Goal: Task Accomplishment & Management: Complete application form

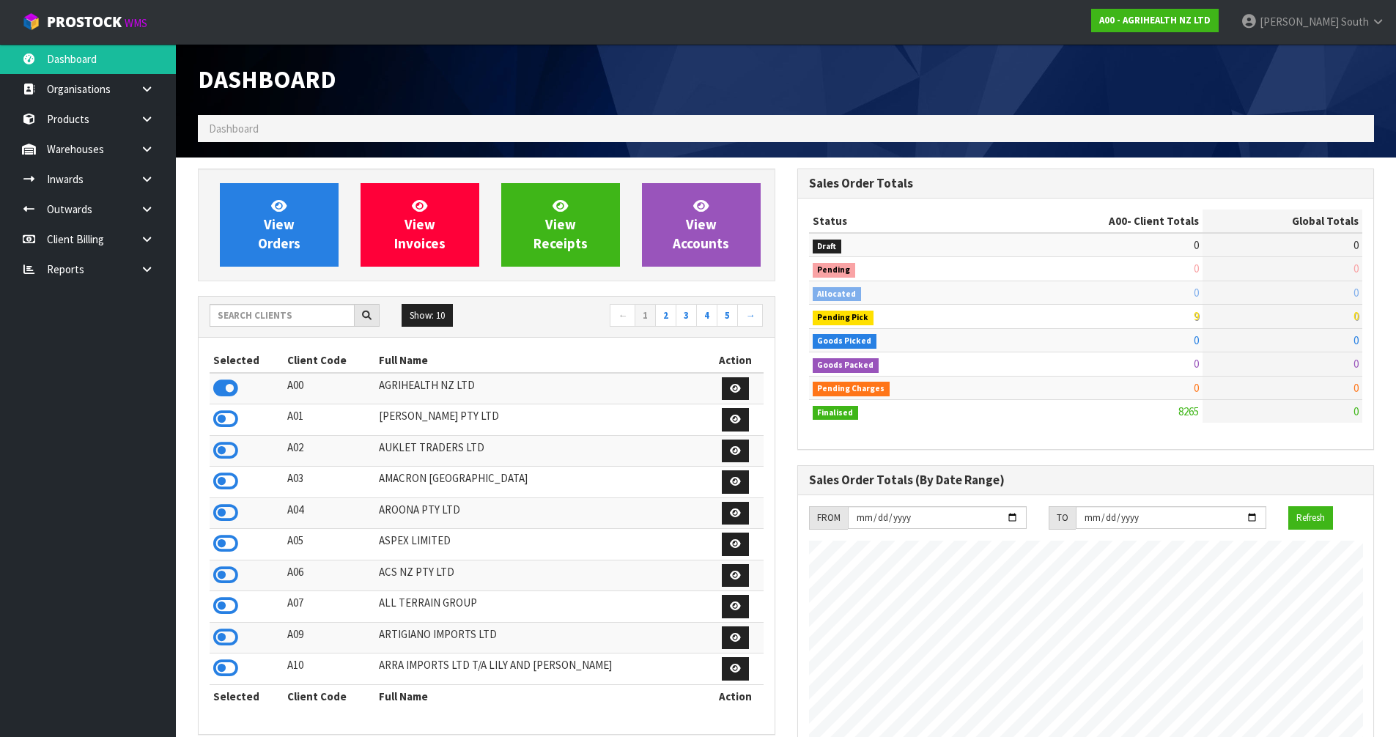
scroll to position [1110, 599]
click at [284, 310] on input "text" at bounding box center [282, 315] width 145 height 23
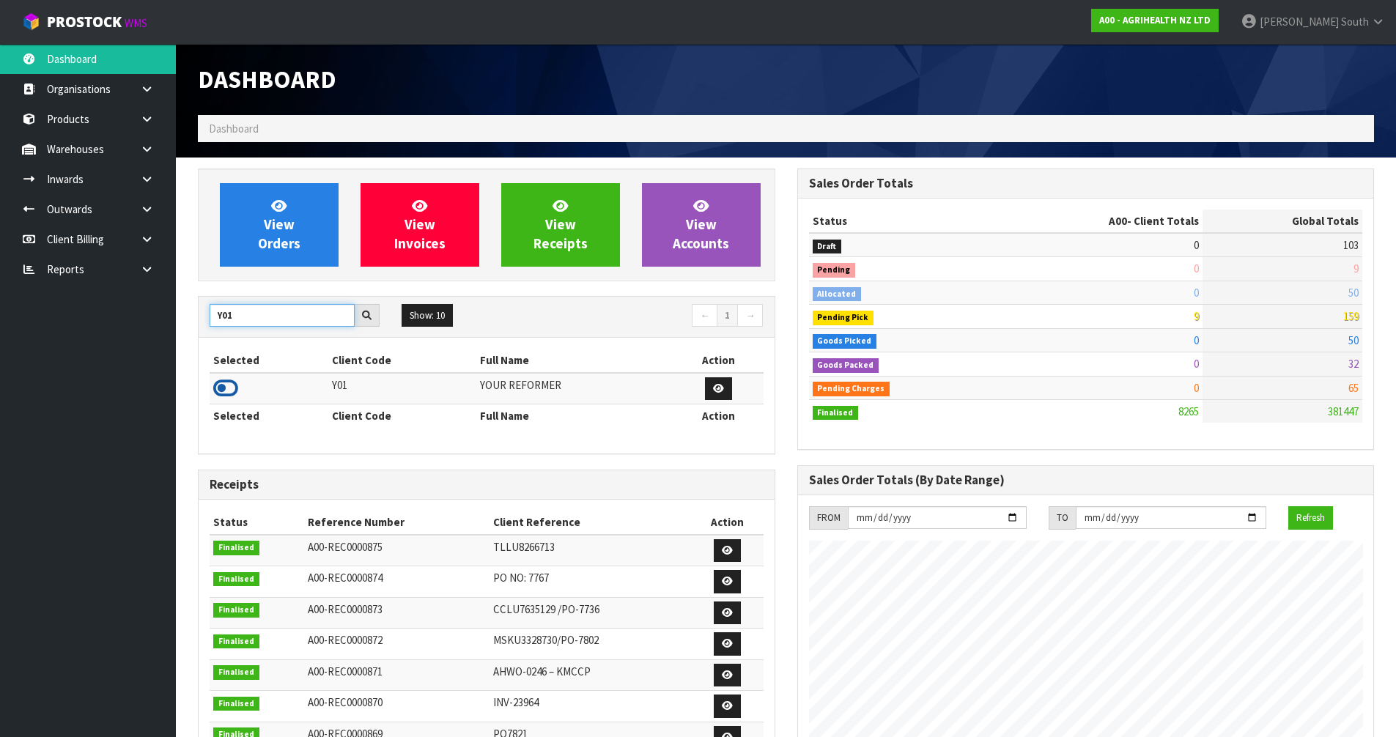
type input "Y01"
click at [229, 391] on icon at bounding box center [225, 388] width 25 height 22
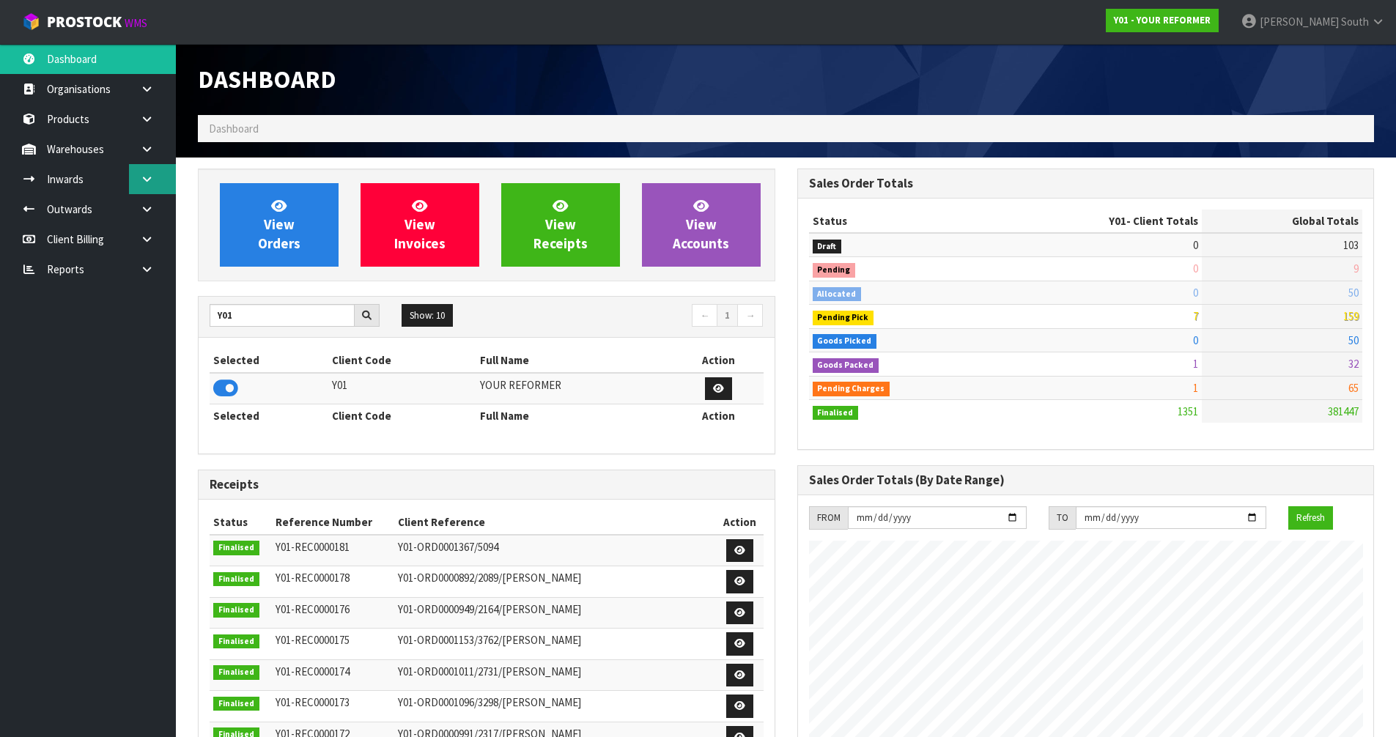
click at [135, 188] on link at bounding box center [152, 179] width 47 height 30
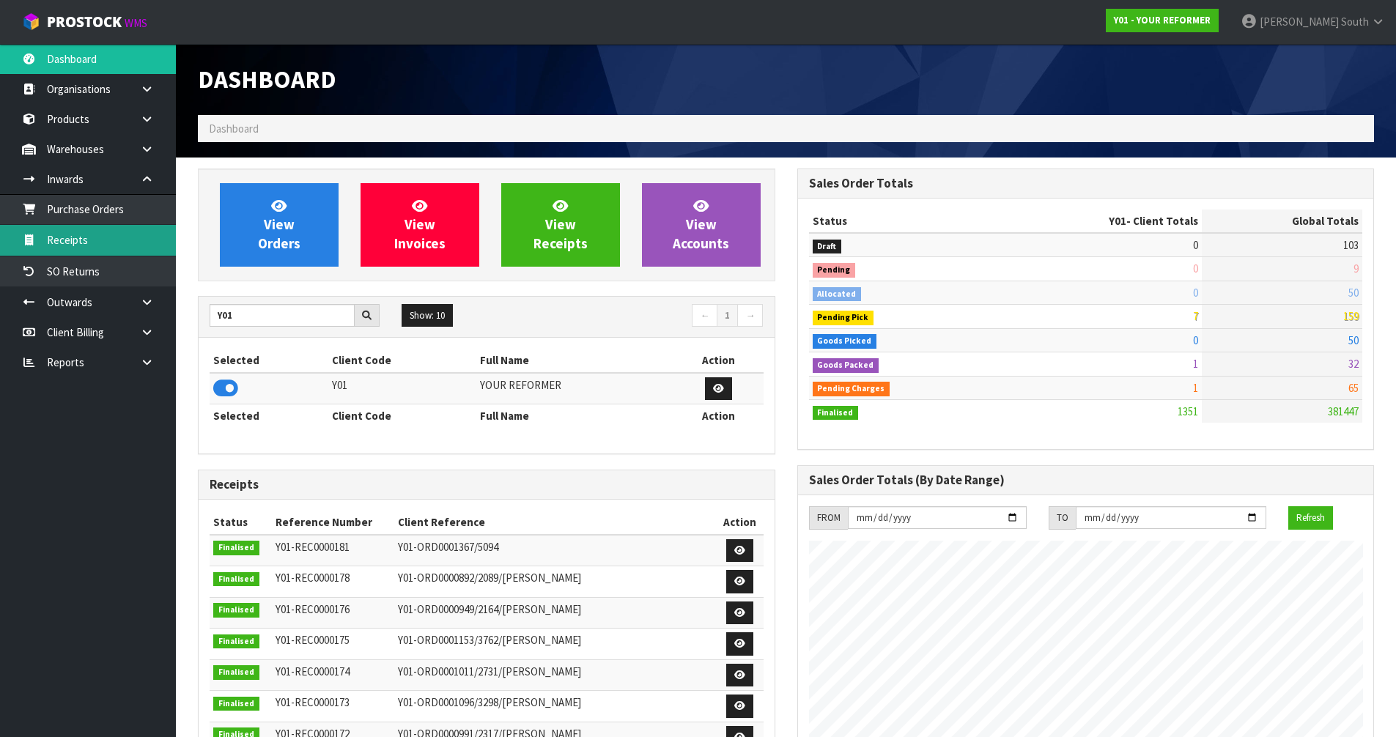
click at [103, 238] on link "Receipts" at bounding box center [88, 240] width 176 height 30
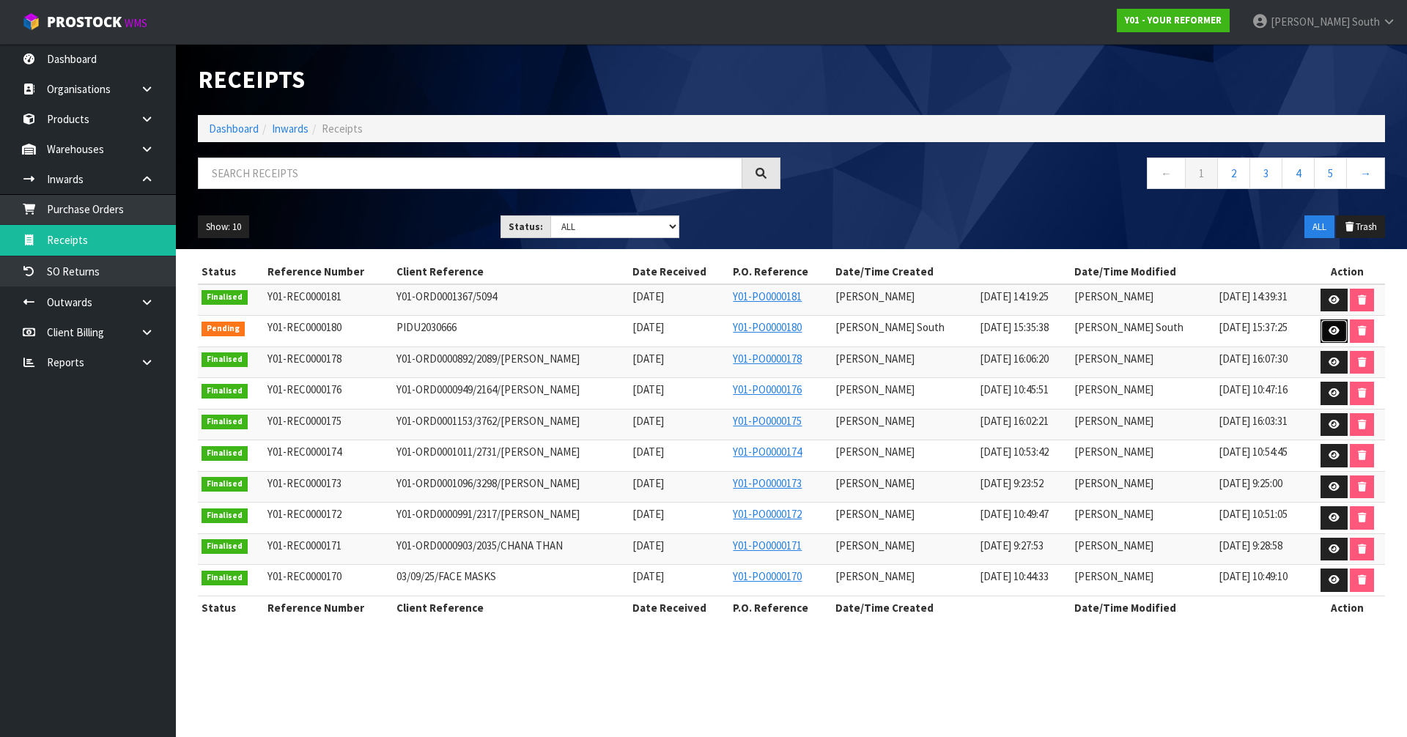
click at [1320, 326] on link at bounding box center [1333, 330] width 27 height 23
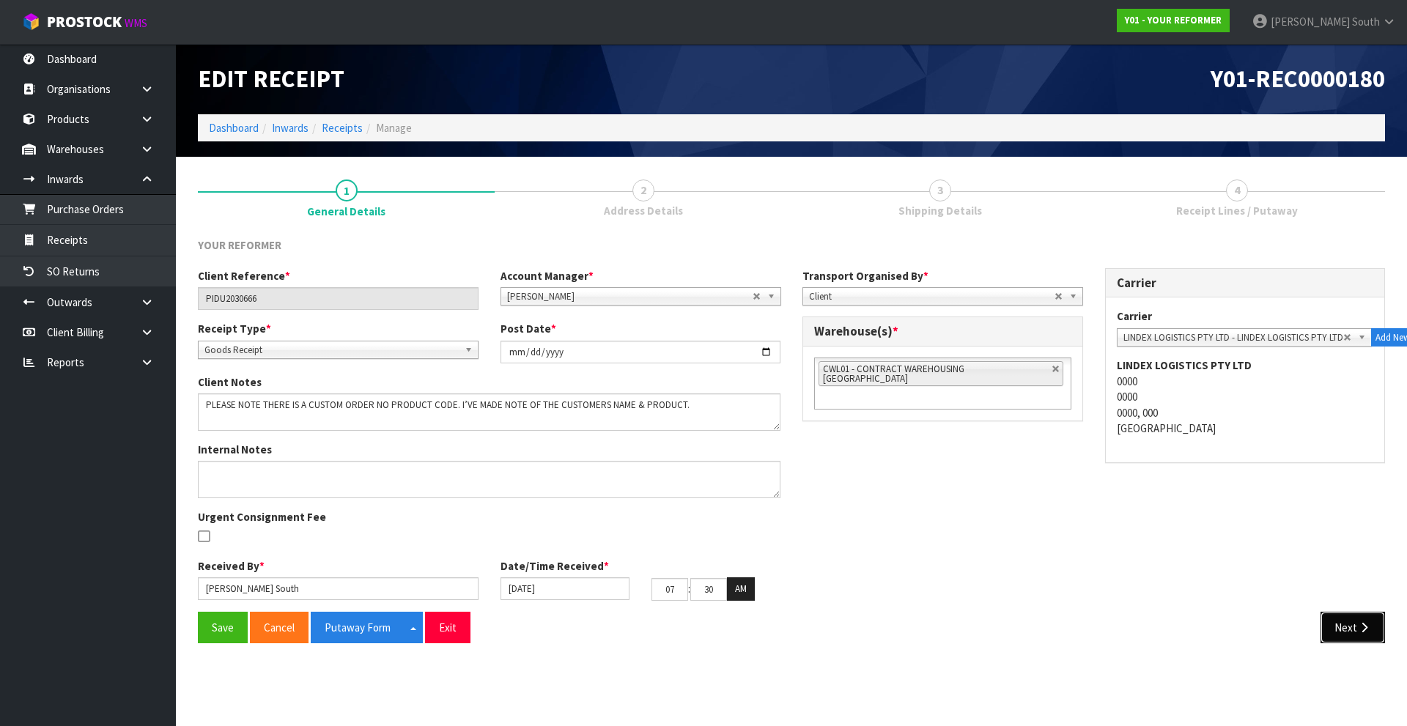
click at [1347, 626] on button "Next" at bounding box center [1352, 628] width 64 height 32
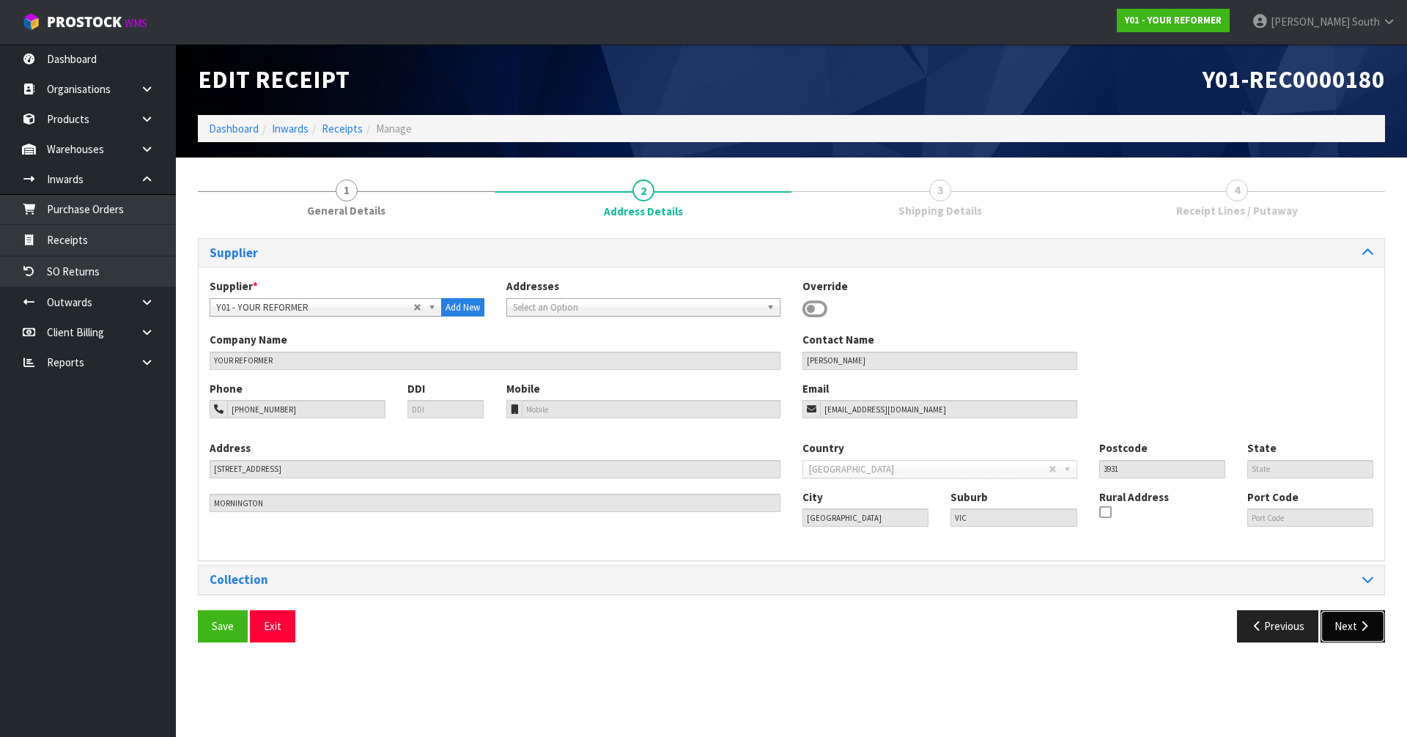
click at [1354, 622] on button "Next" at bounding box center [1352, 626] width 64 height 32
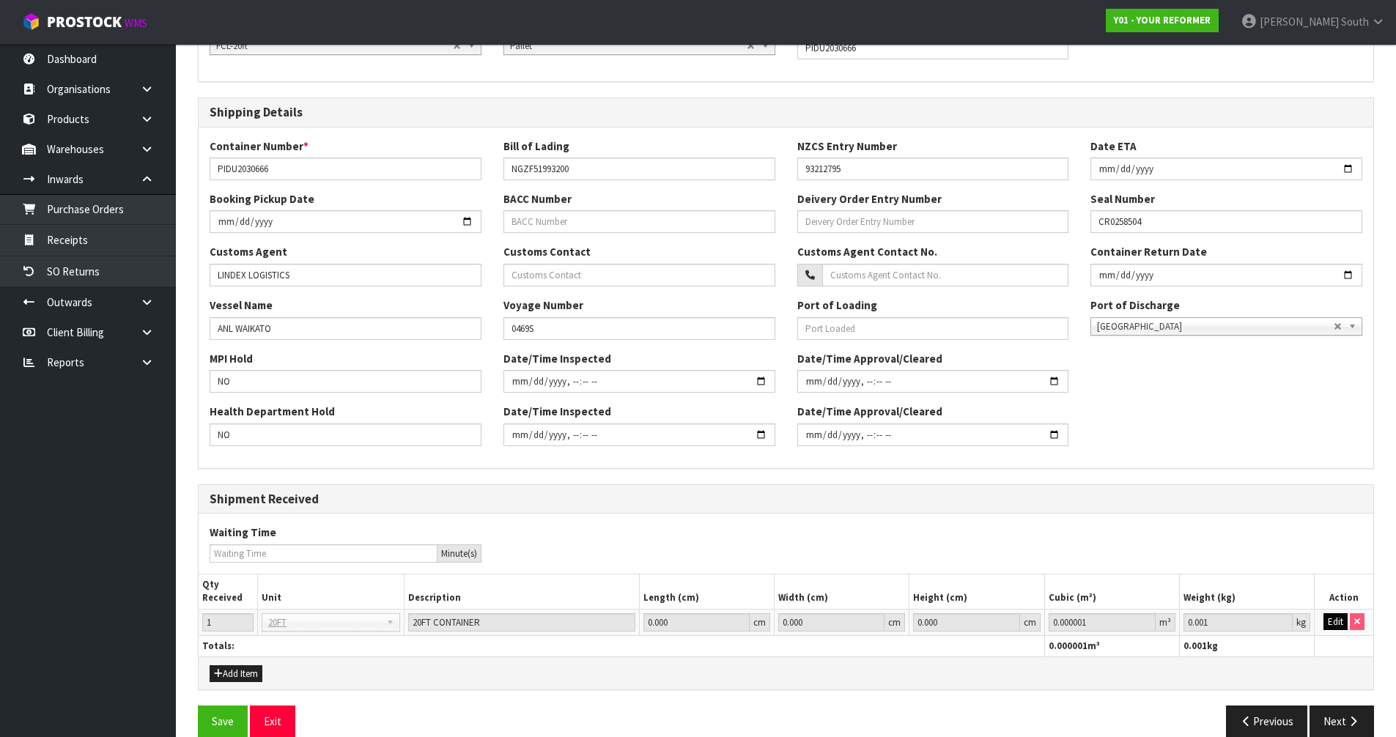
scroll to position [284, 0]
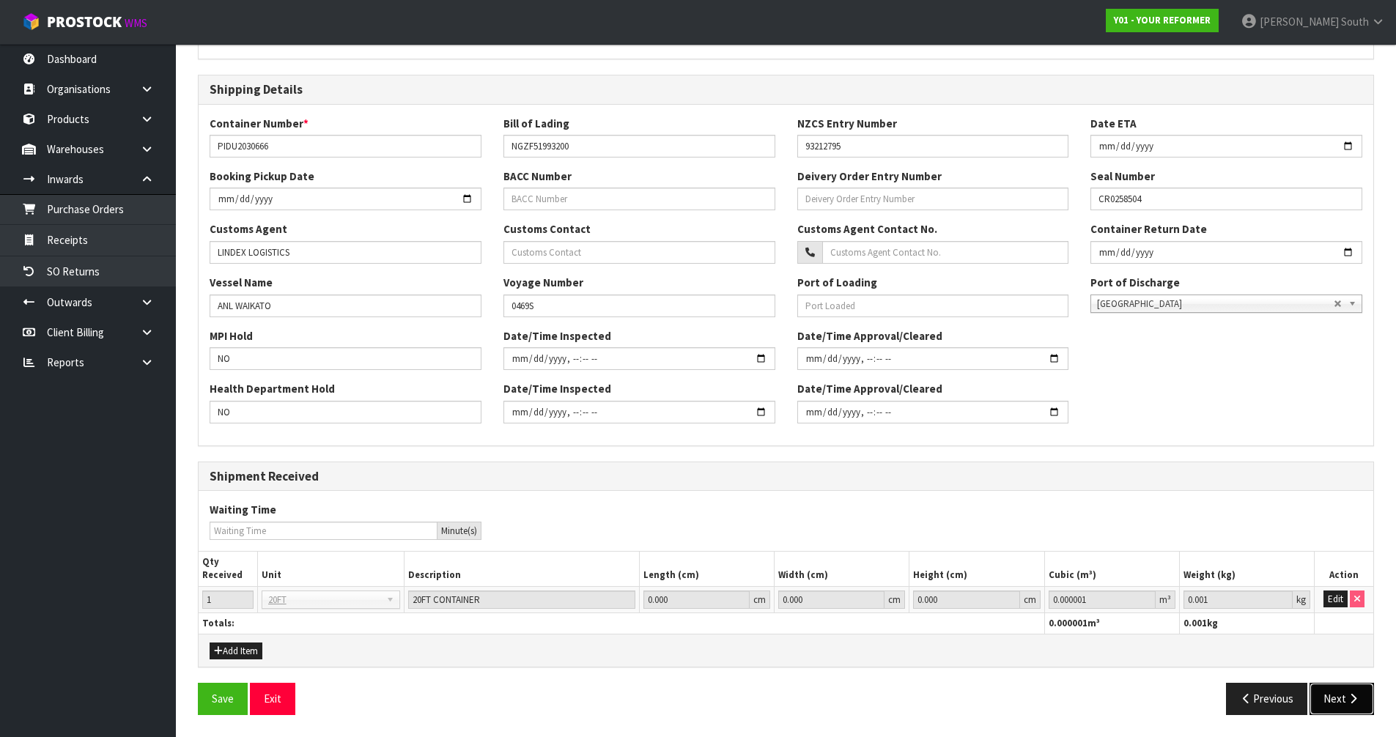
click at [1337, 684] on button "Next" at bounding box center [1341, 699] width 64 height 32
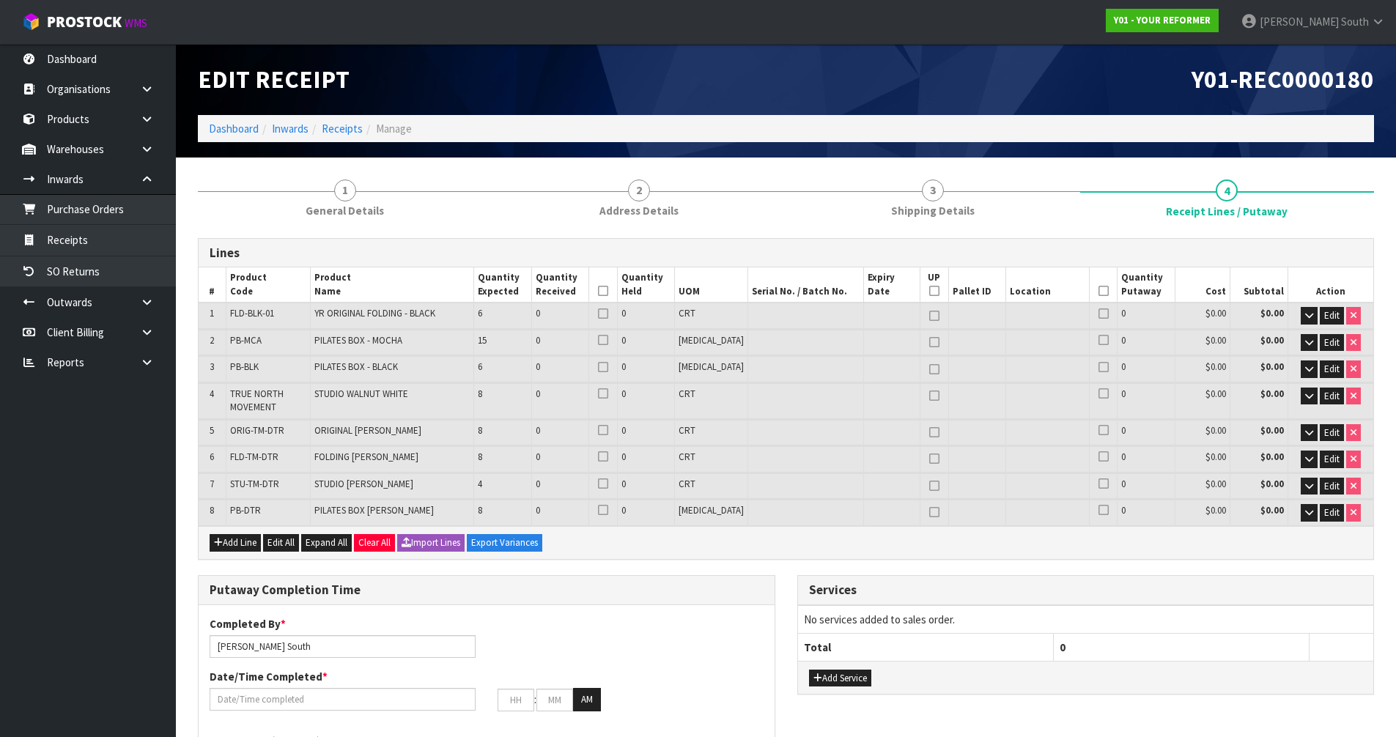
click at [721, 560] on div "Lines # Product Code Product Name Quantity Expected Quantity Received Quantity …" at bounding box center [786, 732] width 1176 height 988
click at [1330, 319] on span "Edit" at bounding box center [1331, 315] width 15 height 12
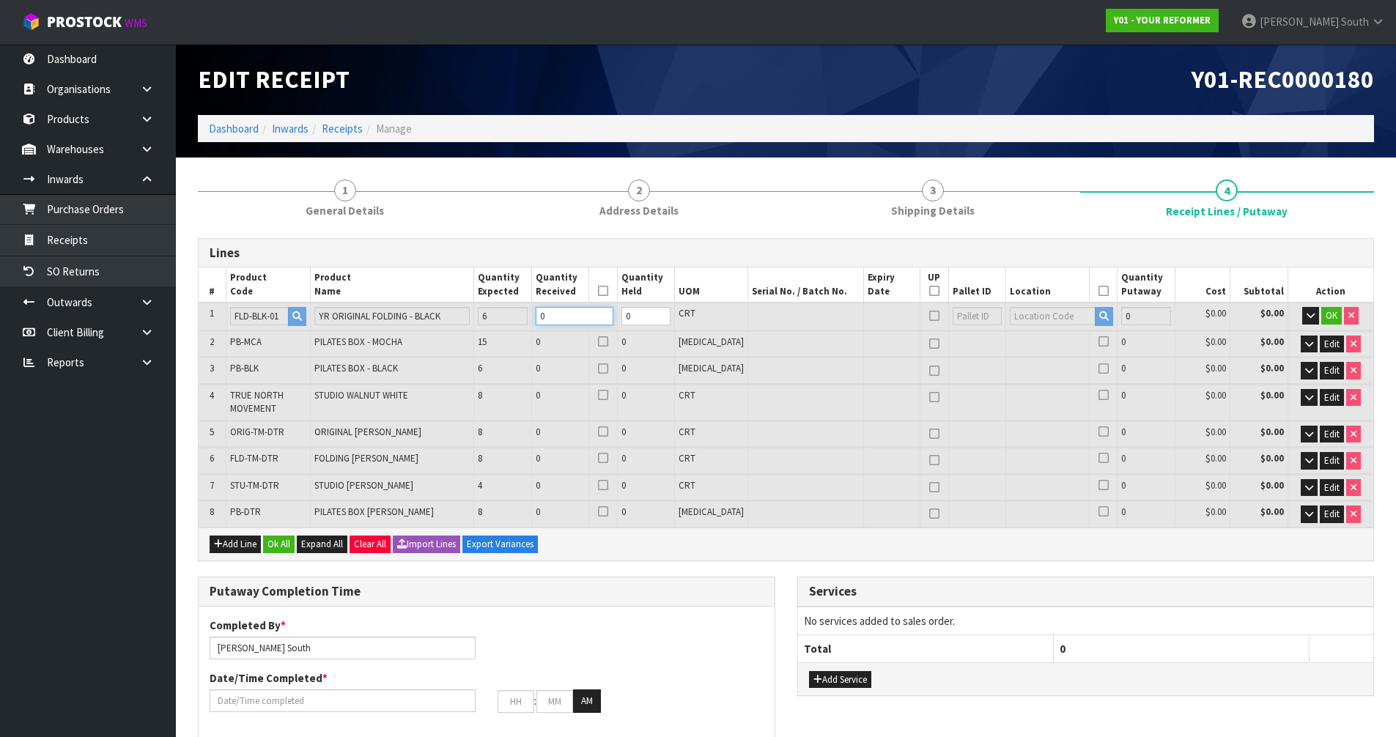
click at [532, 319] on tr "1 FLD-BLK-01 YR ORIGINAL FOLDING - BLACK 6 0 0 CRT 0 $0.00 $0.00 OK" at bounding box center [786, 316] width 1174 height 27
type input "0"
type input "1.765578"
type input "297"
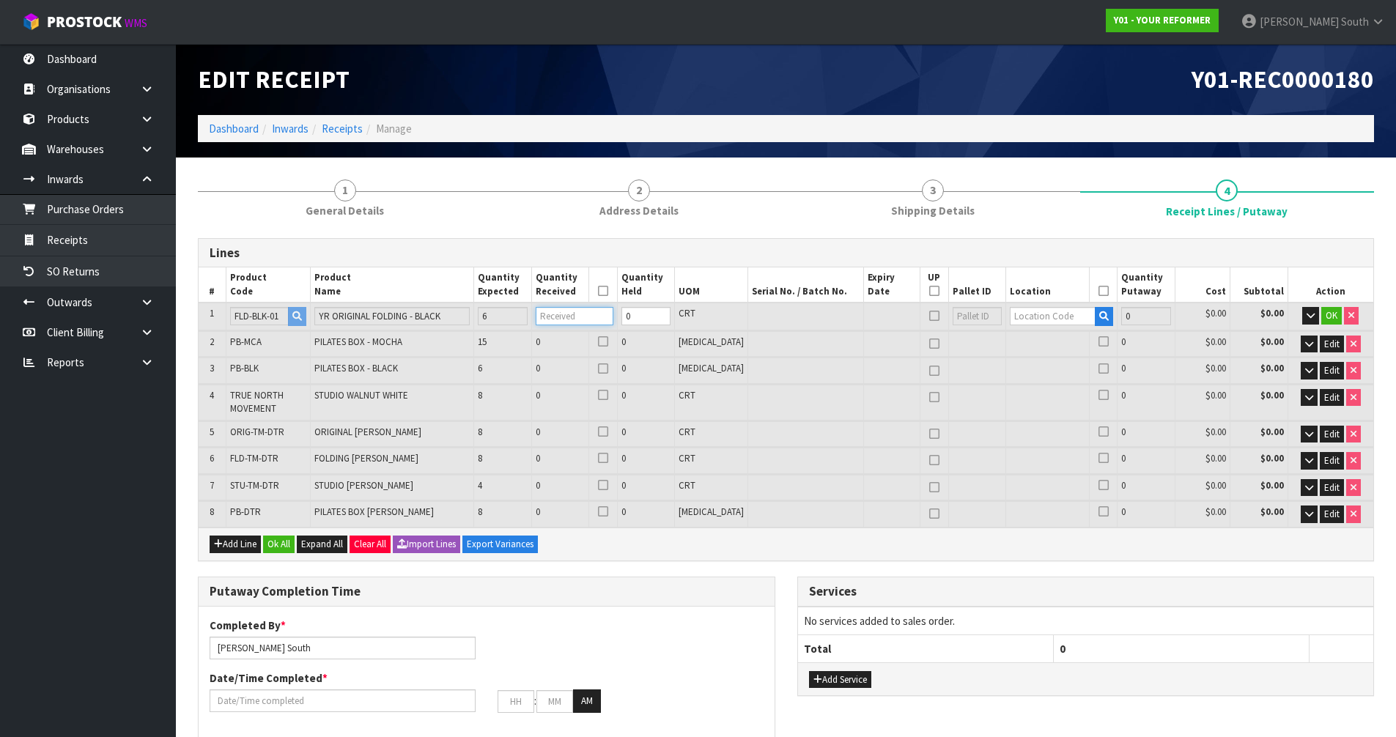
type input "3"
type input "21.775462"
type input "3663"
type input "37"
type input "0.000000"
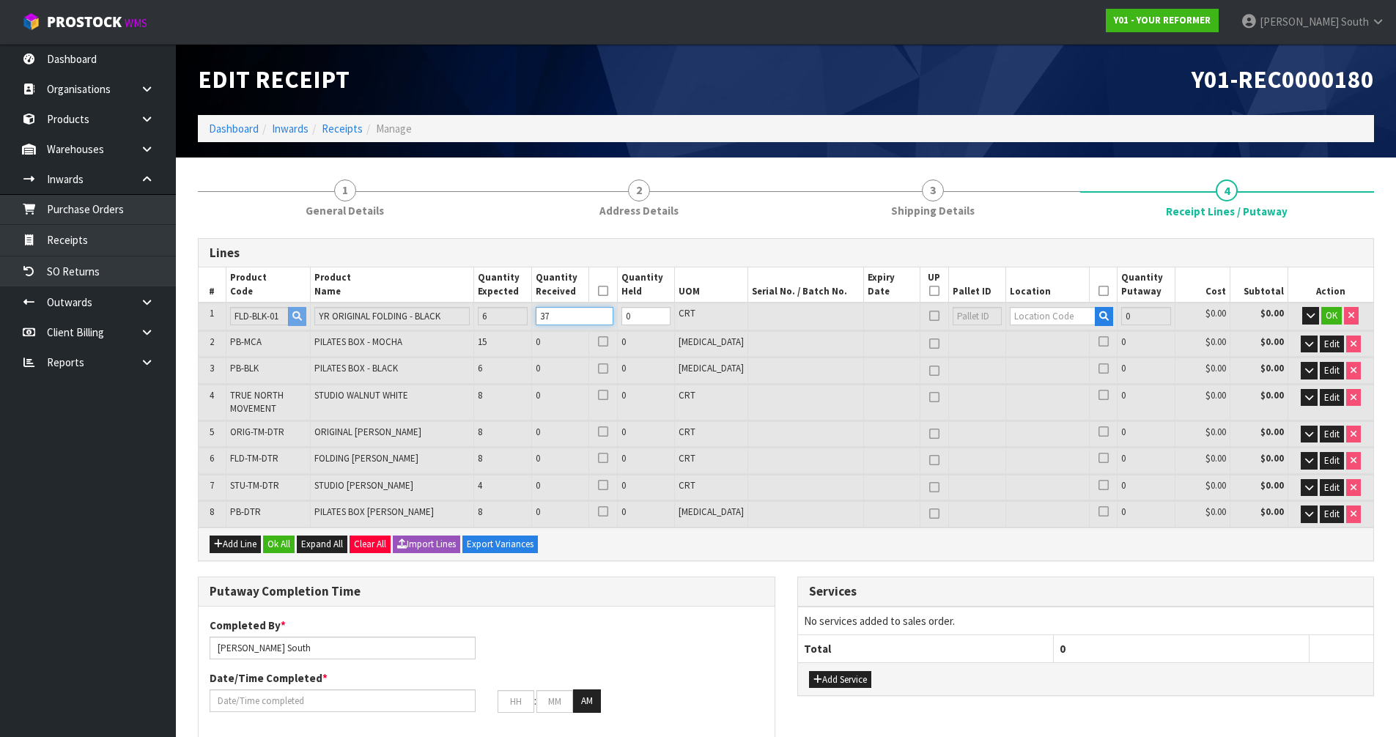
type input "0.000"
type input "0"
type input "1"
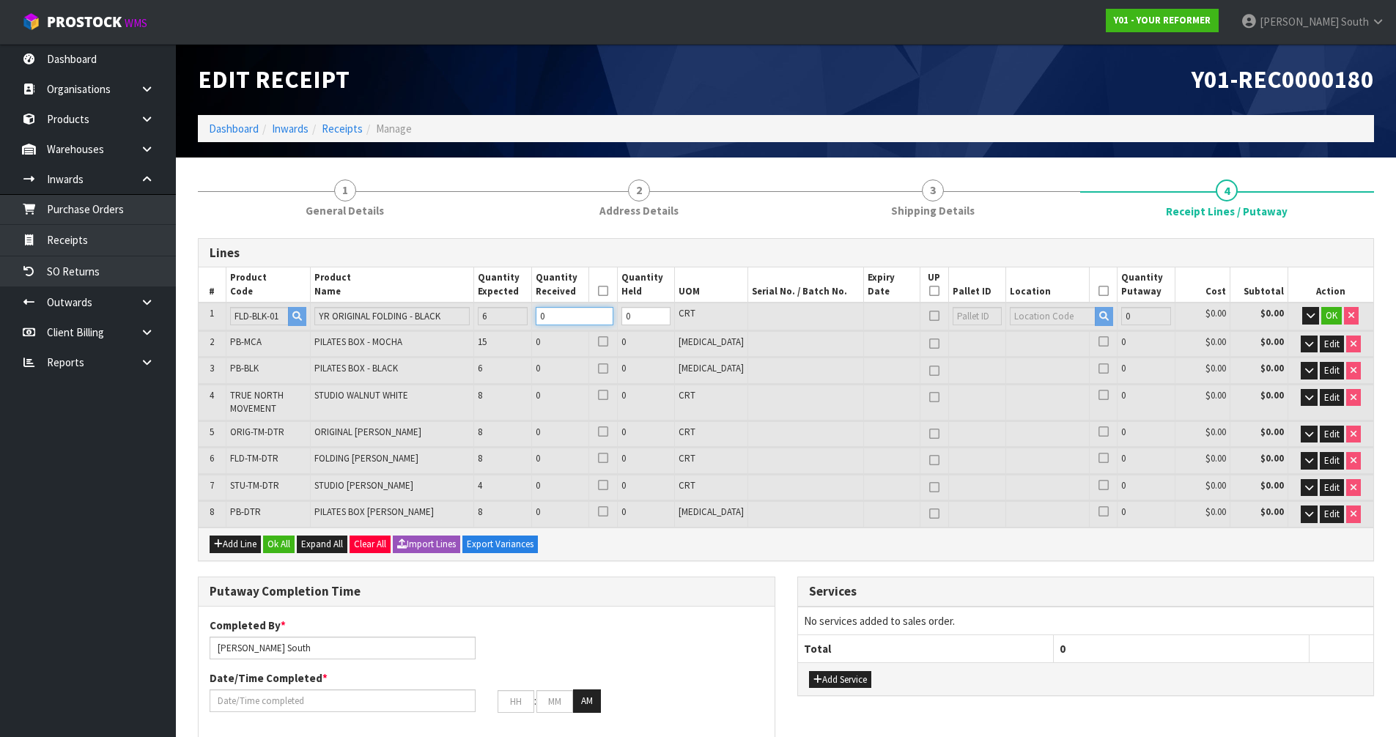
type input "1"
type input "0.588526"
type input "99"
type input "1"
type input "0.000000"
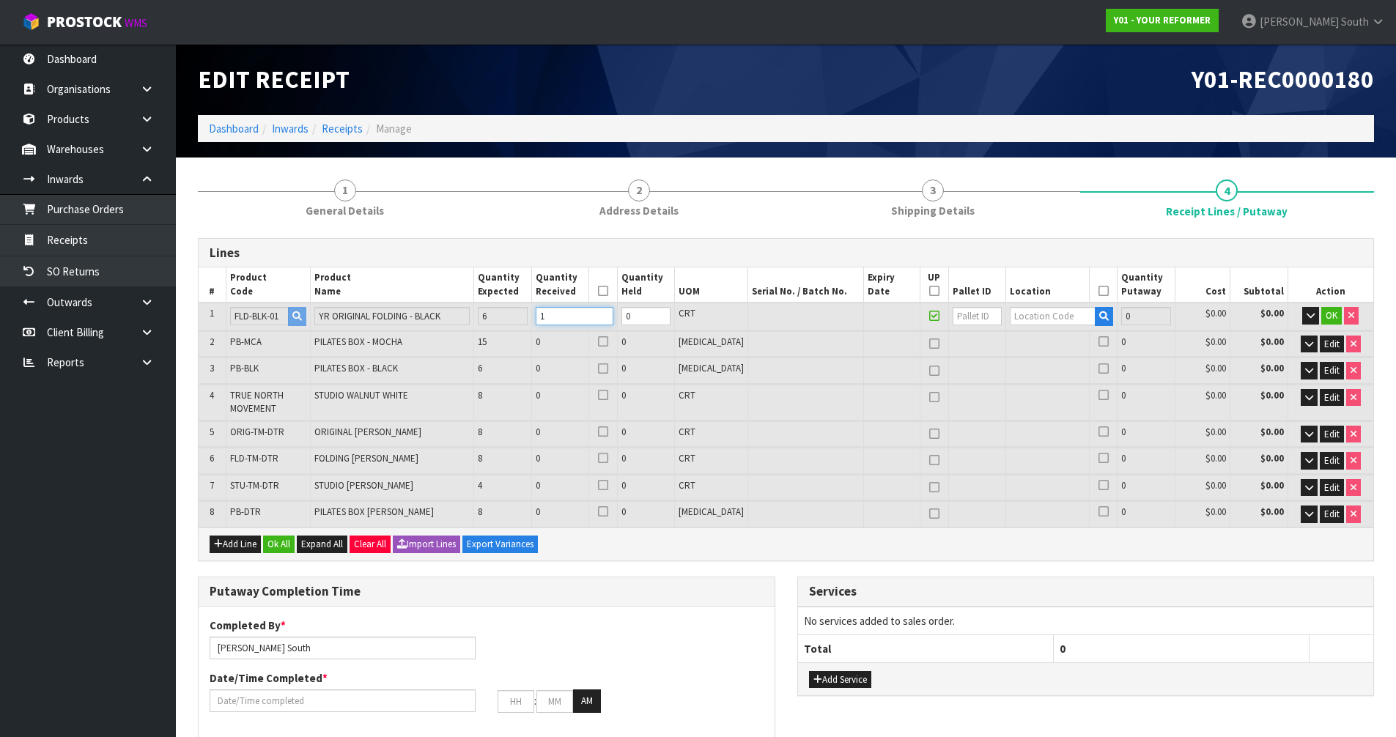
type input "0.000"
type input "0"
type input "0.588526"
type input "99"
type input "1"
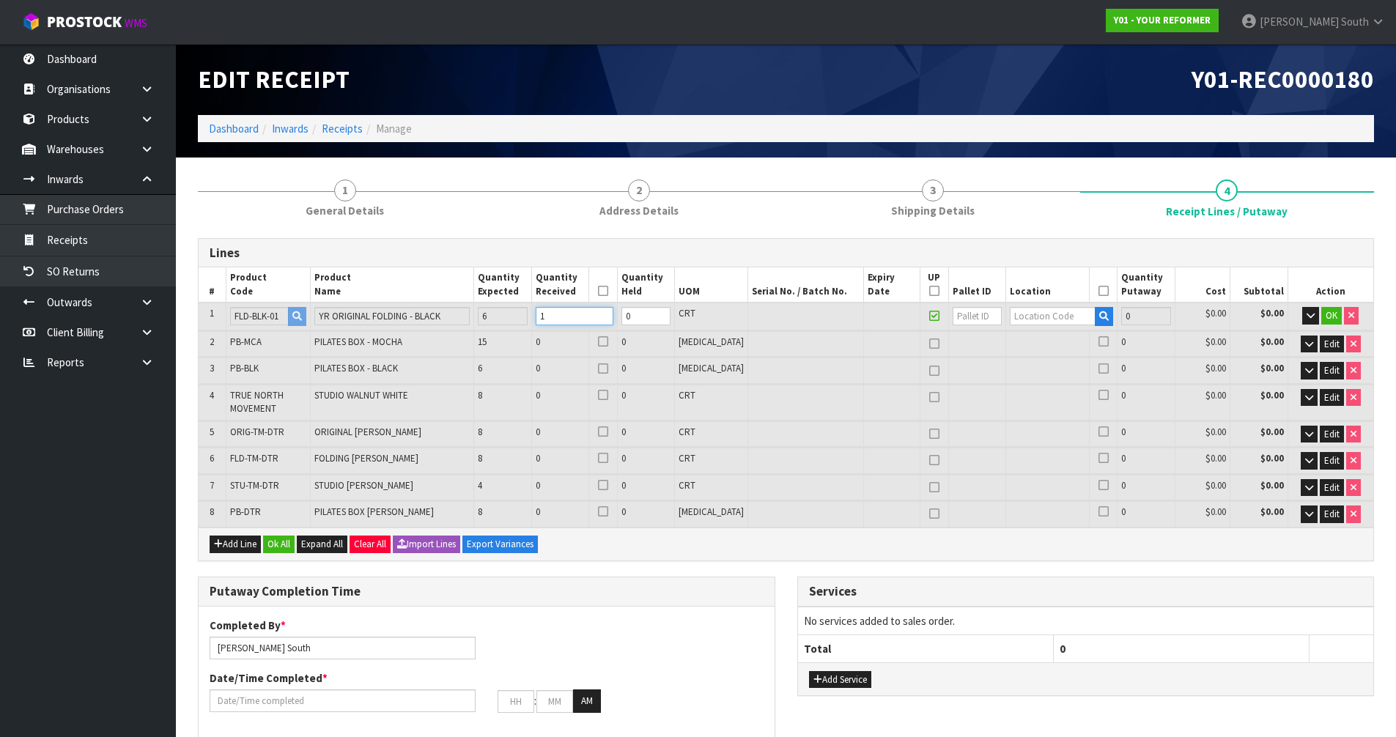
click at [522, 321] on tr "1 FLD-BLK-01 YR ORIGINAL FOLDING - BLACK 6 1 0 CRT 0 $0.00 $0.00 OK" at bounding box center [786, 316] width 1174 height 27
type input "0"
type input "6"
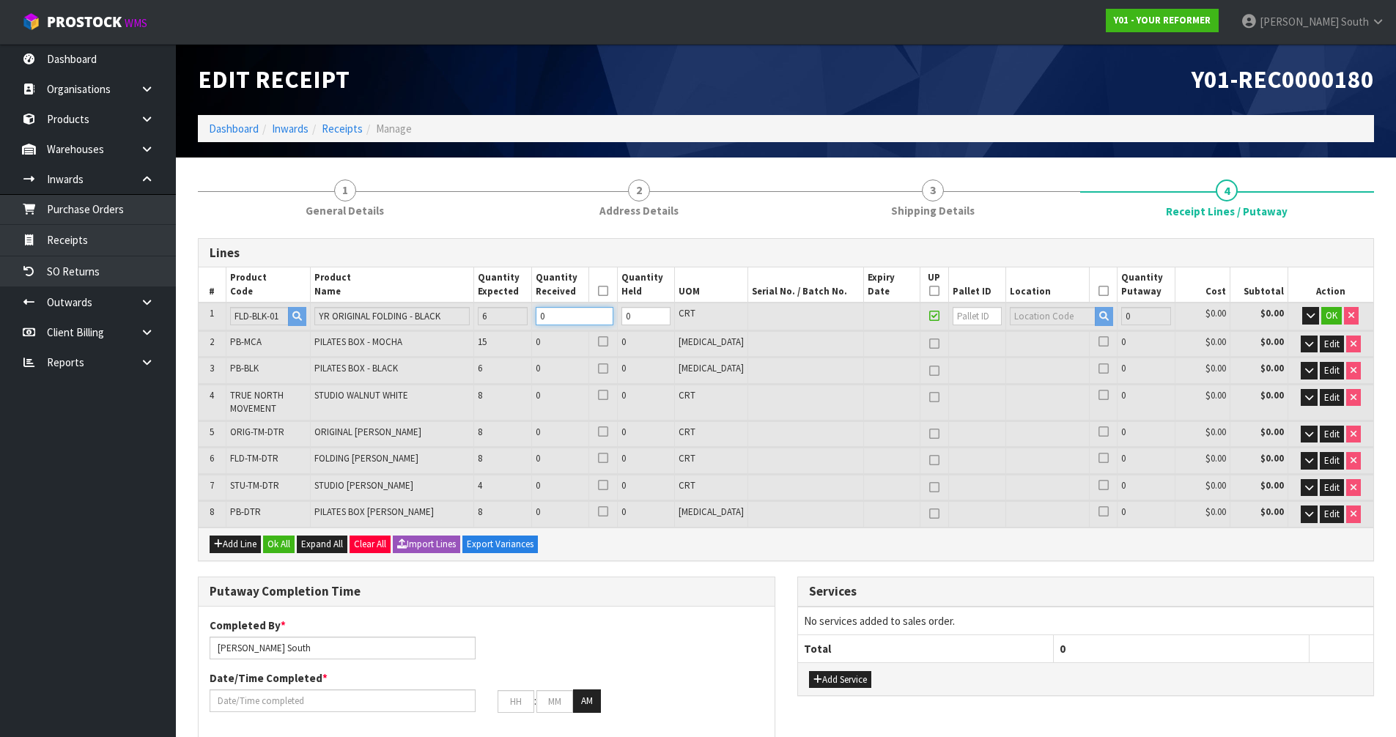
type input "6"
type input "3.531156"
type input "594"
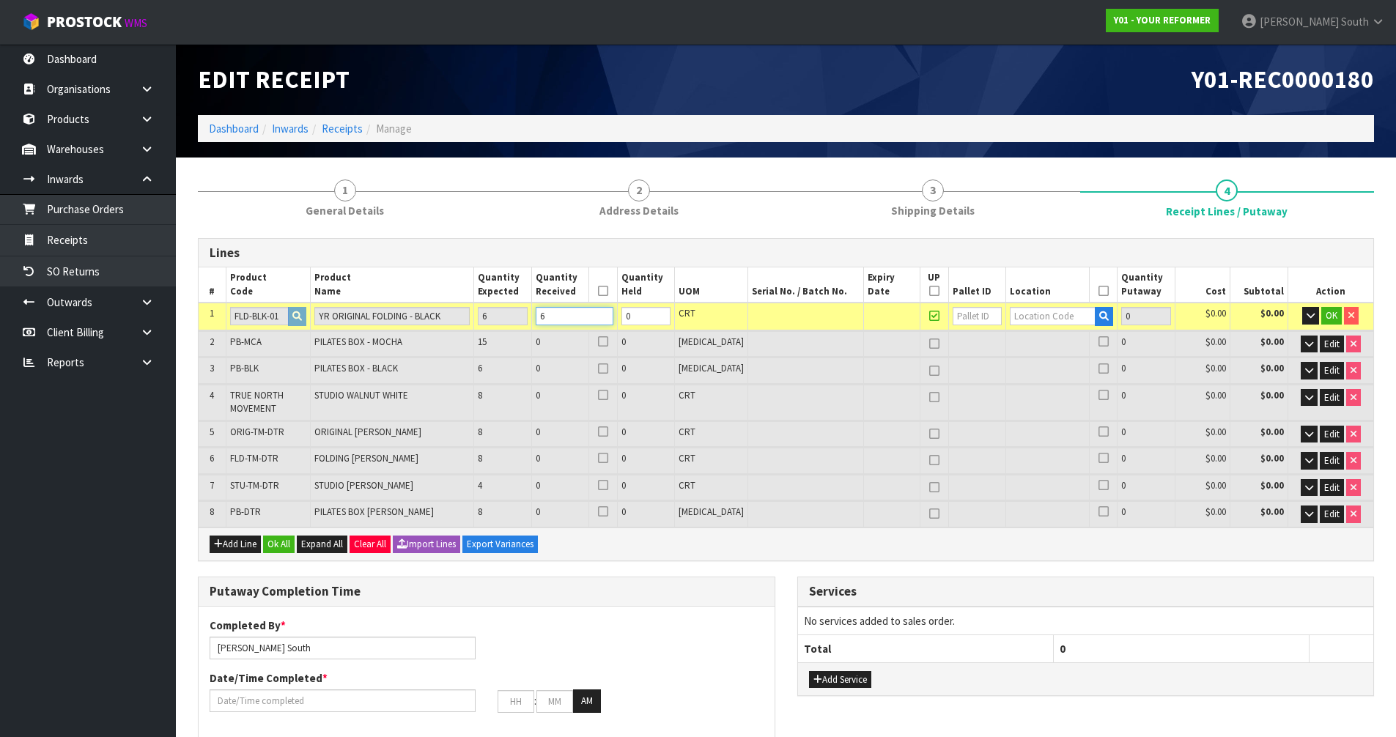
type input "6"
click at [1020, 321] on input "text" at bounding box center [1053, 316] width 86 height 18
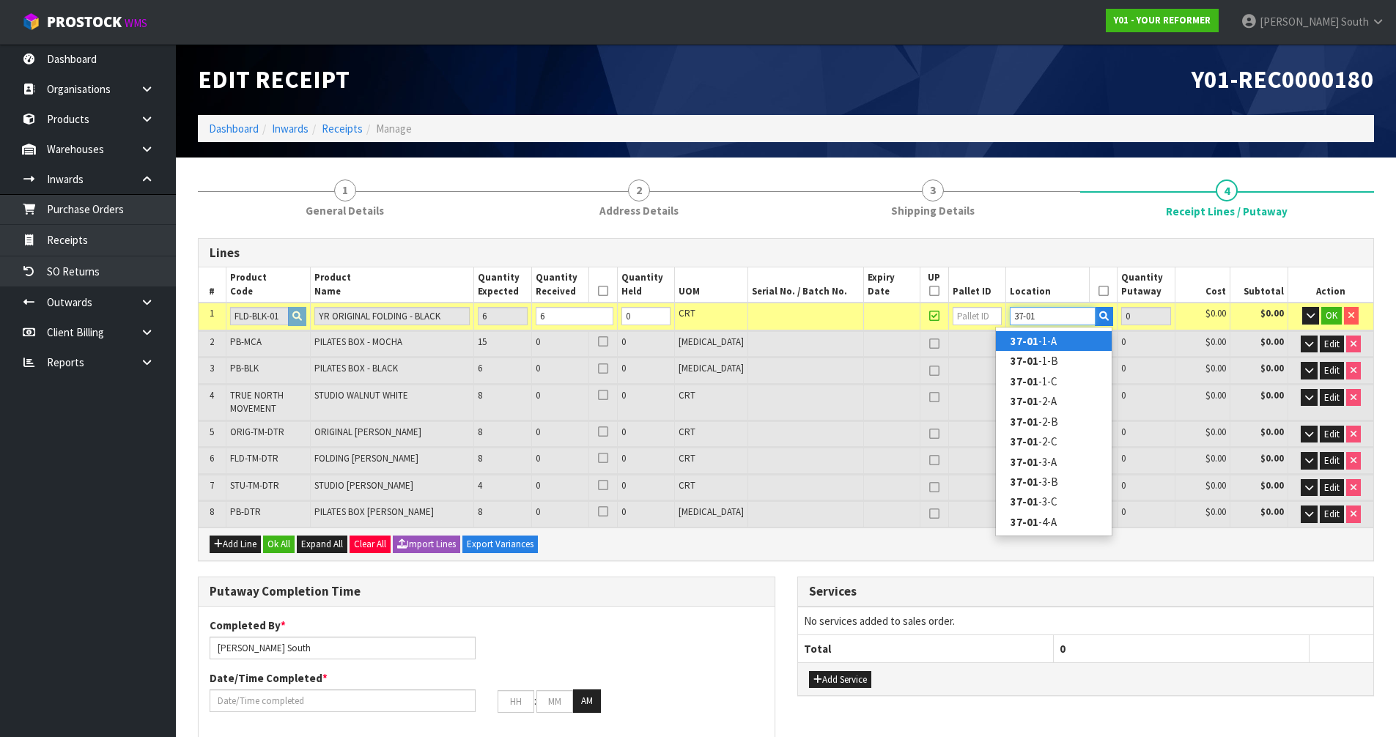
type input "37-01"
click at [1081, 341] on link "37-01 -1-A" at bounding box center [1054, 341] width 116 height 20
type input "6"
type input "37-01-1-A"
type input "6"
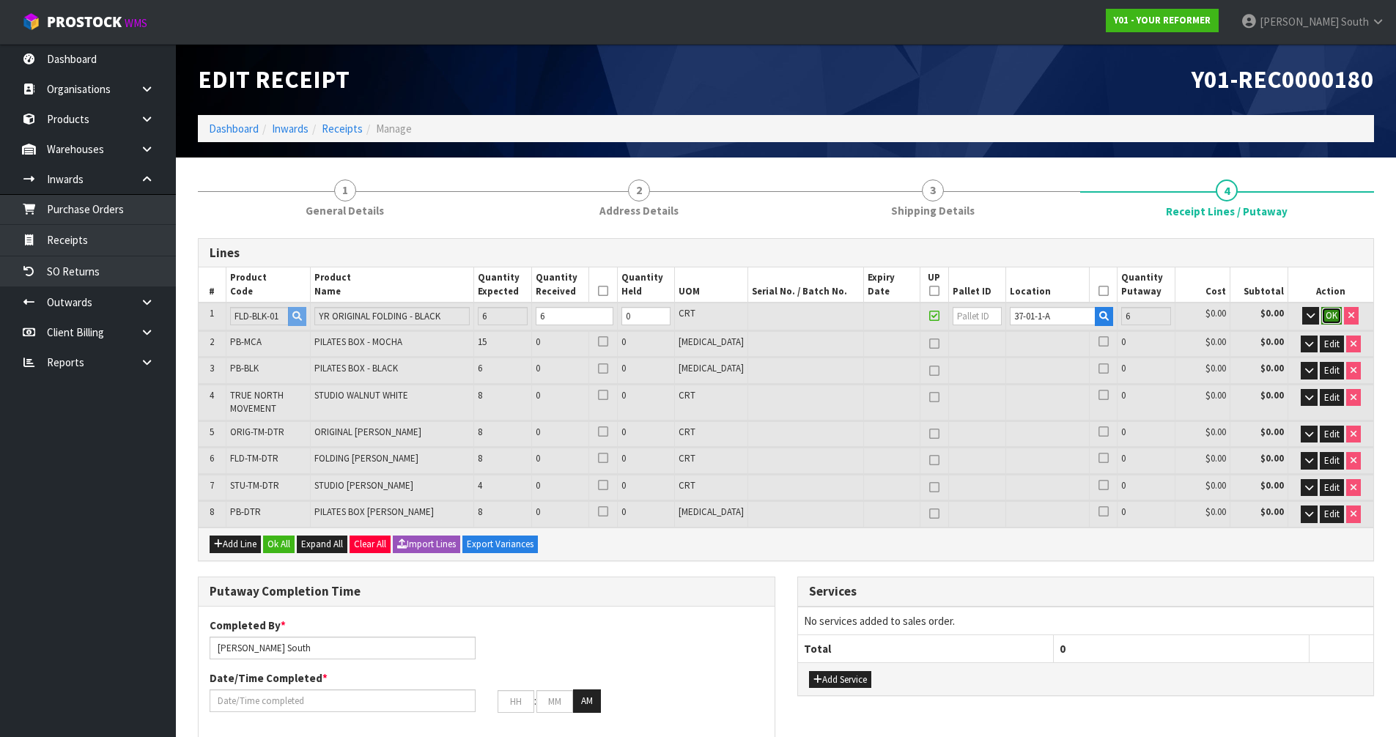
click at [1336, 317] on span "OK" at bounding box center [1331, 315] width 12 height 12
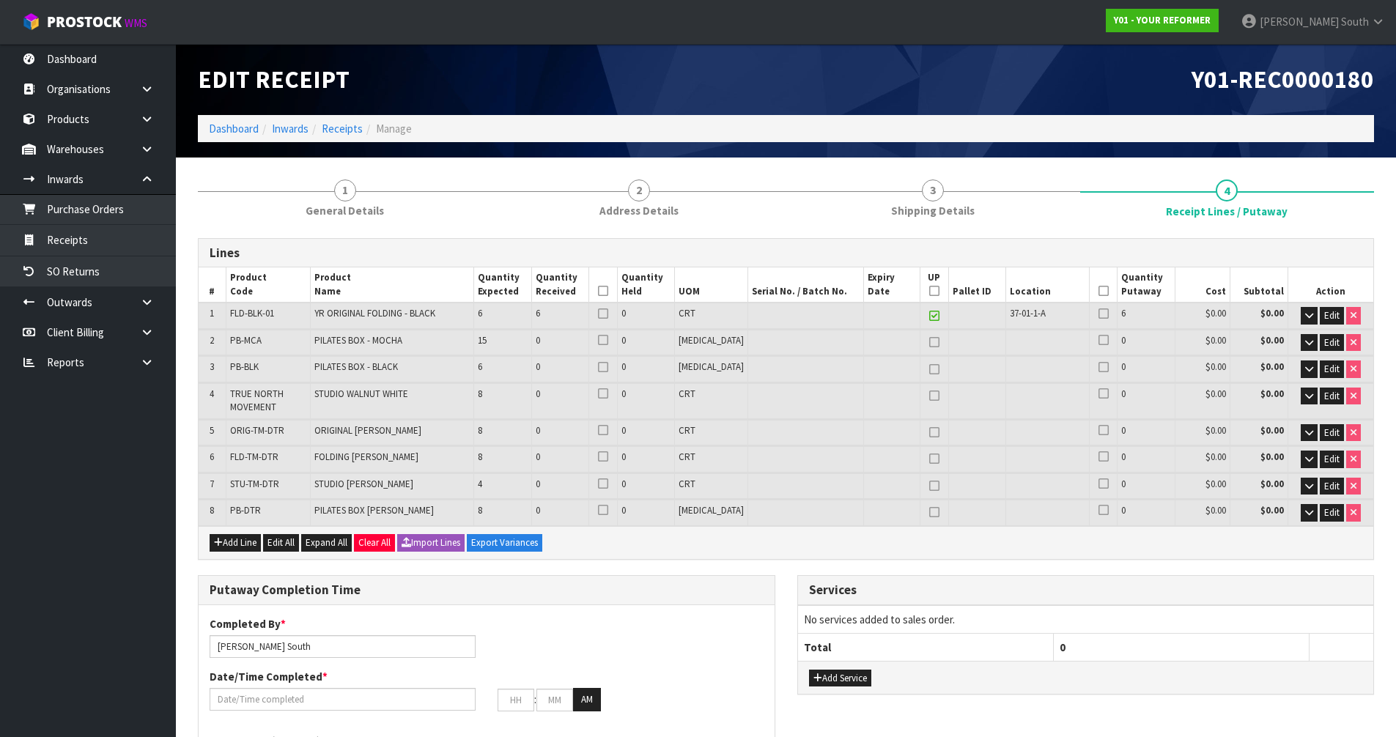
click at [1098, 291] on icon at bounding box center [1103, 291] width 10 height 1
click at [608, 291] on icon at bounding box center [603, 291] width 10 height 1
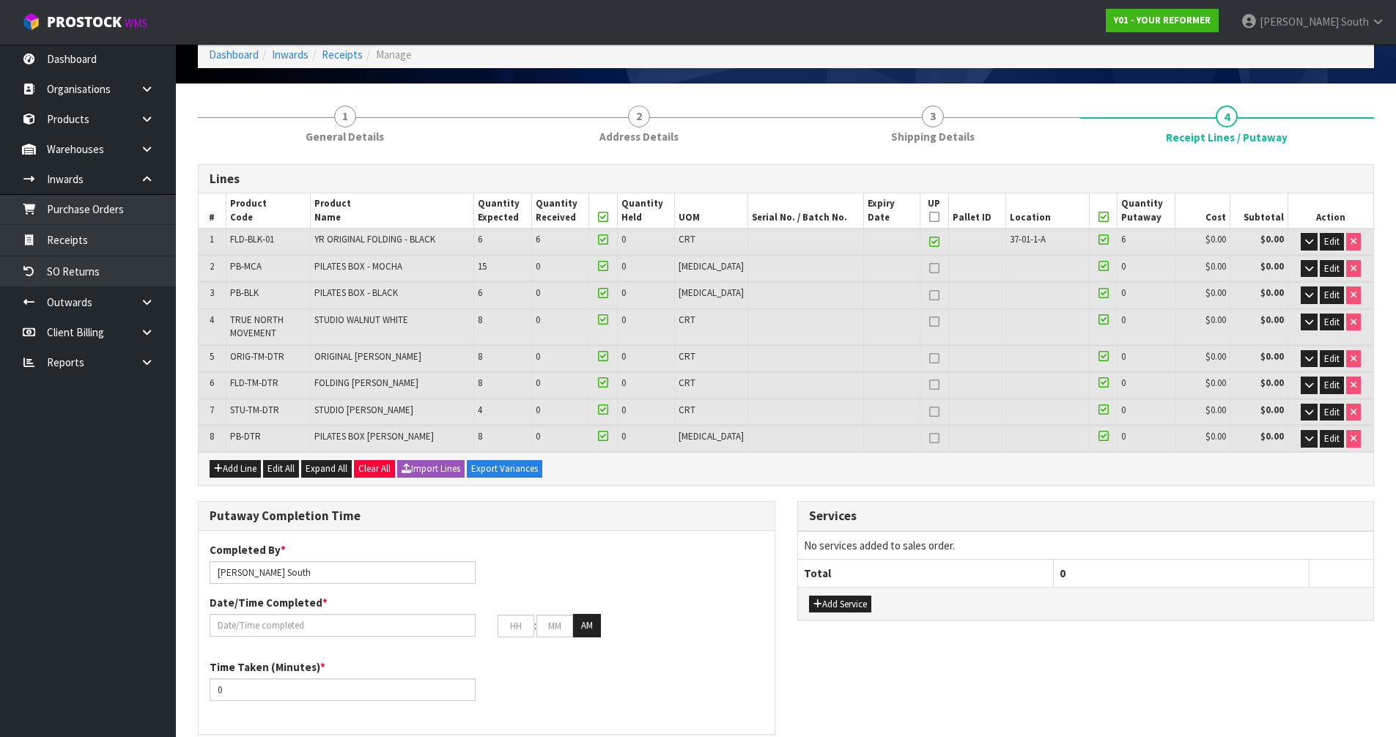
scroll to position [73, 0]
click at [1324, 266] on span "Edit" at bounding box center [1331, 269] width 15 height 12
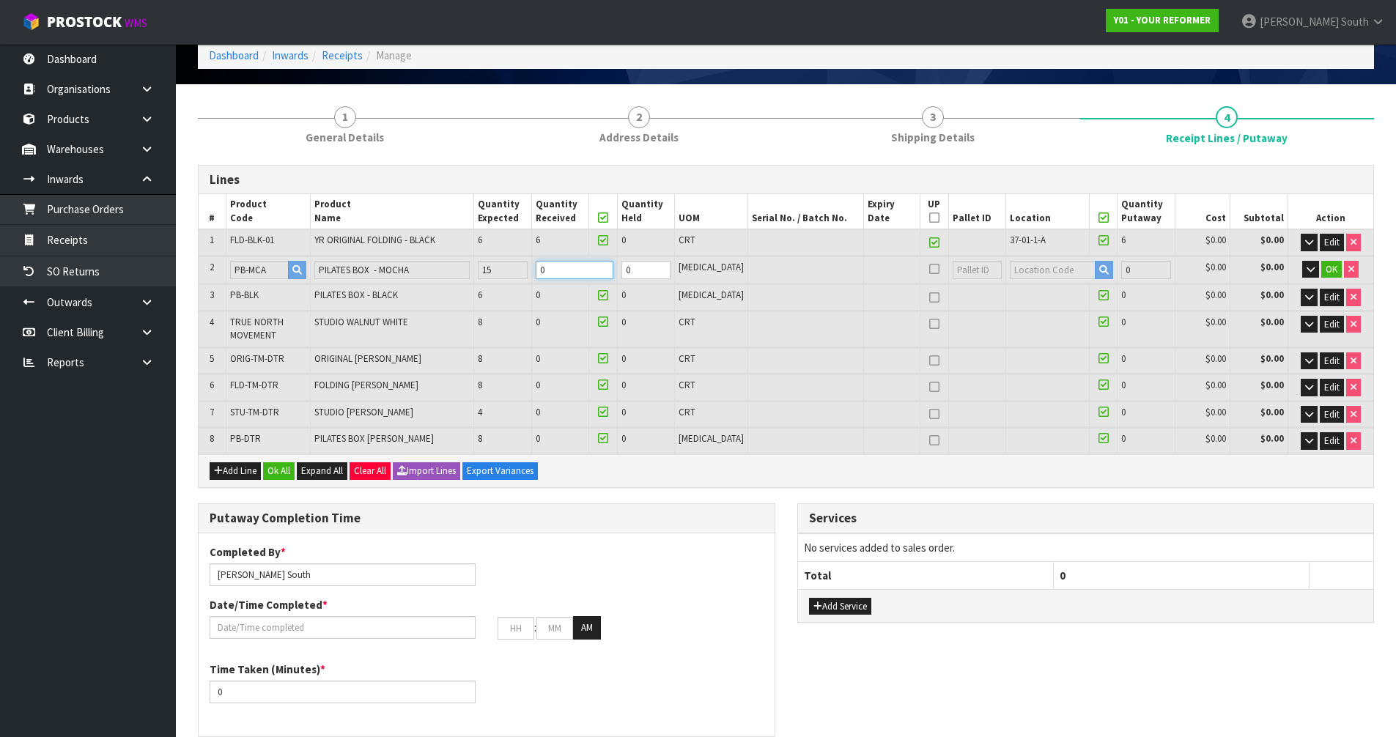
click at [541, 270] on tr "2 PB-MCA PILATES BOX - MOCHA 15 0 0 [MEDICAL_DATA] 0 $0.00 $0.00 OK" at bounding box center [786, 269] width 1174 height 27
type input "0"
type input "1"
type input "7"
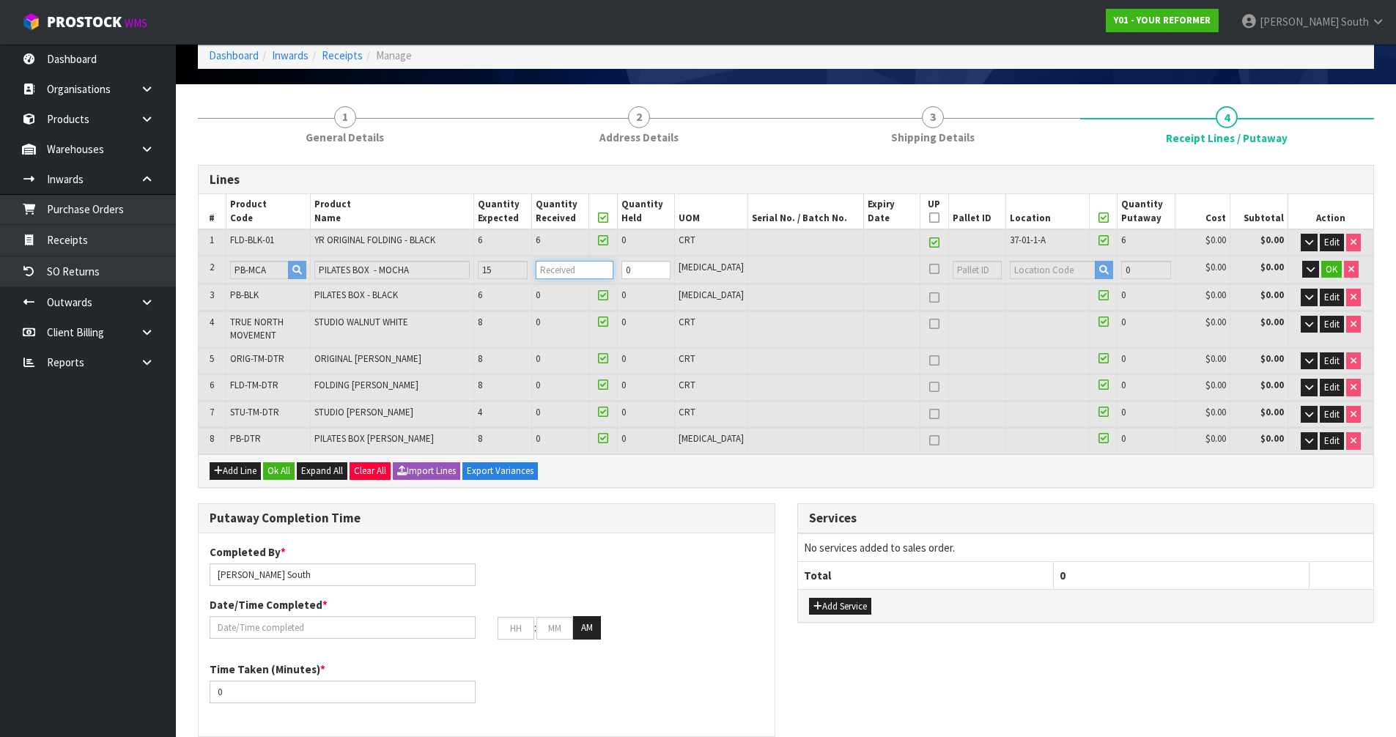
type input "3.636276"
type input "602"
type input "1"
type input "15"
type input "21"
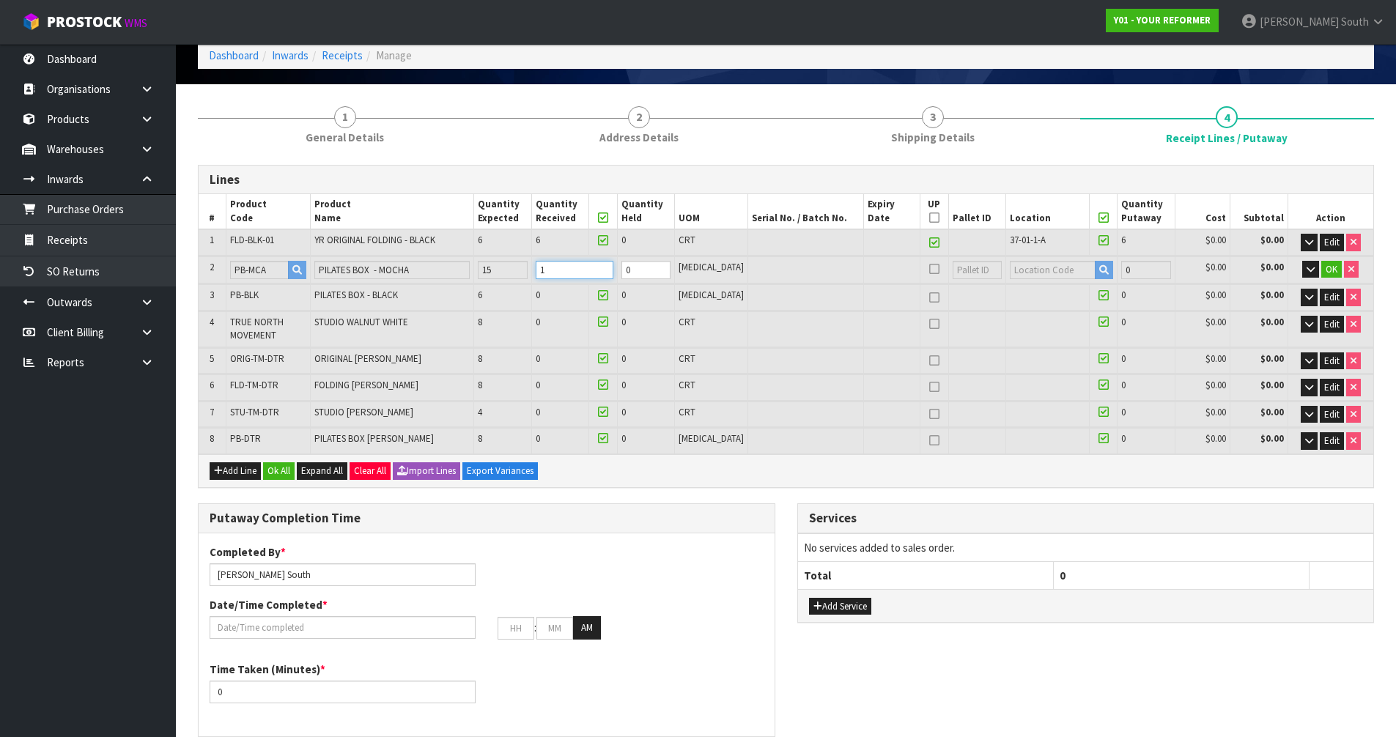
type input "5.107956"
type input "714"
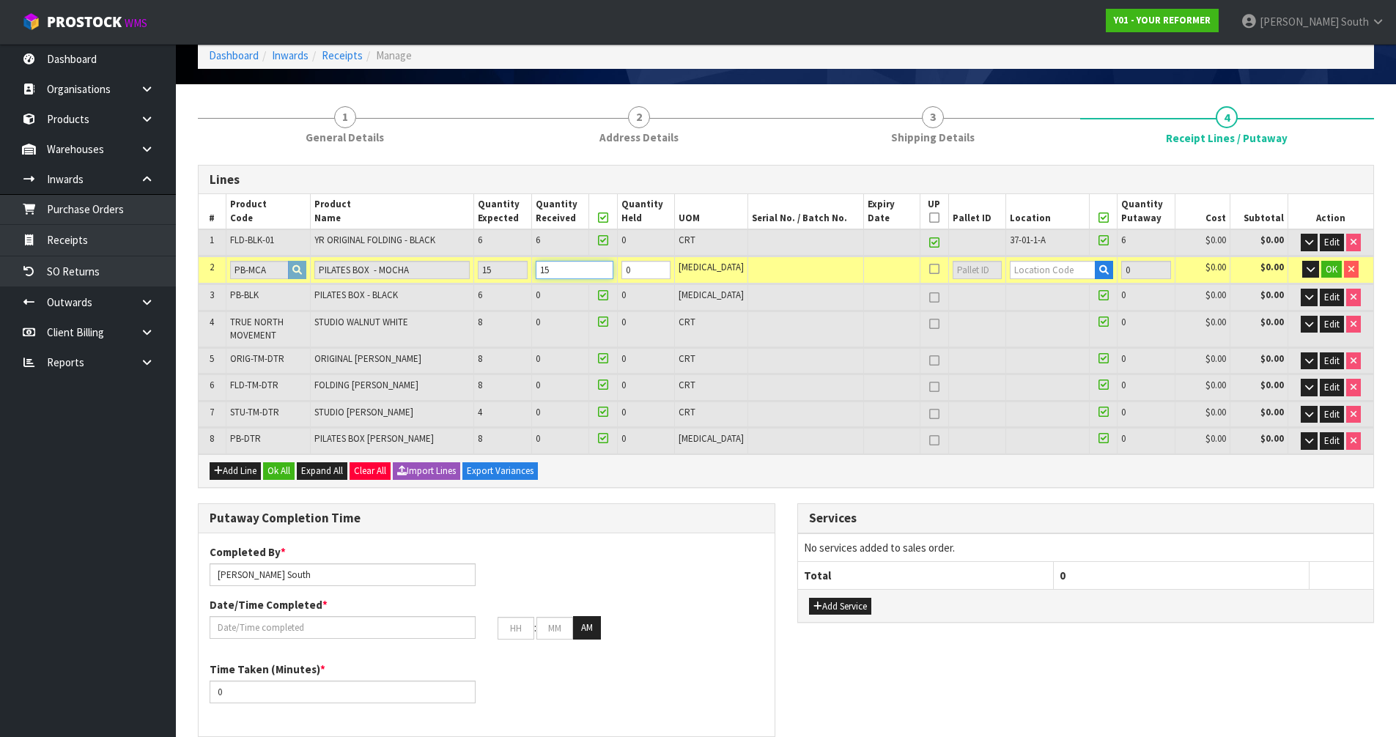
type input "15"
type input "32-36-5"
click at [1002, 291] on link "32-36-5 -A" at bounding box center [1054, 295] width 116 height 20
type input "21"
type input "32-36-5-A"
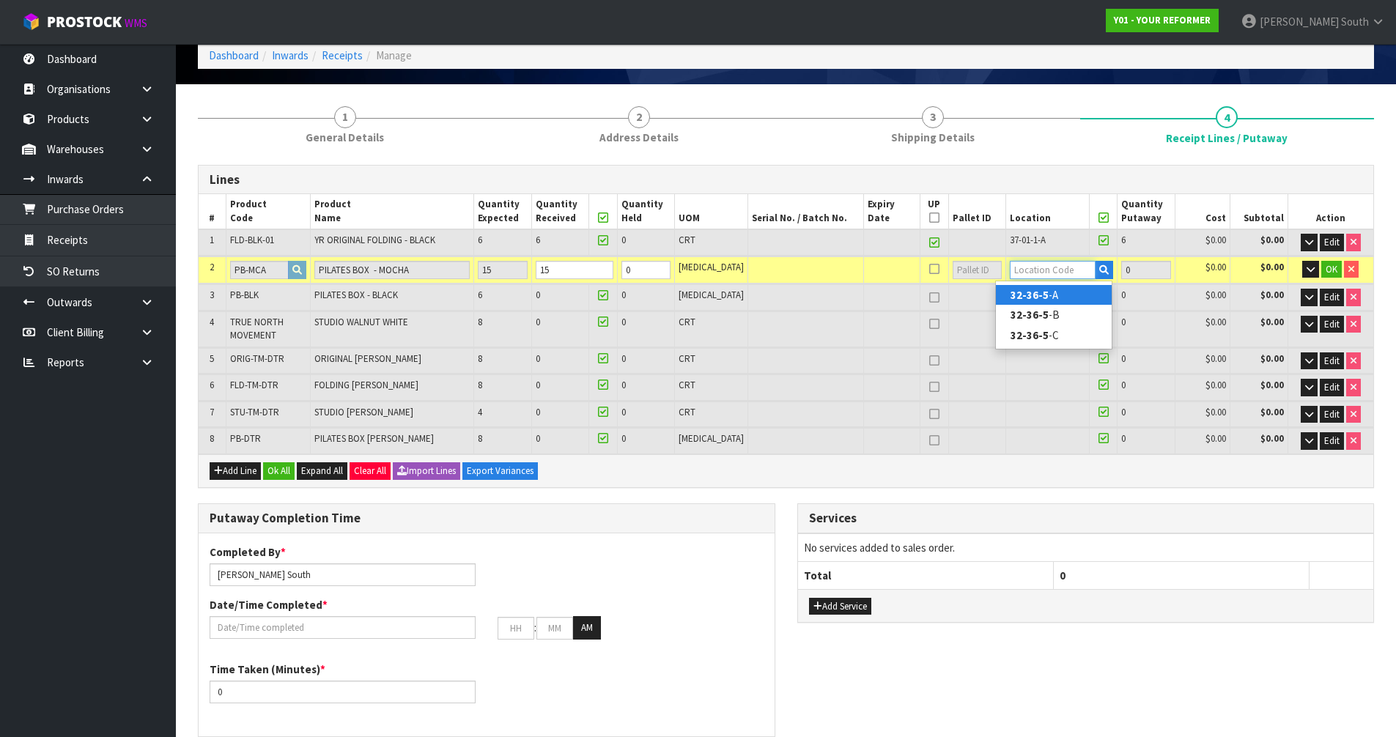
type input "15"
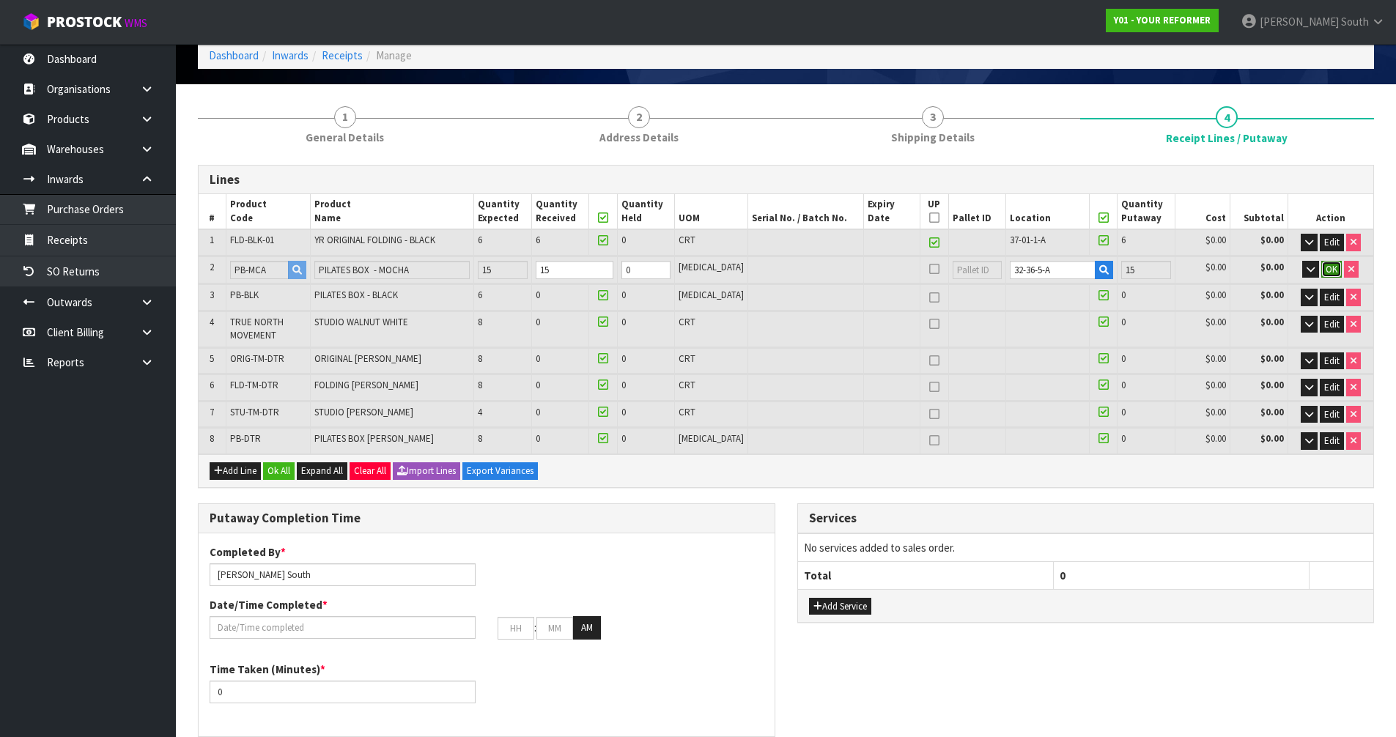
click at [1335, 273] on span "OK" at bounding box center [1331, 269] width 12 height 12
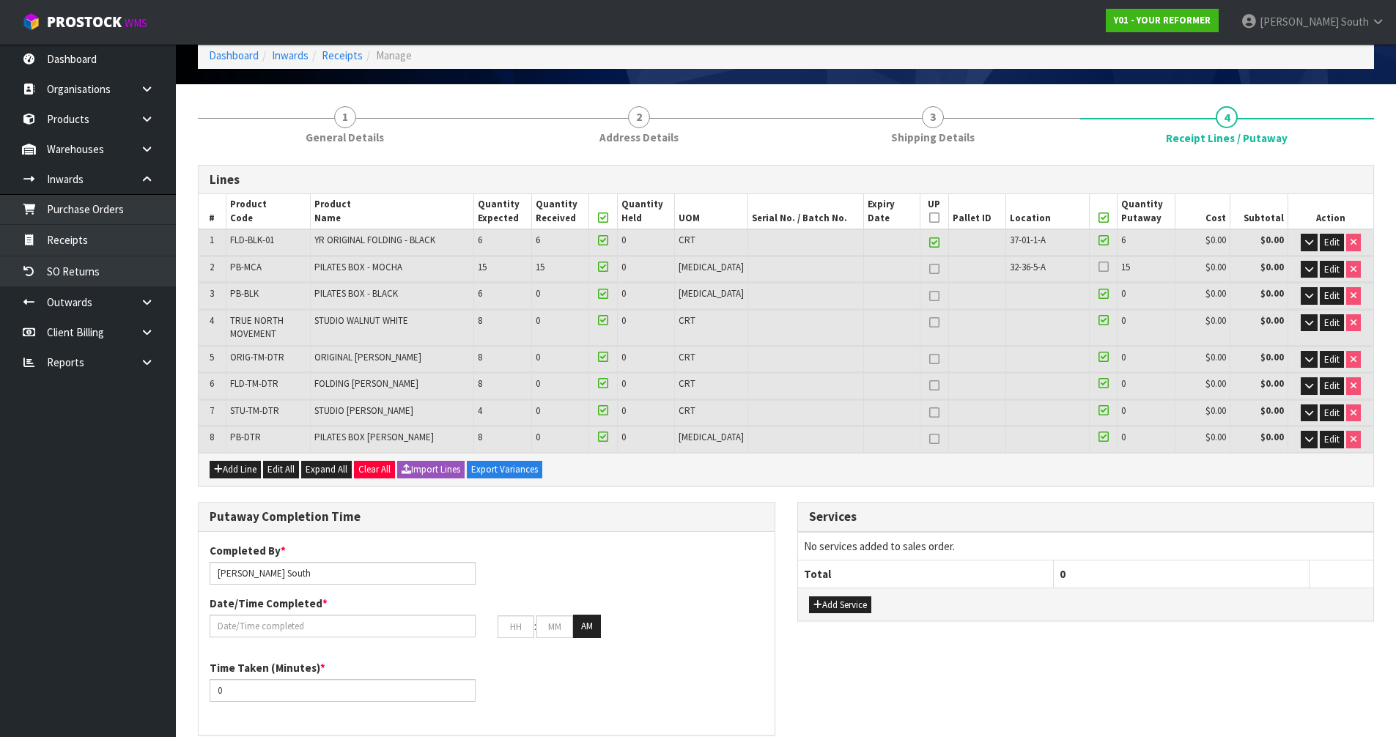
click at [1098, 267] on icon at bounding box center [1103, 267] width 10 height 1
click at [0, 0] on input "checkbox" at bounding box center [0, 0] width 0 height 0
click at [296, 465] on button "Edit All" at bounding box center [281, 470] width 36 height 18
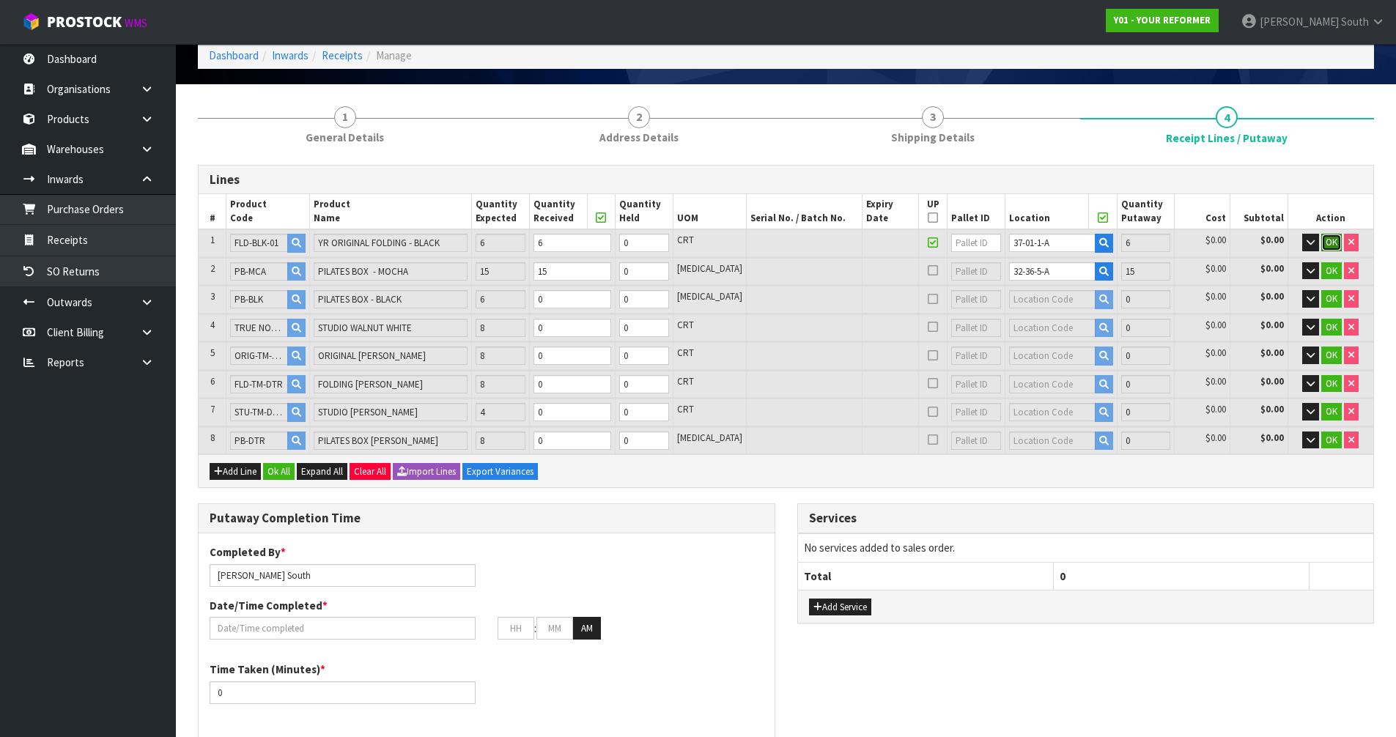
click at [1327, 237] on span "OK" at bounding box center [1331, 242] width 12 height 12
click at [1327, 262] on button "OK" at bounding box center [1331, 270] width 21 height 18
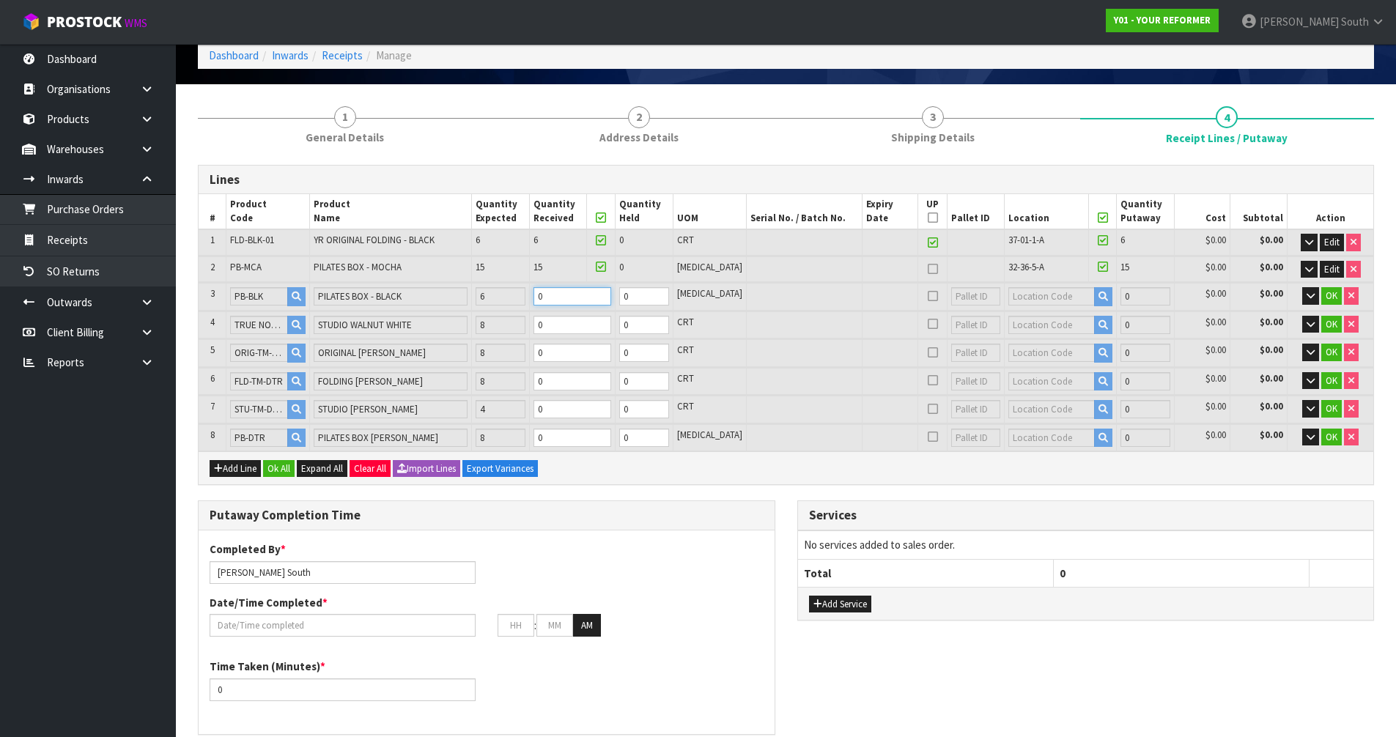
click at [533, 297] on tr "3 PB-BLK PILATES BOX - BLACK 6 0 0 [MEDICAL_DATA] 0 $0.00 $0.00 OK" at bounding box center [786, 296] width 1174 height 27
type input "21"
type input "27"
type input "5.738676"
type input "762"
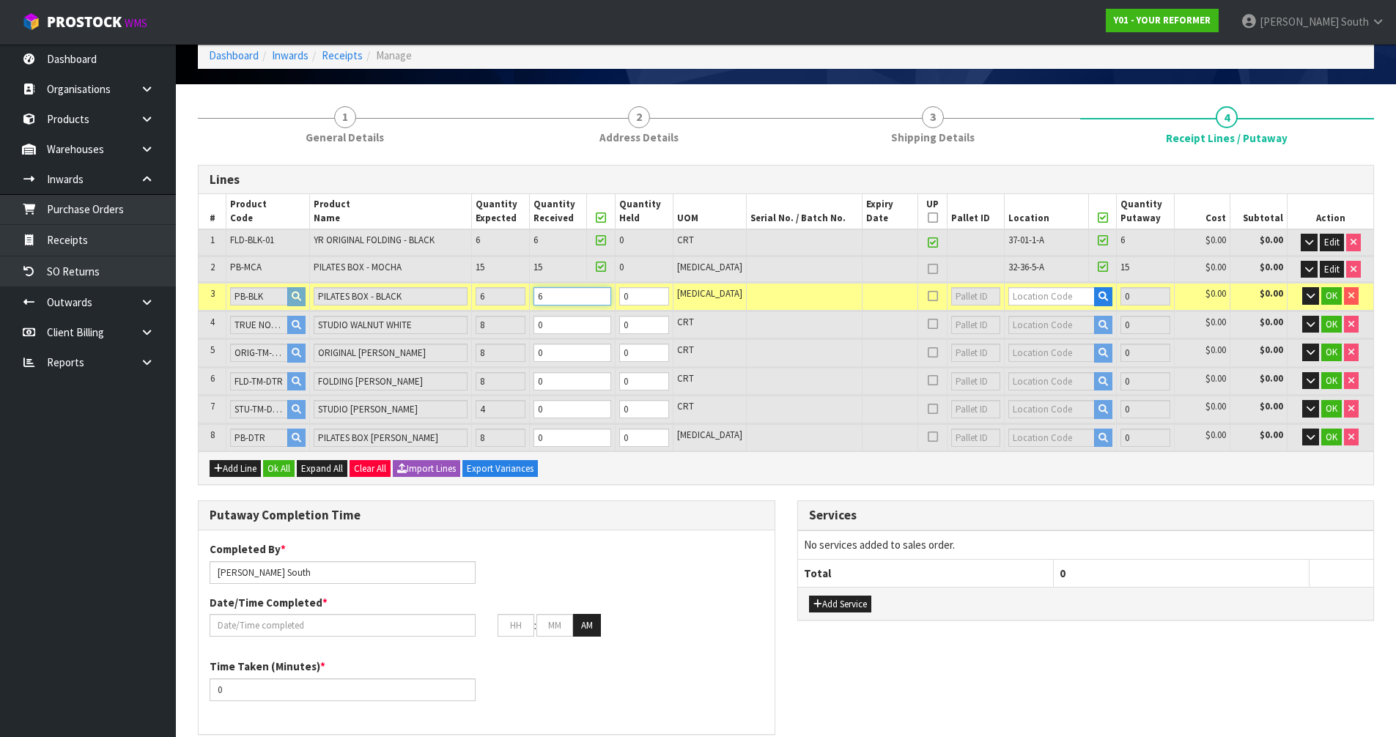
type input "6"
click at [1008, 301] on input "text" at bounding box center [1051, 296] width 86 height 18
type input "32-35-2"
click at [1039, 336] on strong "32-35-2" at bounding box center [1029, 341] width 38 height 14
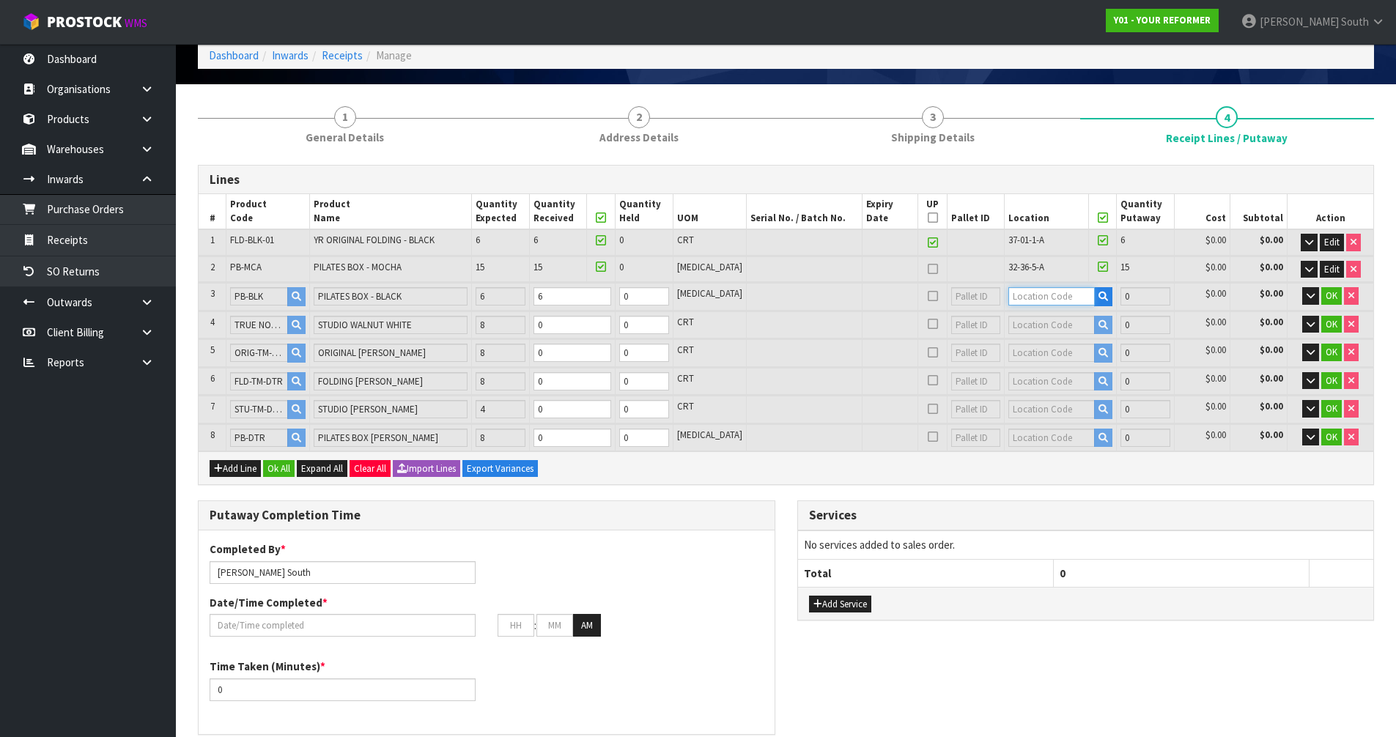
type input "27"
type input "32-35-2-B"
type input "6"
click at [1331, 290] on span "OK" at bounding box center [1331, 295] width 12 height 12
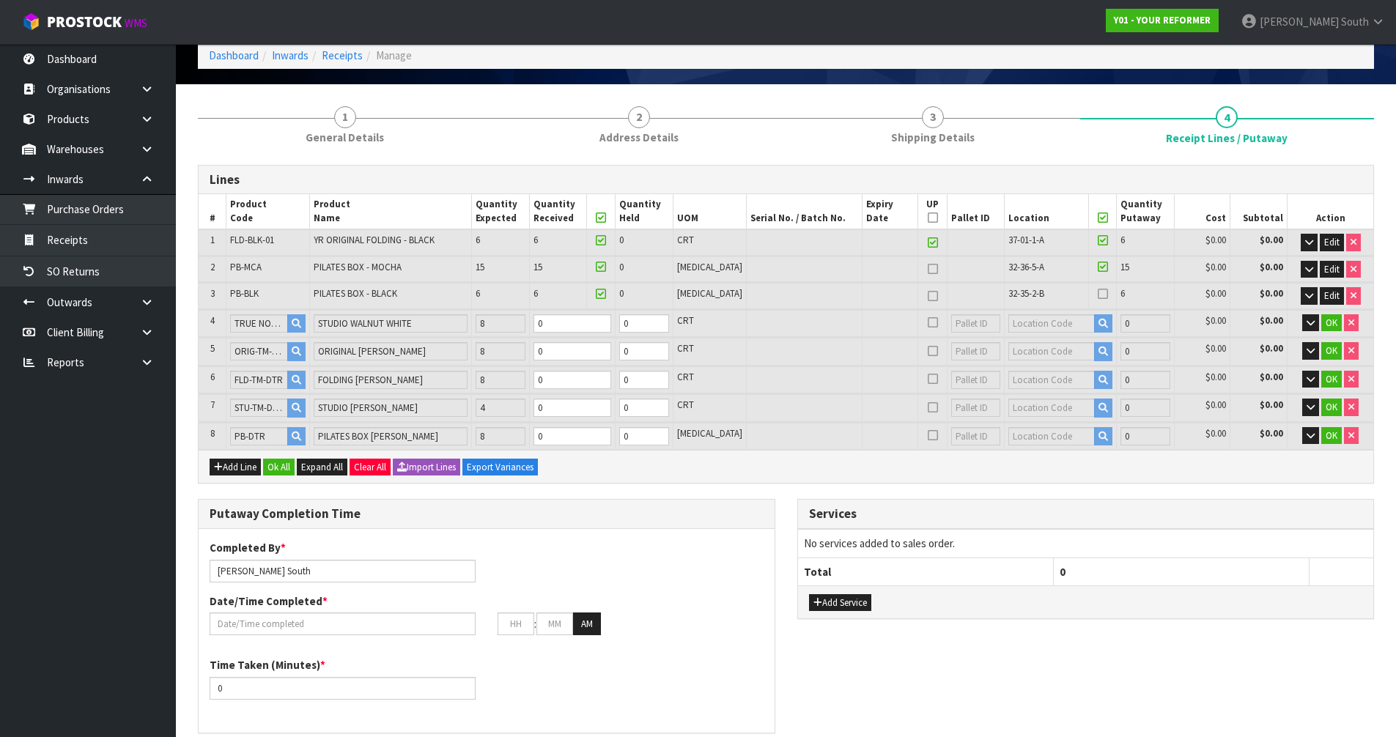
click at [1098, 295] on icon at bounding box center [1102, 294] width 10 height 1
click at [0, 0] on input "checkbox" at bounding box center [0, 0] width 0 height 0
drag, startPoint x: 610, startPoint y: 319, endPoint x: 549, endPoint y: 317, distance: 60.8
click at [549, 317] on tr "4 TRUE NORTH MOVEMENT STUDIO WALNUT WHITE 8 0 0 CRT 0 $0.00 $0.00 OK" at bounding box center [786, 323] width 1174 height 27
type input "0"
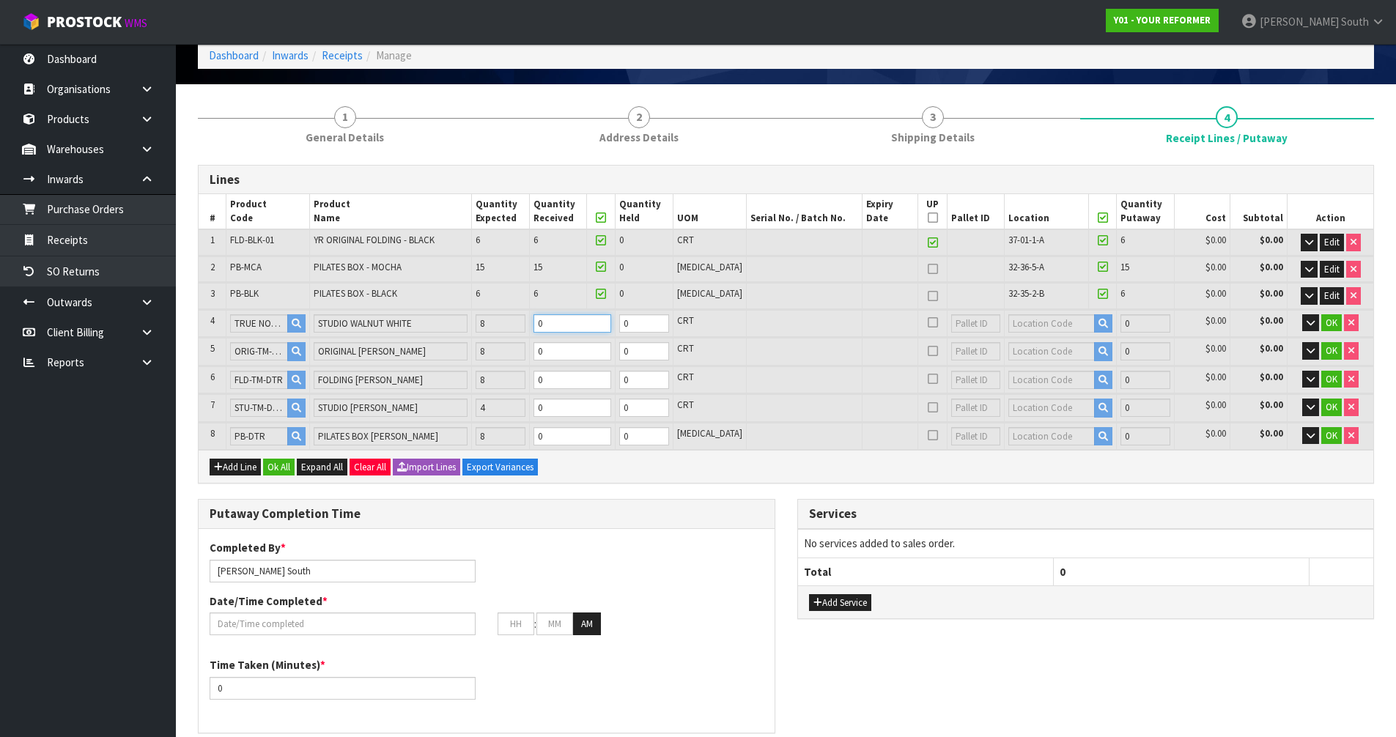
type input "0"
type input "12.555556"
type input "1810"
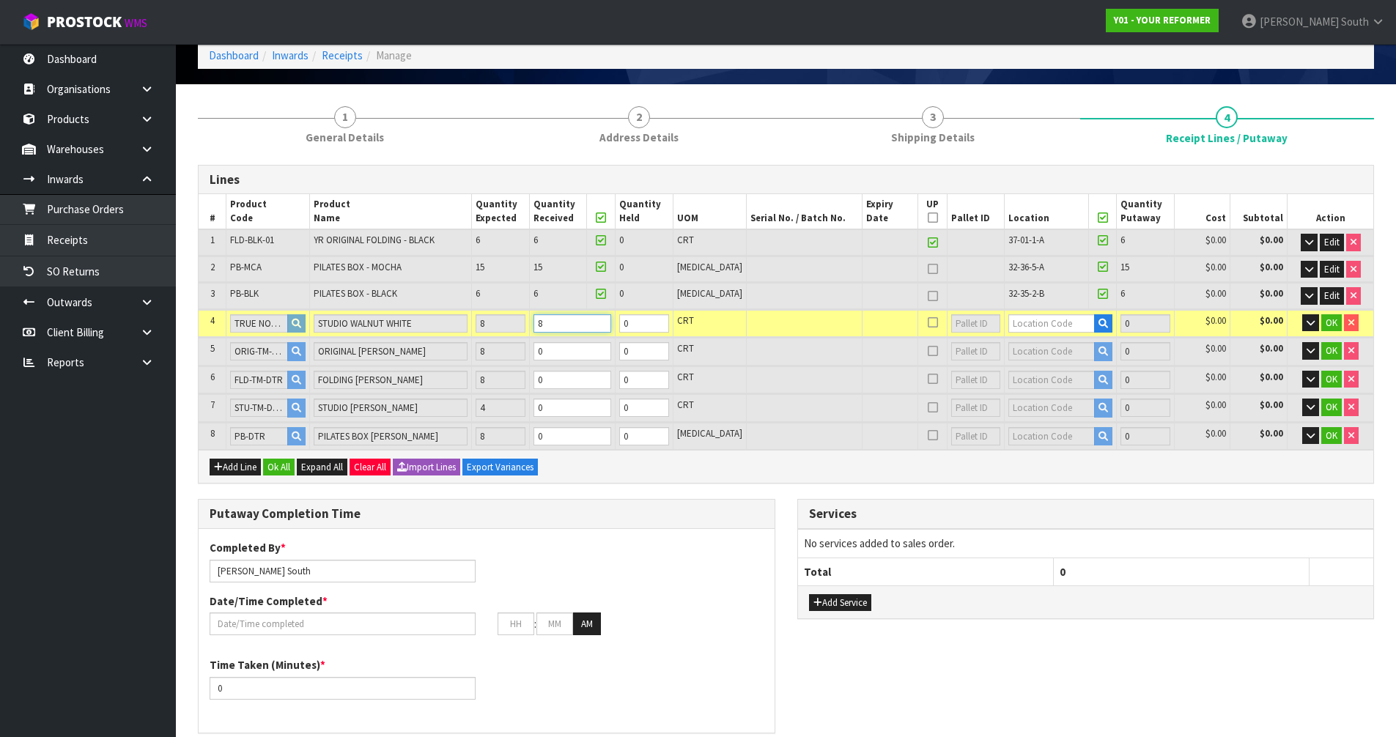
type input "8"
click at [528, 352] on tr "5 ORIG-TM-DTR ORIGINAL [PERSON_NAME] 8 0 0 CRT 0 $0.00 $0.00 OK" at bounding box center [786, 351] width 1174 height 27
type input "17.263764"
type input "2602"
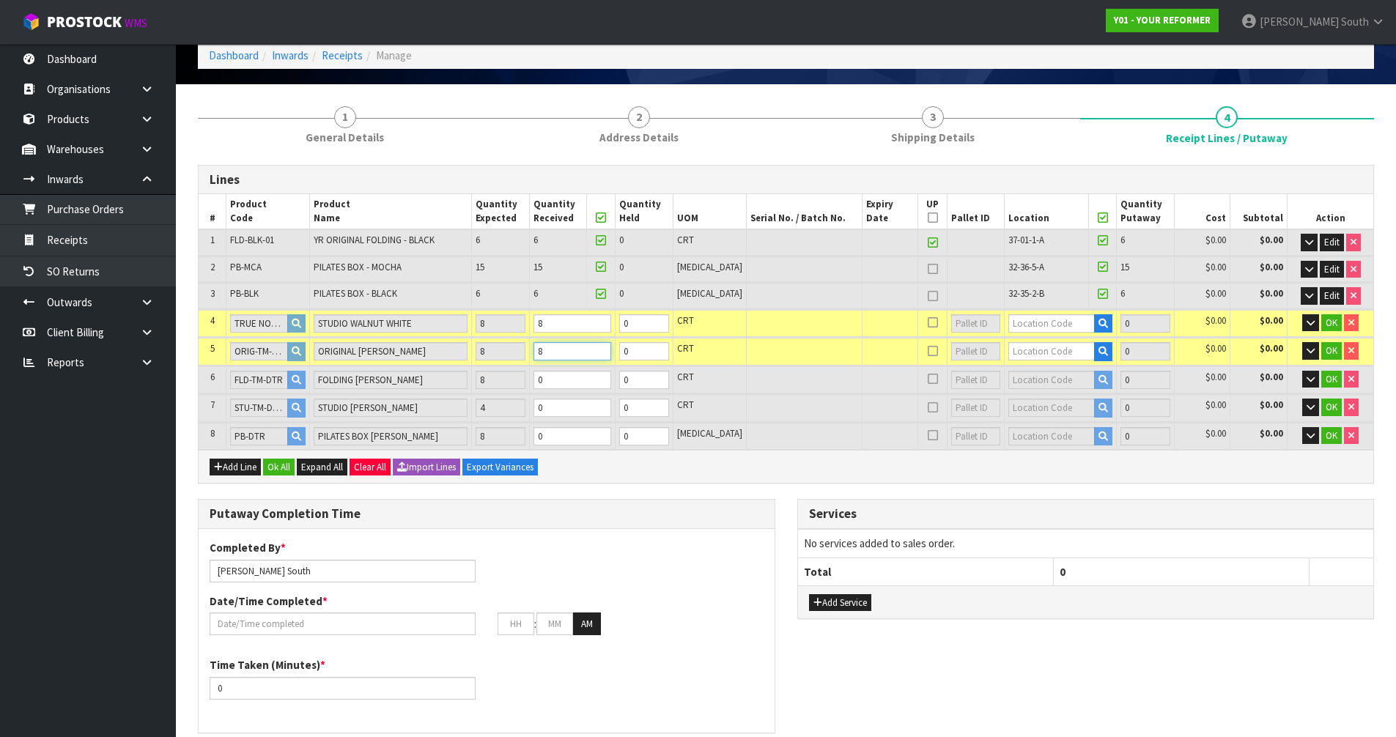
type input "8"
click at [528, 377] on tr "6 FLD-TM-DTR FOLDING [PERSON_NAME] 8 0 0 CRT 0 $0.00 $0.00 OK" at bounding box center [786, 379] width 1174 height 27
type input "21.971972"
type input "3394"
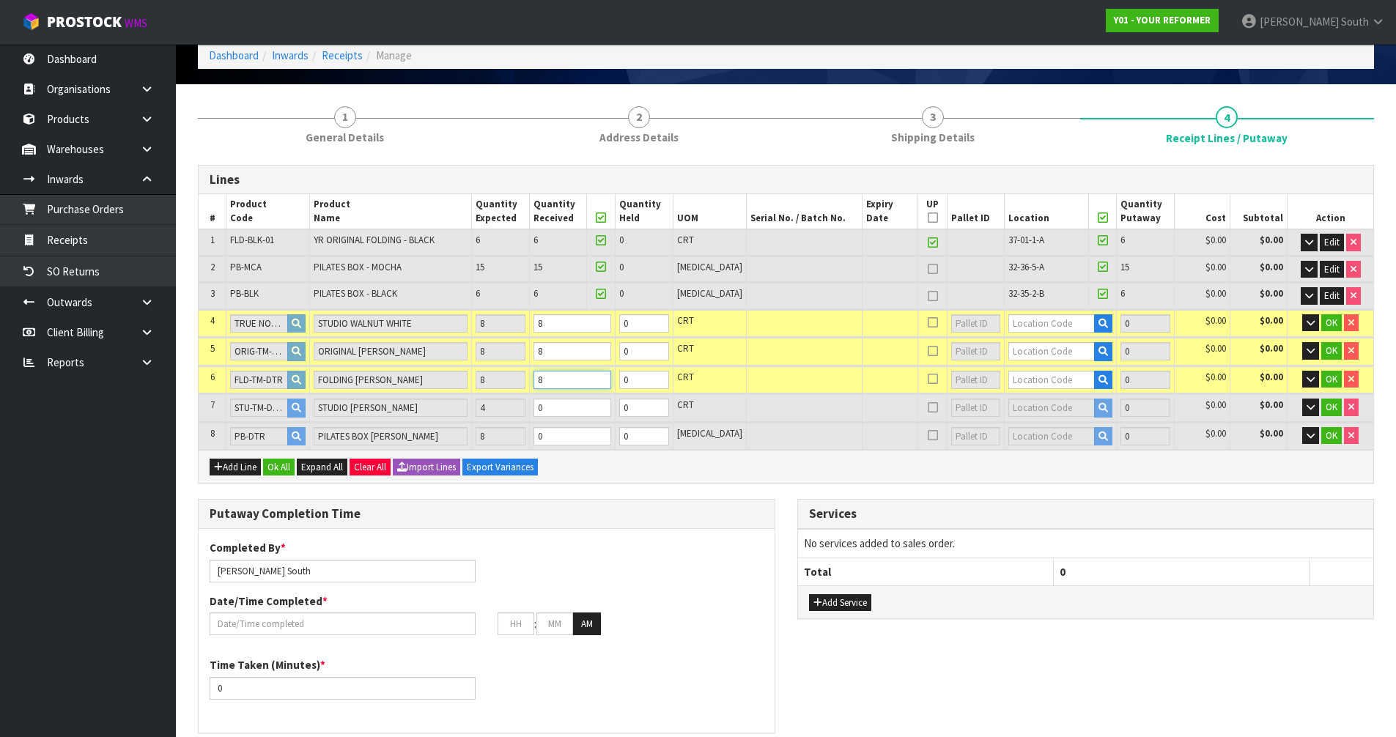
type input "8"
click at [518, 411] on tr "7 STU-TM-DTR STUDIO [PERSON_NAME] 4 0 0 CRT 0 $0.00 $0.00 OK" at bounding box center [786, 407] width 1174 height 27
type input "25.380412"
type input "3918"
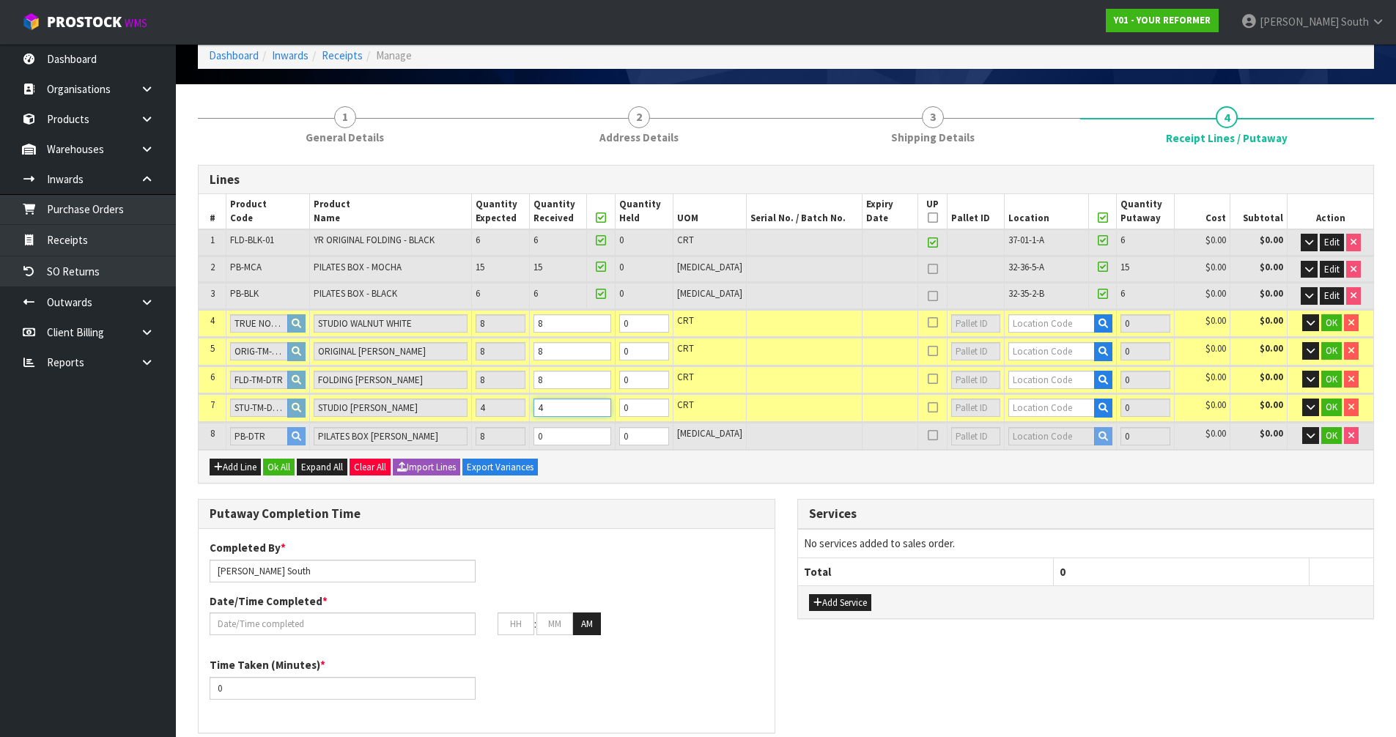
type input "4"
click at [533, 437] on tr "8 PB-DTR PILATES BOX [PERSON_NAME] 8 0 0 [MEDICAL_DATA] 0 $0.00 $0.00 OK" at bounding box center [786, 436] width 1174 height 27
type input "29"
type input "35"
type input "26.221372"
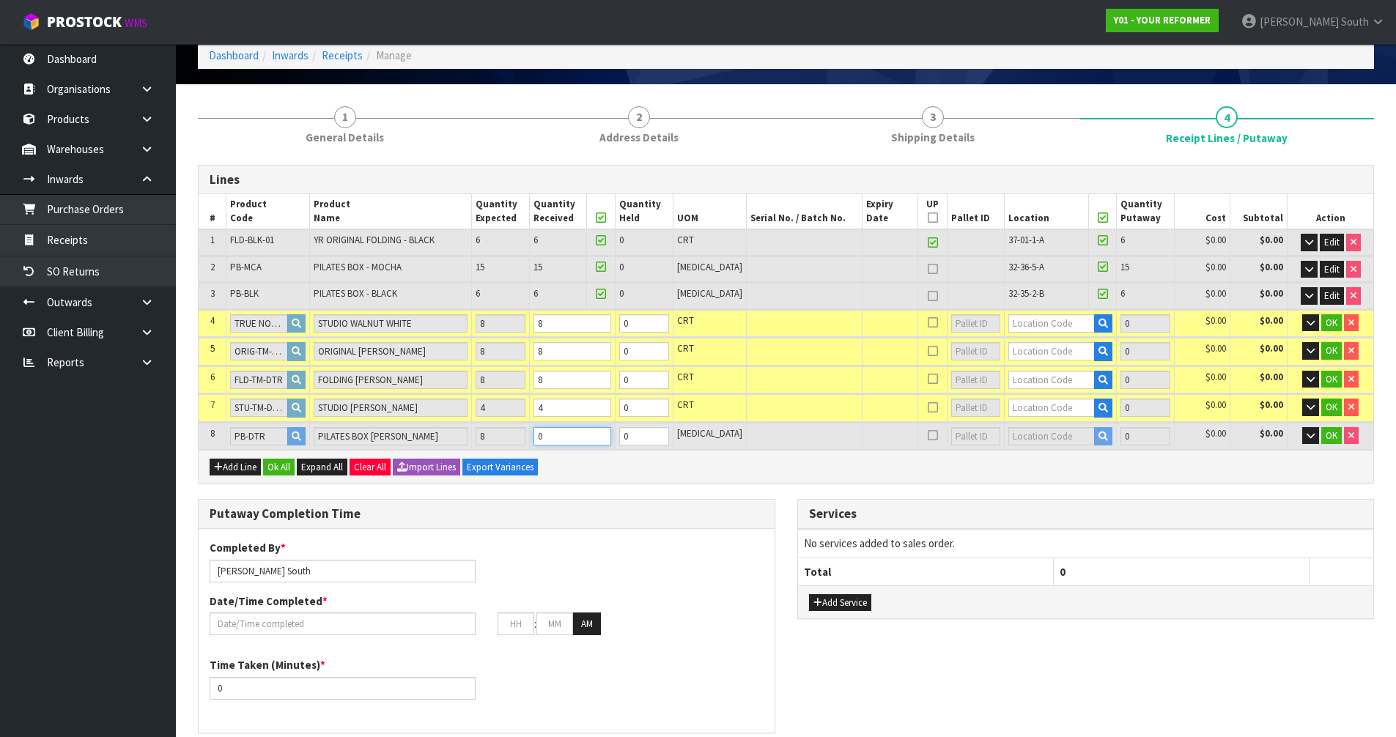
type input "3982"
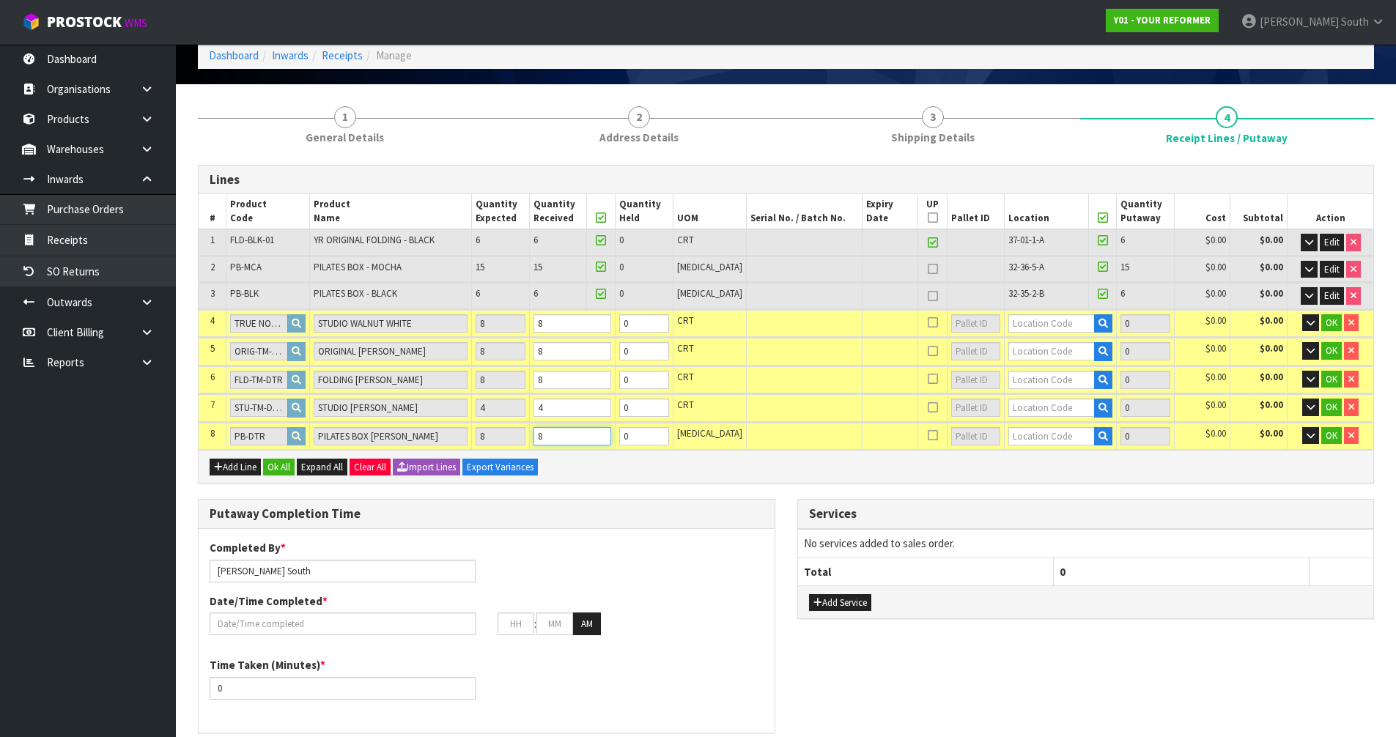
type input "8"
click at [1010, 316] on input "text" at bounding box center [1051, 323] width 86 height 18
type input "54-"
click at [1038, 350] on link "54- 01-1-A" at bounding box center [1054, 348] width 116 height 20
type input "35"
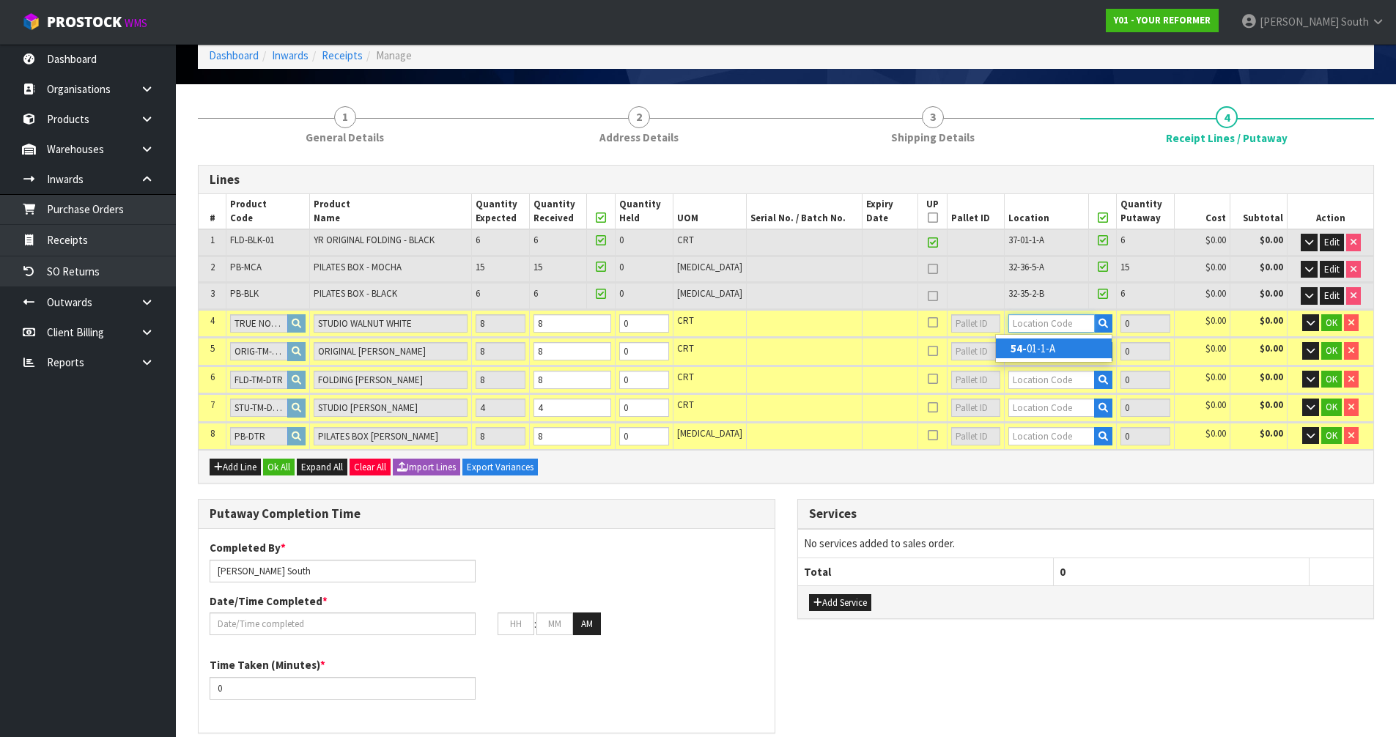
type input "54-01-1-A"
type input "8"
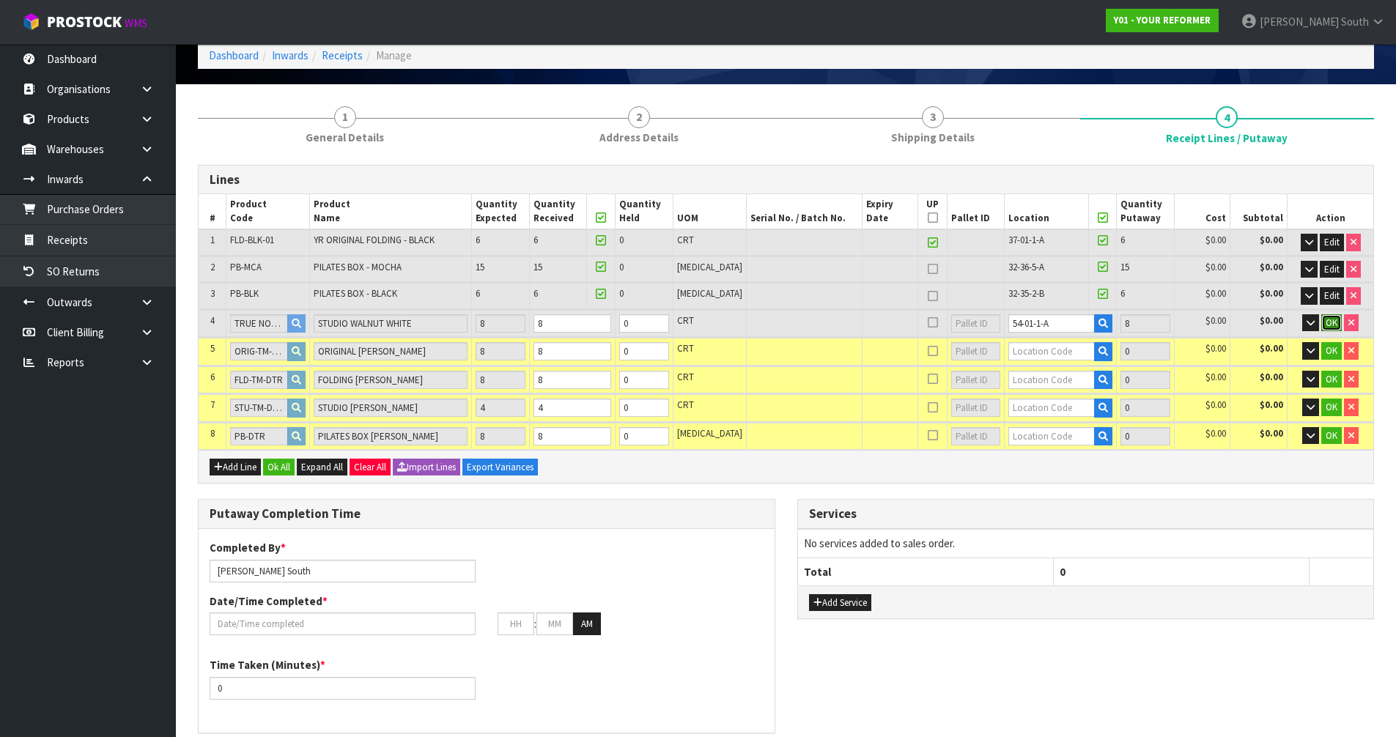
click at [1336, 330] on button "OK" at bounding box center [1331, 323] width 21 height 18
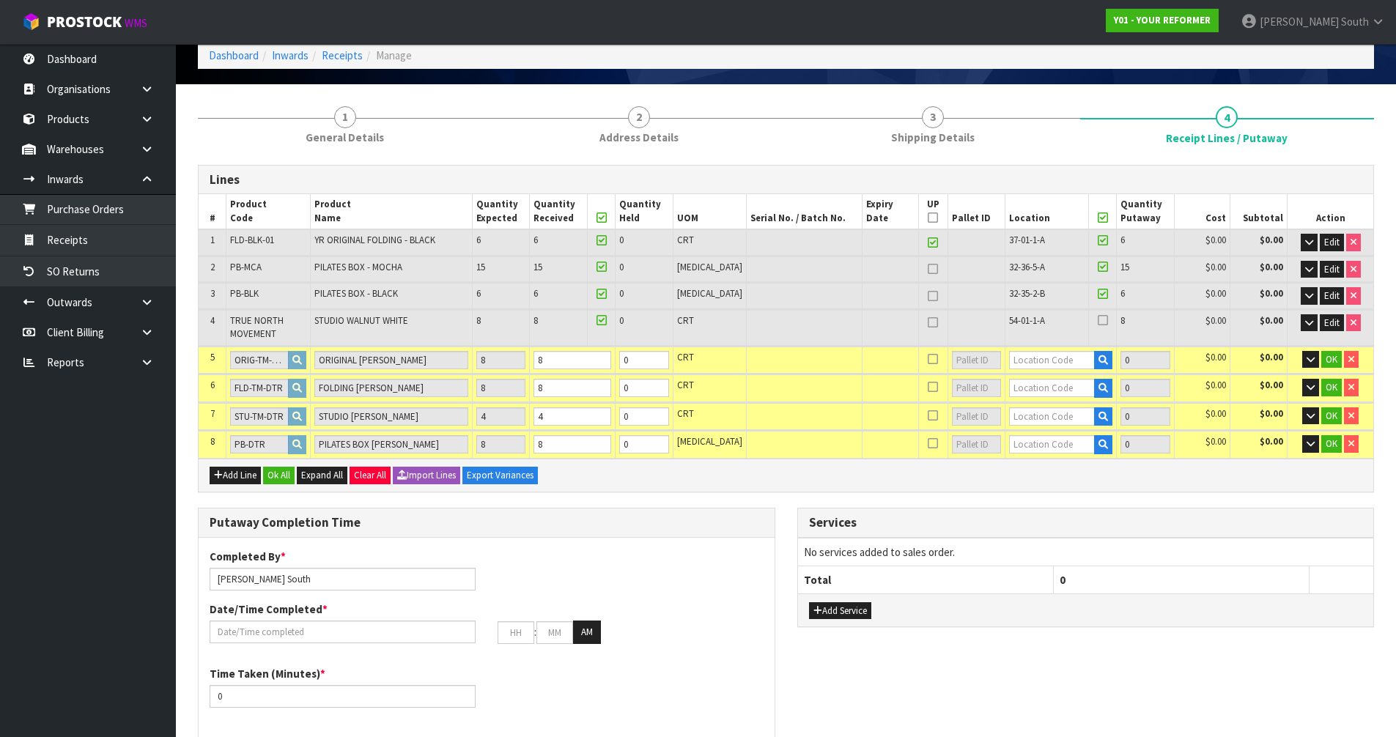
click at [927, 322] on icon at bounding box center [932, 322] width 10 height 1
type input "14"
type input "43"
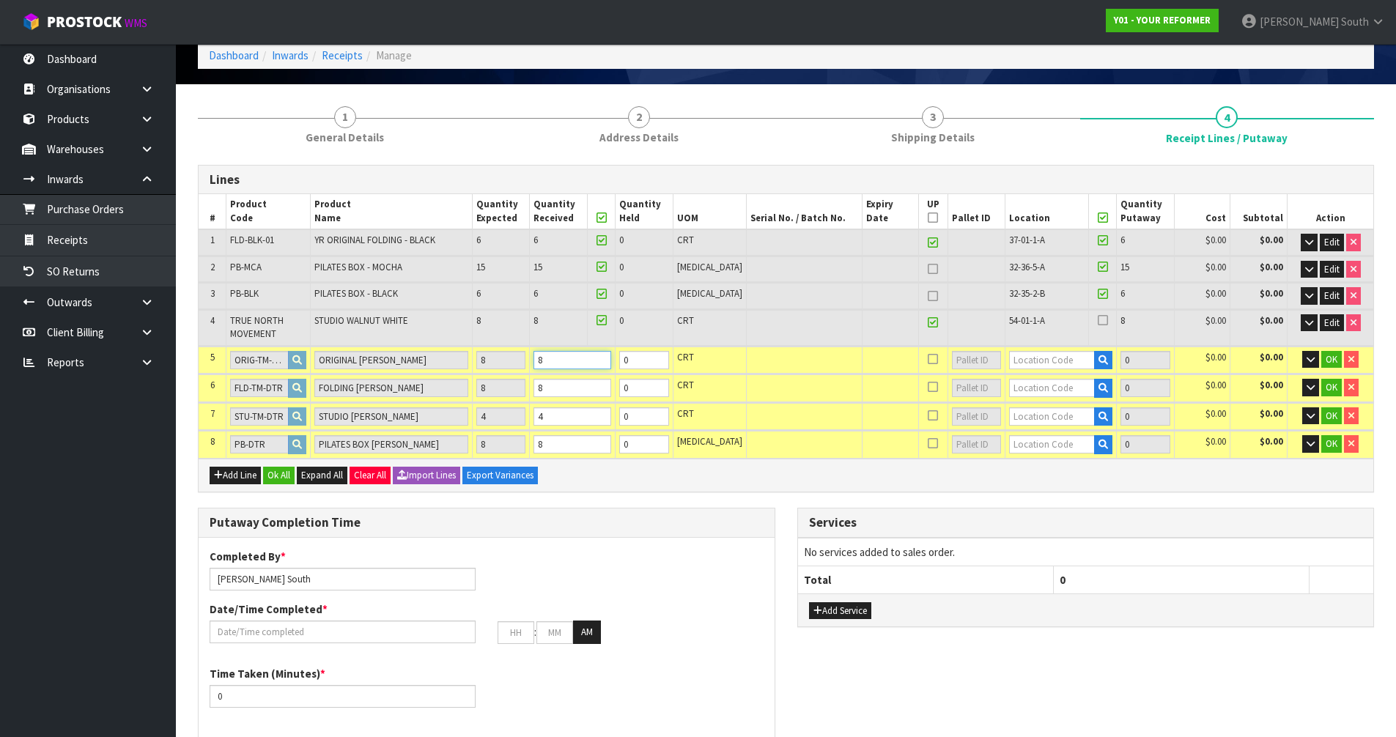
drag, startPoint x: 596, startPoint y: 366, endPoint x: 585, endPoint y: 366, distance: 11.0
click at [585, 366] on input "8" at bounding box center [572, 360] width 78 height 18
click at [1030, 365] on input "text" at bounding box center [1052, 360] width 86 height 18
type input "36-41-1"
click at [1060, 390] on link "36-41-1 -A" at bounding box center [1054, 385] width 116 height 20
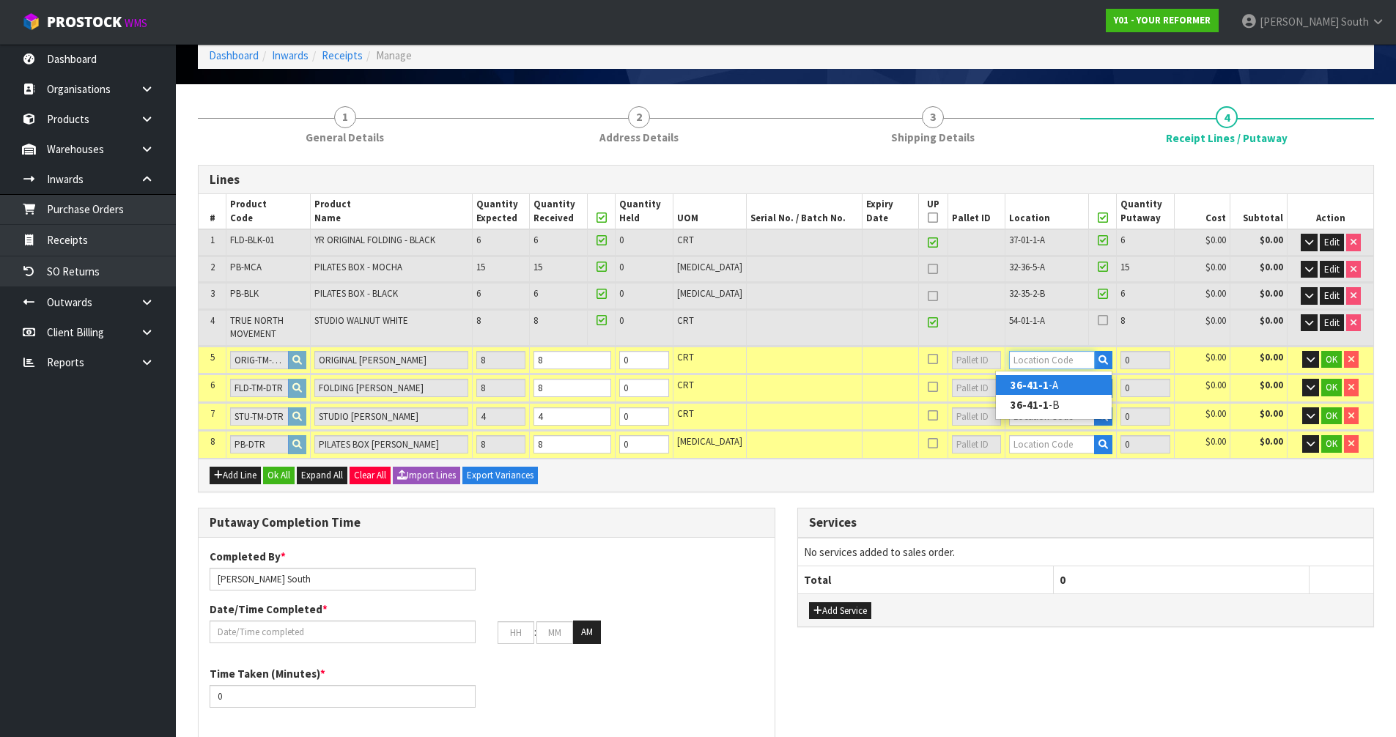
type input "43"
type input "36-41-1-A"
type input "8"
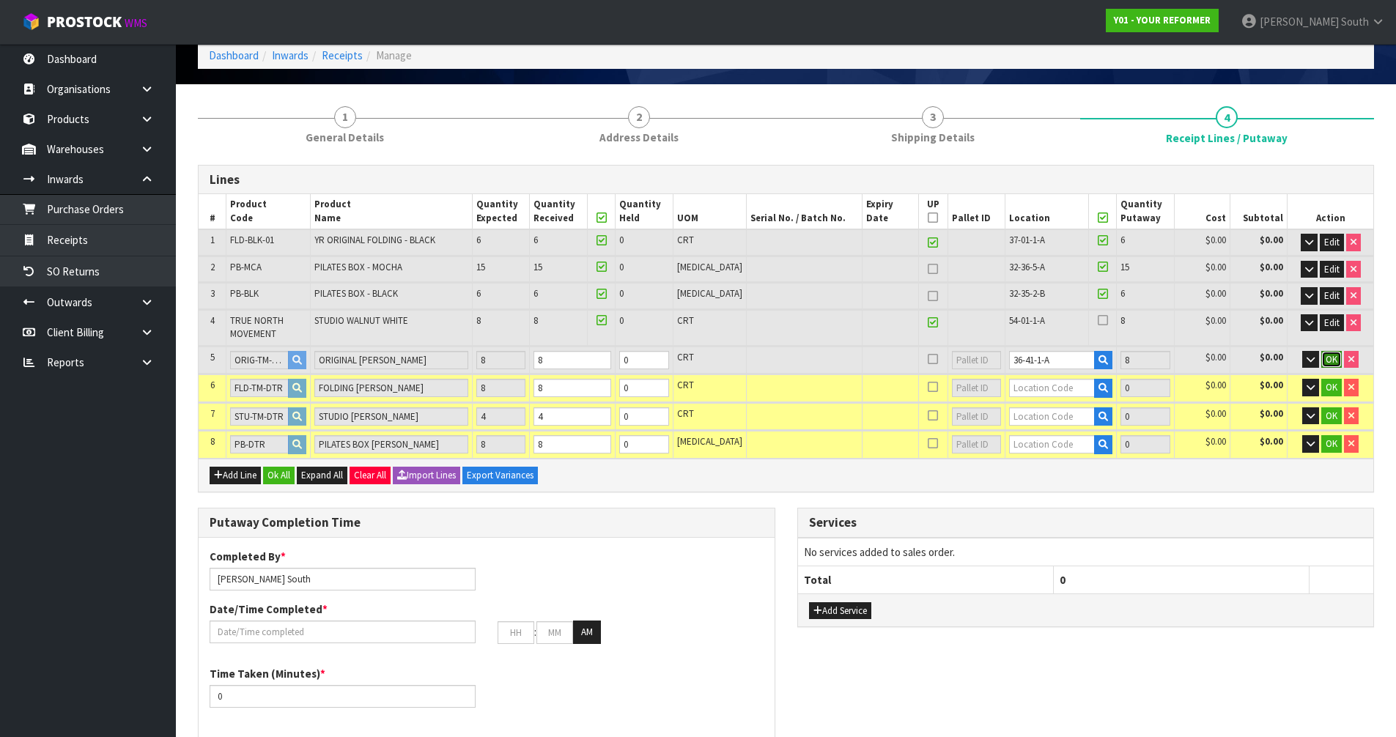
click at [1327, 355] on span "OK" at bounding box center [1331, 359] width 12 height 12
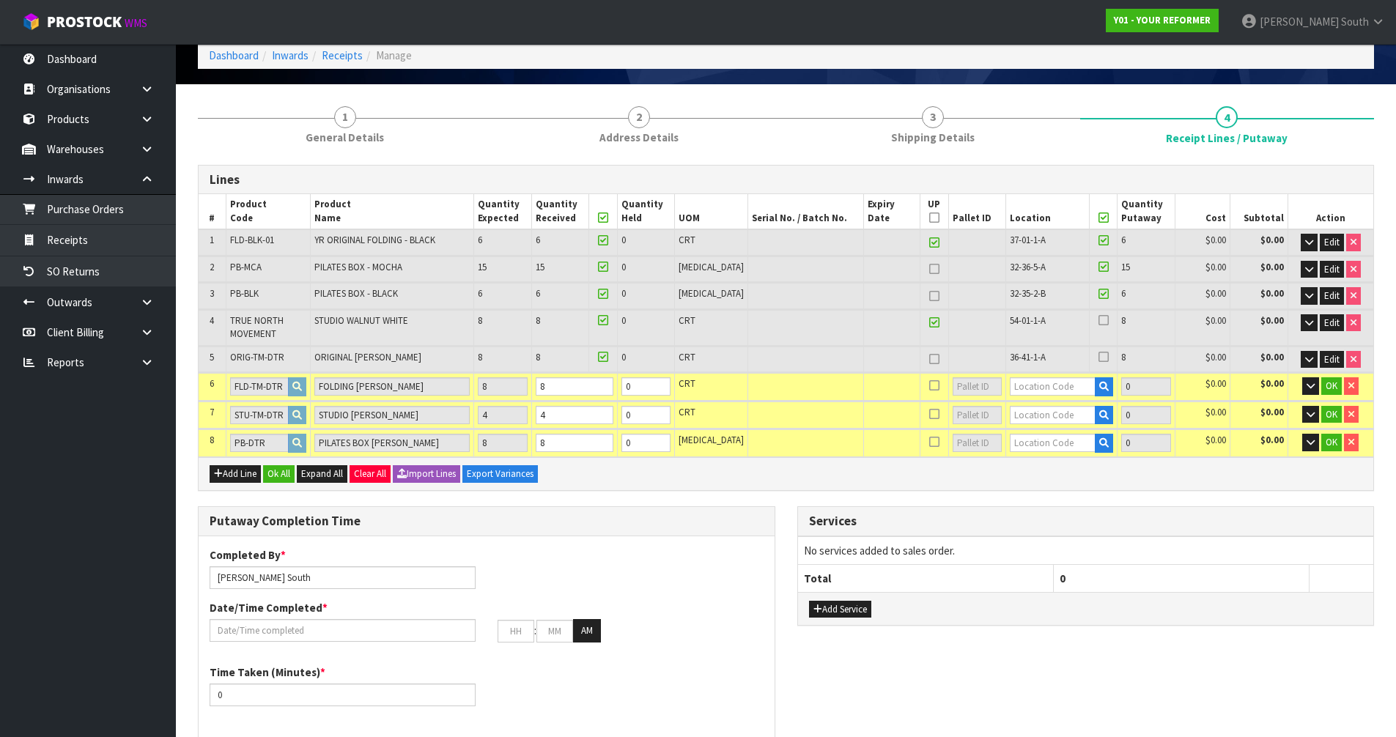
click at [1098, 363] on label at bounding box center [1103, 357] width 10 height 13
click at [0, 0] on input "checkbox" at bounding box center [0, 0] width 0 height 0
click at [925, 357] on link at bounding box center [934, 360] width 19 height 18
type input "22"
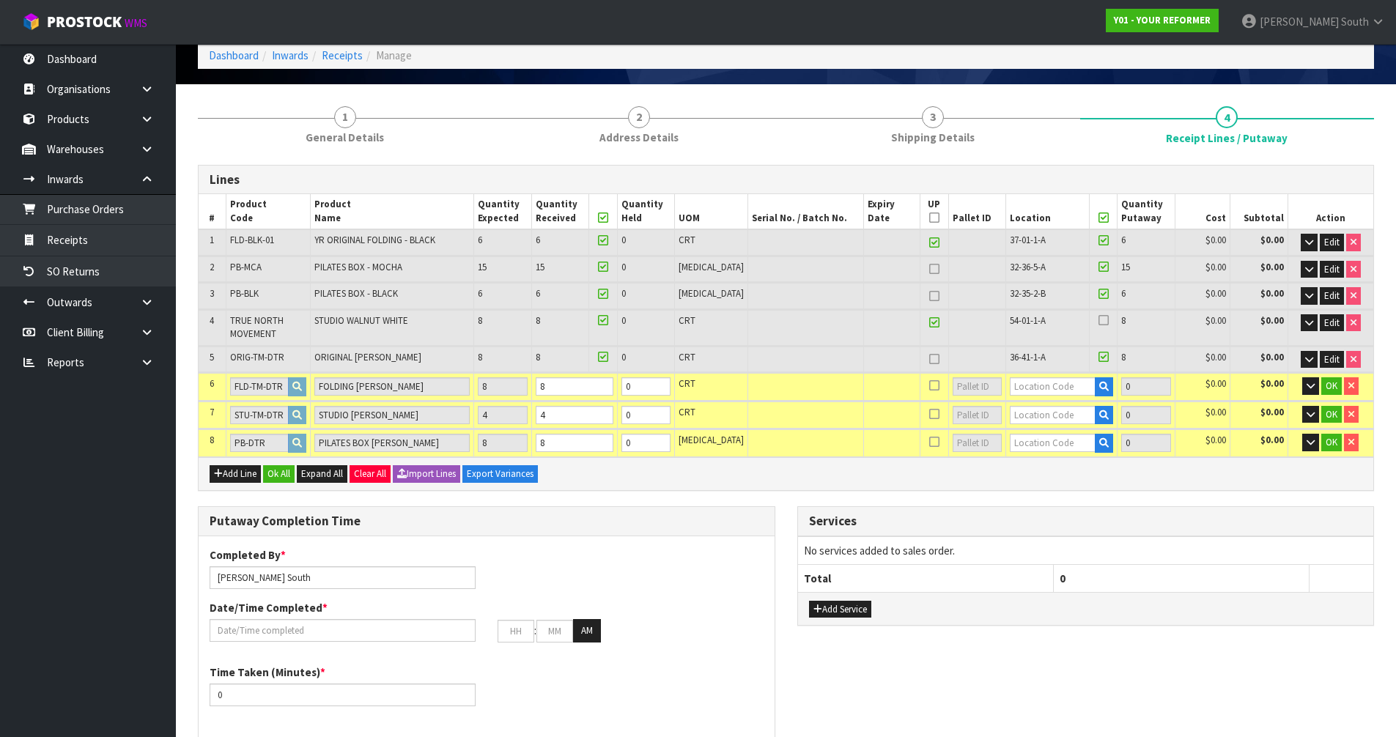
type input "22"
type input "51"
click at [881, 358] on td at bounding box center [892, 360] width 56 height 26
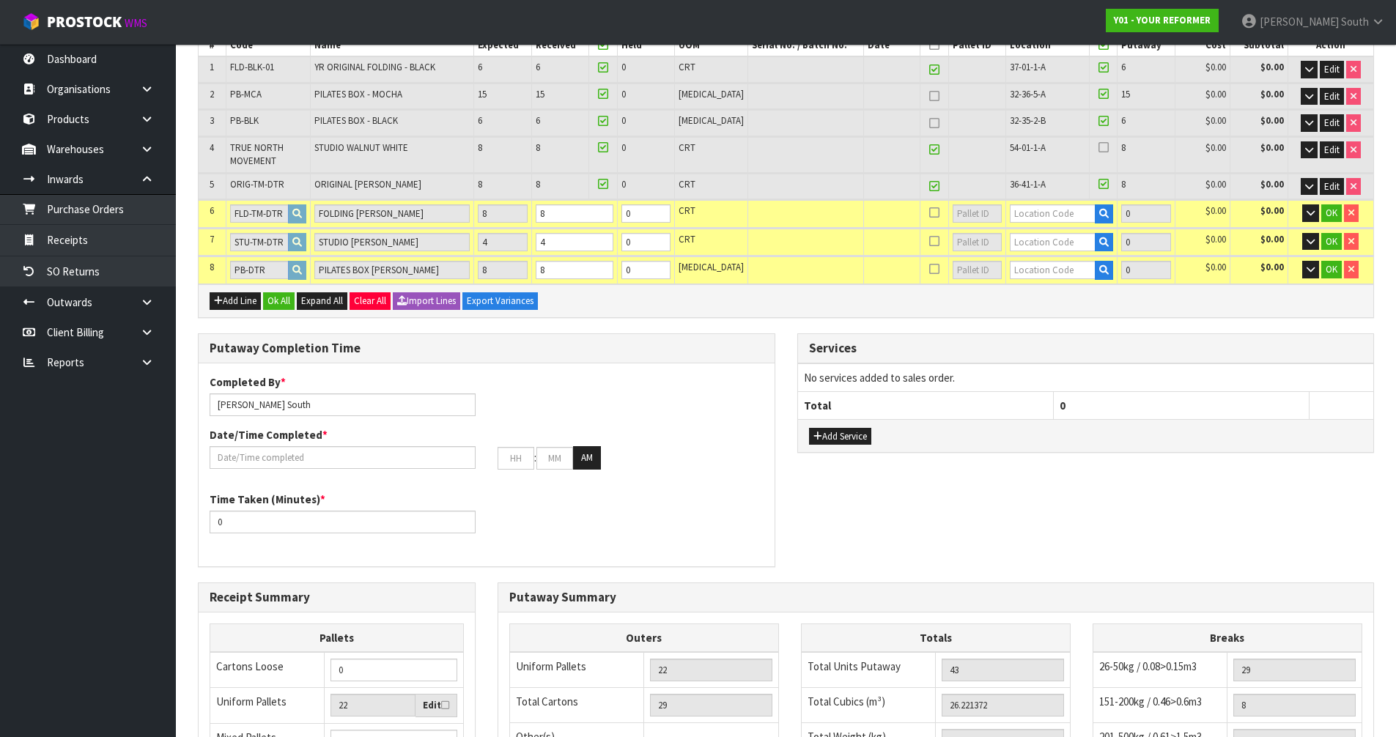
scroll to position [147, 0]
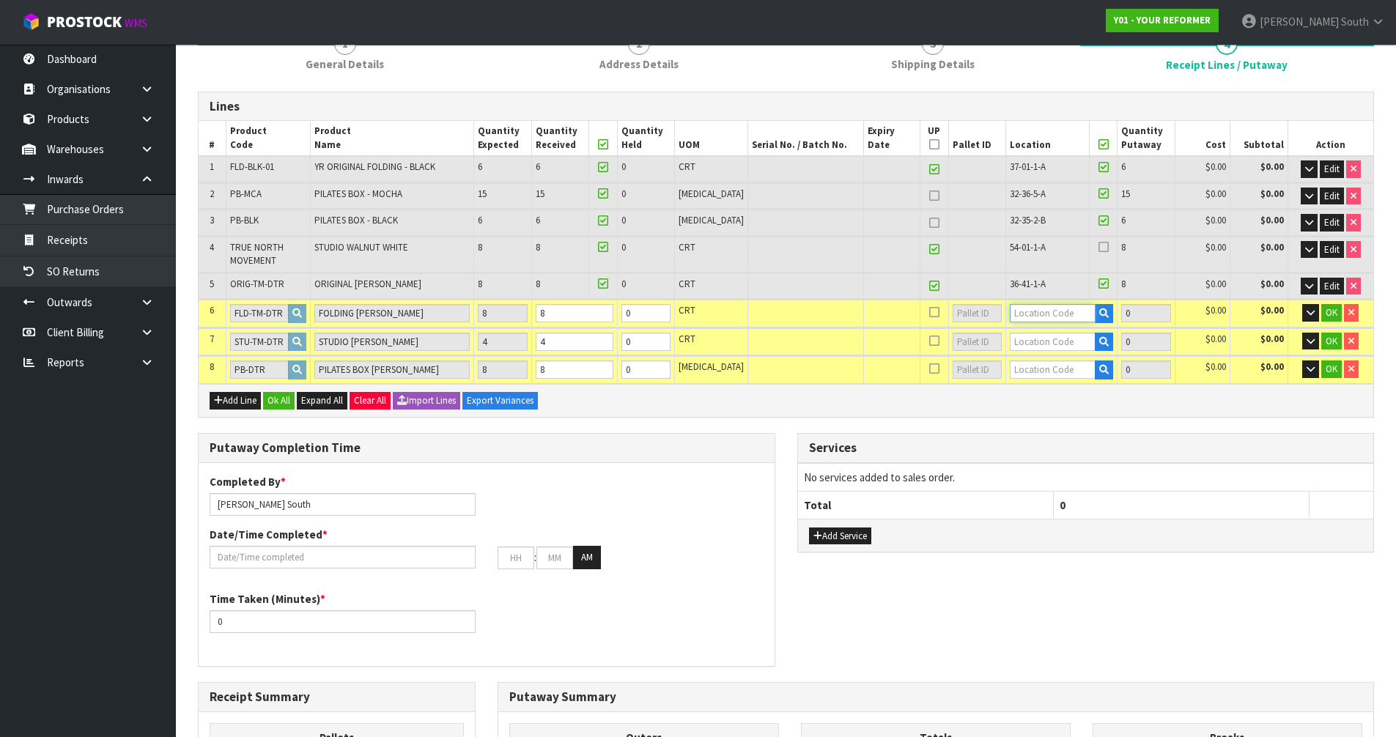
click at [1014, 318] on input "text" at bounding box center [1053, 313] width 86 height 18
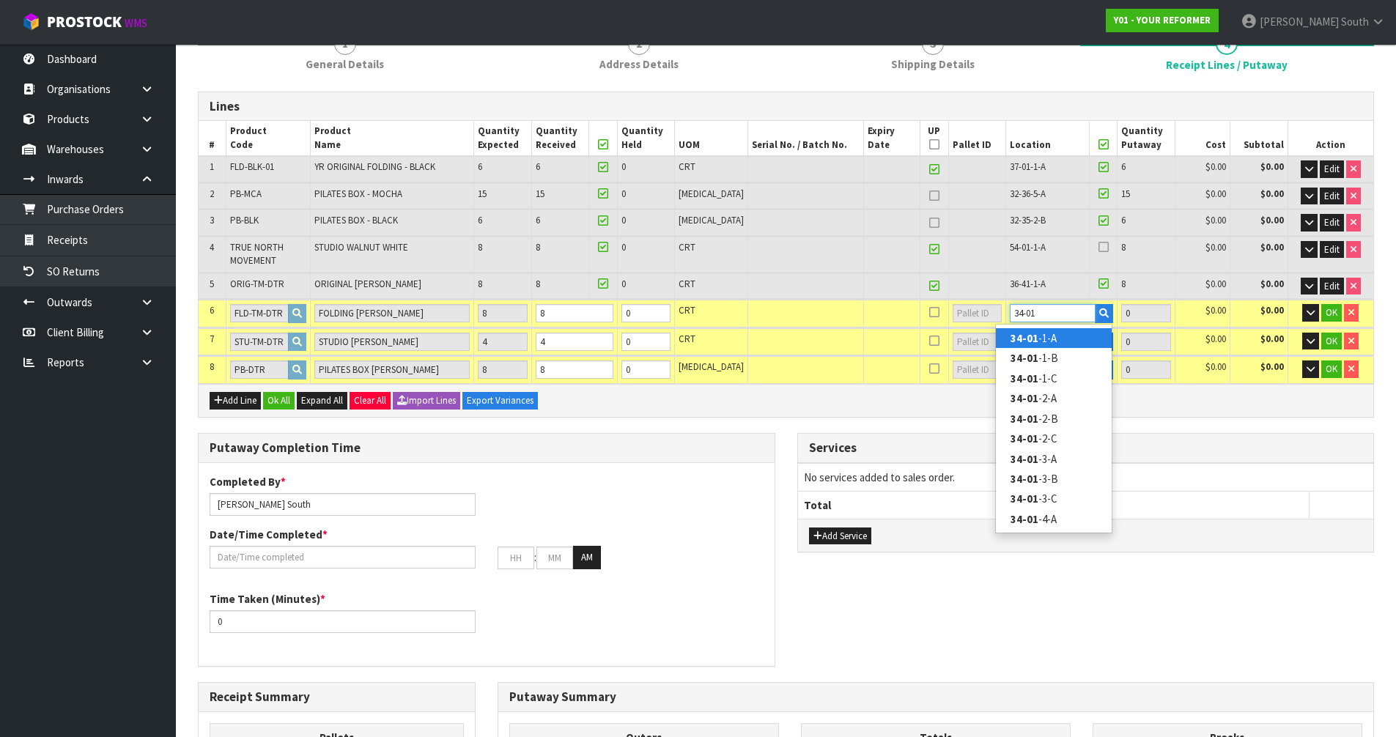
type input "34-01"
click at [1053, 338] on link "34-01 -1-A" at bounding box center [1054, 338] width 116 height 20
type input "51"
type input "34-01-1-A"
type input "8"
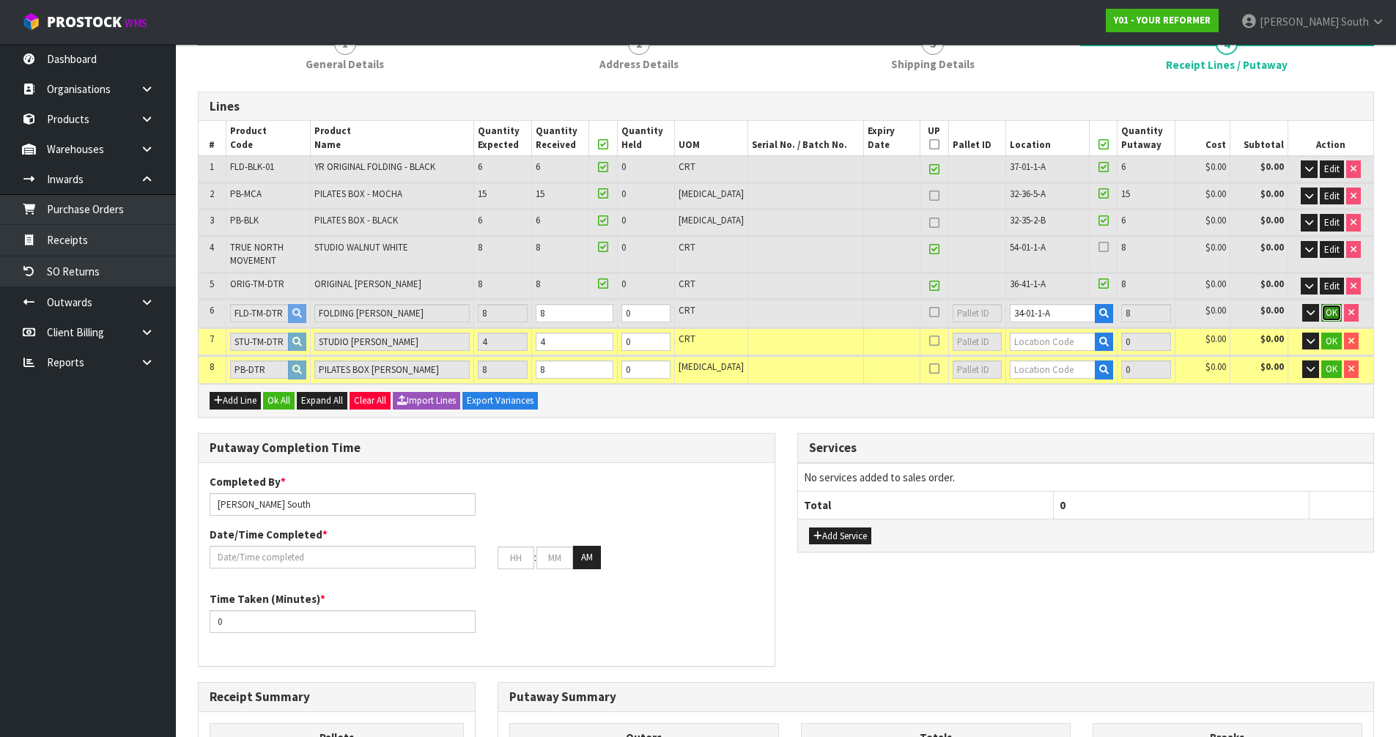
click at [1334, 308] on span "OK" at bounding box center [1331, 312] width 12 height 12
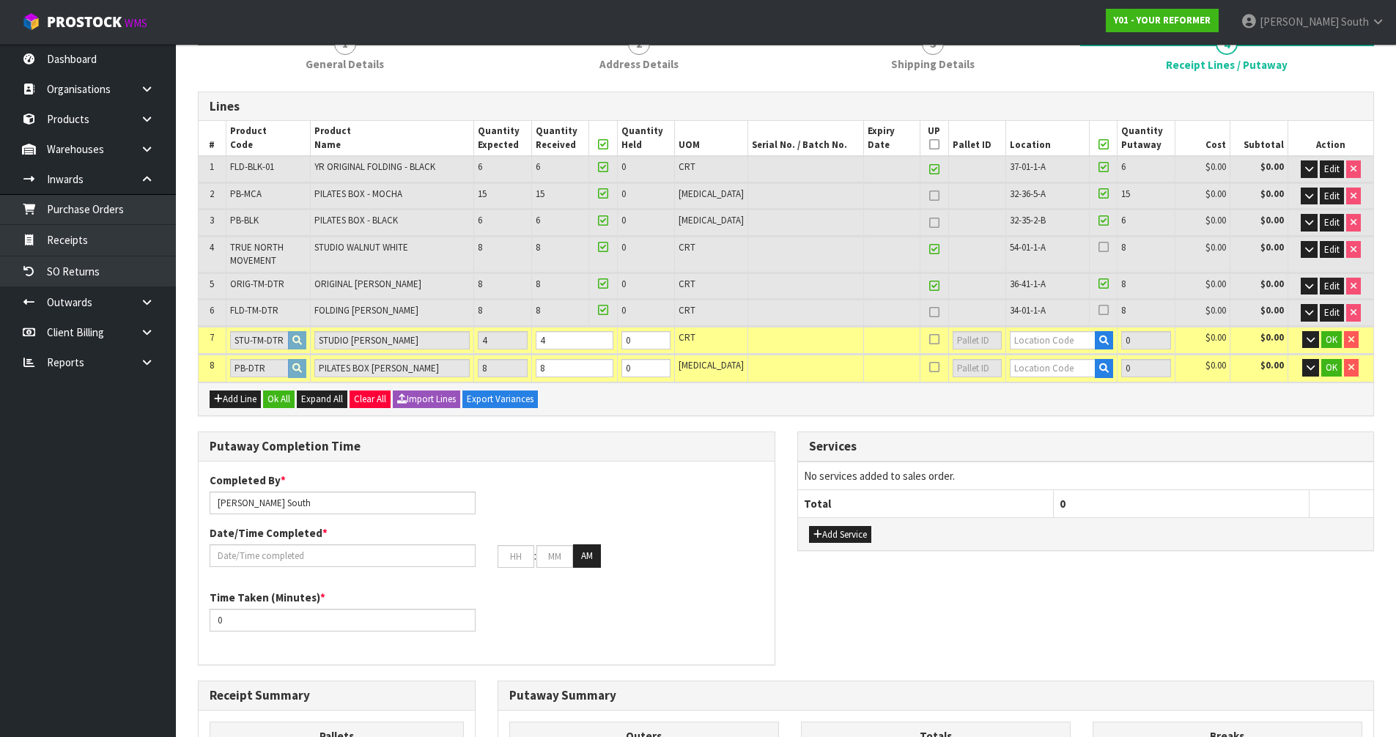
click at [1093, 308] on div at bounding box center [1103, 312] width 20 height 17
click at [1098, 310] on icon at bounding box center [1103, 310] width 10 height 1
click at [0, 0] on input "checkbox" at bounding box center [0, 0] width 0 height 0
click at [929, 312] on icon at bounding box center [934, 312] width 10 height 1
type input "30"
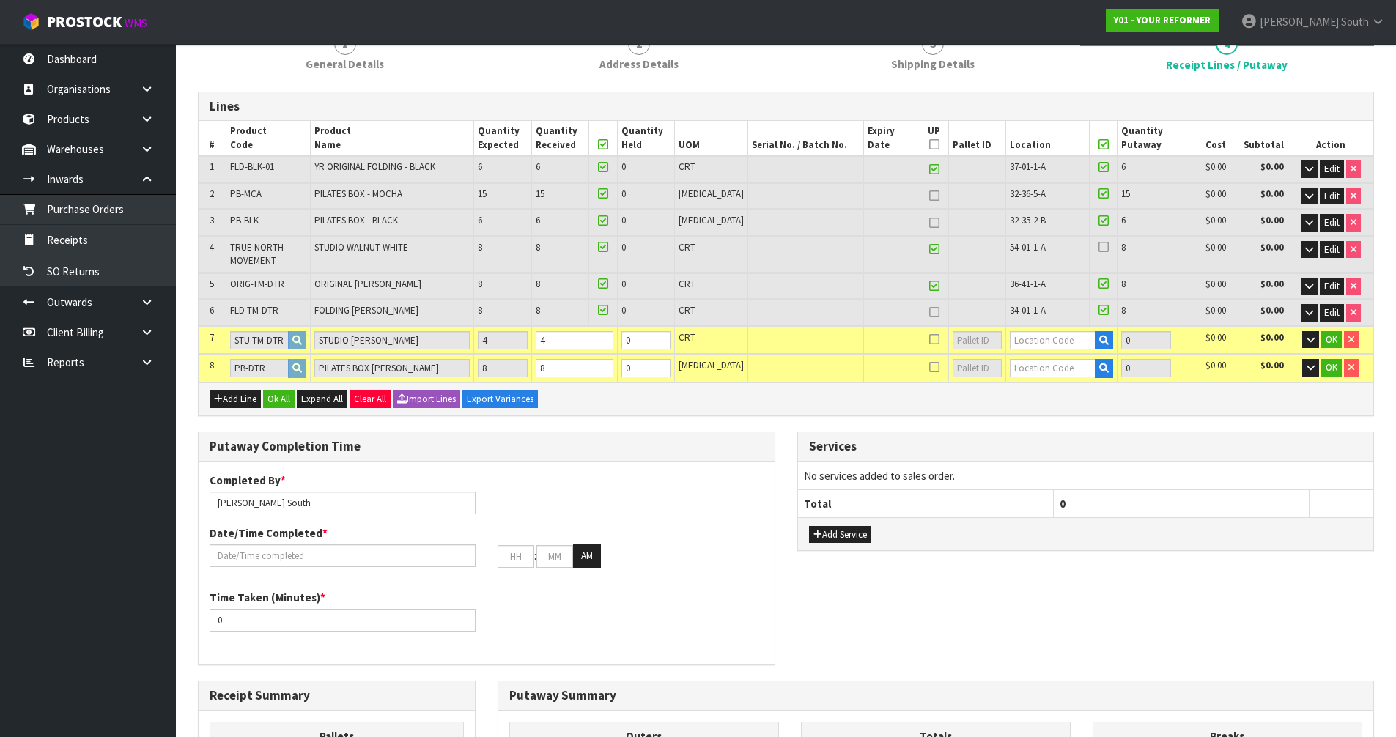
type input "30"
type input "59"
click at [929, 340] on icon at bounding box center [934, 339] width 10 height 1
type input "34"
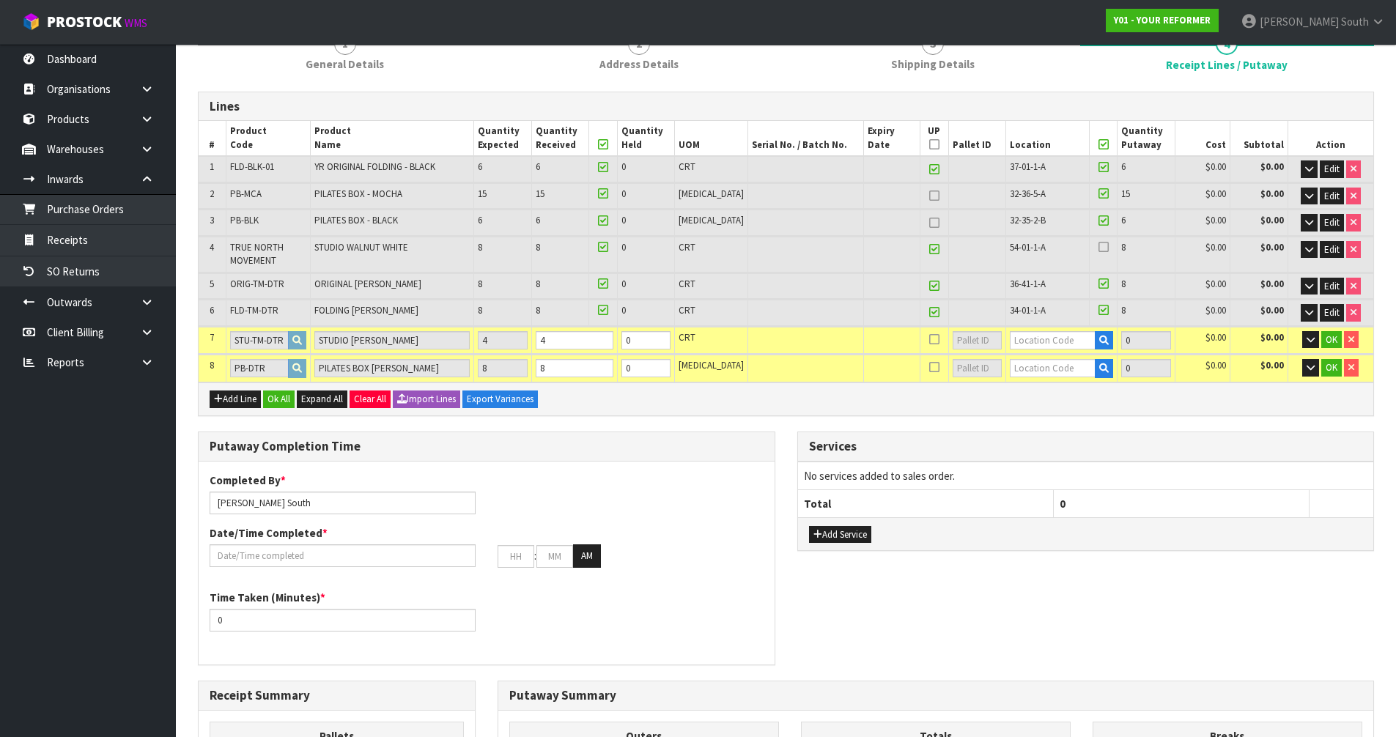
type input "34"
type input "63"
click at [1012, 338] on input "text" at bounding box center [1053, 340] width 86 height 18
type input "54"
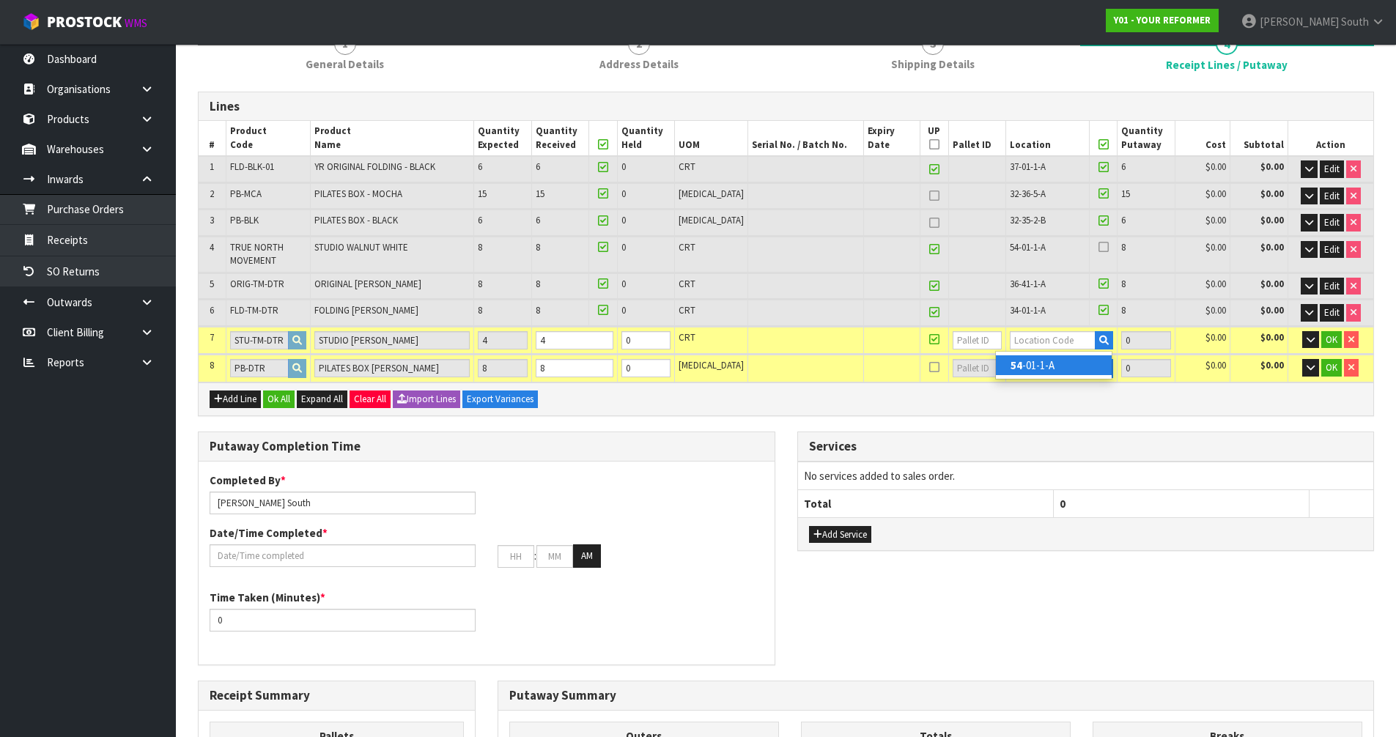
click at [1038, 360] on link "54 -01-1-A" at bounding box center [1054, 365] width 116 height 20
type input "55"
type input "54-01-1-A"
type input "4"
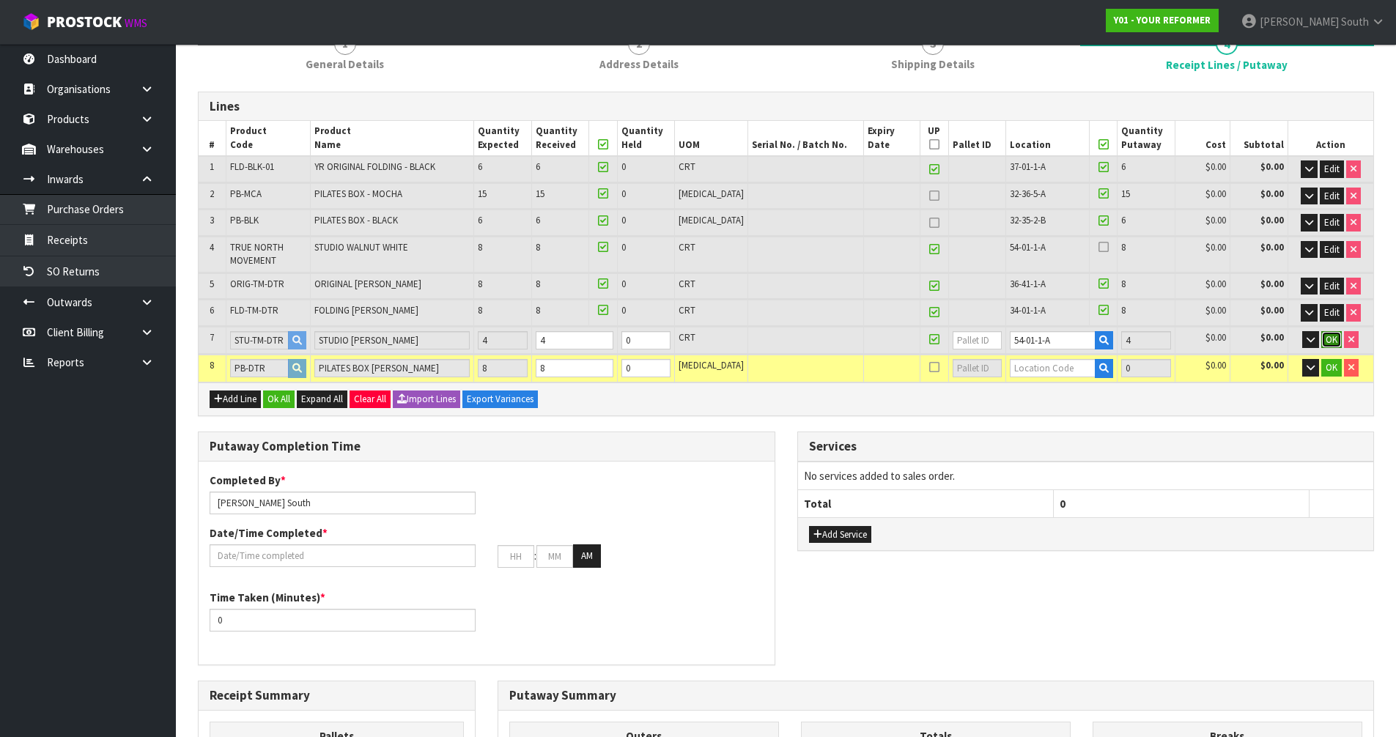
click at [1330, 338] on span "OK" at bounding box center [1331, 339] width 12 height 12
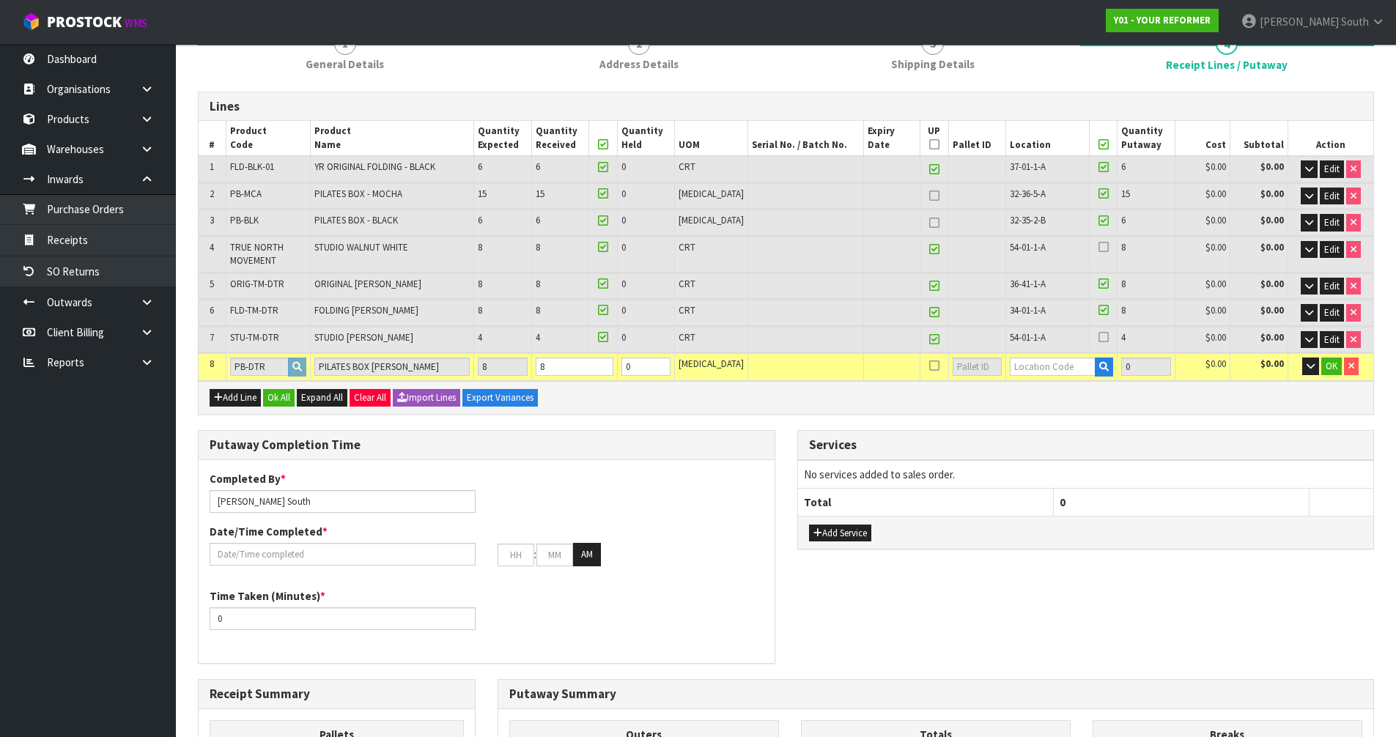
click at [1098, 337] on icon at bounding box center [1103, 337] width 10 height 1
click at [0, 0] on input "checkbox" at bounding box center [0, 0] width 0 height 0
click at [1040, 371] on input "text" at bounding box center [1053, 367] width 86 height 18
type input "32-35-2"
click at [1053, 388] on link "32-35-2 -A" at bounding box center [1054, 392] width 116 height 20
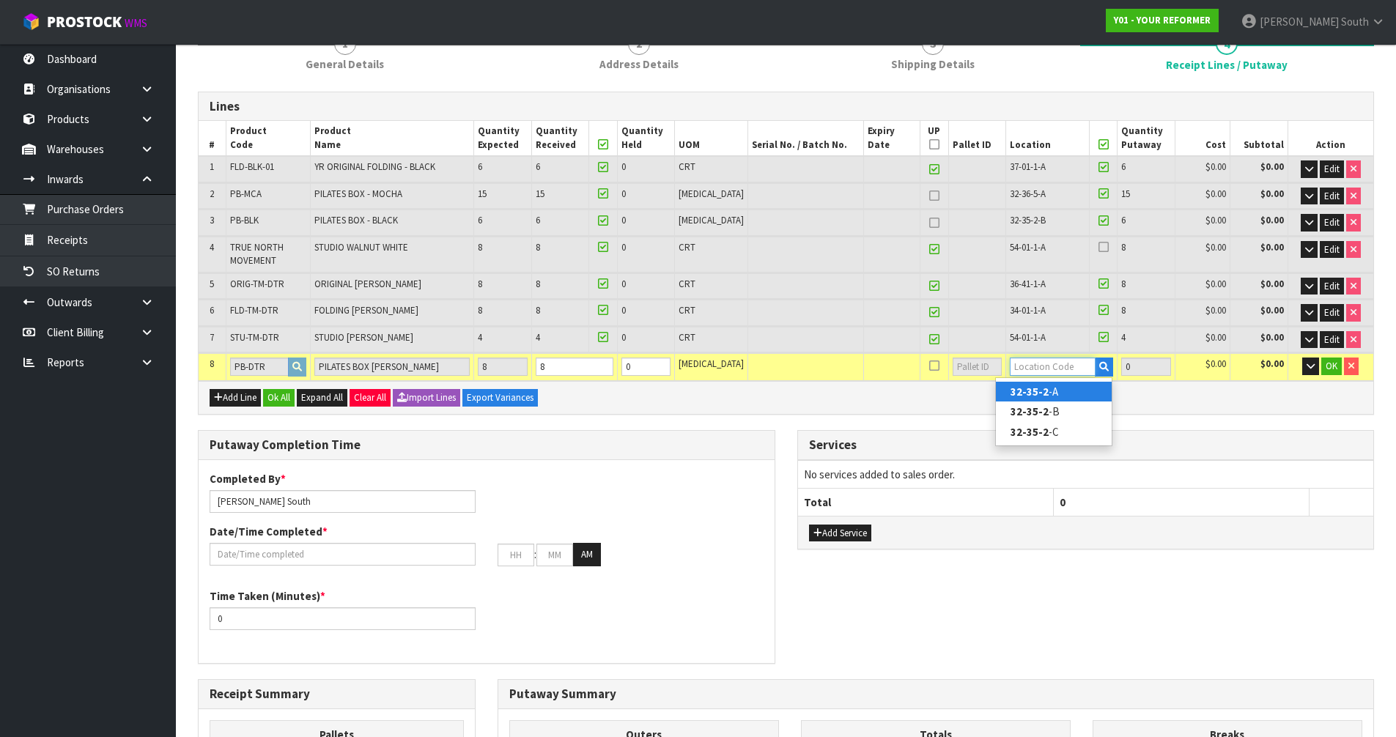
type input "63"
type input "32-35-2-A"
type input "8"
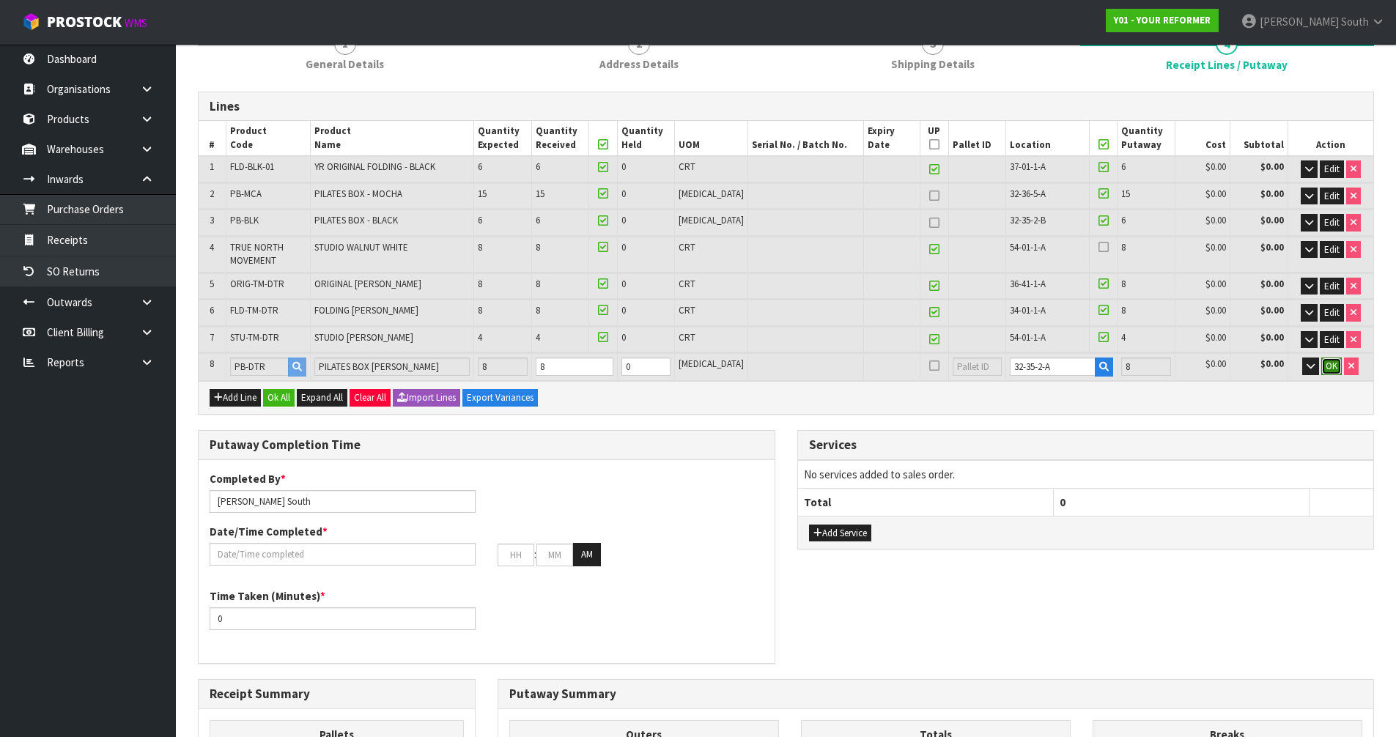
click at [1330, 361] on span "OK" at bounding box center [1331, 366] width 12 height 12
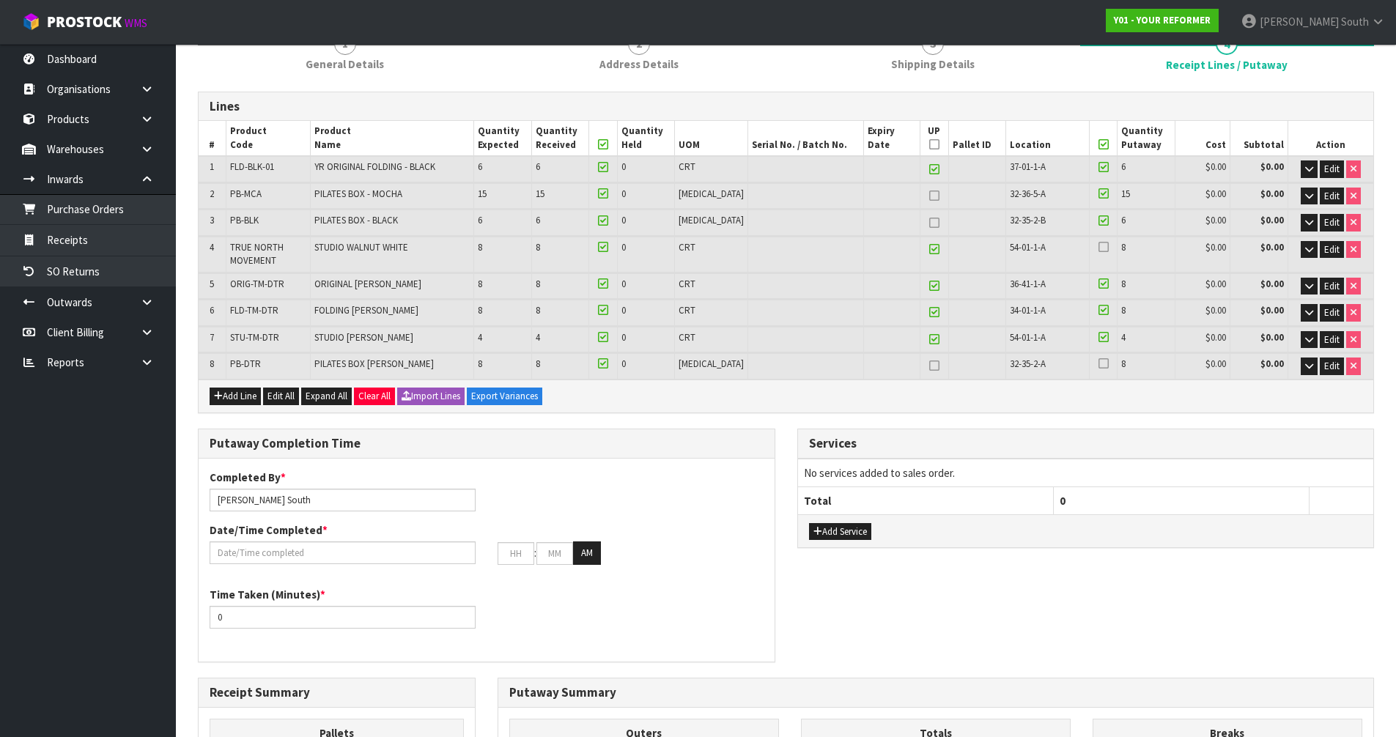
click at [1103, 365] on div at bounding box center [1103, 366] width 20 height 17
click at [1098, 364] on icon at bounding box center [1103, 363] width 10 height 1
click at [0, 0] on input "checkbox" at bounding box center [0, 0] width 0 height 0
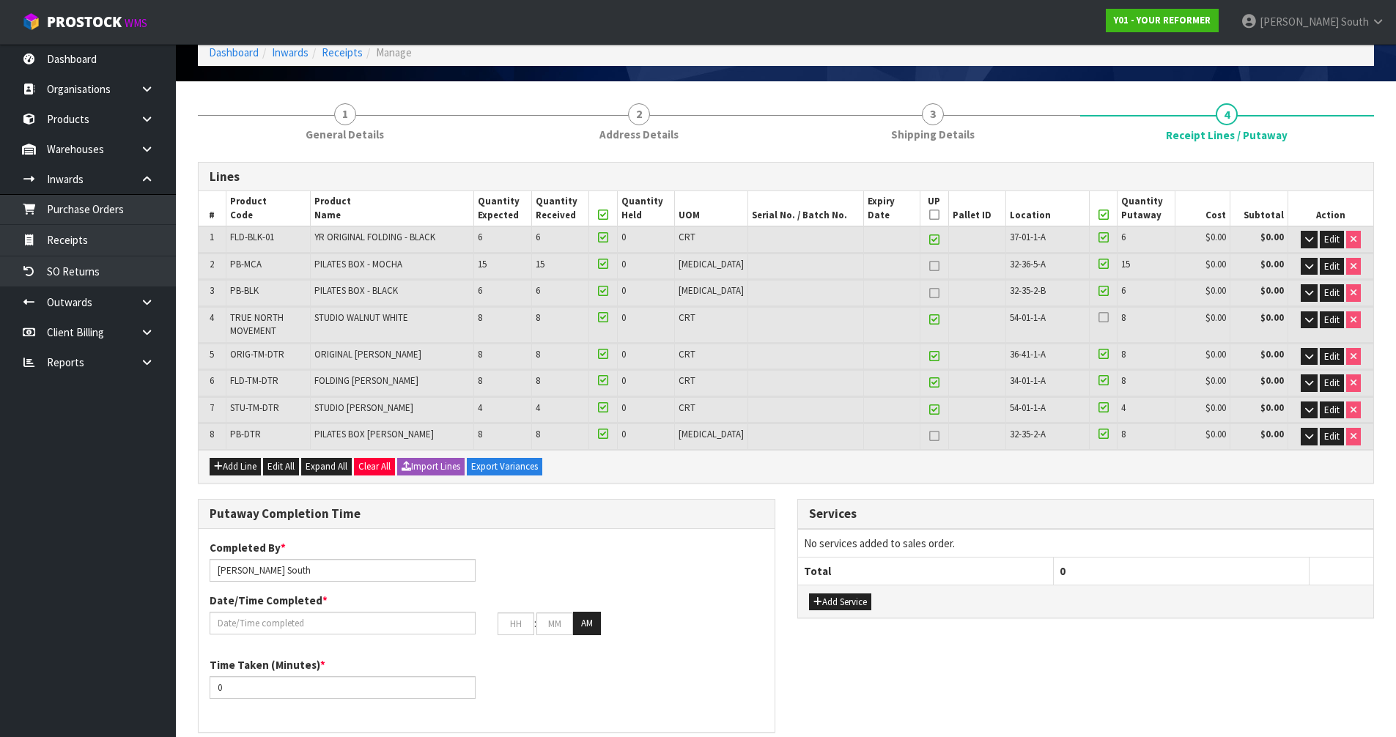
scroll to position [0, 0]
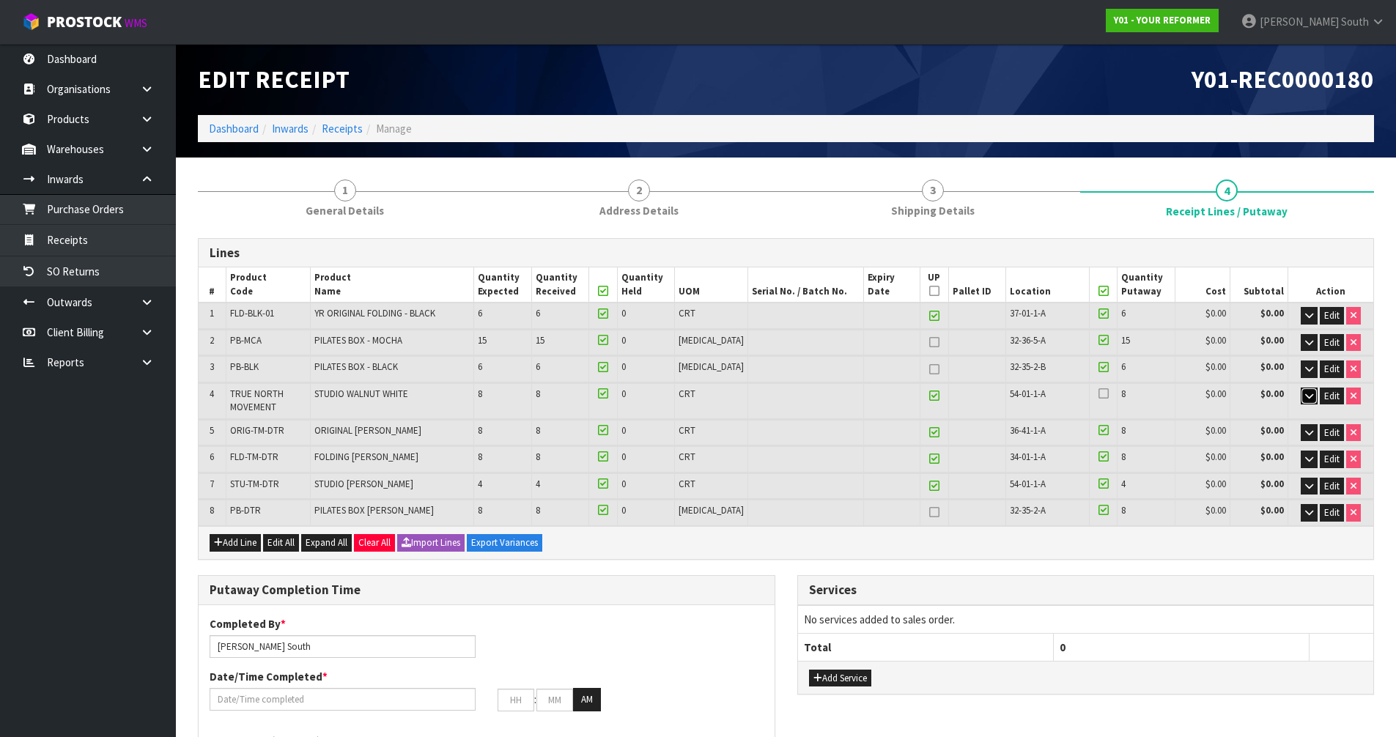
click at [1312, 396] on button "button" at bounding box center [1308, 397] width 17 height 18
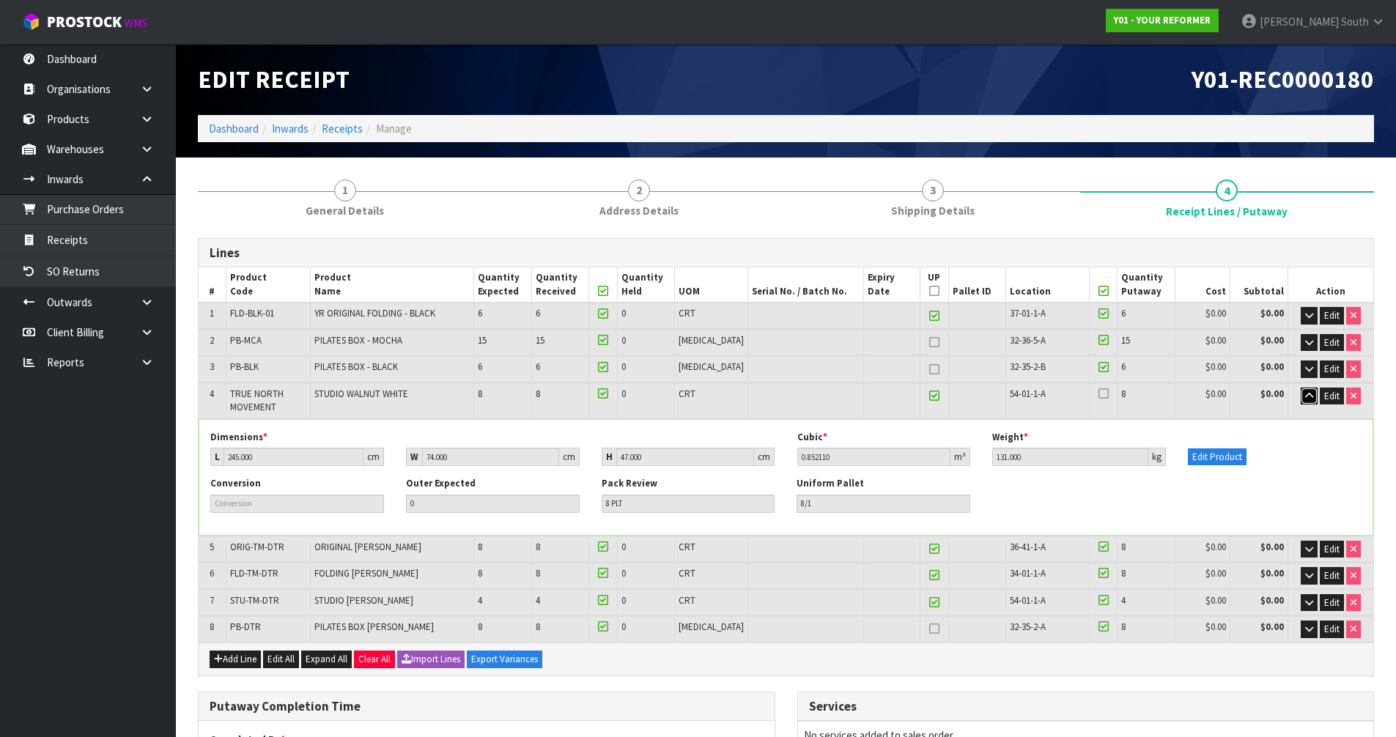
click at [1307, 392] on icon "button" at bounding box center [1309, 396] width 8 height 10
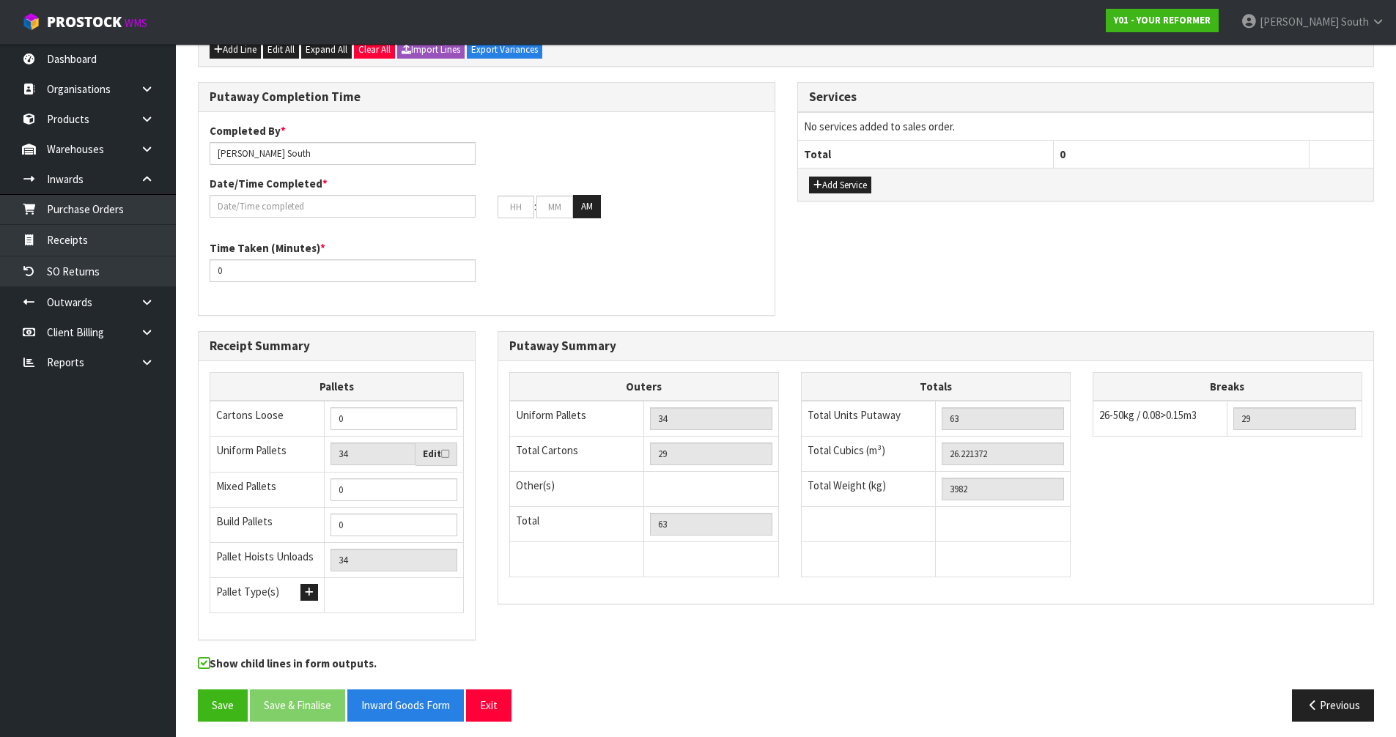
scroll to position [500, 0]
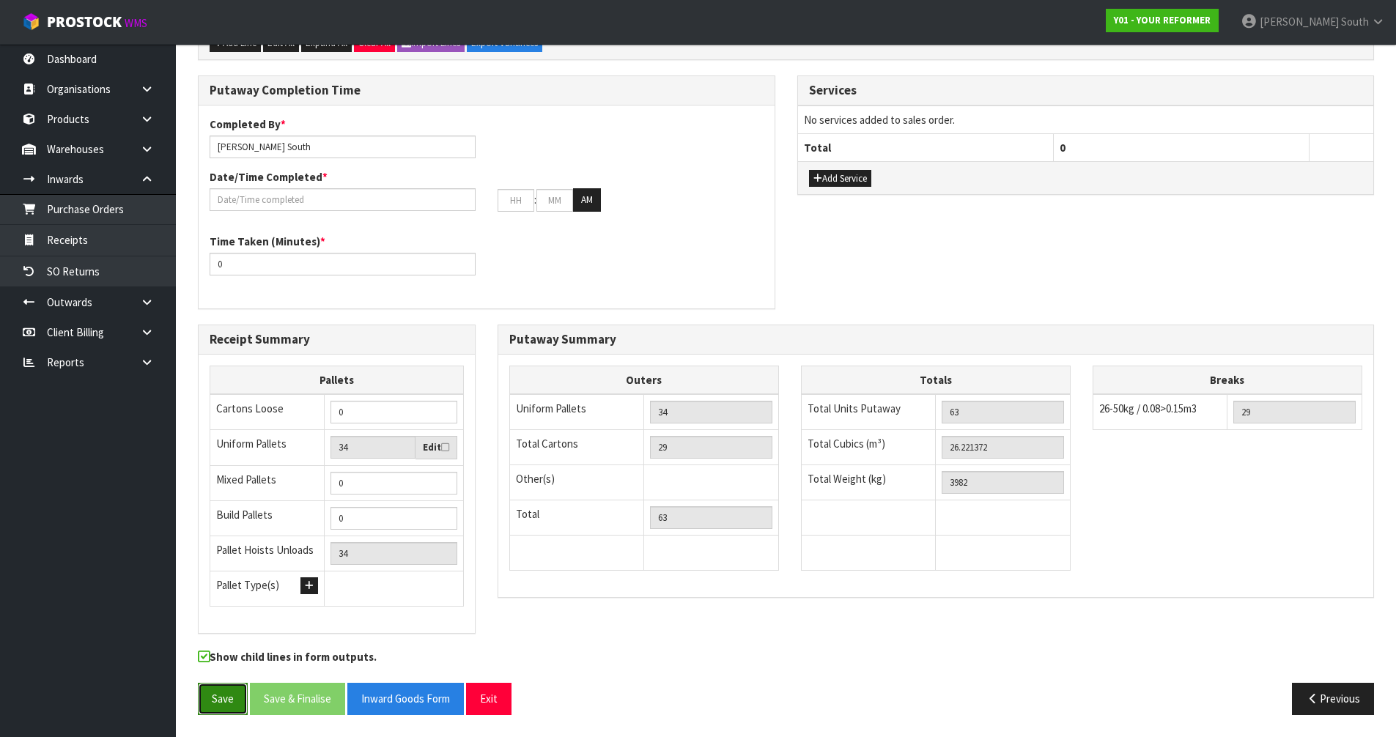
click at [221, 693] on button "Save" at bounding box center [223, 699] width 50 height 32
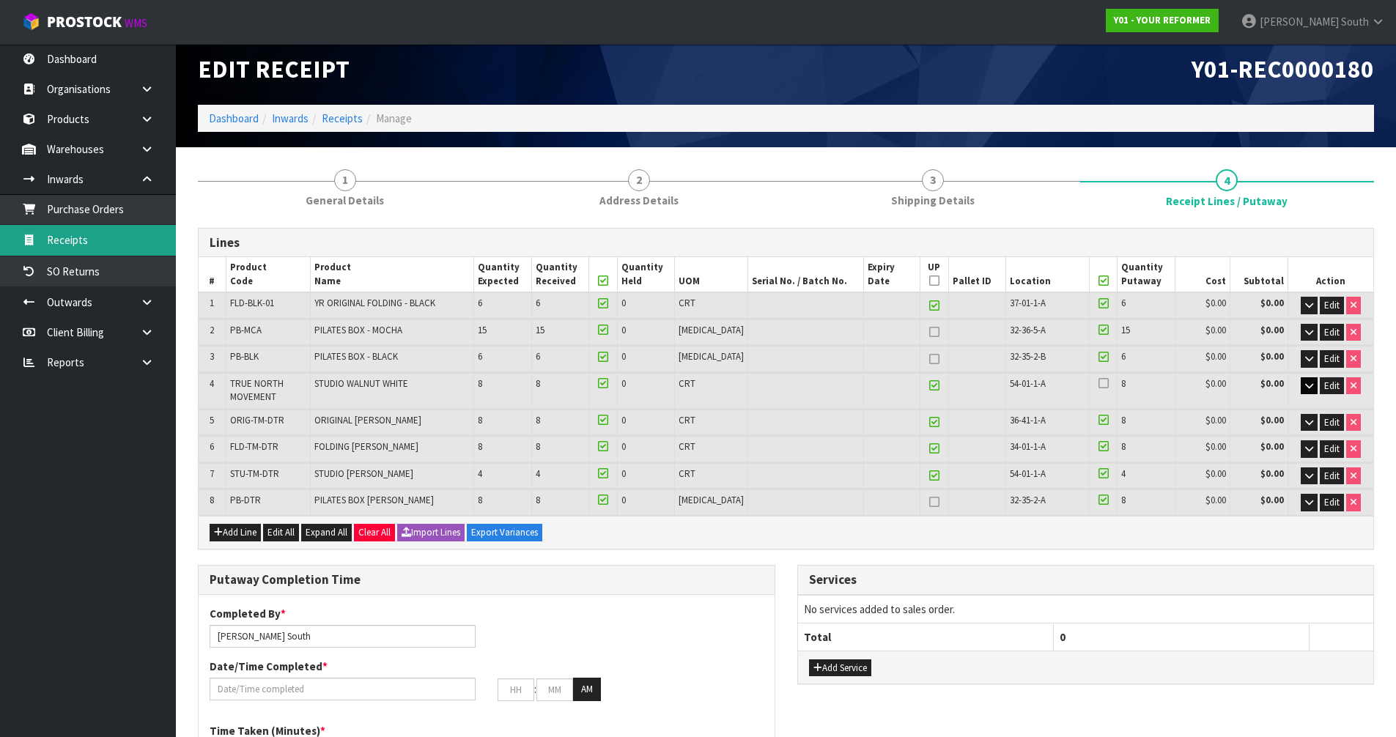
scroll to position [0, 0]
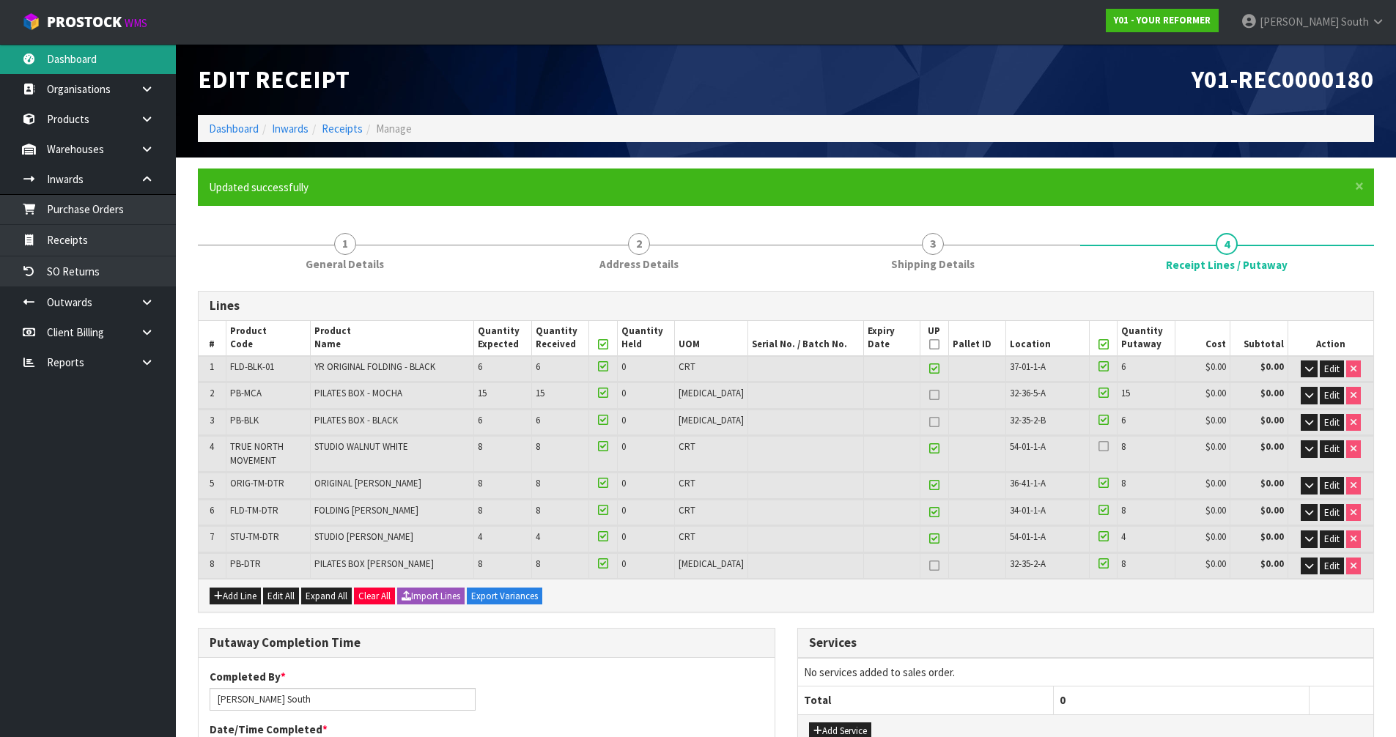
click at [70, 69] on link "Dashboard" at bounding box center [88, 59] width 176 height 30
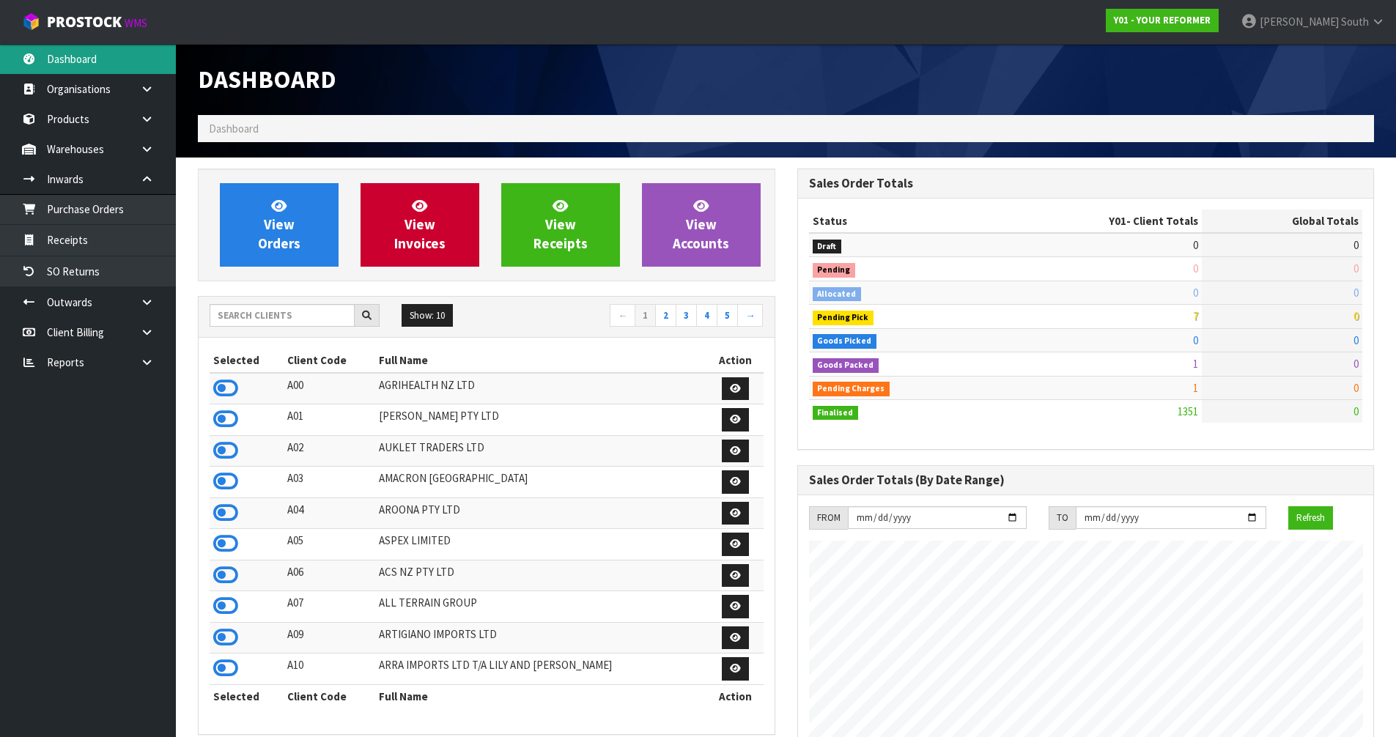
scroll to position [1110, 599]
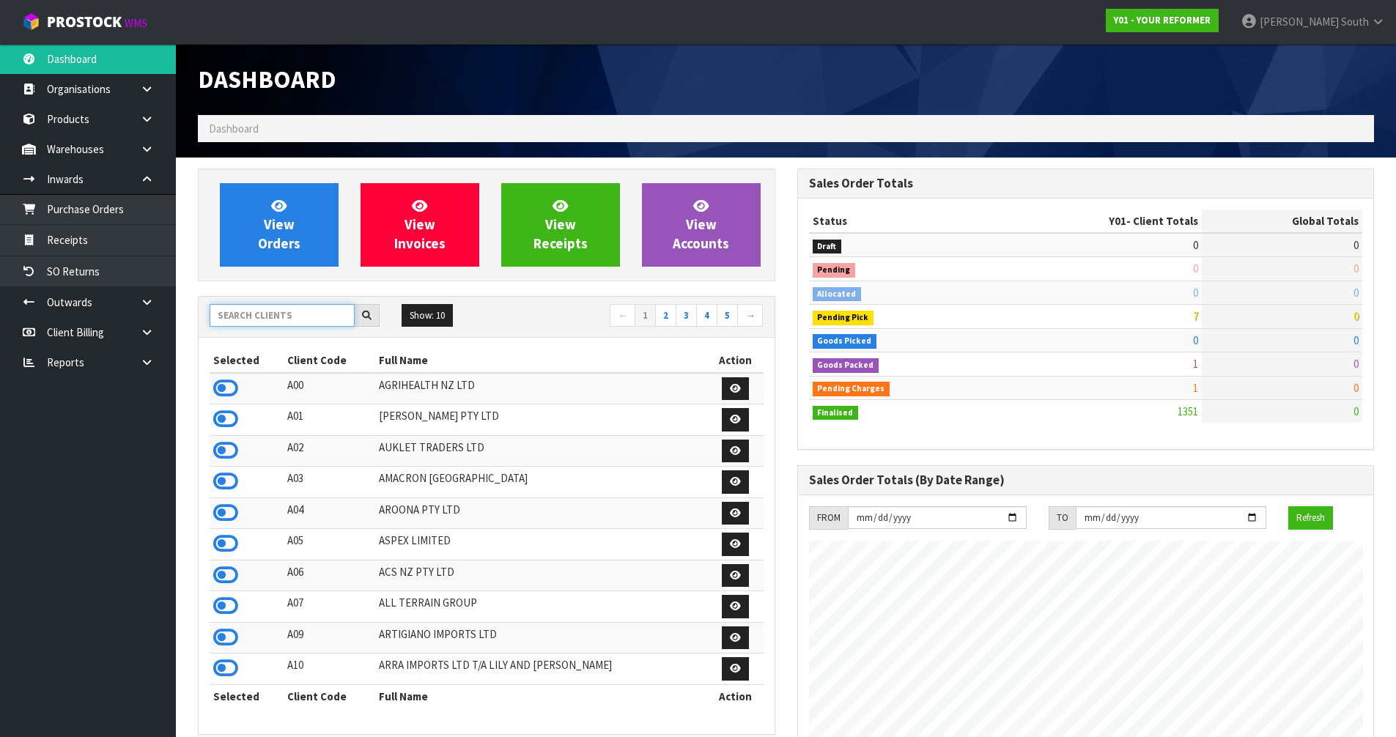
click at [304, 326] on input "text" at bounding box center [282, 315] width 145 height 23
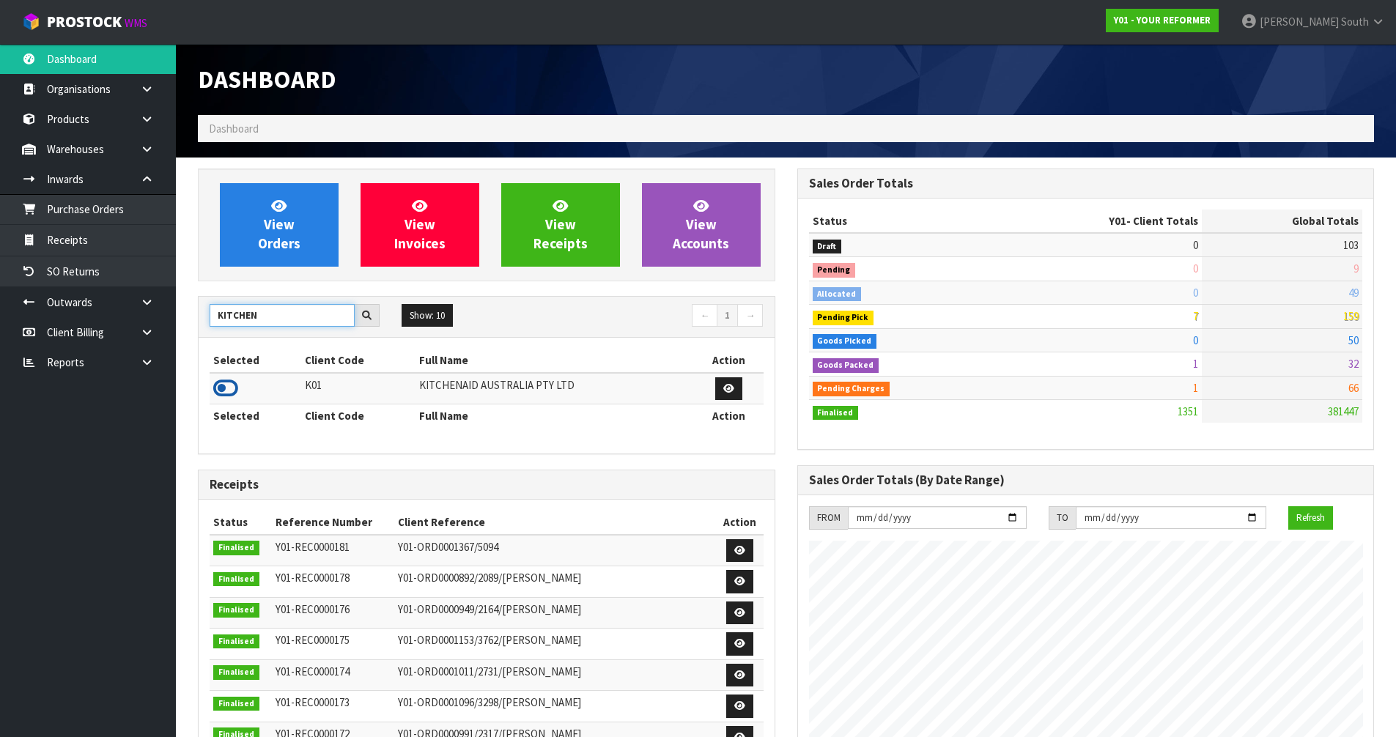
type input "KITCHEN"
click at [232, 379] on icon at bounding box center [225, 388] width 25 height 22
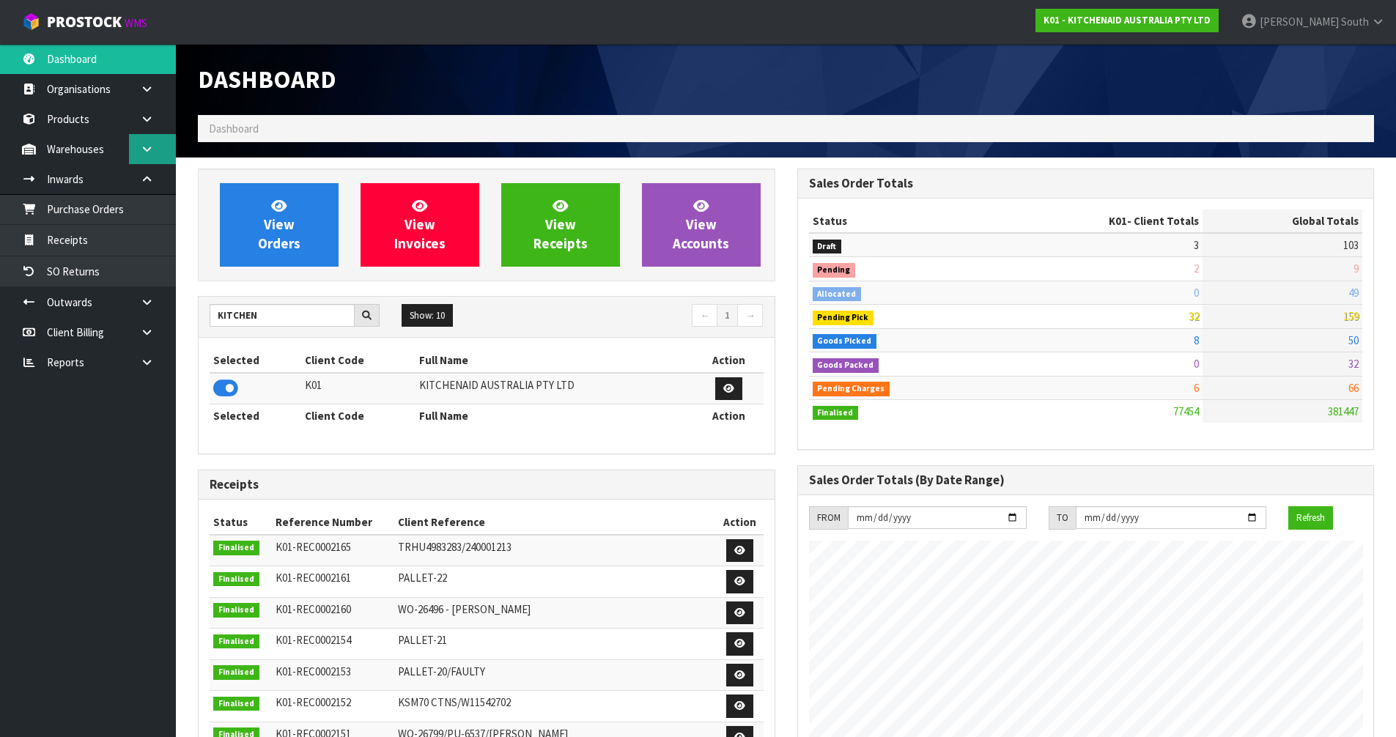
click at [144, 180] on icon at bounding box center [147, 179] width 14 height 11
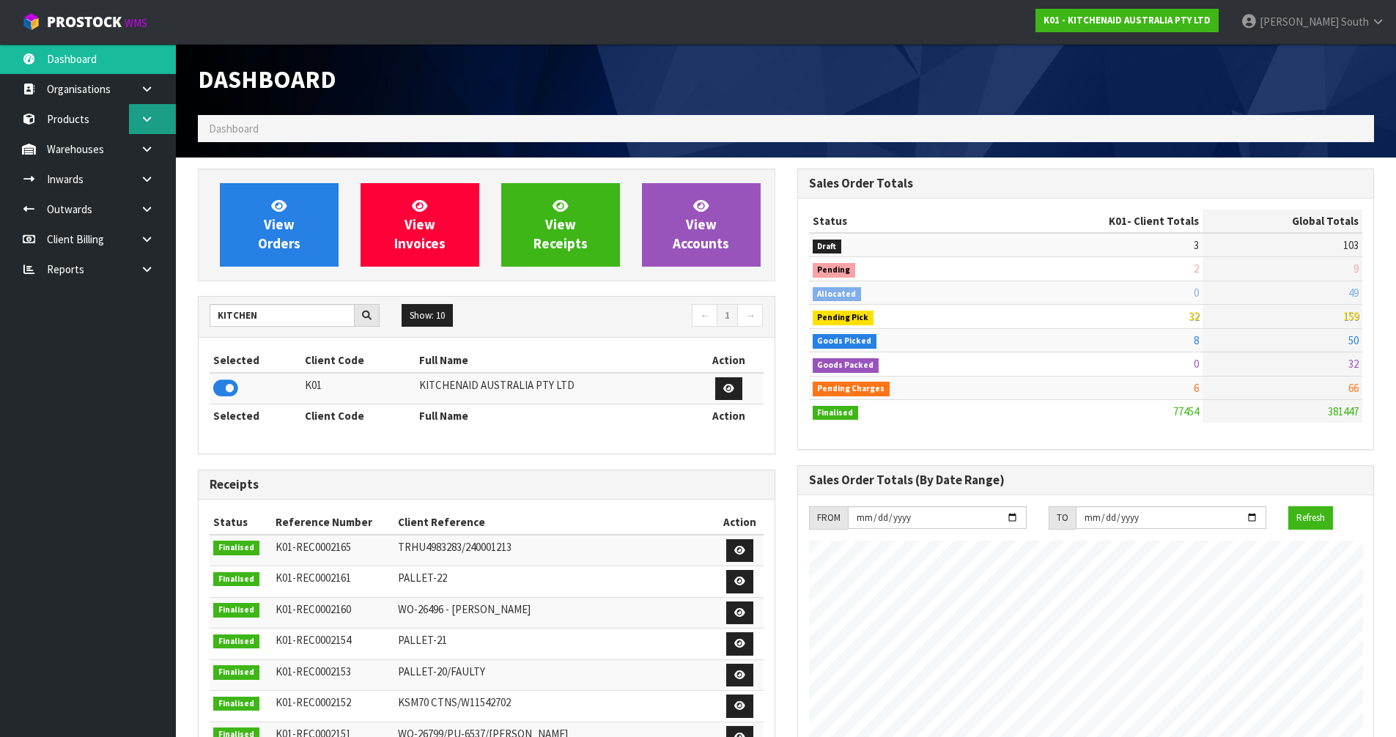
click at [147, 123] on icon at bounding box center [147, 119] width 14 height 11
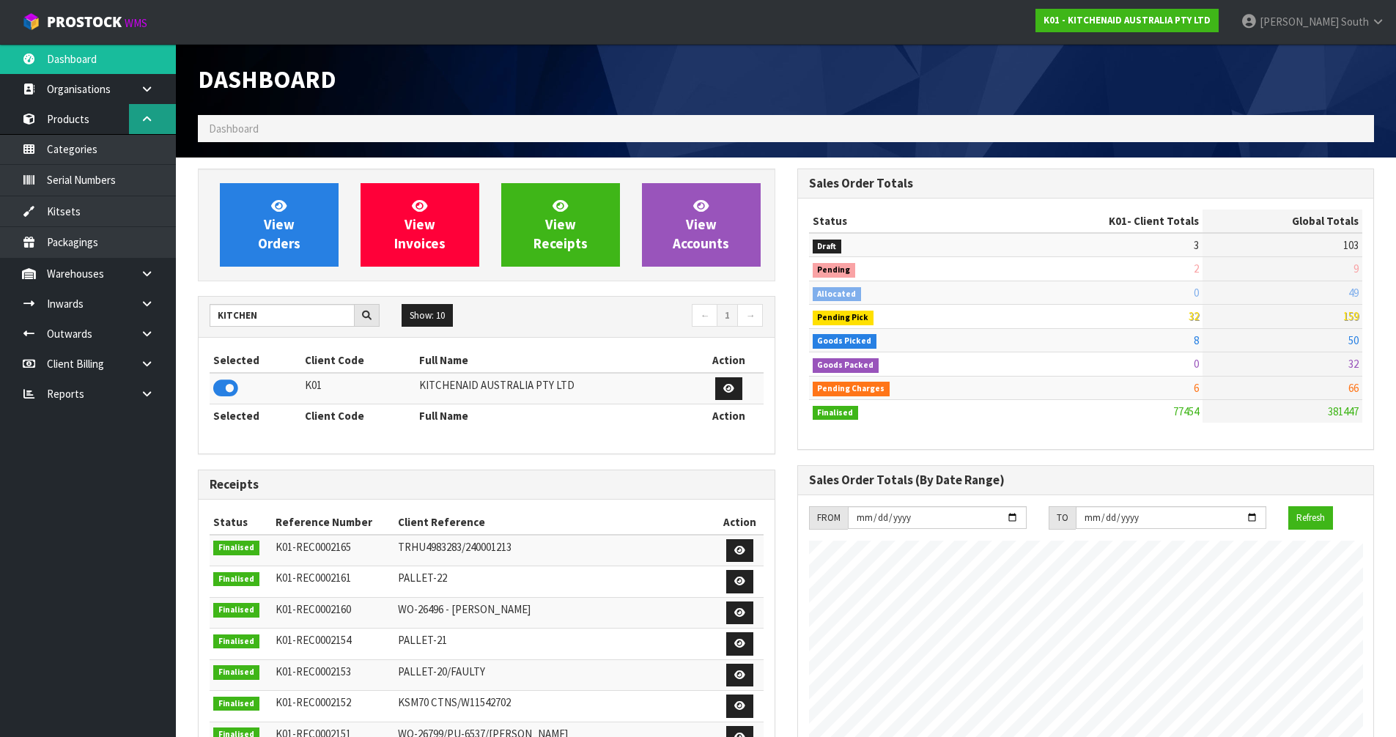
click at [148, 126] on link at bounding box center [152, 119] width 47 height 30
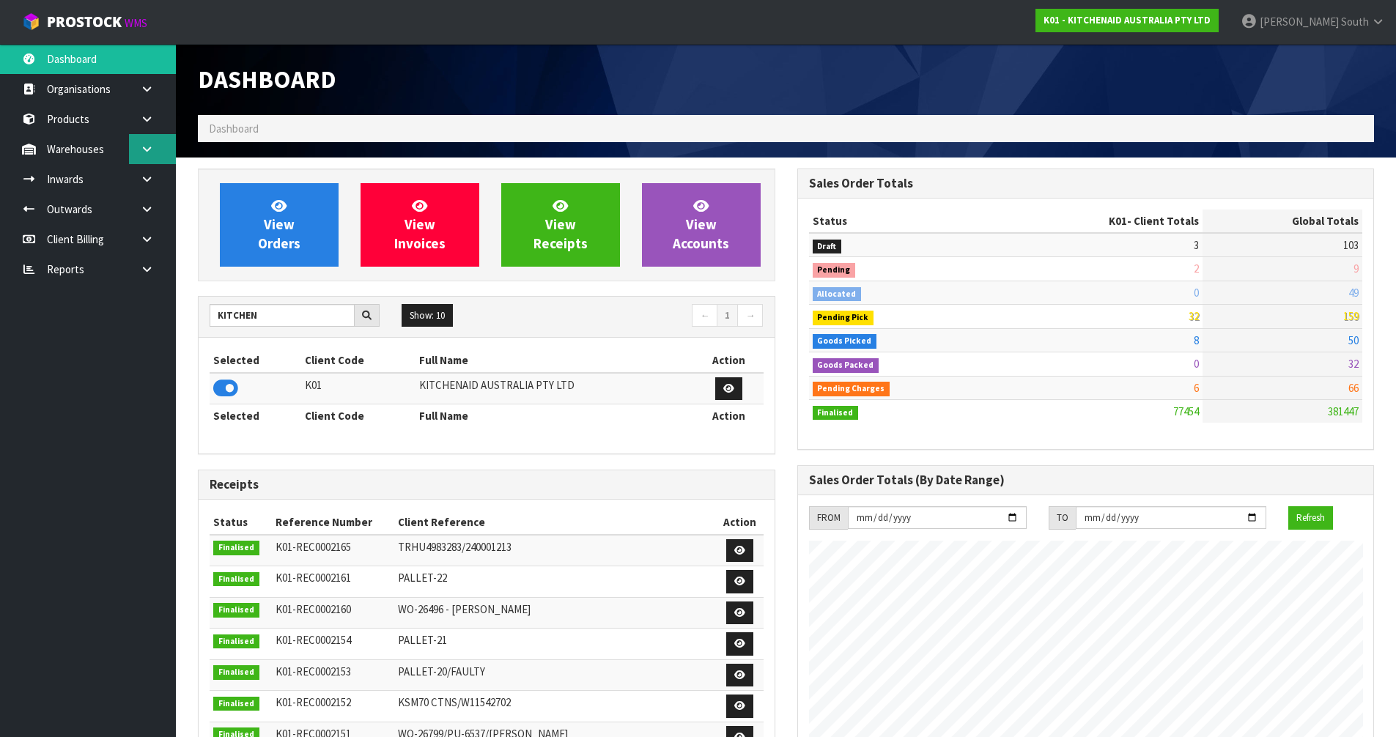
click at [144, 155] on link at bounding box center [152, 149] width 47 height 30
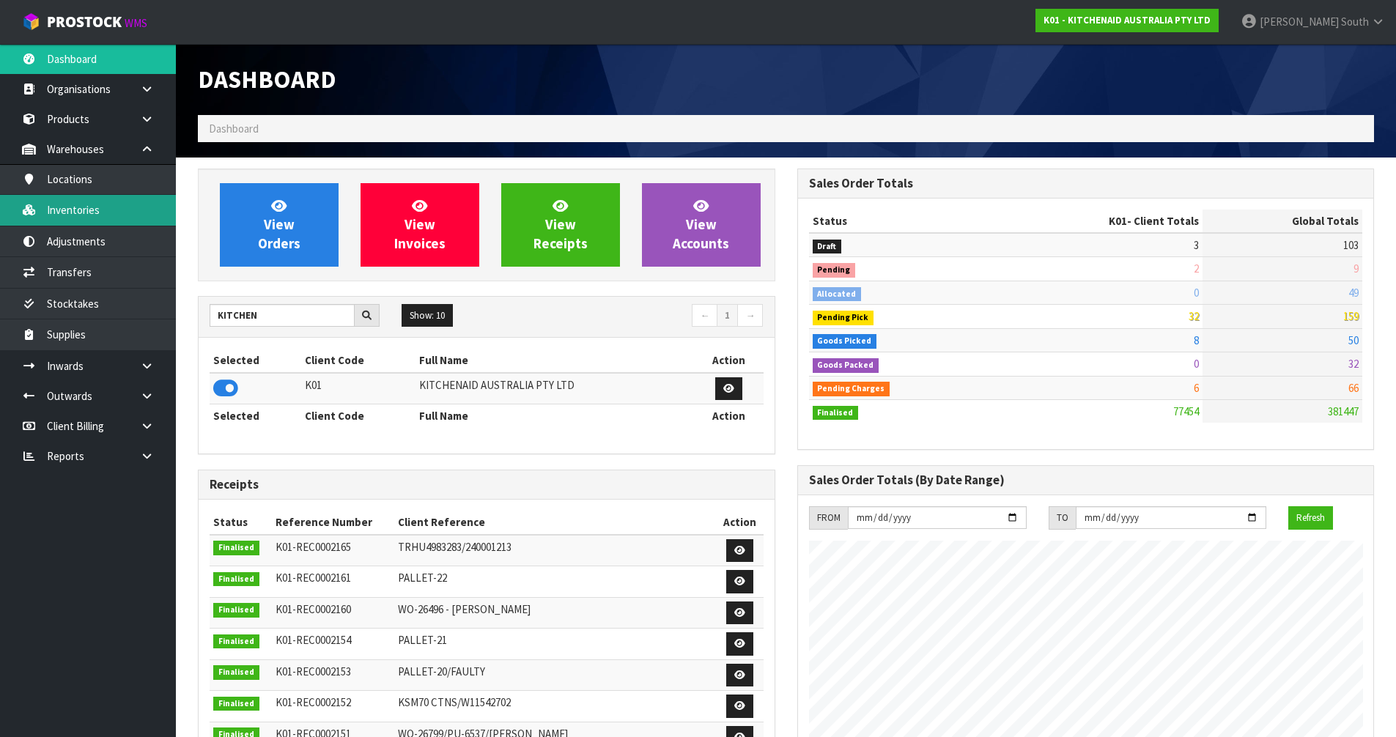
click at [100, 200] on link "Inventories" at bounding box center [88, 210] width 176 height 30
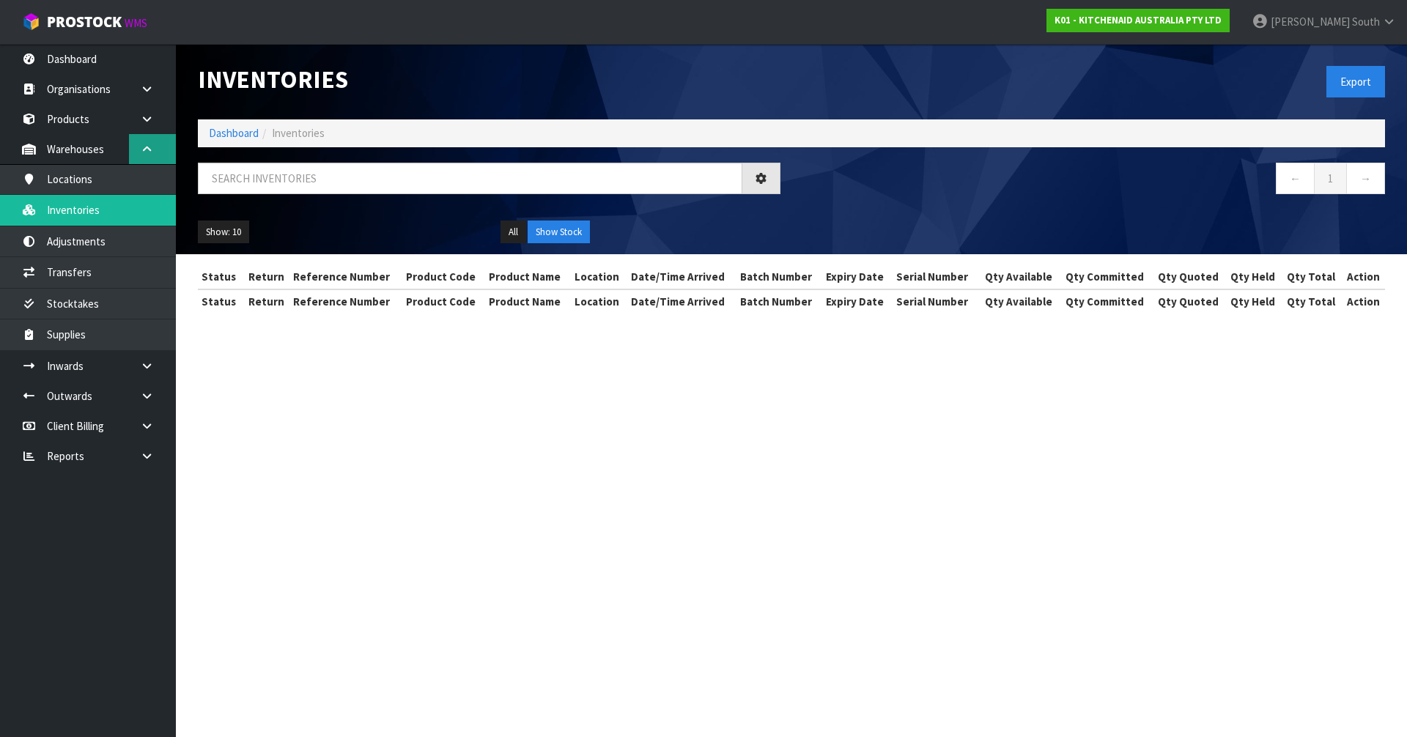
click at [141, 155] on div "Inventories Export Dashboard Inventories ← 1 → Show: 10 5 10 25 50 All Show Sto…" at bounding box center [703, 169] width 1407 height 339
click at [144, 155] on link at bounding box center [152, 149] width 47 height 30
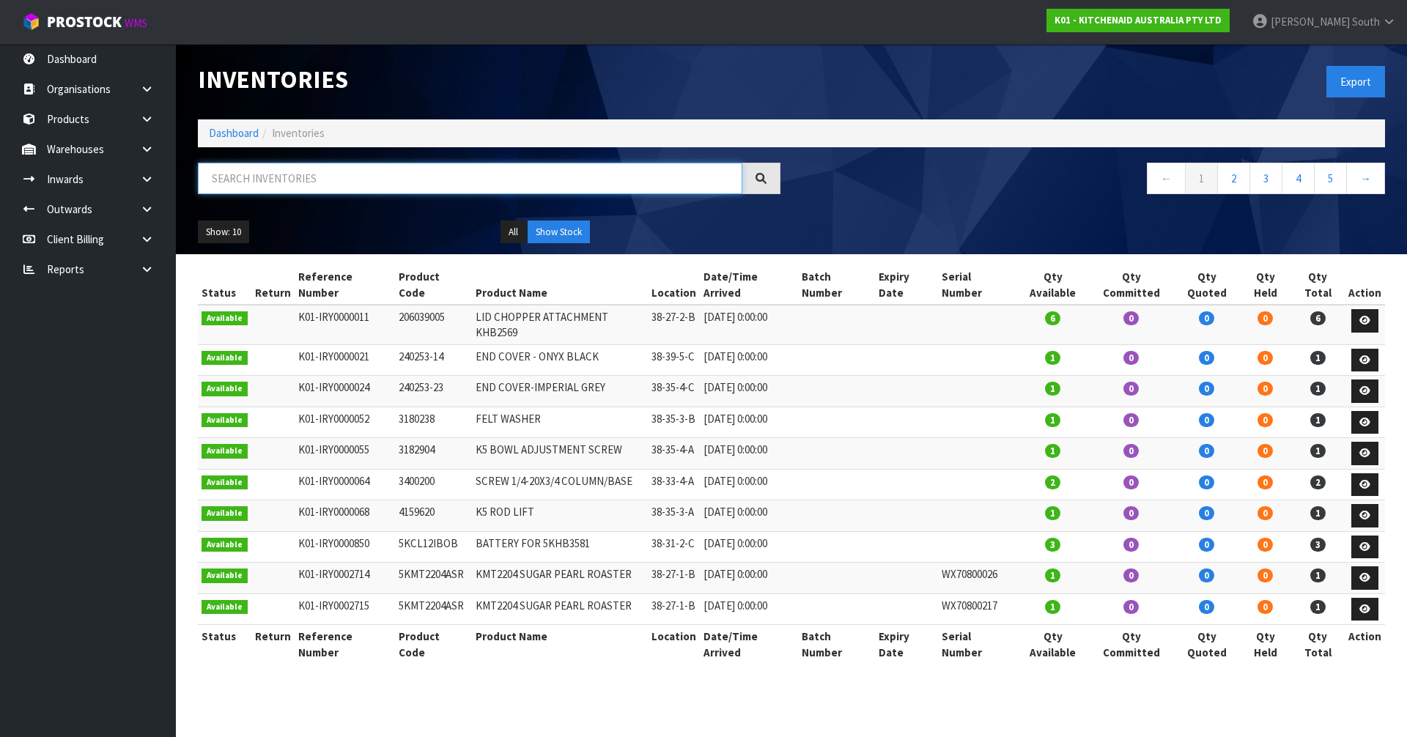
click at [235, 176] on input "text" at bounding box center [470, 179] width 544 height 32
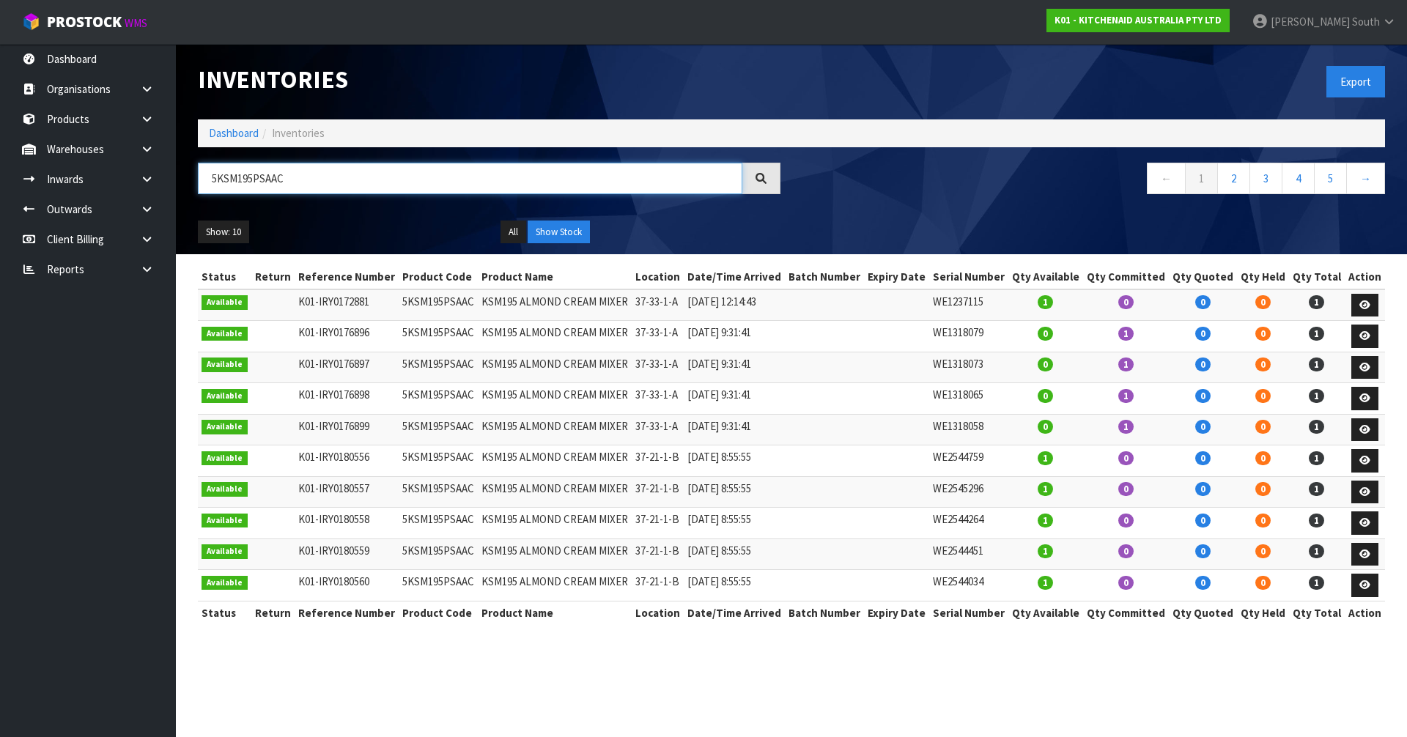
type input "5KSM195PSAAC"
drag, startPoint x: 684, startPoint y: 489, endPoint x: 634, endPoint y: 486, distance: 49.9
click at [634, 486] on td "37-21-1-B" at bounding box center [658, 492] width 52 height 32
drag, startPoint x: 650, startPoint y: 490, endPoint x: 242, endPoint y: 223, distance: 487.9
click at [286, 221] on ul "Show: 10 5 10 25 50" at bounding box center [338, 232] width 281 height 23
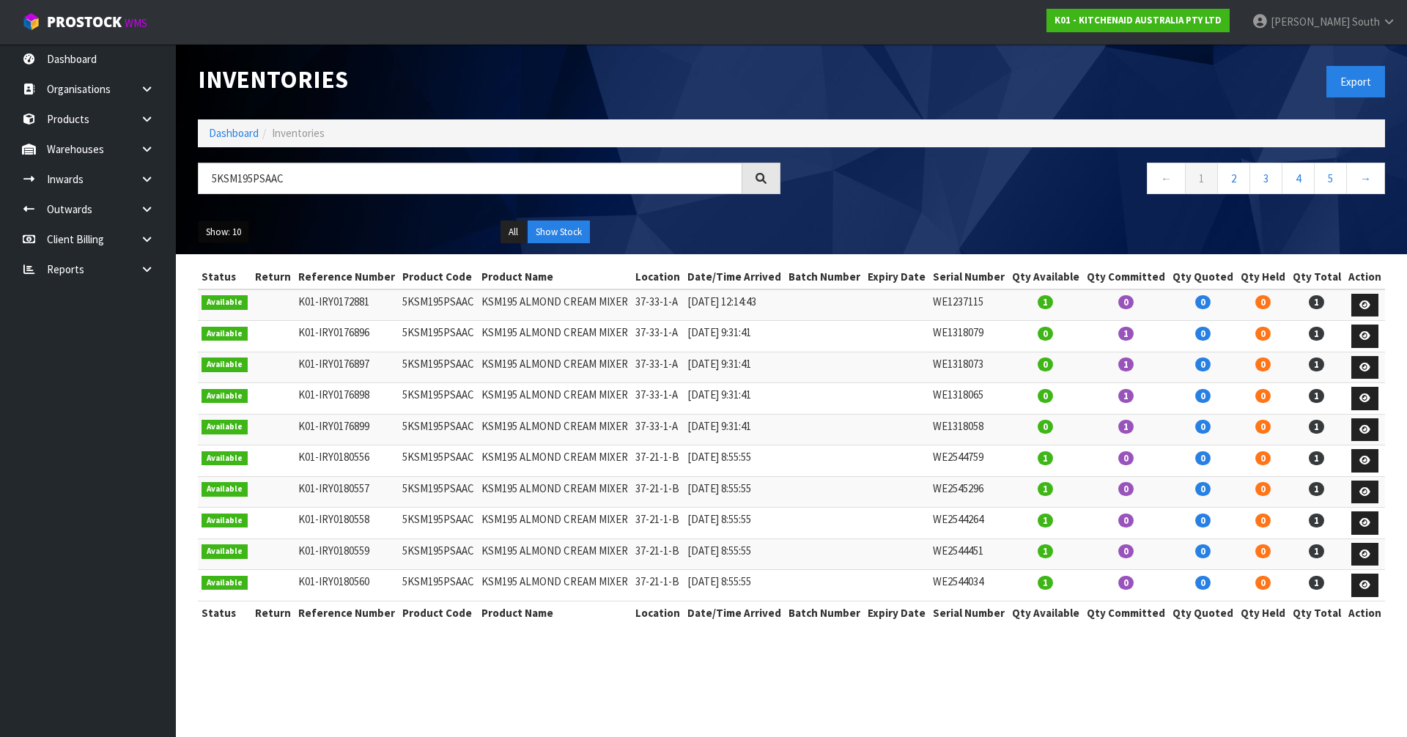
click at [231, 223] on button "Show: 10" at bounding box center [223, 232] width 51 height 23
click at [254, 317] on link "50" at bounding box center [257, 319] width 116 height 20
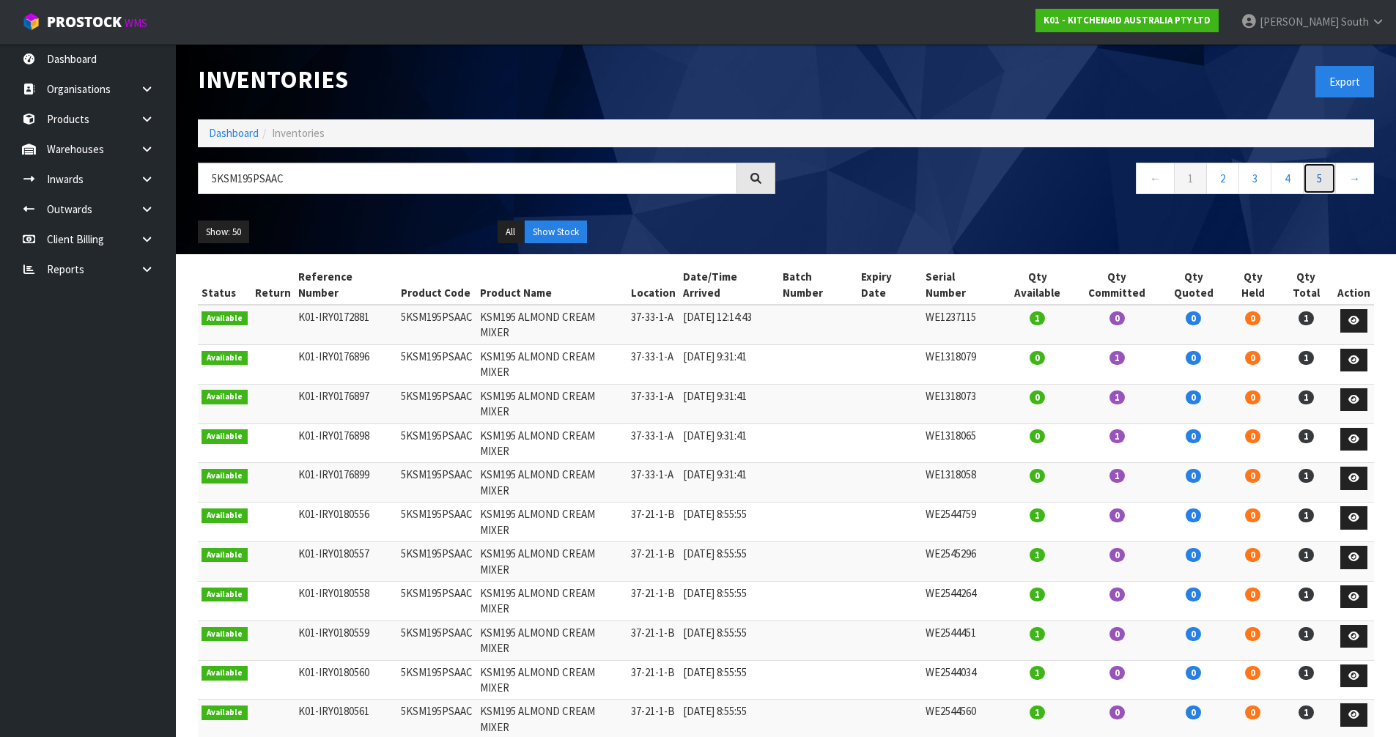
click at [1327, 185] on link "5" at bounding box center [1319, 179] width 33 height 32
click at [1333, 180] on link "6" at bounding box center [1319, 179] width 33 height 32
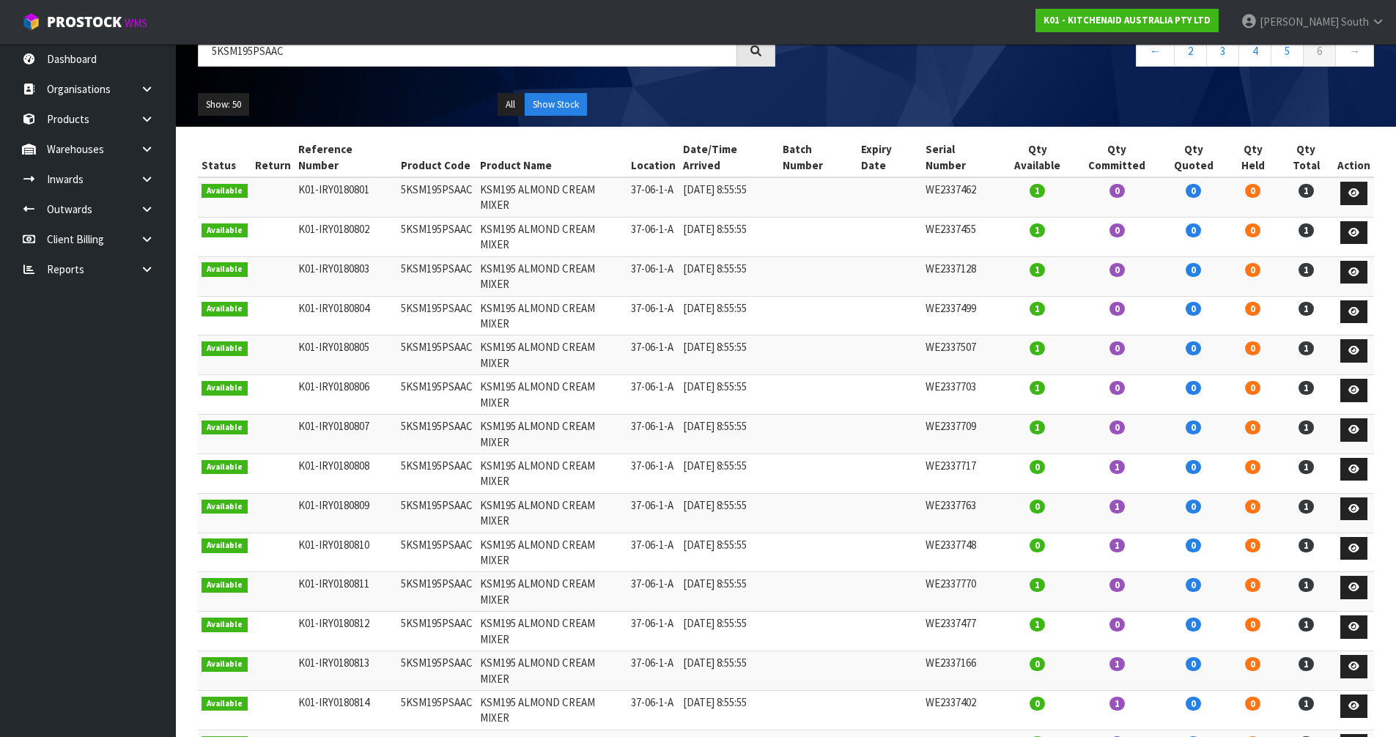
scroll to position [86, 0]
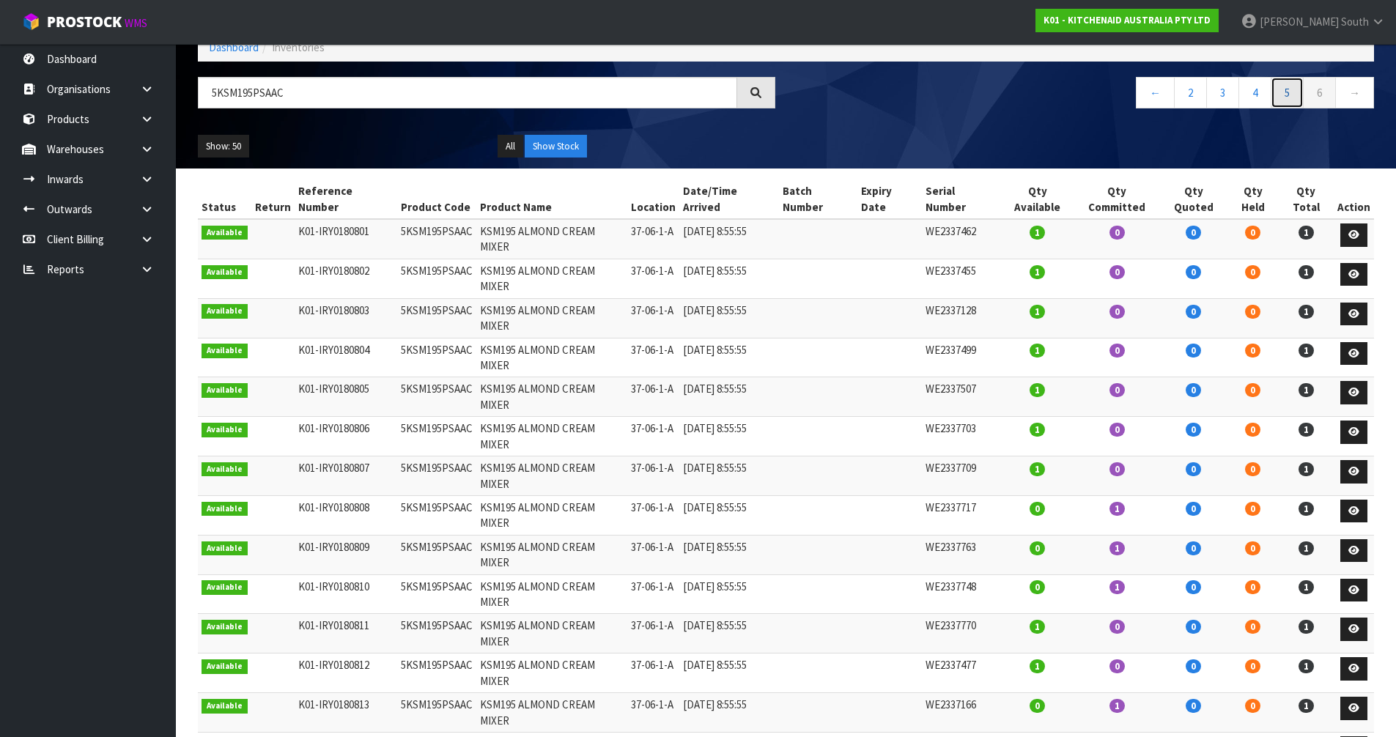
click at [1291, 89] on link "5" at bounding box center [1286, 93] width 33 height 32
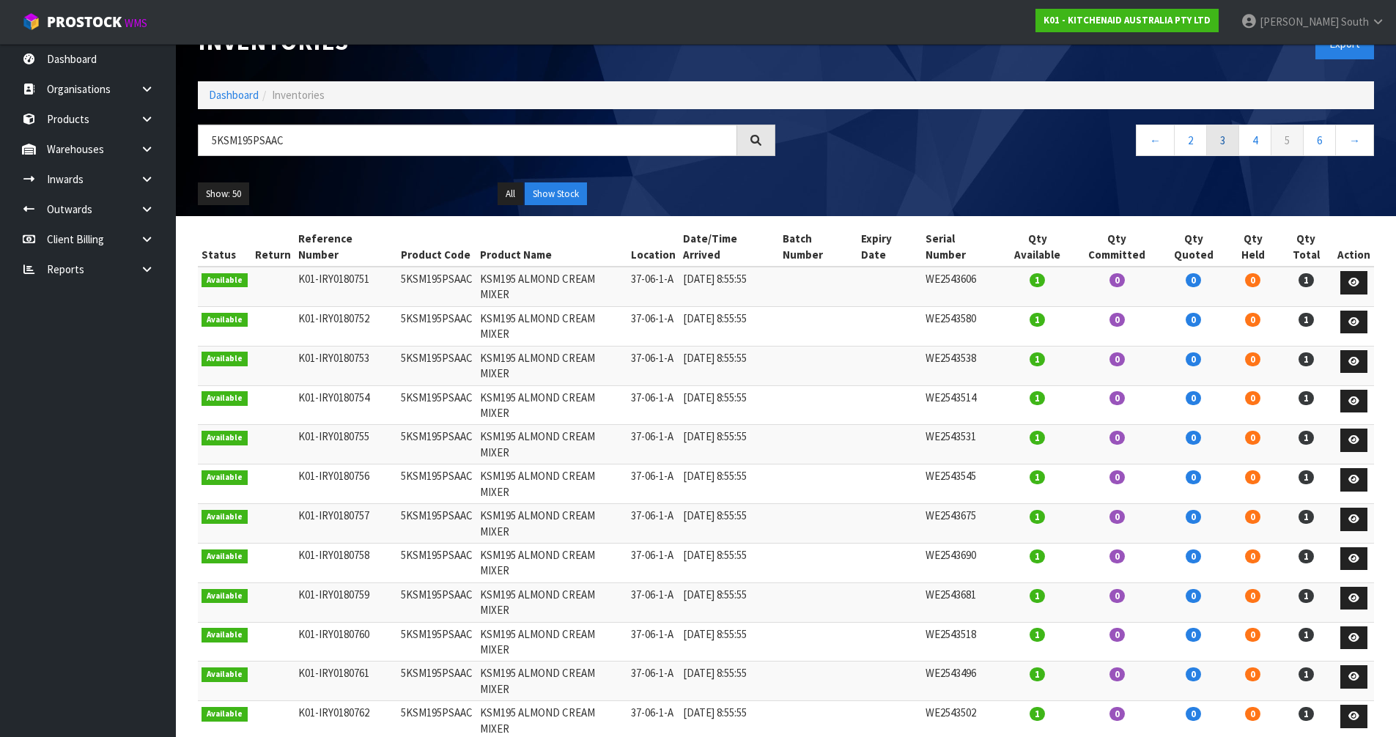
scroll to position [12, 0]
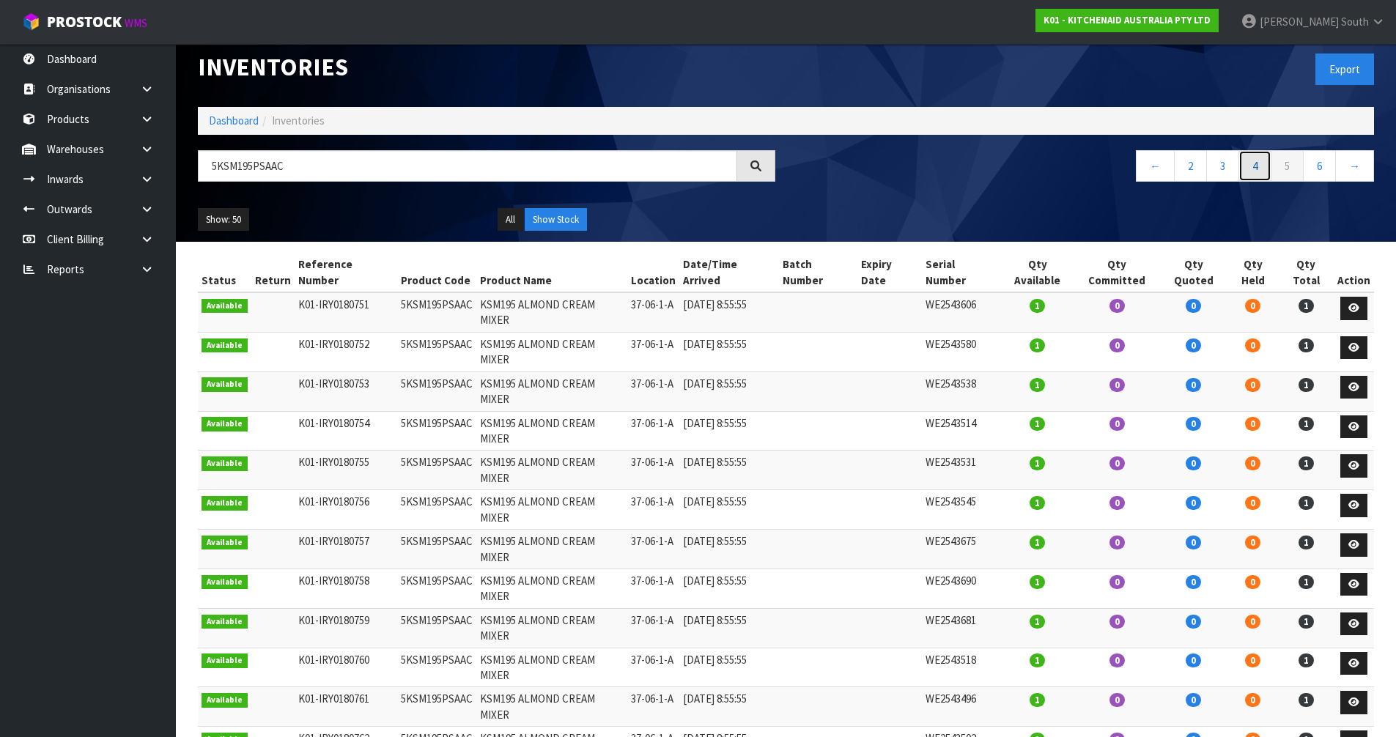
click at [1255, 175] on link "4" at bounding box center [1254, 166] width 33 height 32
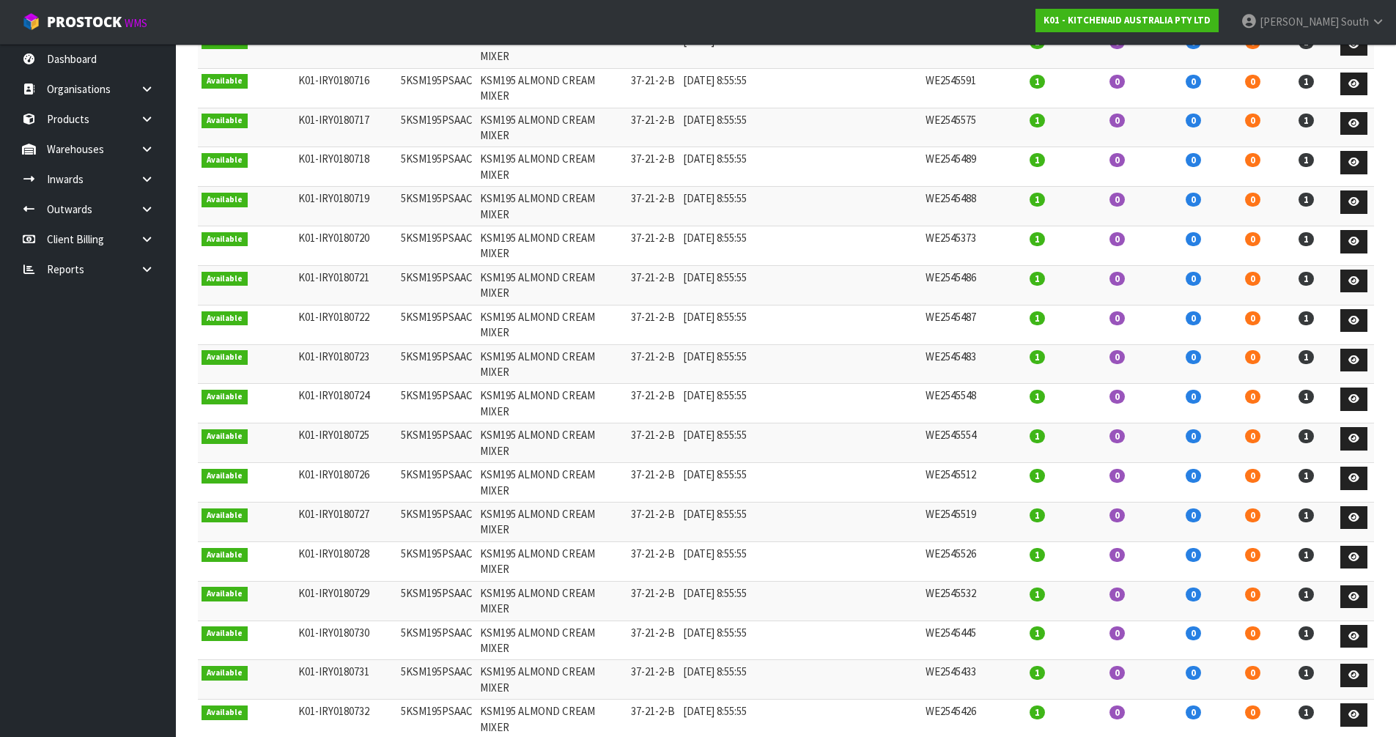
scroll to position [818, 0]
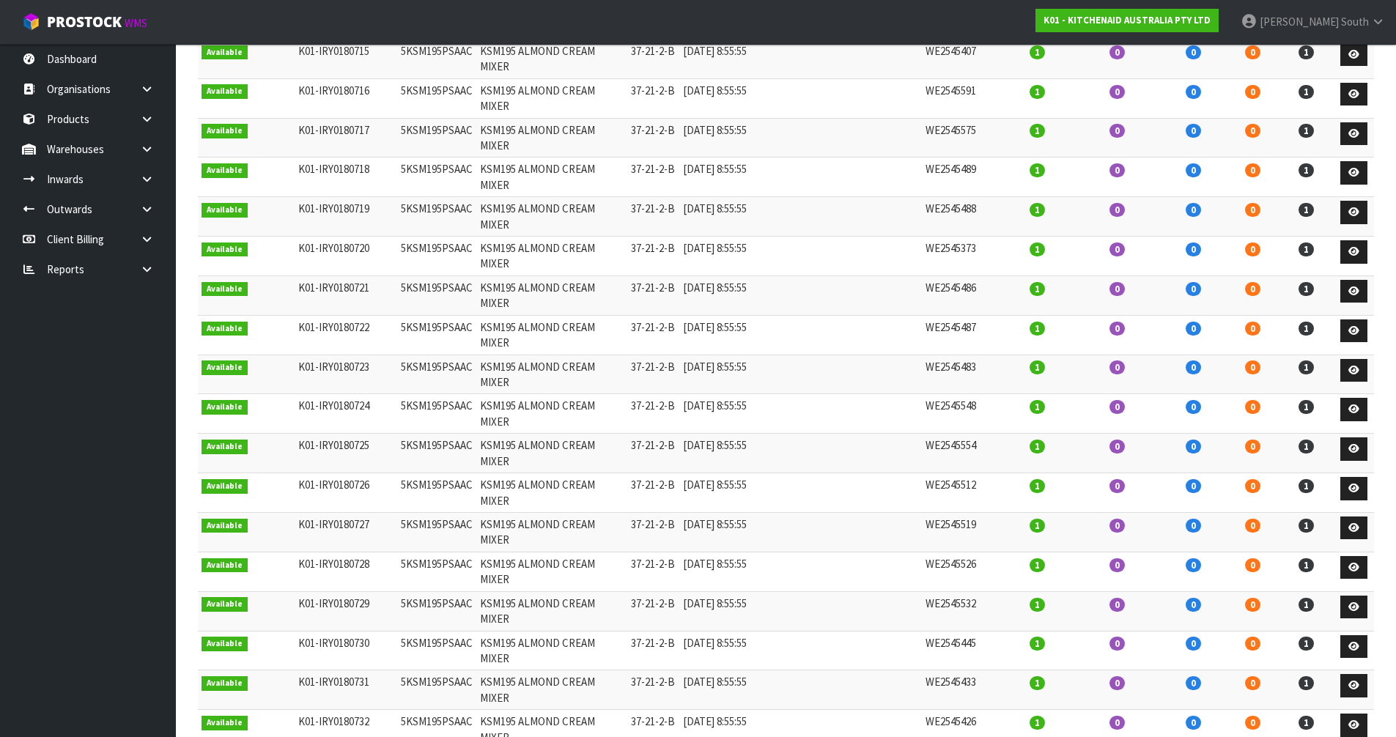
drag, startPoint x: 675, startPoint y: 547, endPoint x: 648, endPoint y: 547, distance: 26.4
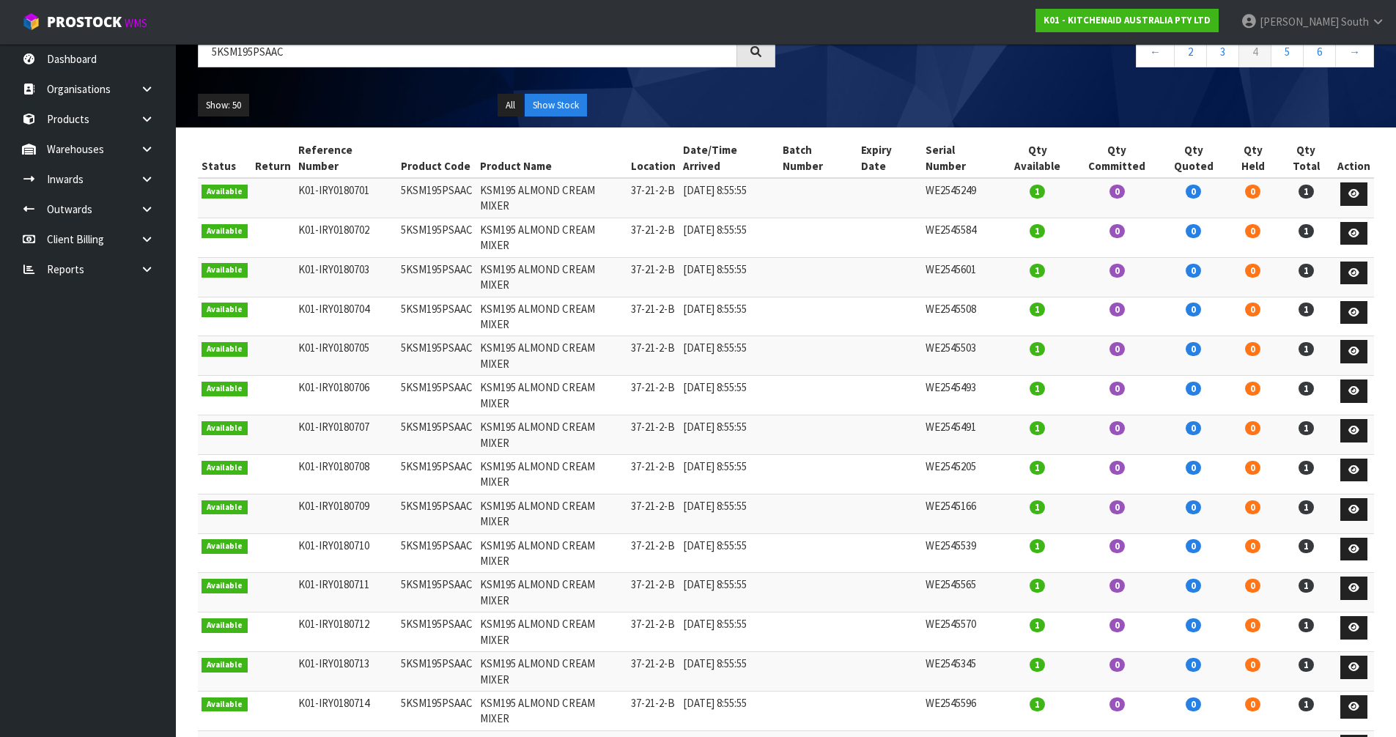
scroll to position [0, 0]
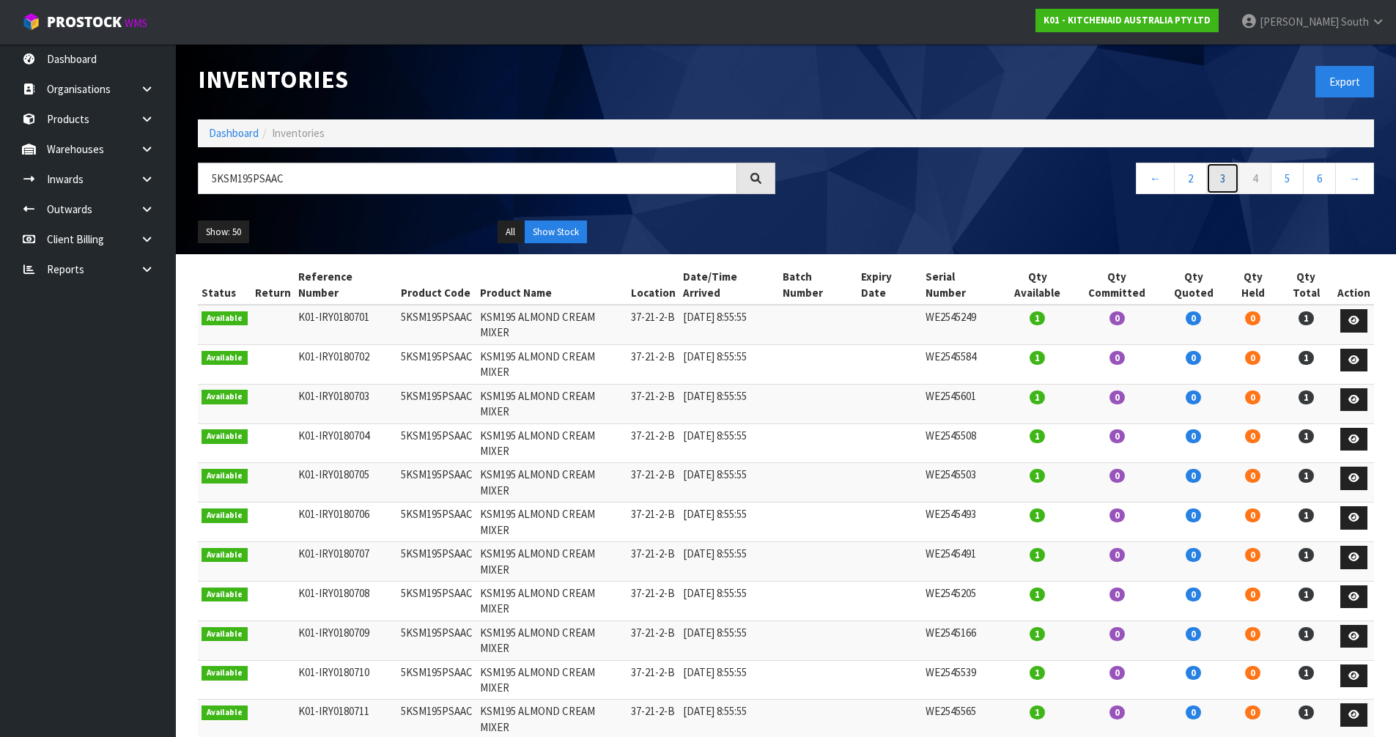
click at [1226, 180] on link "3" at bounding box center [1222, 179] width 33 height 32
click at [1212, 180] on link "2" at bounding box center [1222, 179] width 33 height 32
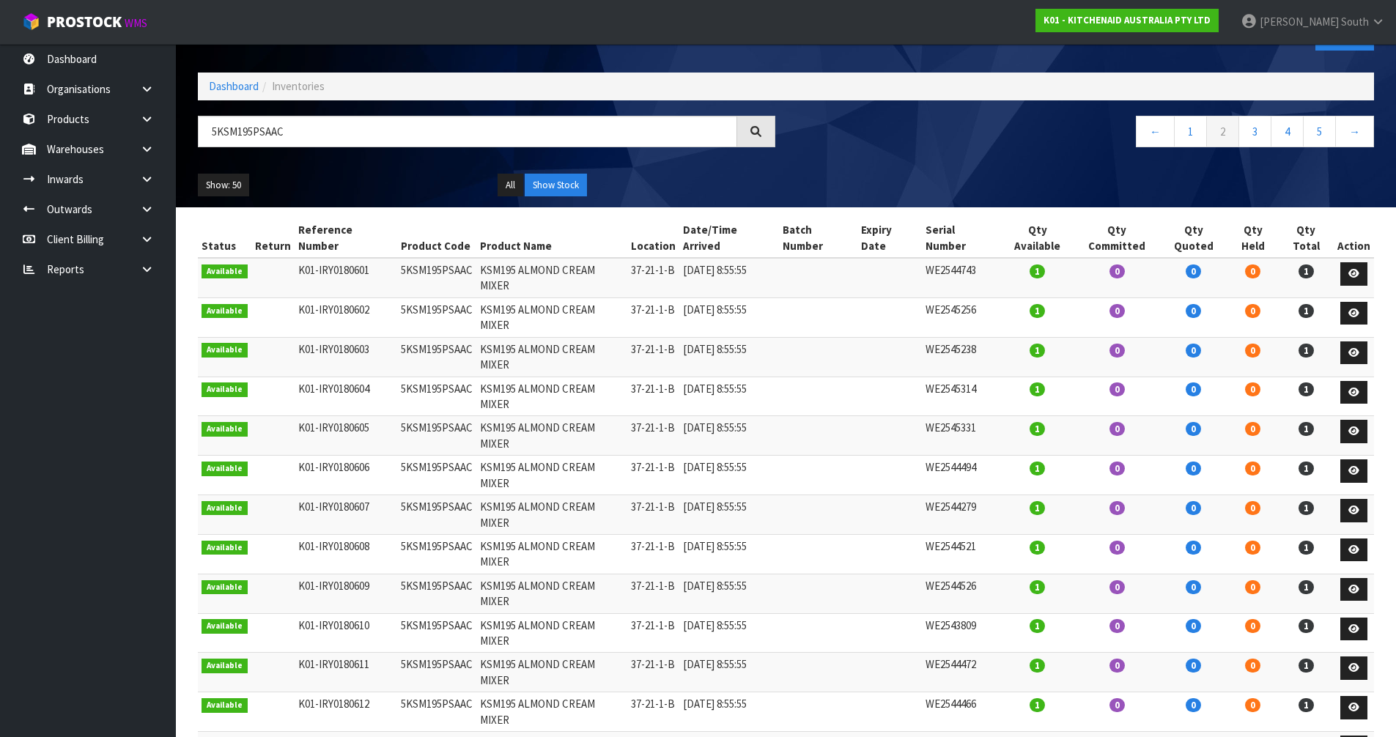
scroll to position [73, 0]
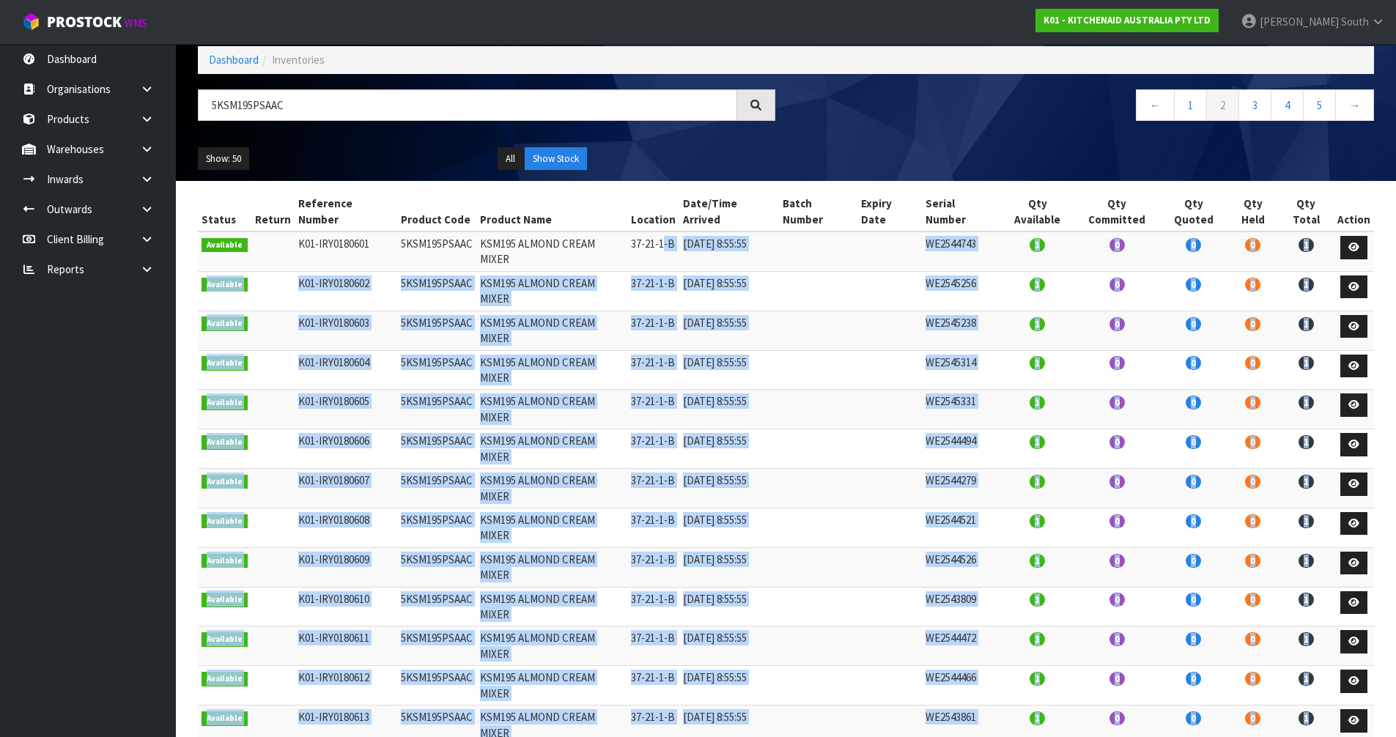
drag, startPoint x: 686, startPoint y: 669, endPoint x: 665, endPoint y: 234, distance: 435.7
click at [665, 233] on td "37-21-1-B" at bounding box center [653, 252] width 52 height 40
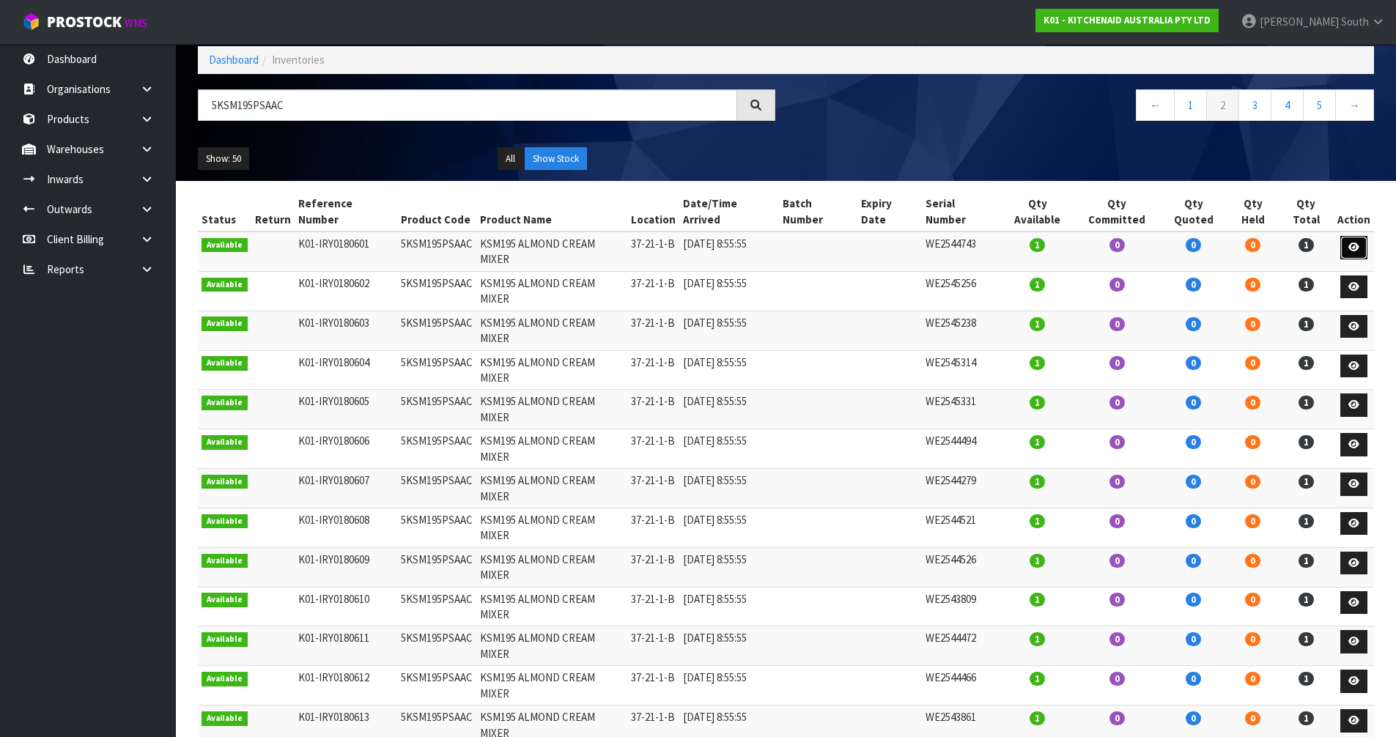
click at [1350, 242] on icon at bounding box center [1353, 247] width 11 height 10
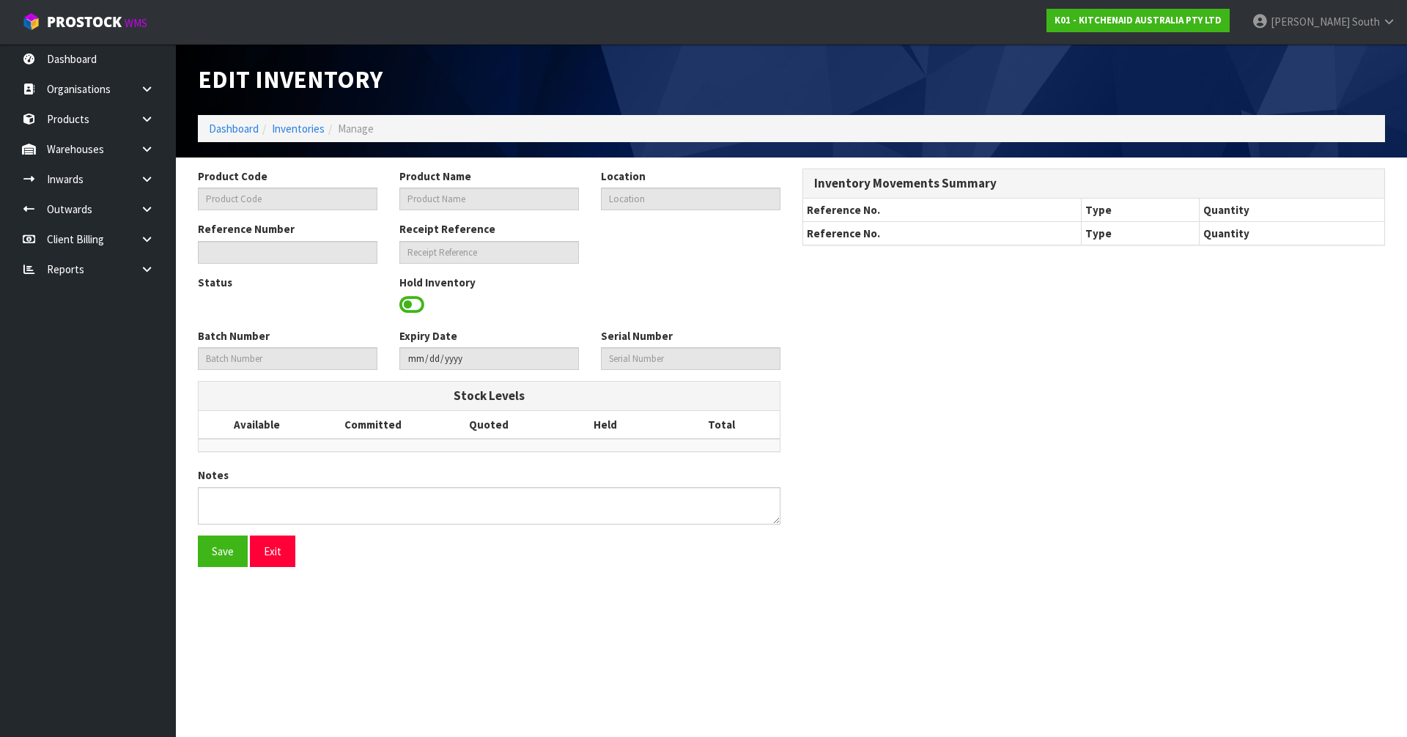
type input "5KSM195PSAAC"
type input "KSM195 ALMOND CREAM MIXER"
type input "37-21-1-B"
type input "K01-IRY0180601"
type input "K01-REC0002165"
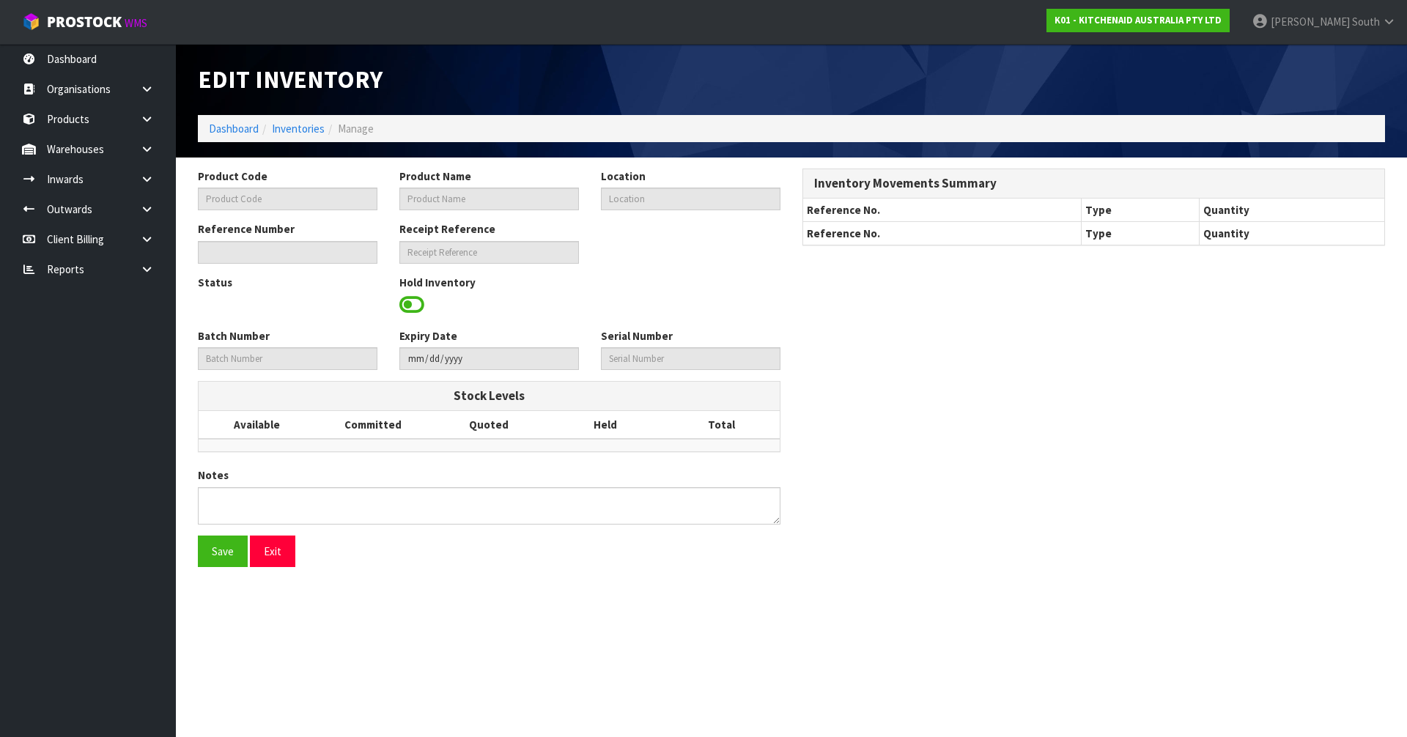
type input "WE2544743"
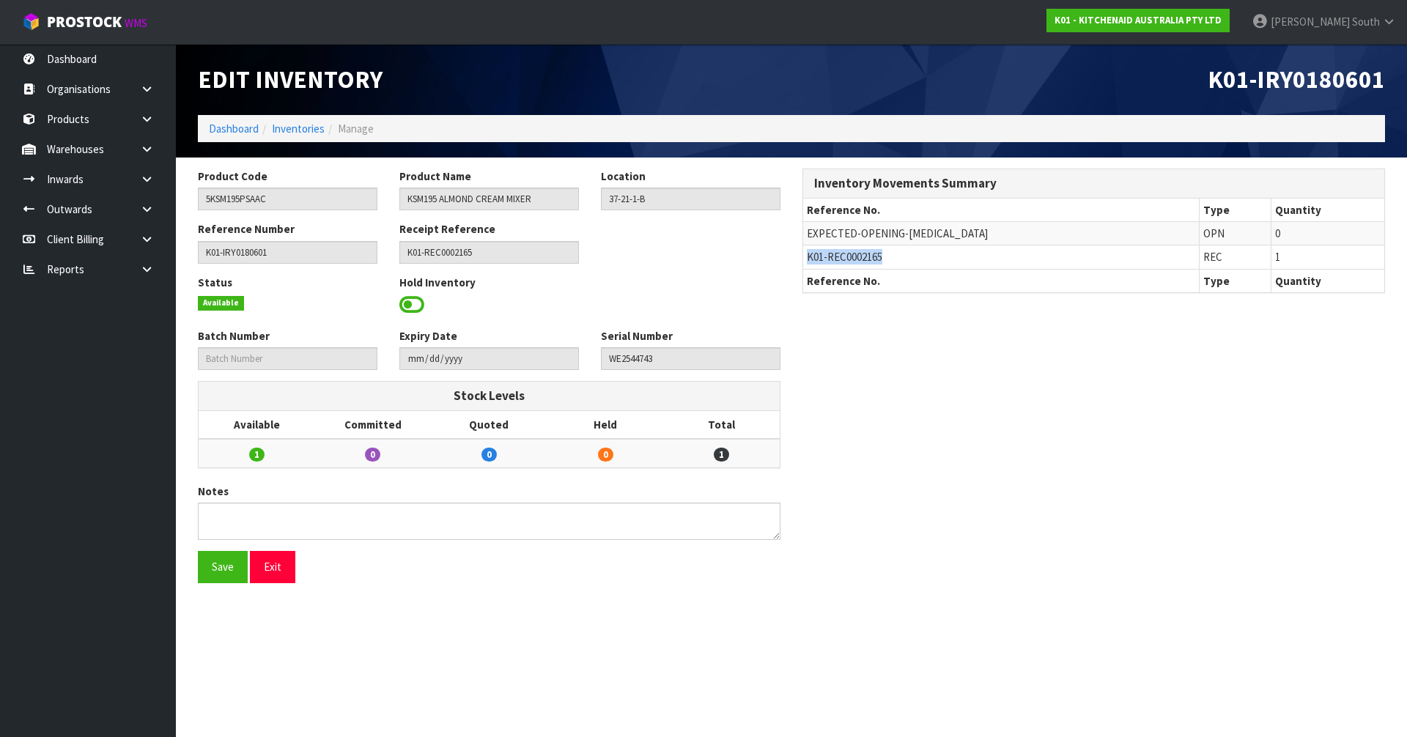
drag, startPoint x: 912, startPoint y: 255, endPoint x: 802, endPoint y: 259, distance: 110.0
click at [802, 258] on div "Inventory Movements Summary Reference No. Type Quantity EXPECTED-OPENING-[MEDIC…" at bounding box center [1093, 230] width 582 height 125
click at [979, 297] on div "Inventory Movements Summary Reference No. Type Quantity EXPECTED-OPENING-[MEDIC…" at bounding box center [1093, 238] width 604 height 140
drag, startPoint x: 914, startPoint y: 260, endPoint x: 807, endPoint y: 262, distance: 107.0
click at [807, 262] on td "K01-REC0002165" at bounding box center [1001, 256] width 396 height 23
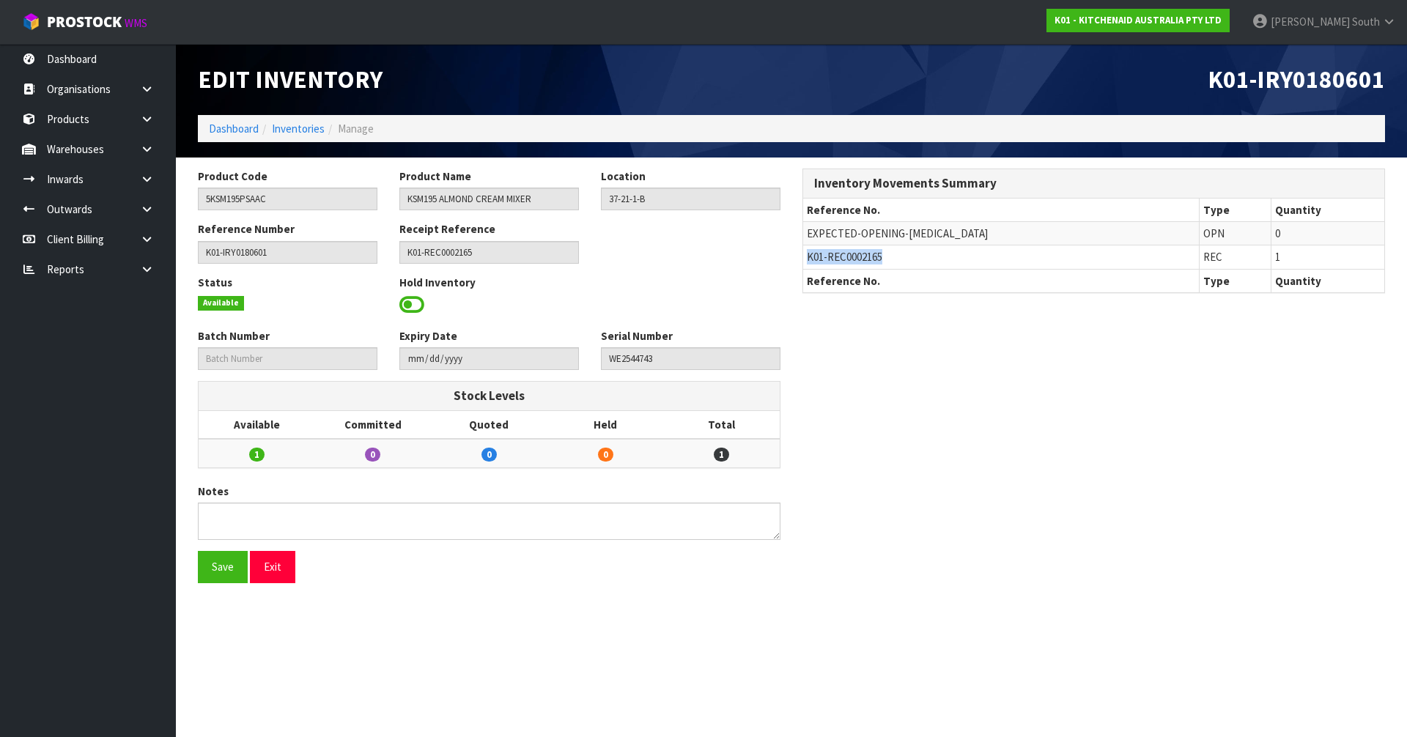
copy span "K01-REC0002165"
click at [148, 179] on icon at bounding box center [147, 179] width 14 height 11
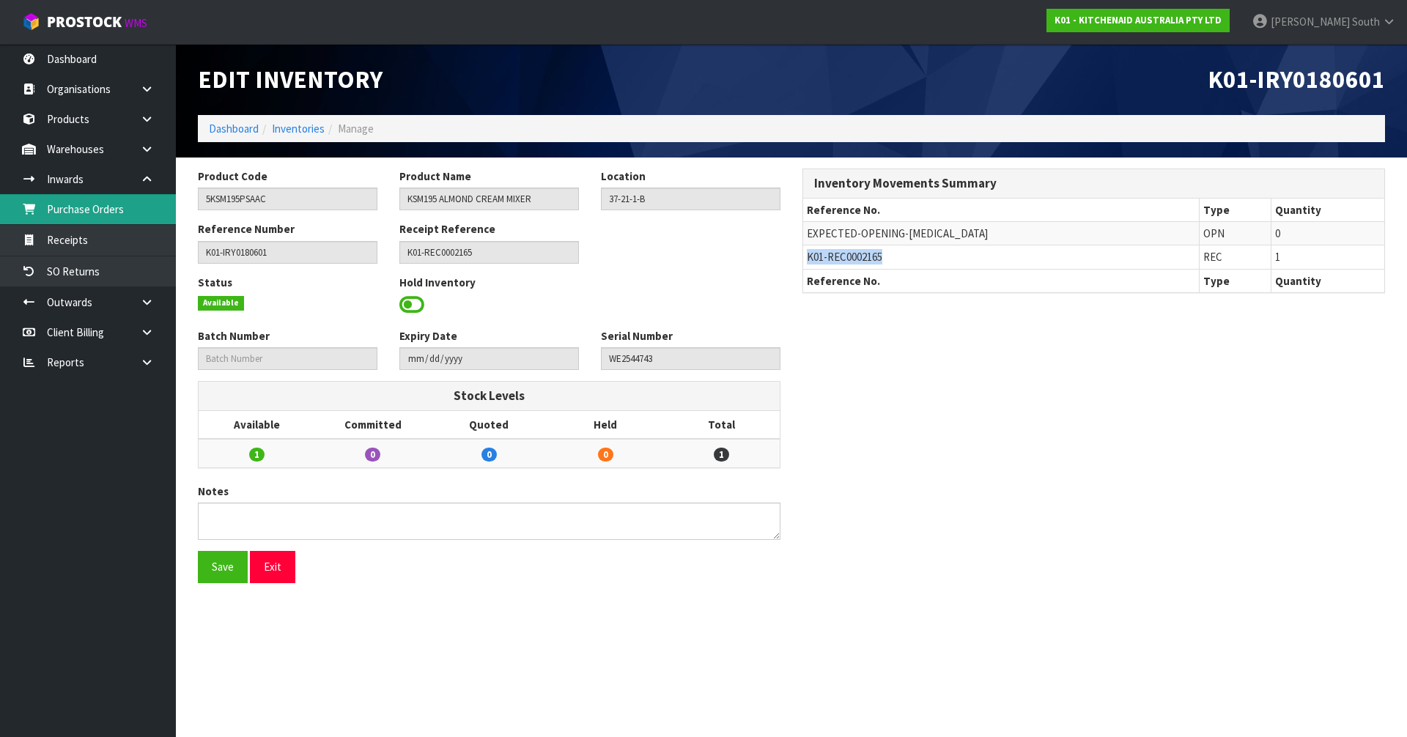
click at [110, 215] on link "Purchase Orders" at bounding box center [88, 209] width 176 height 30
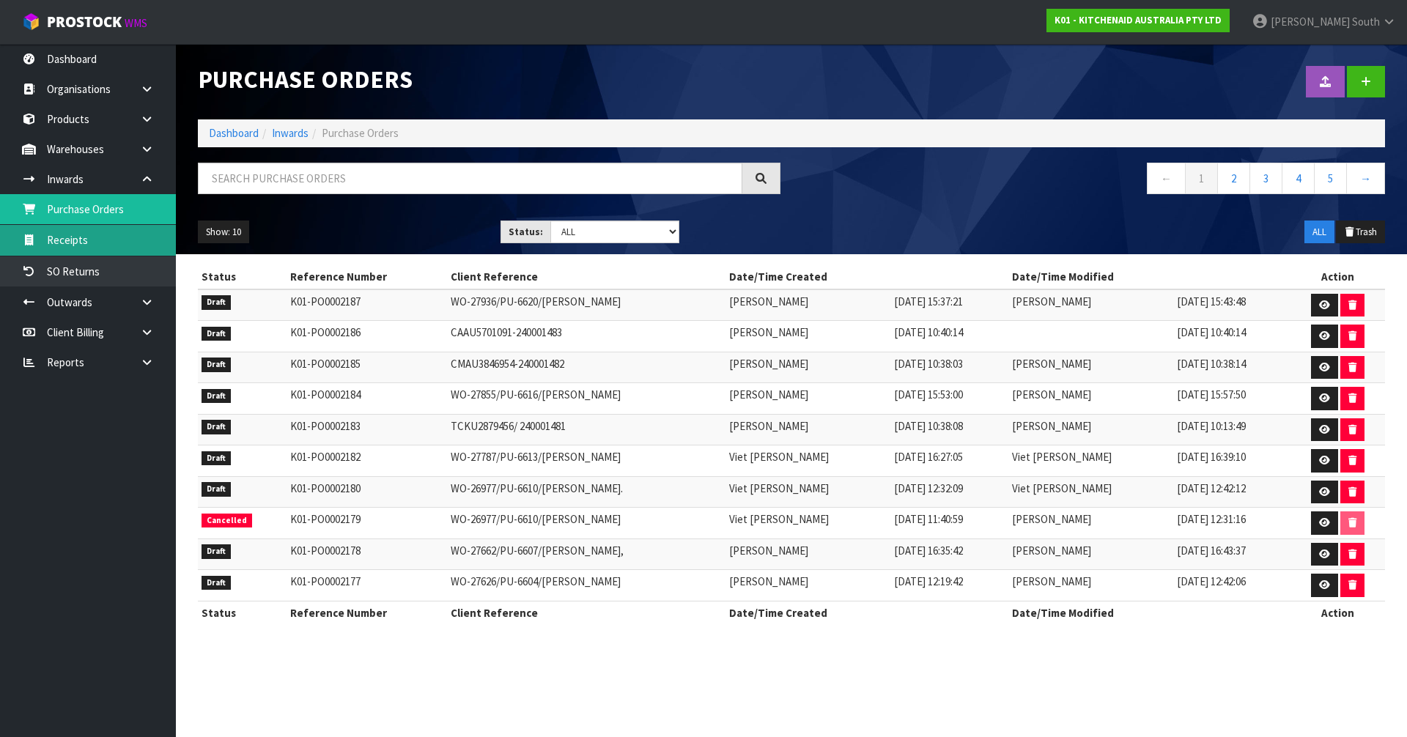
click at [103, 237] on link "Receipts" at bounding box center [88, 240] width 176 height 30
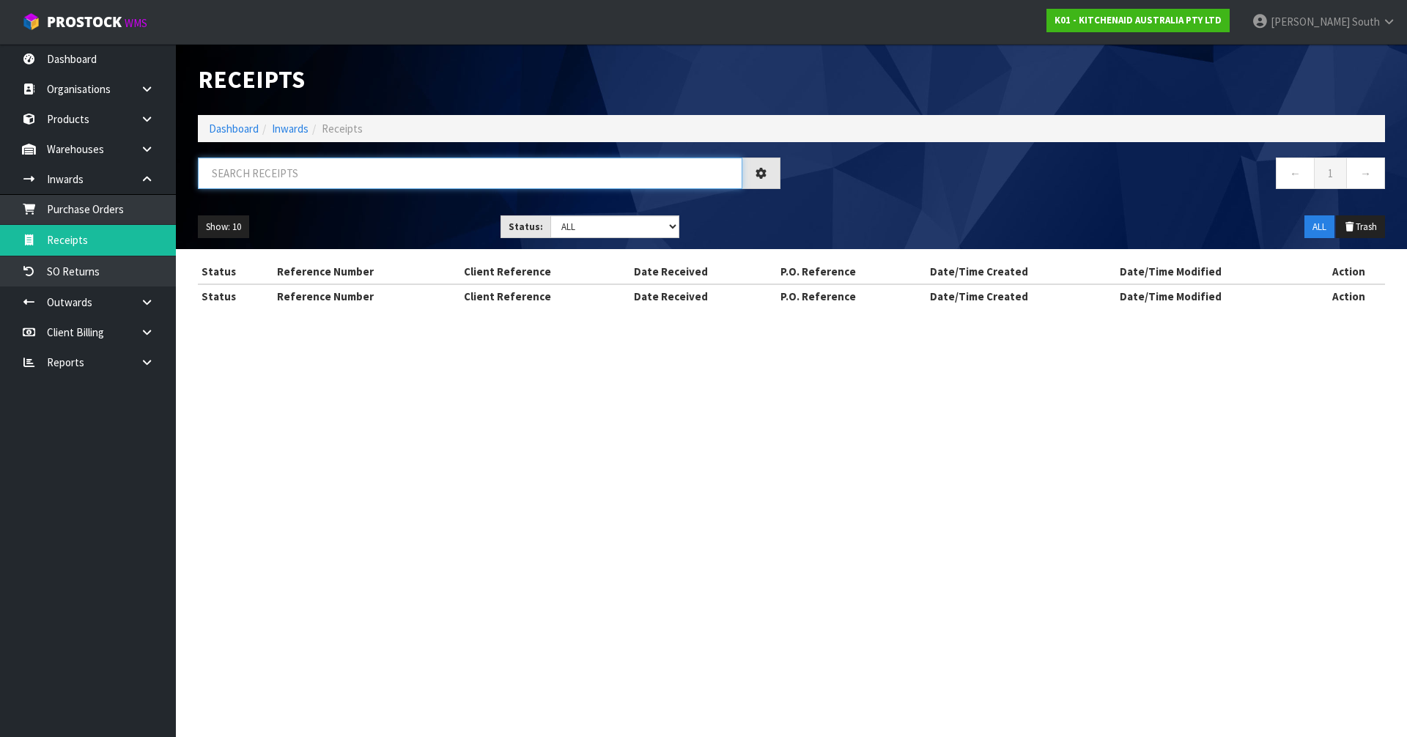
click at [366, 176] on input "text" at bounding box center [470, 174] width 544 height 32
paste input "K01-REC0002165"
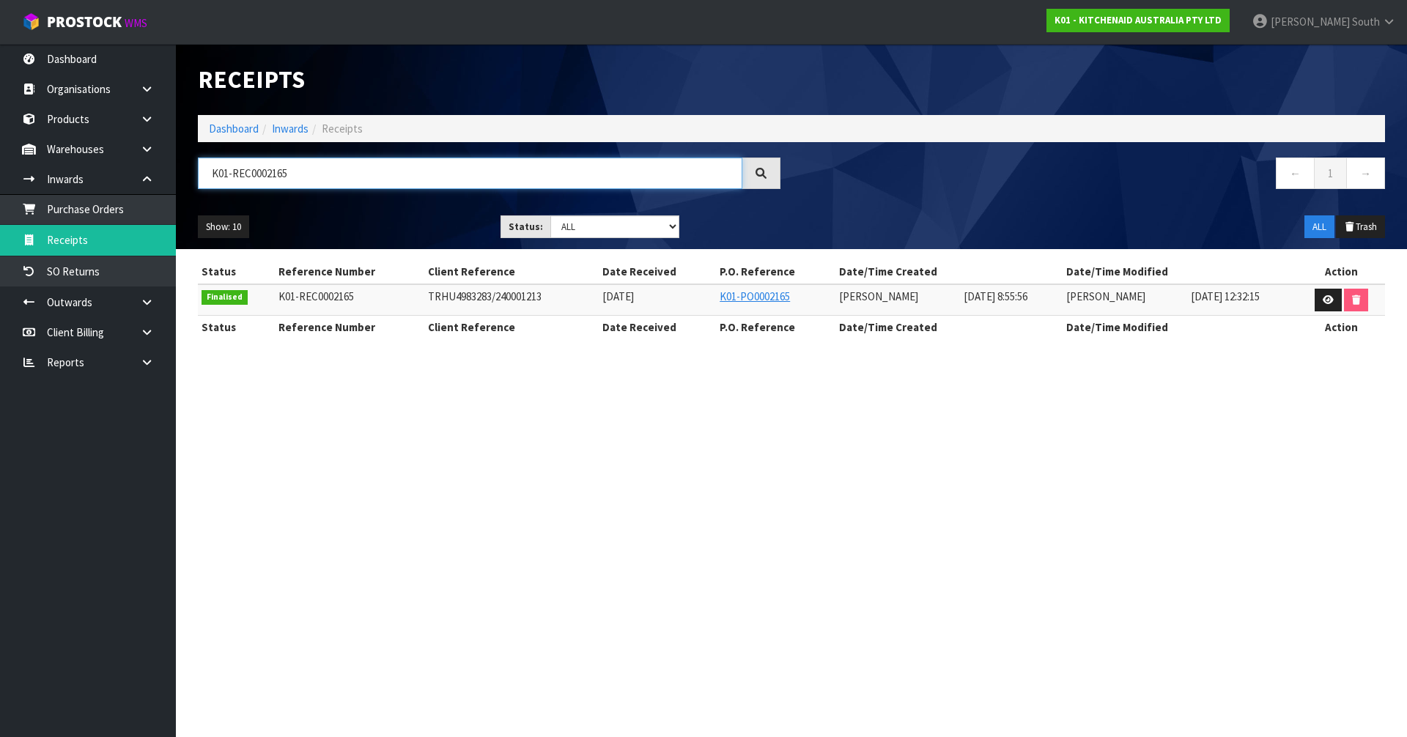
type input "K01-REC0002165"
click at [858, 409] on section "Receipts Import Receipts Drop file here to import csv template Dashboard Inward…" at bounding box center [703, 368] width 1407 height 737
click at [1319, 300] on link at bounding box center [1327, 300] width 27 height 23
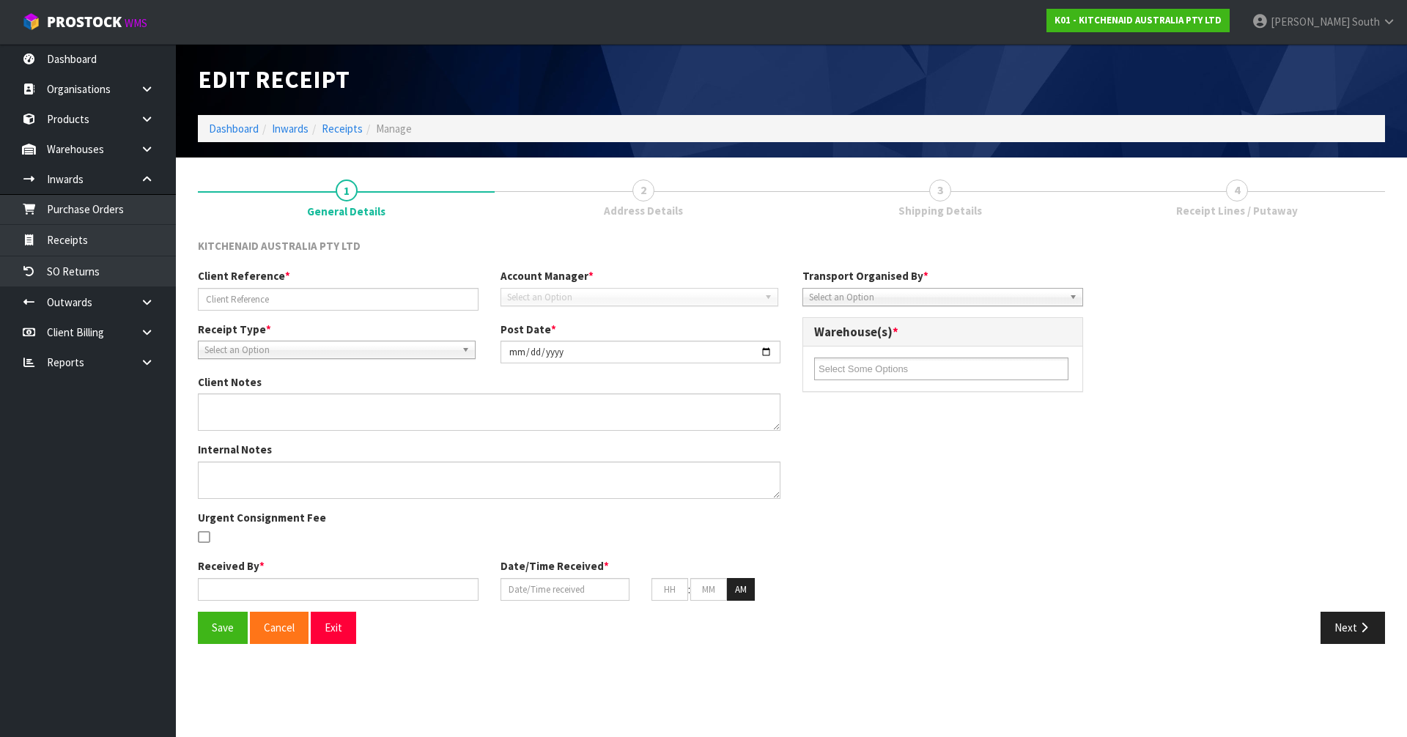
type input "TRHU4983283/240001213"
type input "[DATE]"
type textarea "DAMAGES WE2632651 OUTER CARTON, PICTURE CARTON DAMAGED FOAM AND MACHINE ARE OK"
type textarea "DEMMURAGE CHARGES- 1 DAY. ([PERSON_NAME]) I ACCEPTED GO TO PAY AND BILL TO CWL …"
type input "[PERSON_NAME]"
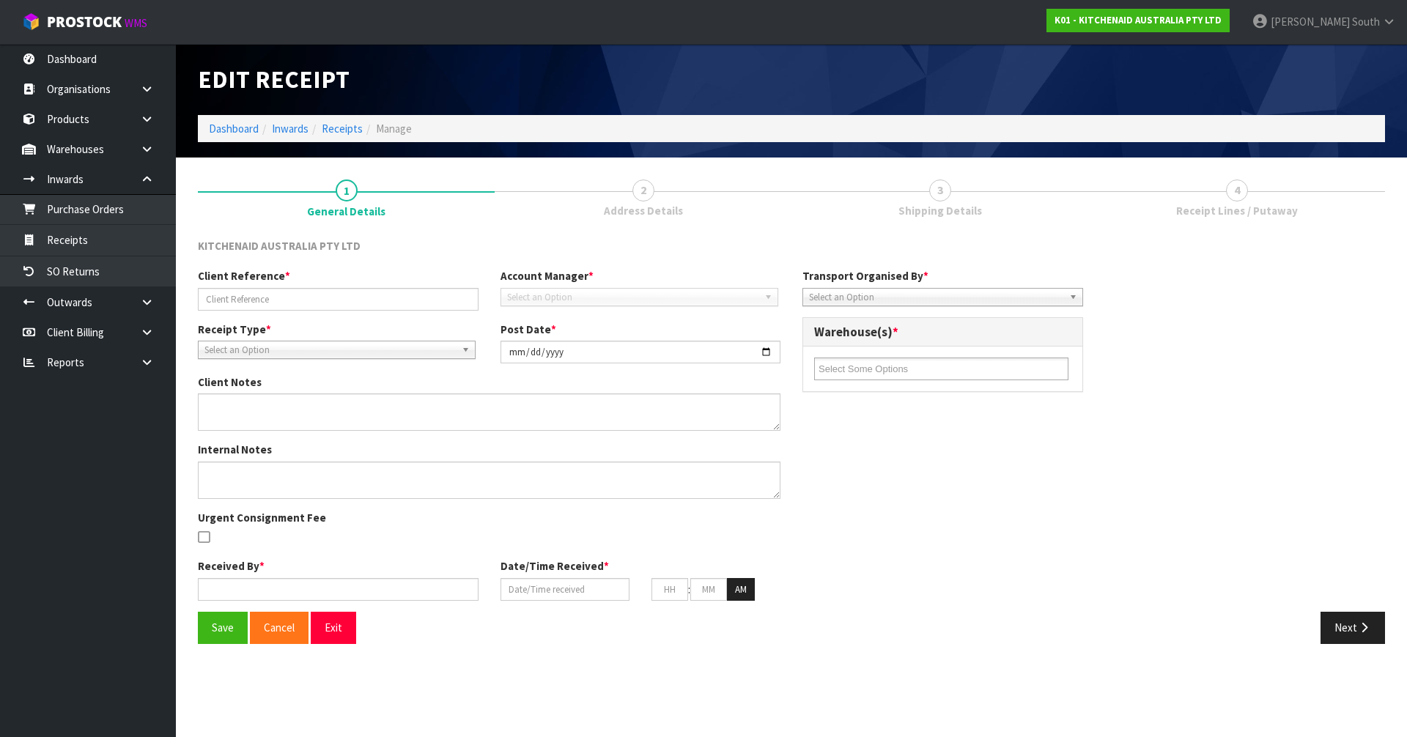
type input "[DATE]"
type input "08"
type input "55"
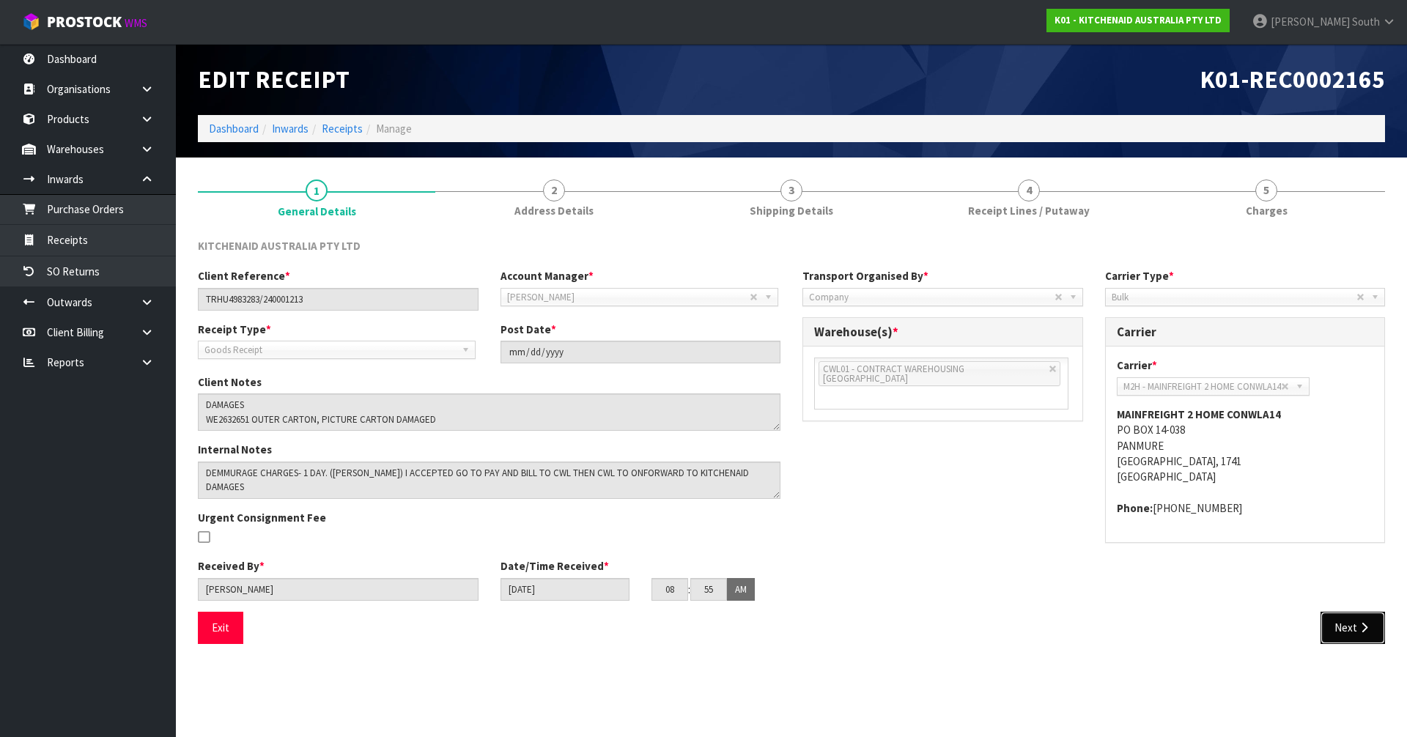
click at [1338, 612] on button "Next" at bounding box center [1352, 628] width 64 height 32
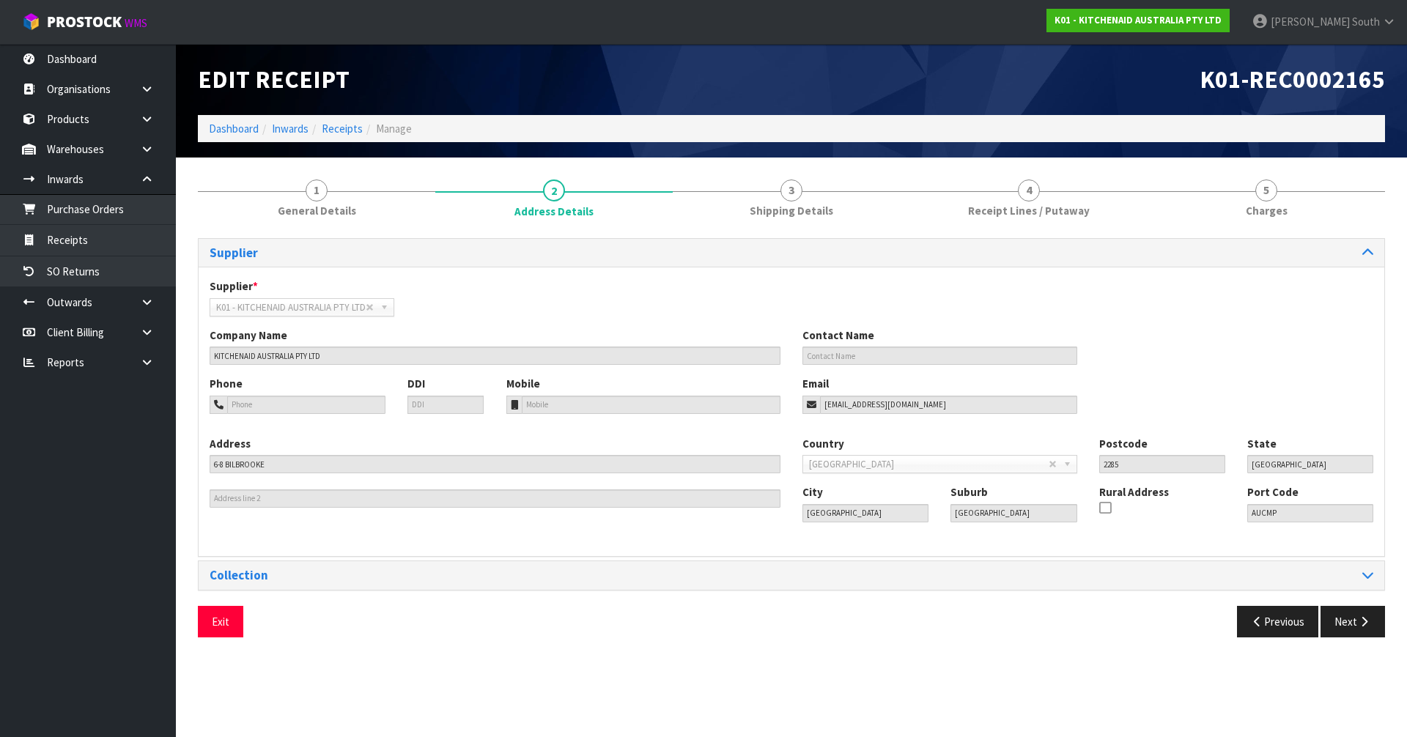
click at [1091, 239] on div "Supplier" at bounding box center [791, 253] width 1185 height 29
click at [1078, 218] on span "Receipt Lines / Putaway" at bounding box center [1029, 210] width 122 height 15
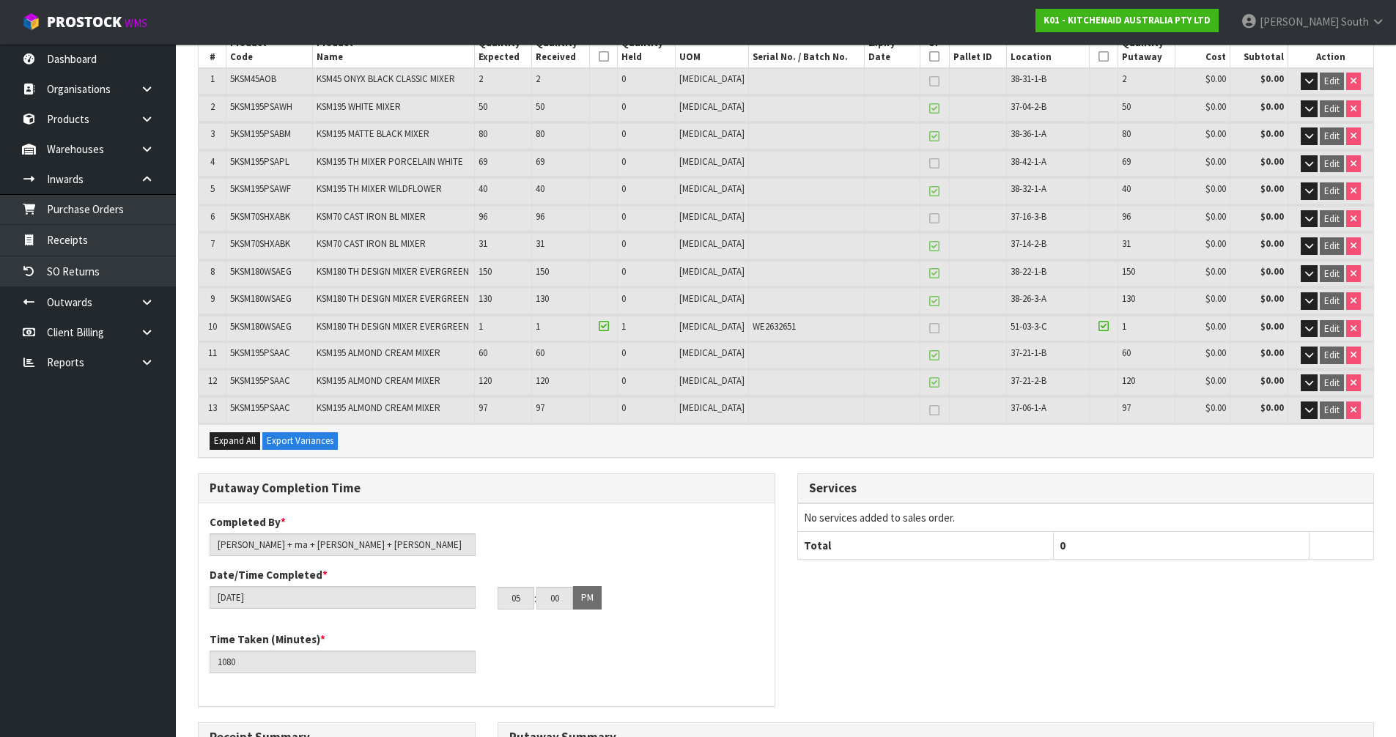
scroll to position [233, 0]
drag, startPoint x: 275, startPoint y: 547, endPoint x: 324, endPoint y: 548, distance: 48.4
click at [303, 547] on input "[PERSON_NAME] + ma + [PERSON_NAME] + [PERSON_NAME]" at bounding box center [343, 546] width 266 height 23
click at [1305, 352] on icon "button" at bounding box center [1309, 357] width 8 height 10
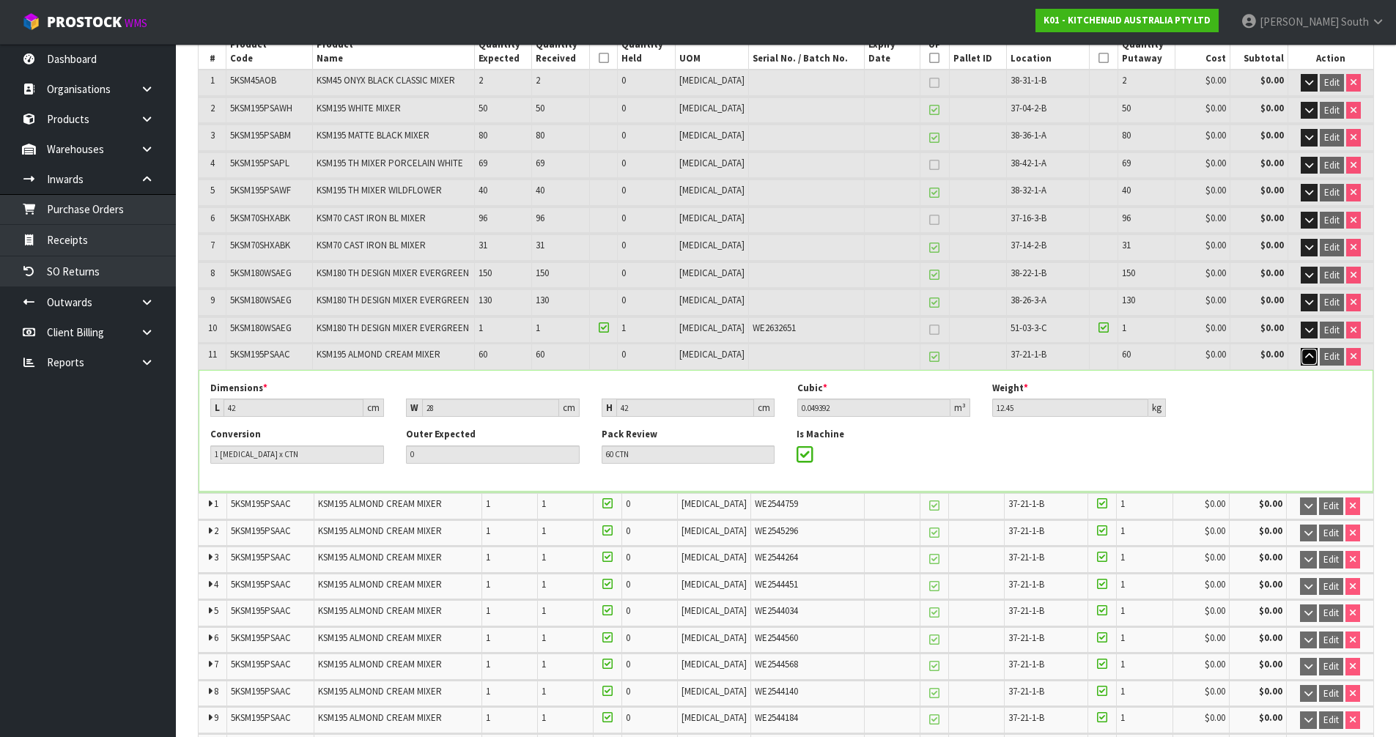
click at [1305, 352] on icon "button" at bounding box center [1309, 357] width 8 height 10
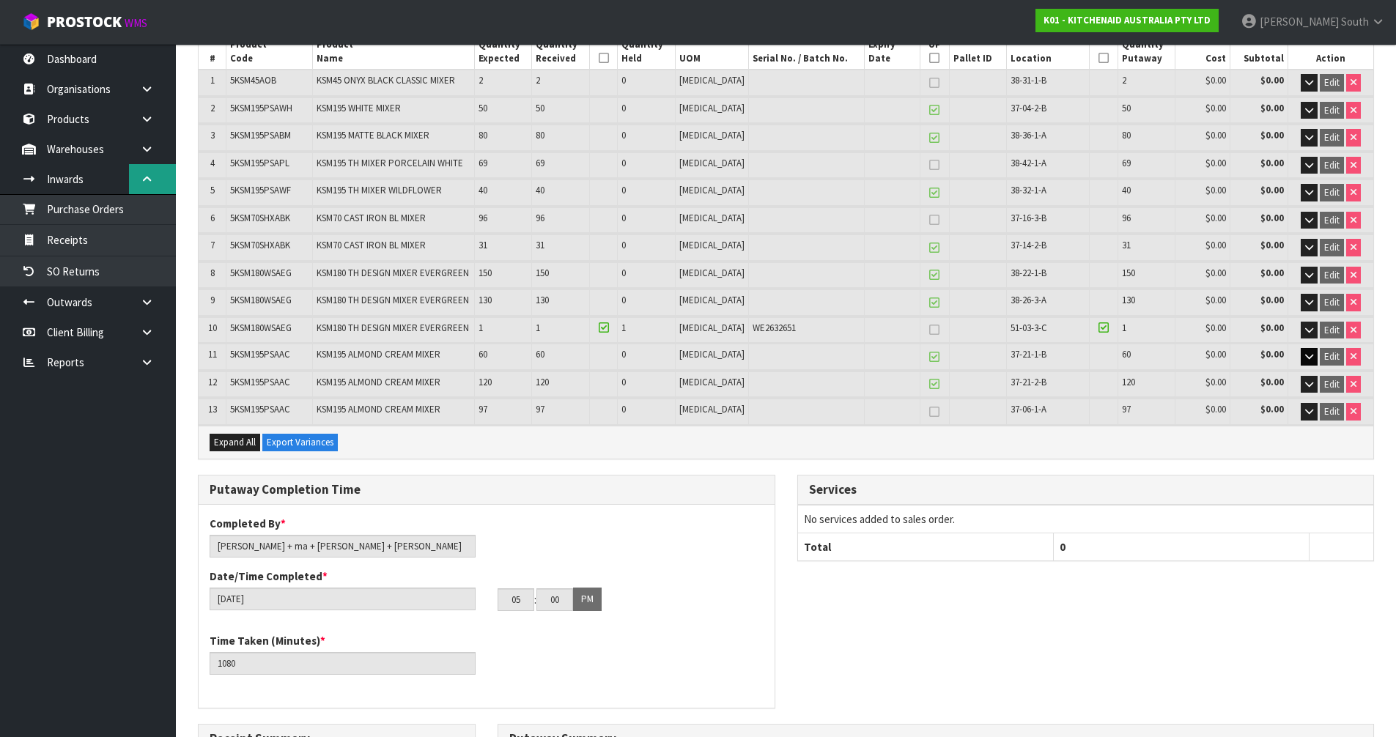
click at [136, 179] on link at bounding box center [152, 179] width 47 height 30
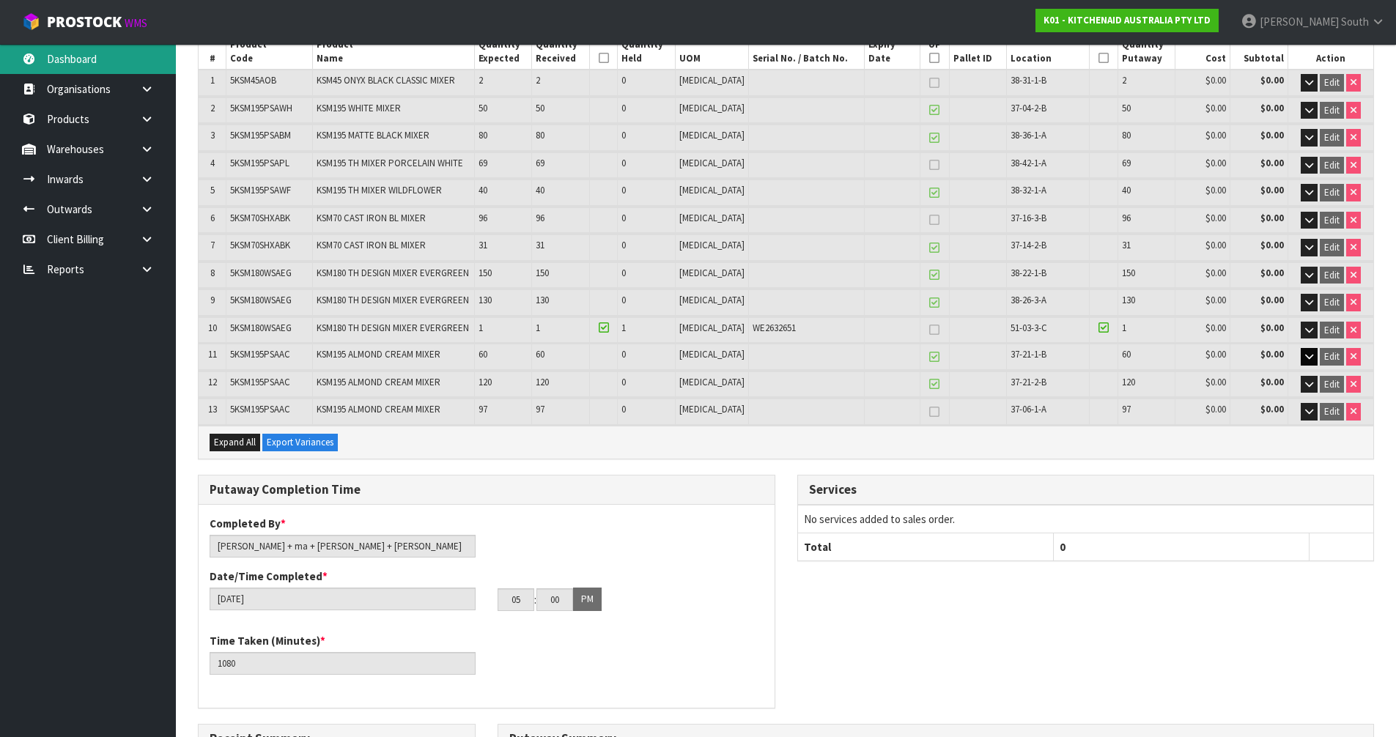
click at [98, 59] on link "Dashboard" at bounding box center [88, 59] width 176 height 30
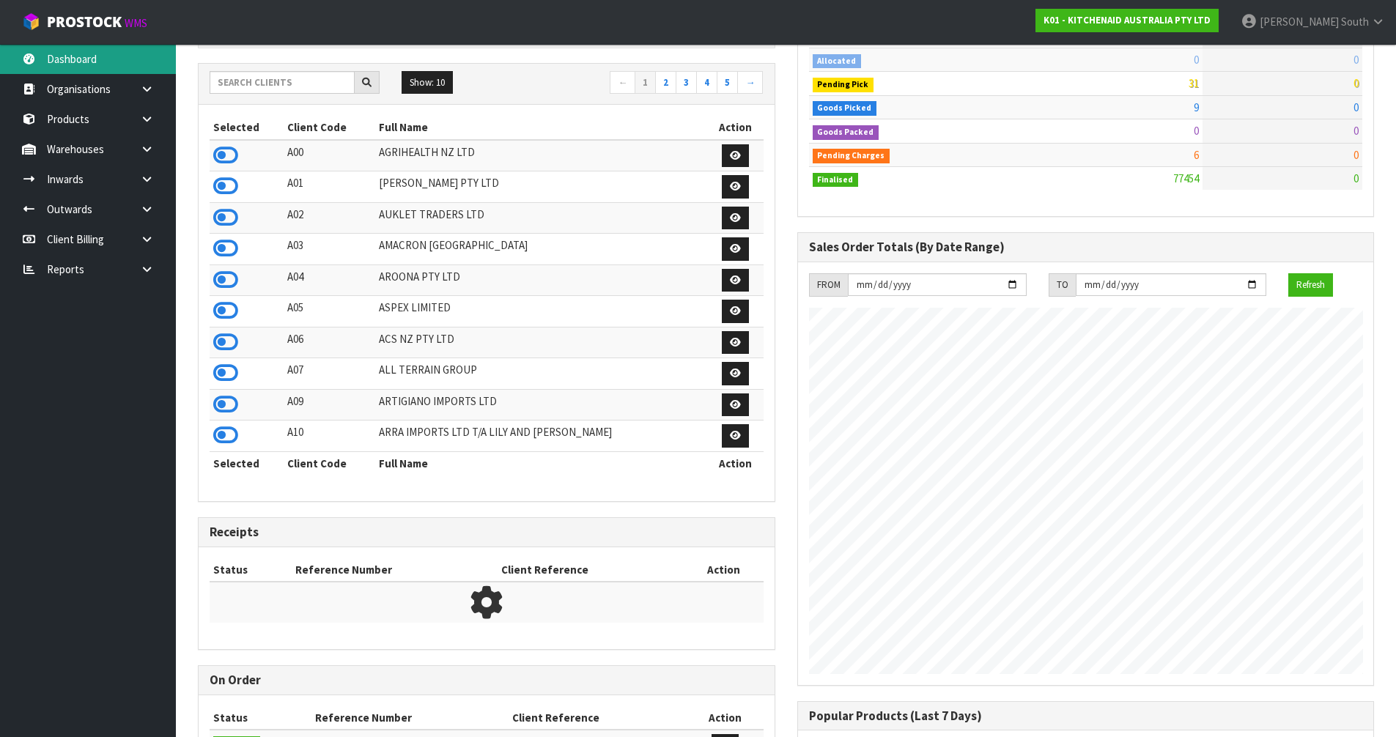
scroll to position [1110, 599]
click at [310, 84] on input "text" at bounding box center [282, 82] width 145 height 23
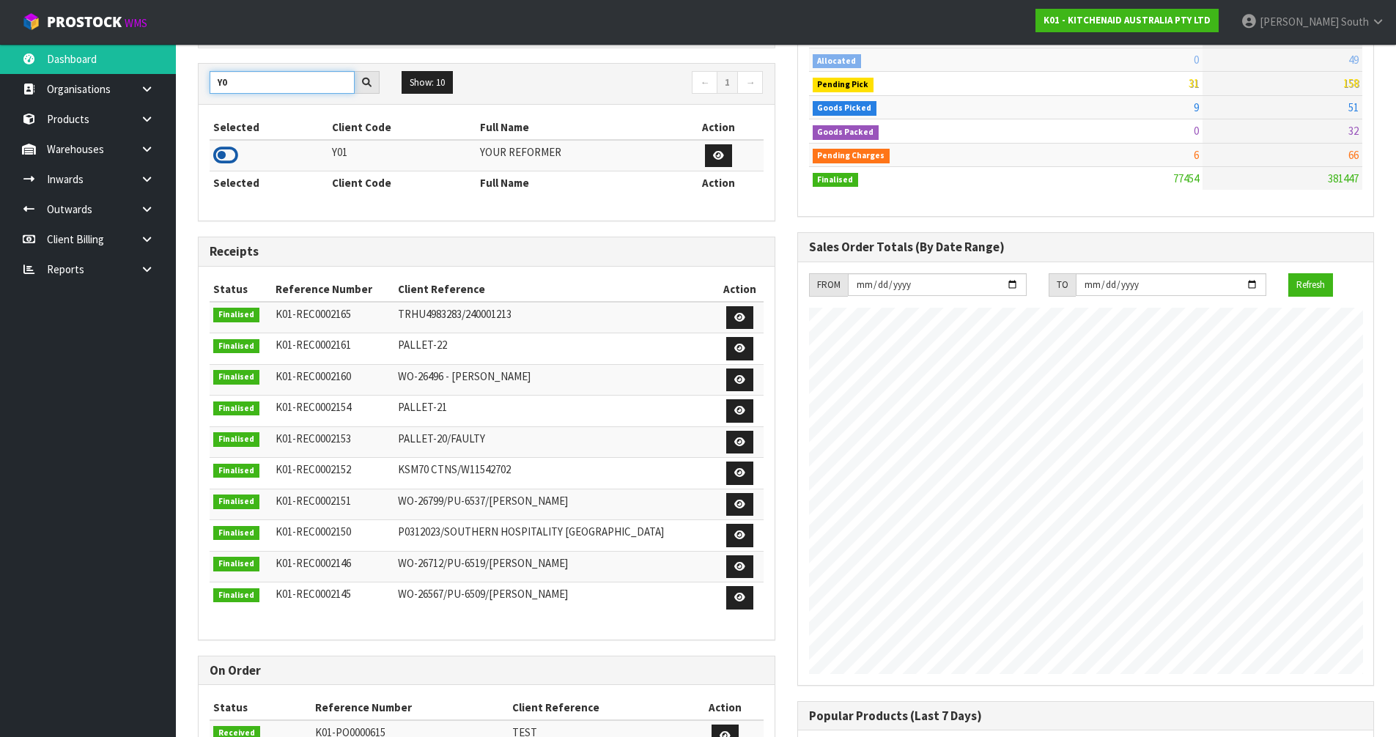
type input "Y0"
click at [232, 157] on icon at bounding box center [225, 155] width 25 height 22
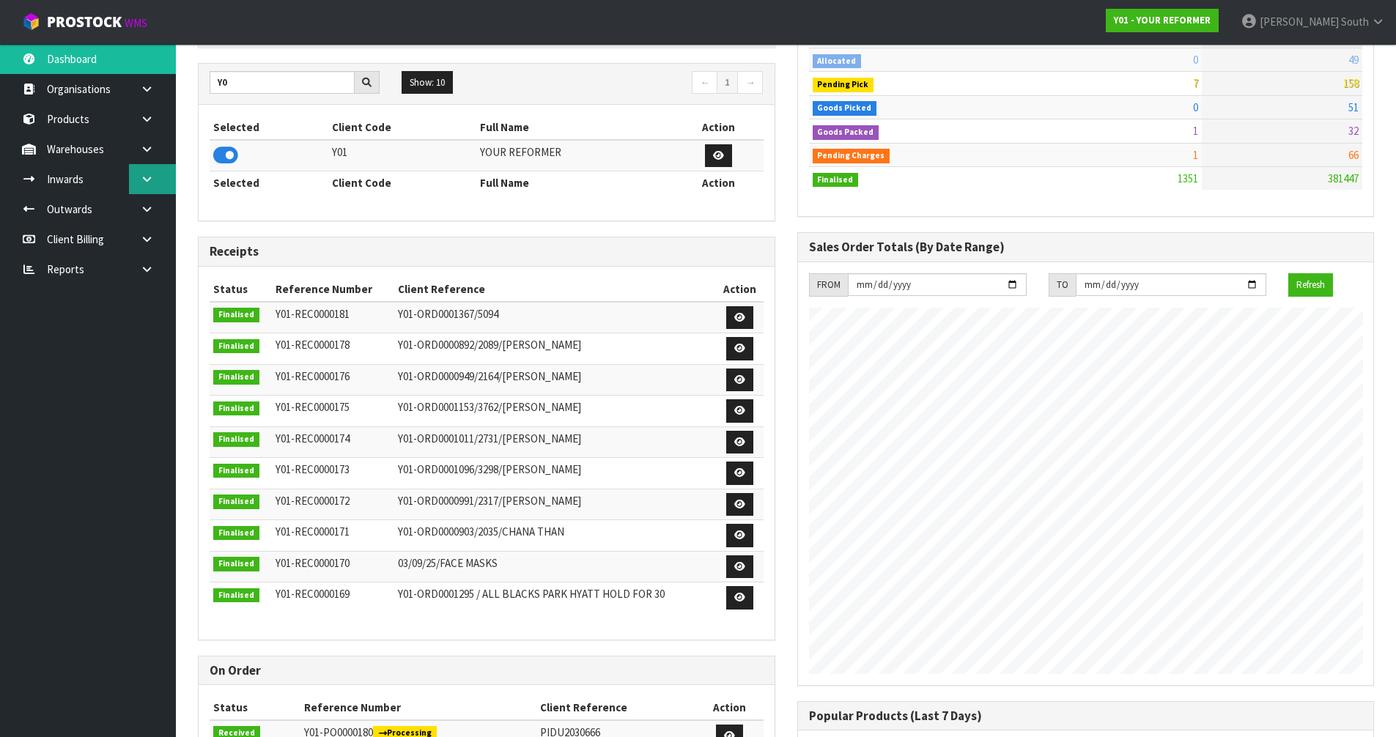
click at [138, 189] on link at bounding box center [152, 179] width 47 height 30
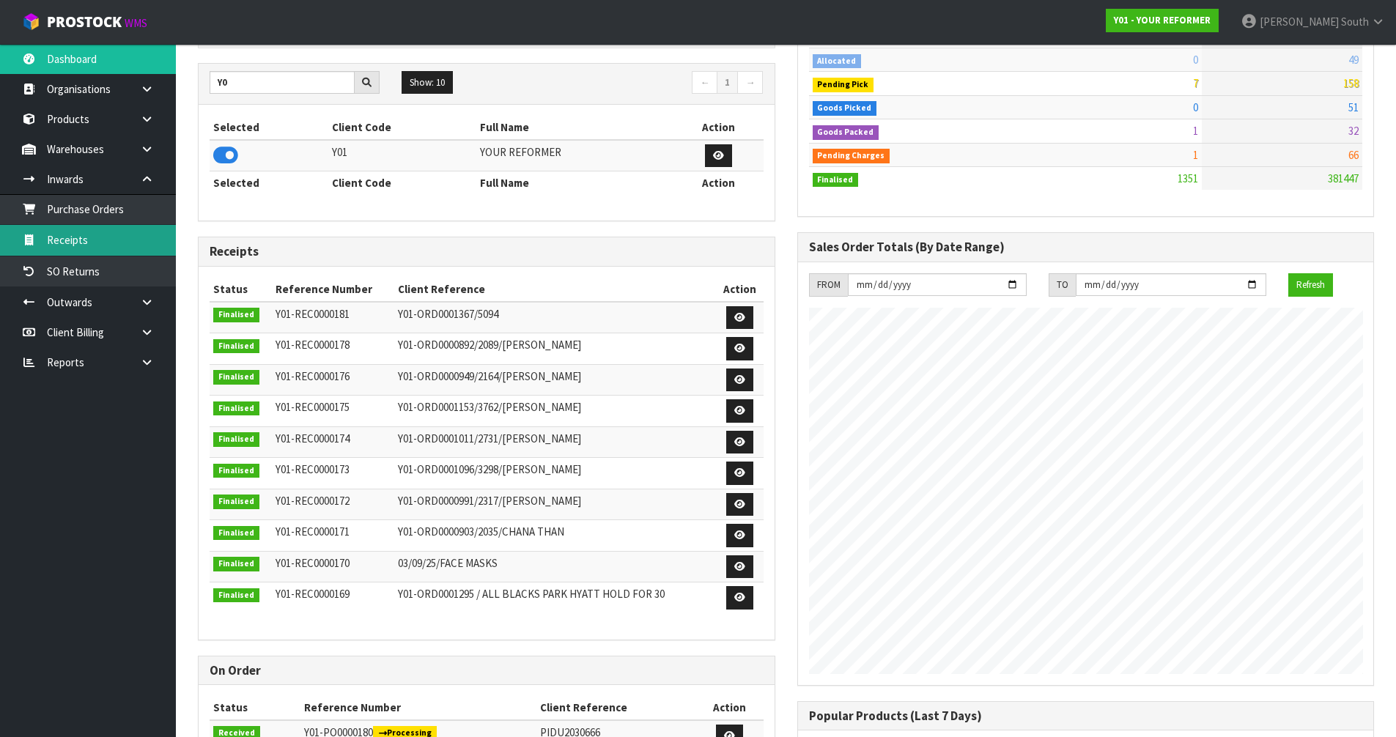
click at [120, 240] on link "Receipts" at bounding box center [88, 240] width 176 height 30
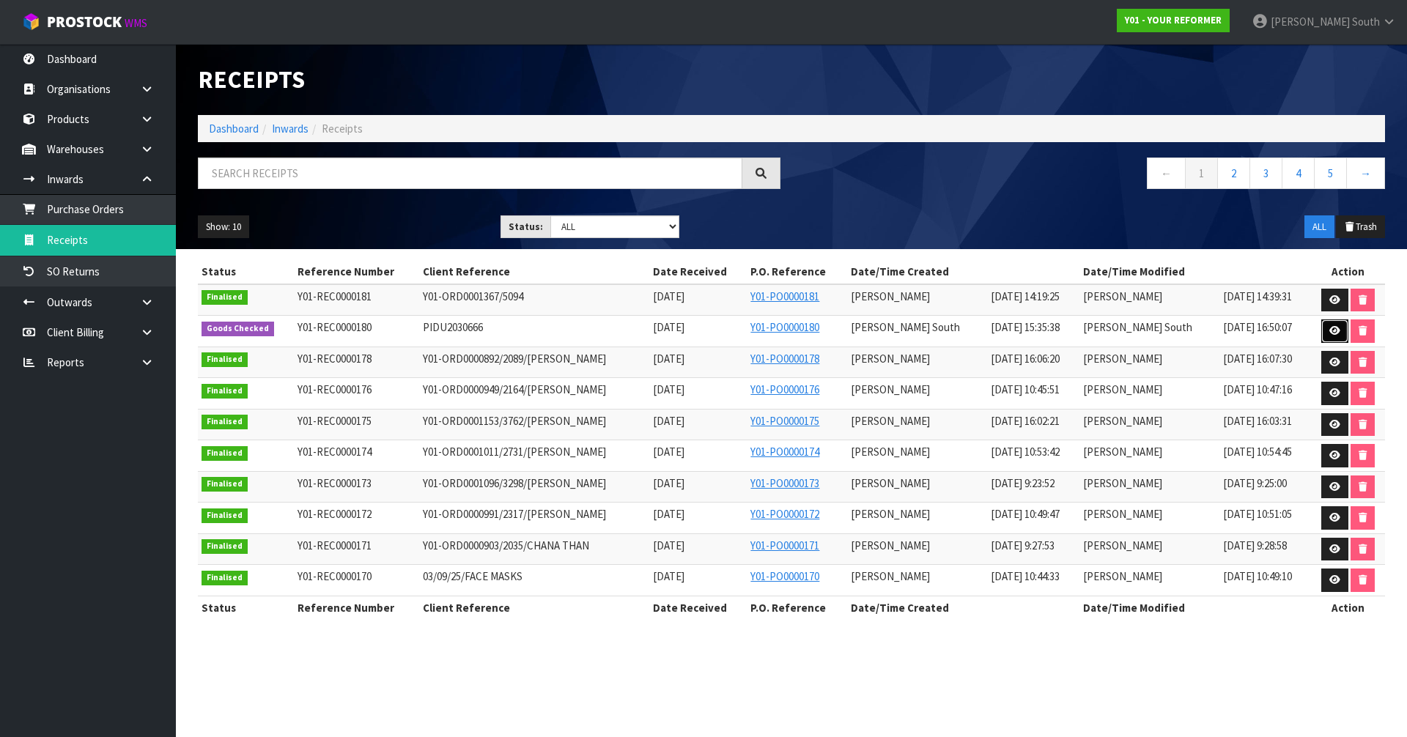
click at [1322, 325] on link at bounding box center [1334, 330] width 27 height 23
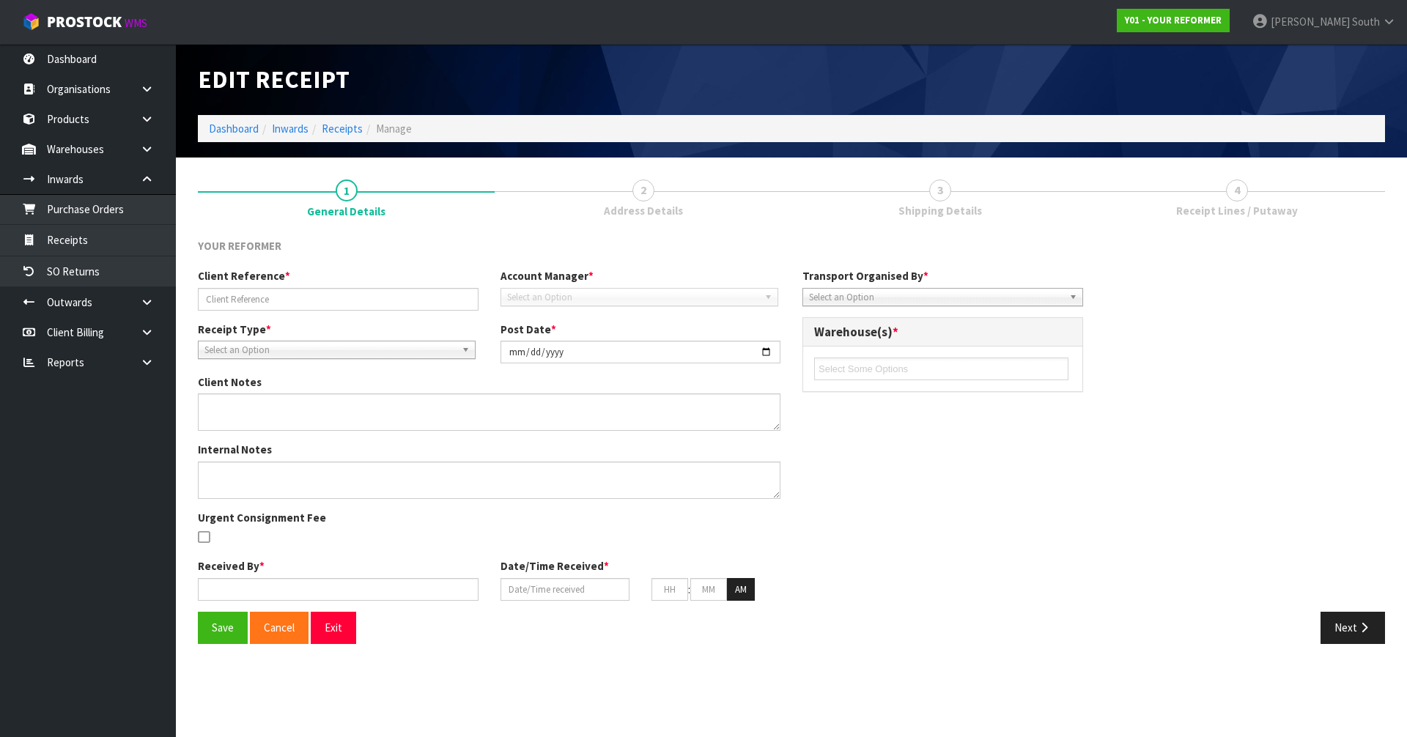
type input "PIDU2030666"
type input "[DATE]"
type textarea "PLEASE NOTE THERE IS A CUSTOM ORDER NO PRODUCT CODE. I’VE MADE NOTE OF THE CUST…"
type input "[PERSON_NAME] South"
type input "[DATE]"
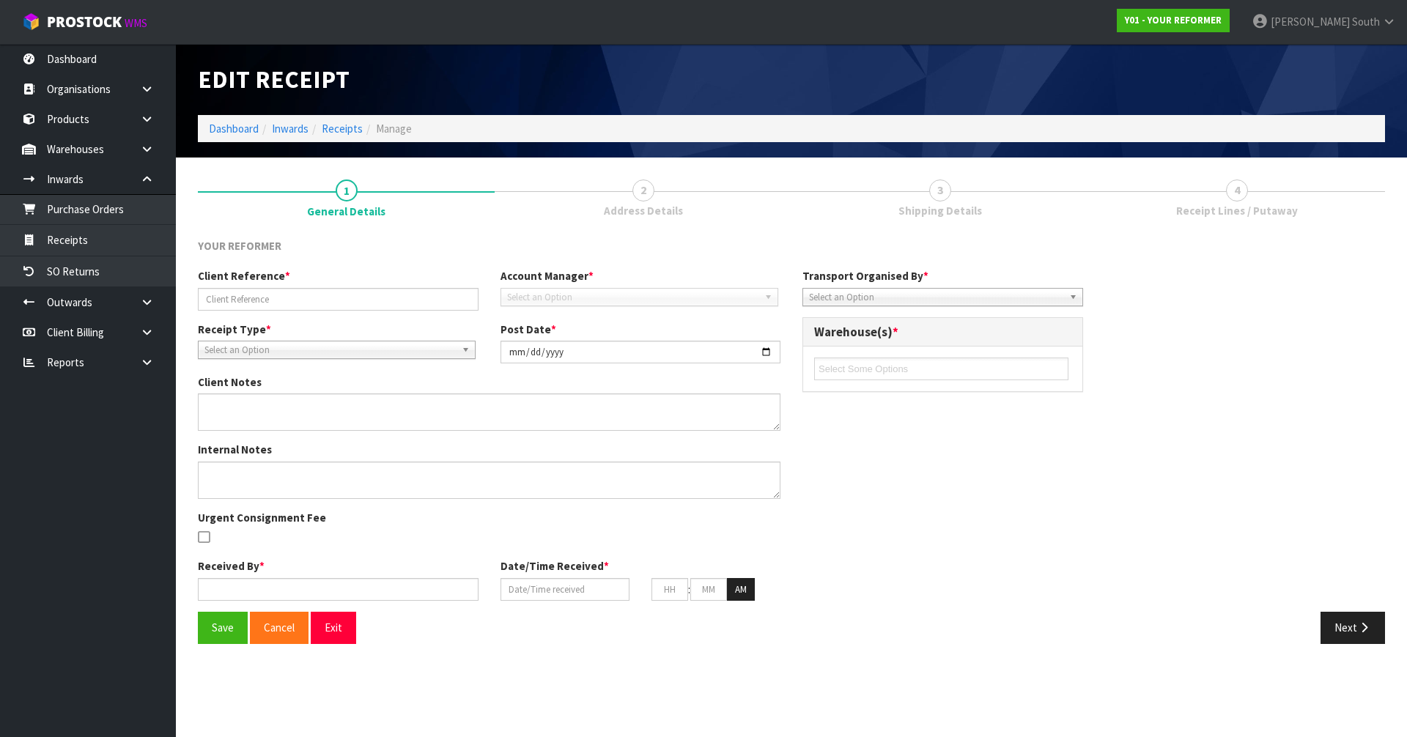
type input "07"
type input "30"
click at [1227, 196] on span "4" at bounding box center [1237, 190] width 22 height 22
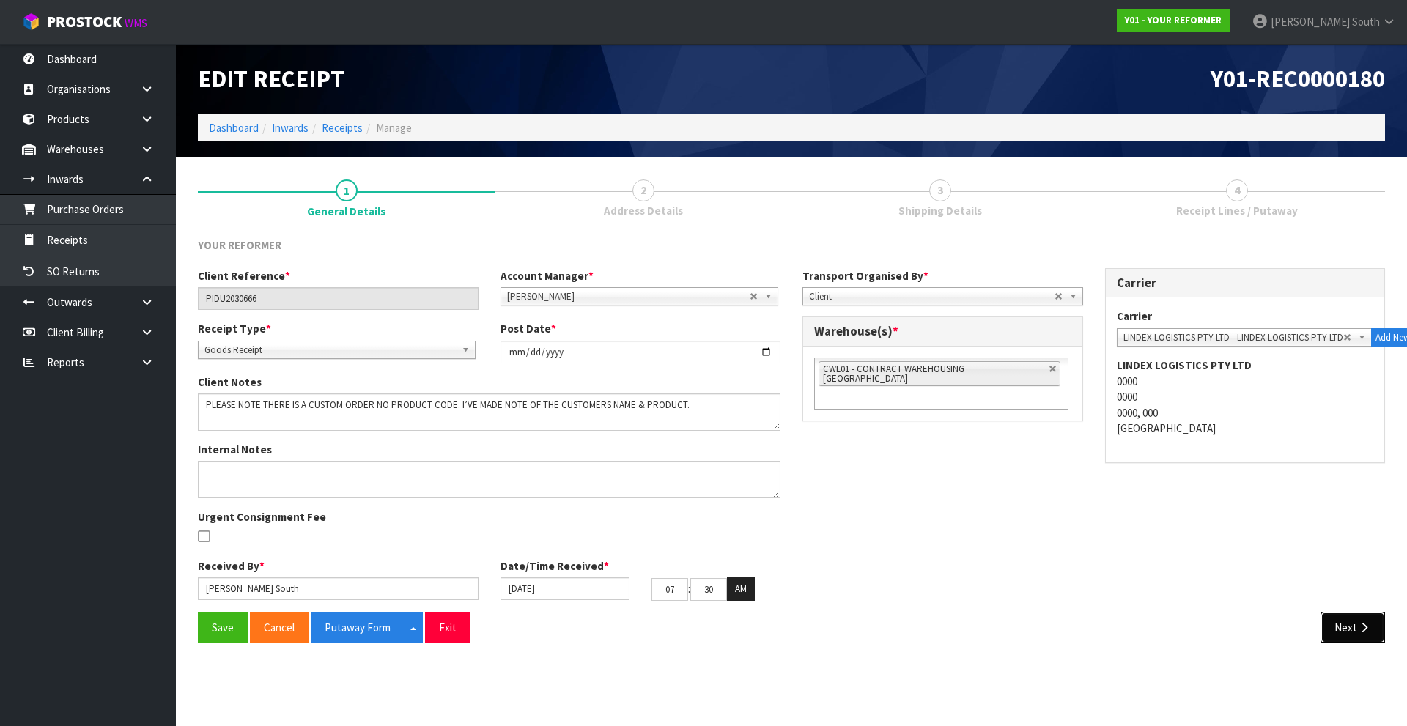
click at [1330, 617] on button "Next" at bounding box center [1352, 628] width 64 height 32
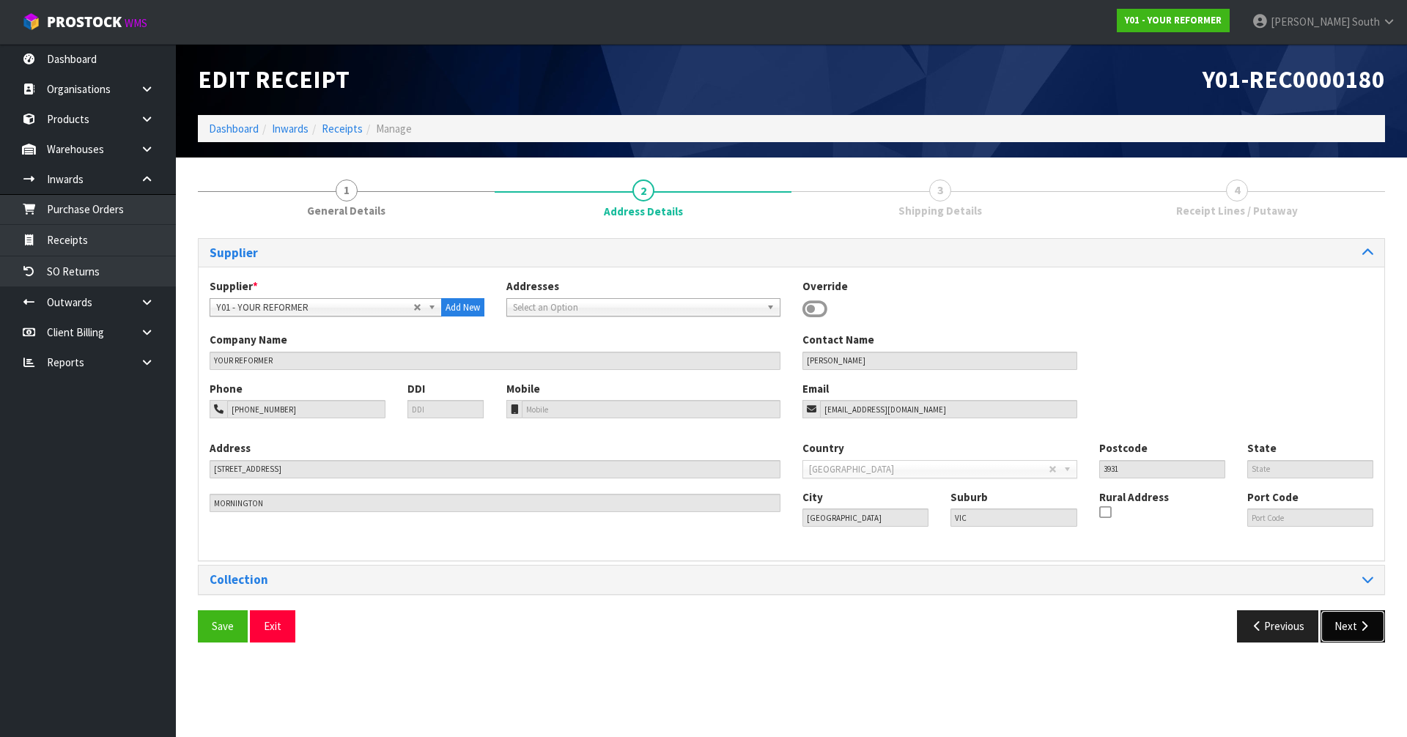
click at [1341, 618] on button "Next" at bounding box center [1352, 626] width 64 height 32
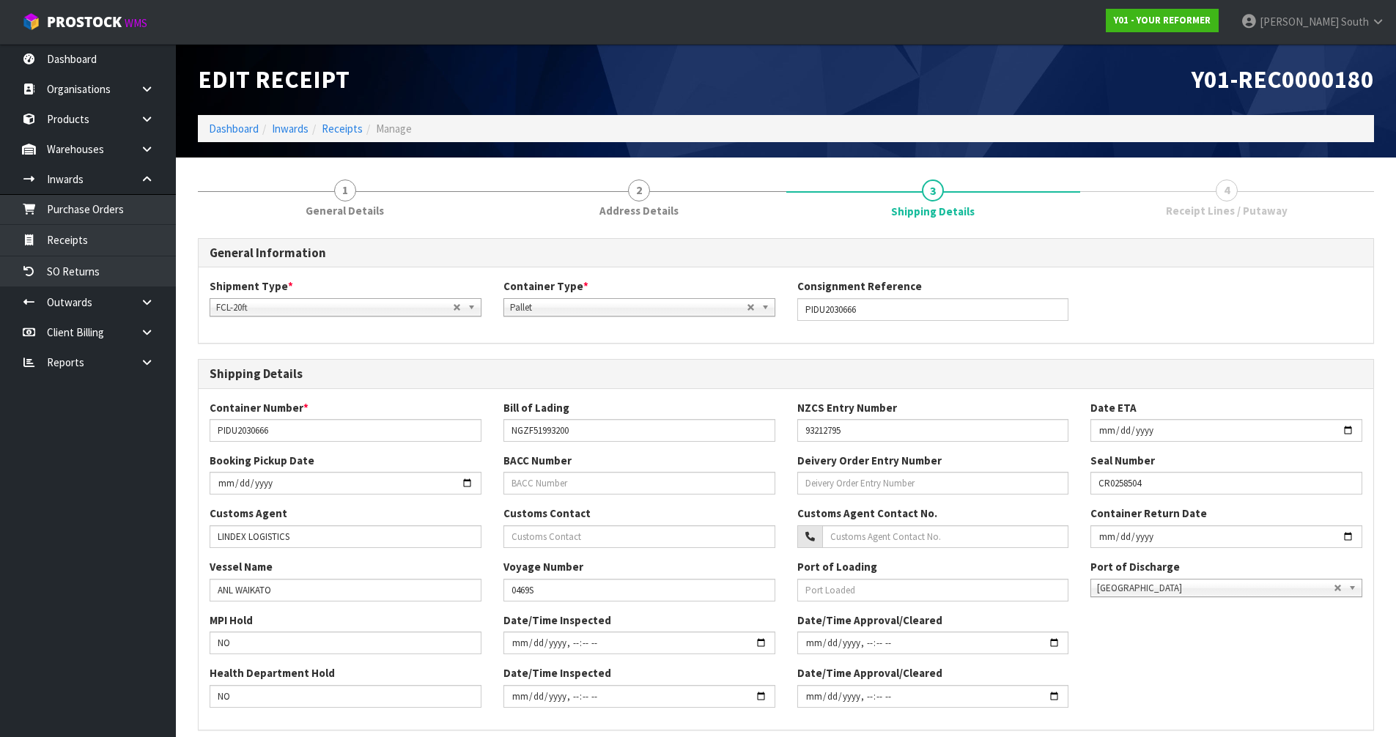
scroll to position [284, 0]
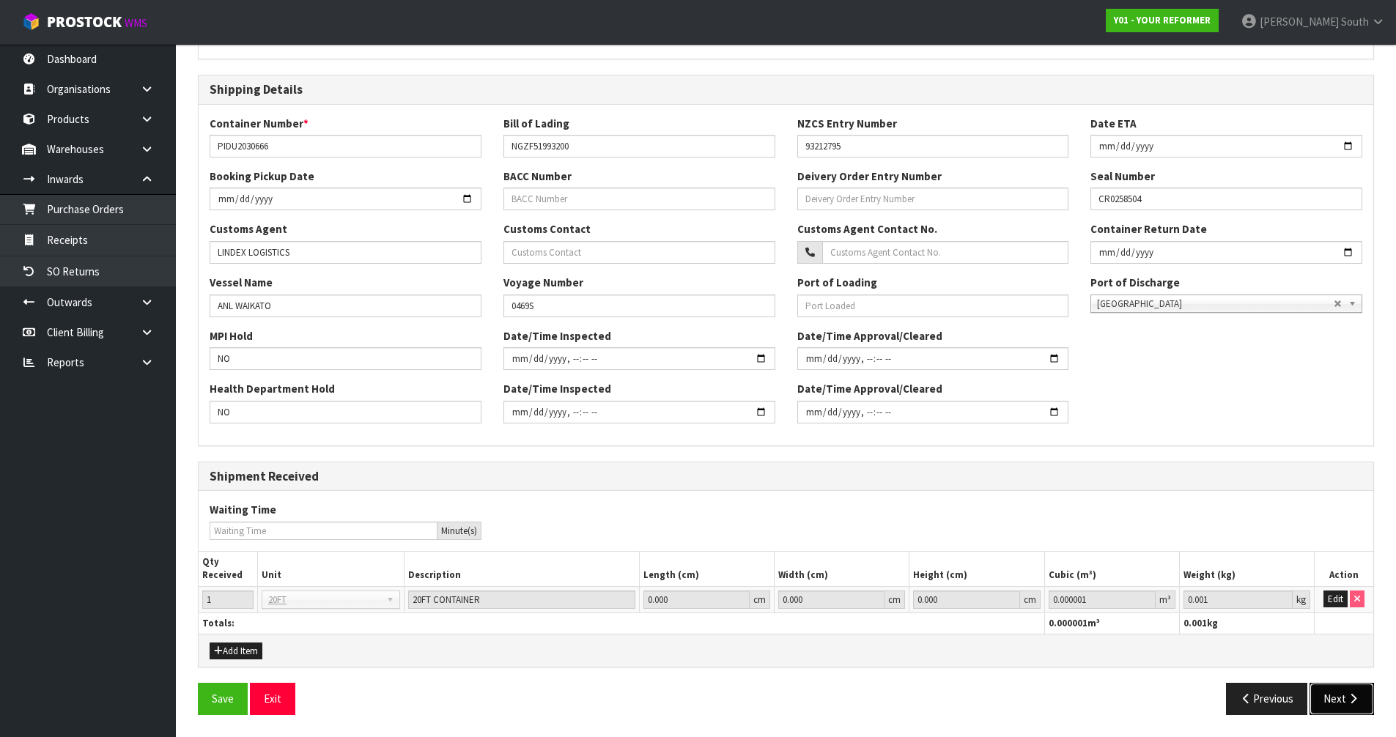
click at [1336, 688] on button "Next" at bounding box center [1341, 699] width 64 height 32
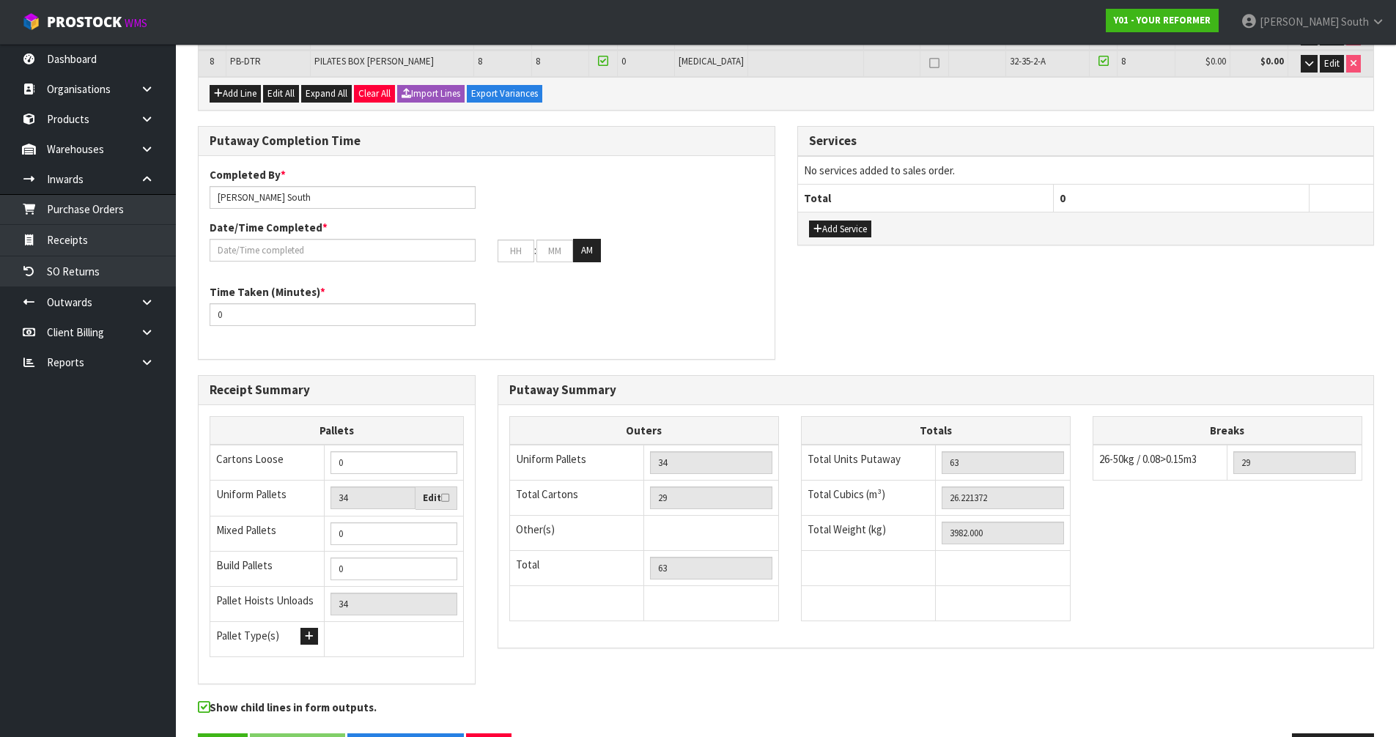
scroll to position [426, 0]
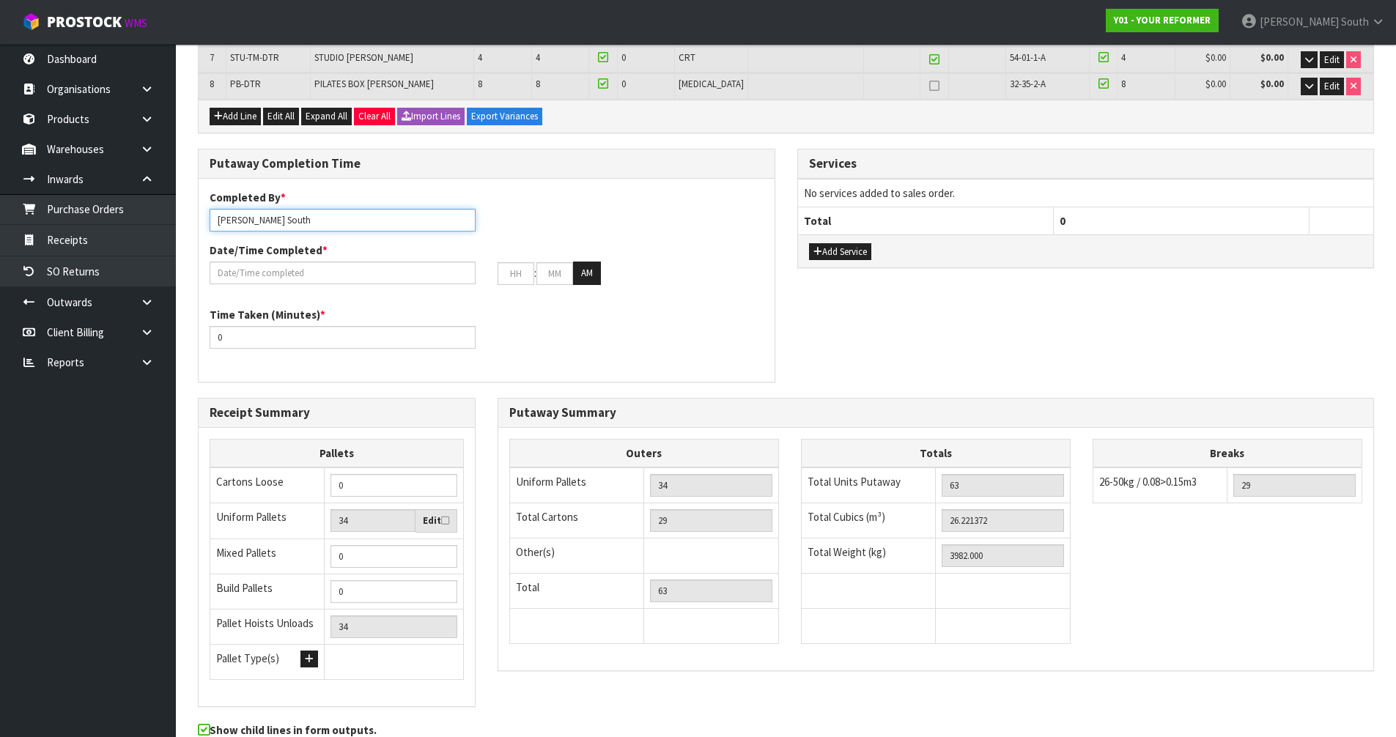
drag, startPoint x: 325, startPoint y: 209, endPoint x: 317, endPoint y: 209, distance: 8.1
click at [317, 209] on input "[PERSON_NAME] South" at bounding box center [343, 220] width 266 height 23
drag, startPoint x: 306, startPoint y: 215, endPoint x: 252, endPoint y: 204, distance: 55.2
click at [252, 204] on div "Completed By * [PERSON_NAME]" at bounding box center [343, 211] width 288 height 42
type input "[PERSON_NAME] + [PERSON_NAME] + Ma"
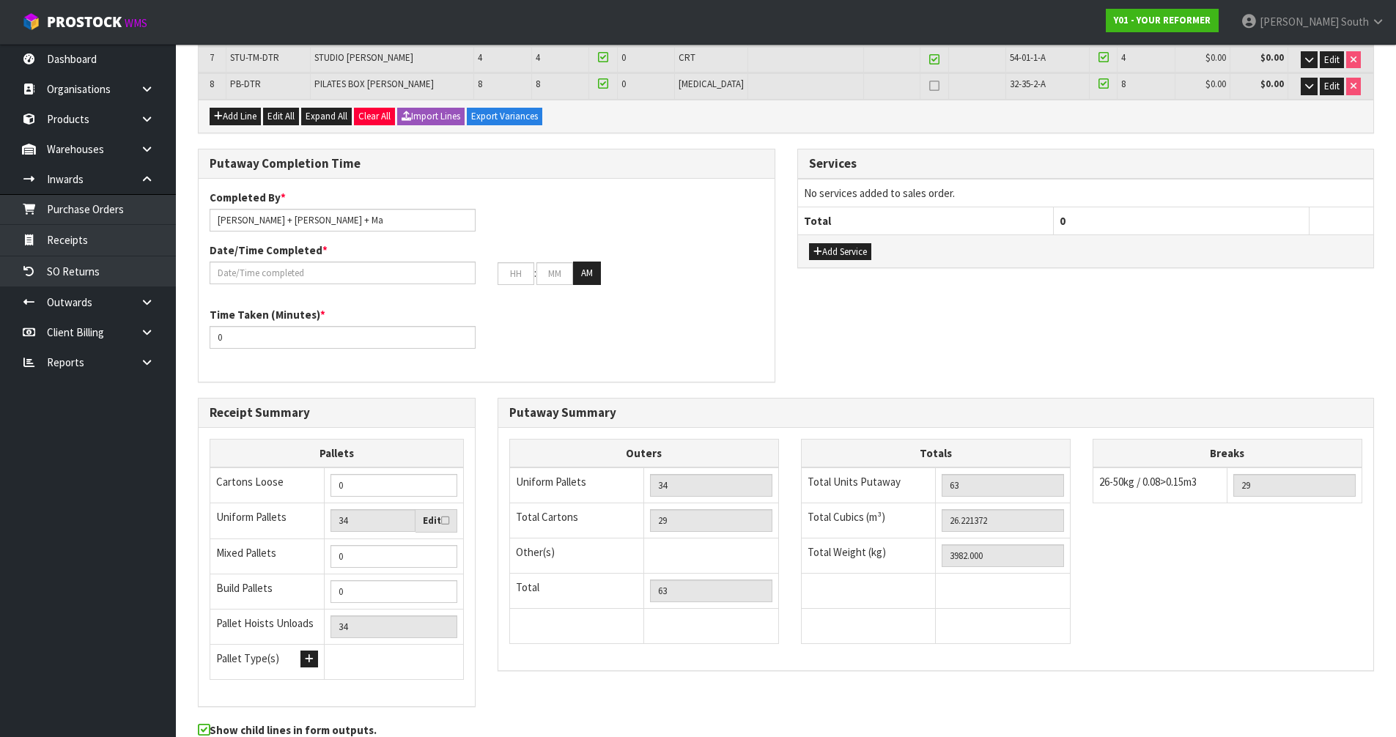
click at [452, 190] on div "Completed By * [PERSON_NAME] + [PERSON_NAME] + Ma" at bounding box center [343, 211] width 288 height 42
click at [857, 251] on button "Add Service" at bounding box center [840, 252] width 62 height 18
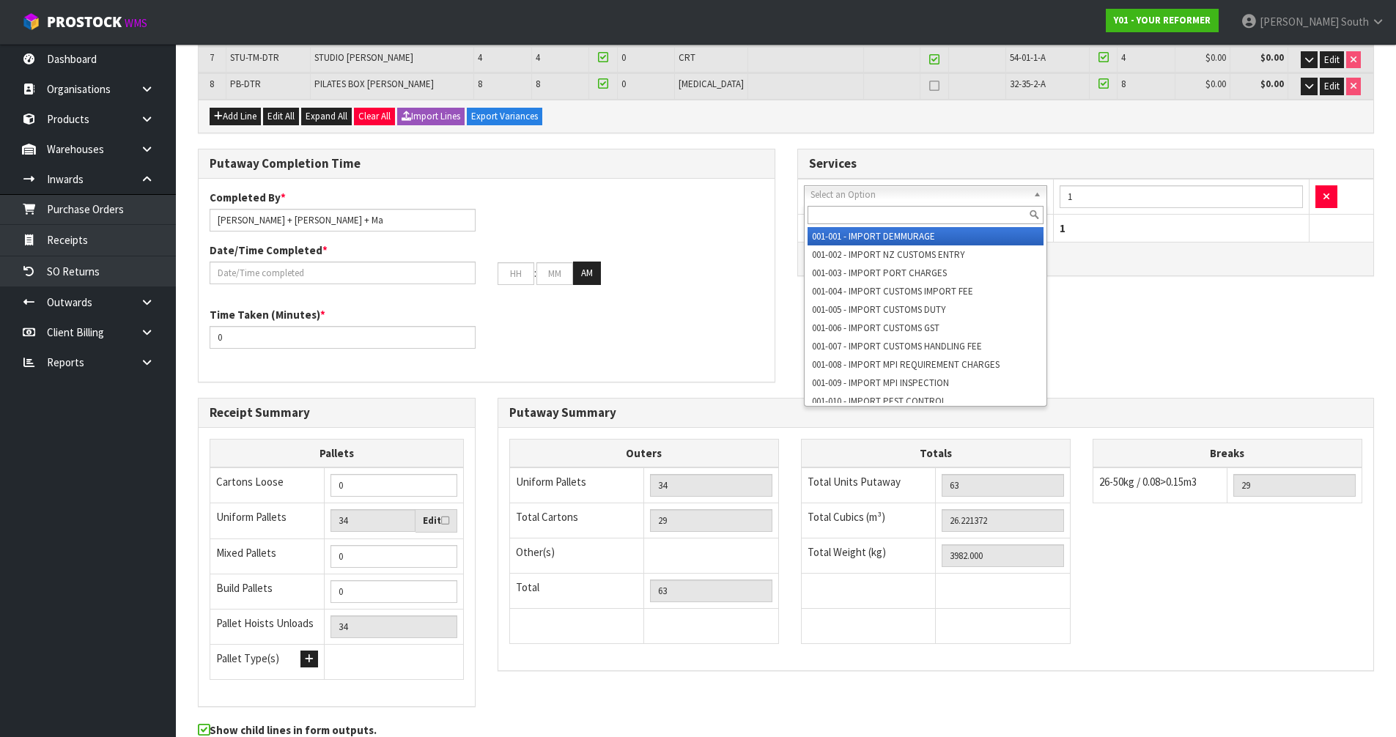
click at [883, 212] on input "text" at bounding box center [925, 215] width 237 height 18
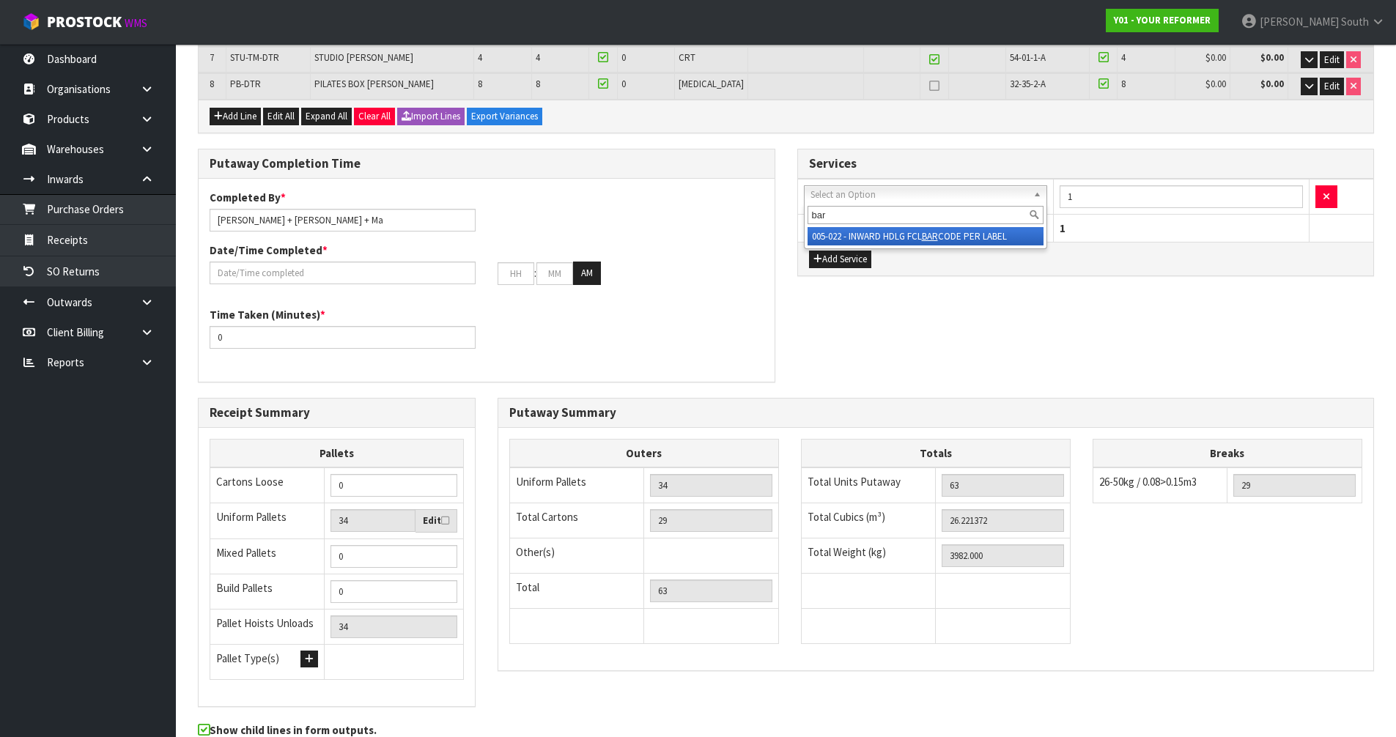
type input "bar"
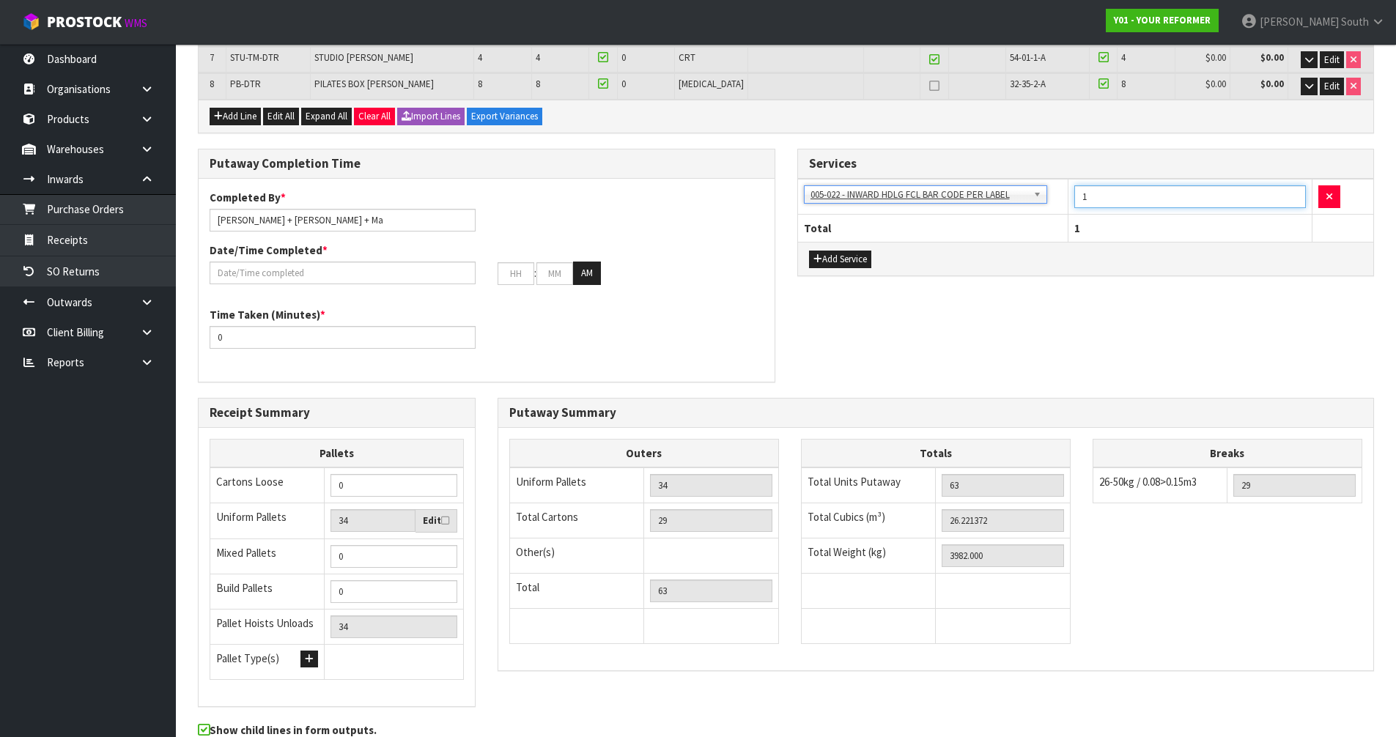
drag, startPoint x: 1177, startPoint y: 190, endPoint x: 1032, endPoint y: 200, distance: 146.1
click at [1032, 200] on tr "001-001 - IMPORT DEMMURAGE 001-002 - IMPORT NZ CUSTOMS ENTRY 001-003 - IMPORT P…" at bounding box center [1086, 197] width 576 height 36
type input "63"
click at [1004, 273] on div "Add Service" at bounding box center [1086, 258] width 576 height 33
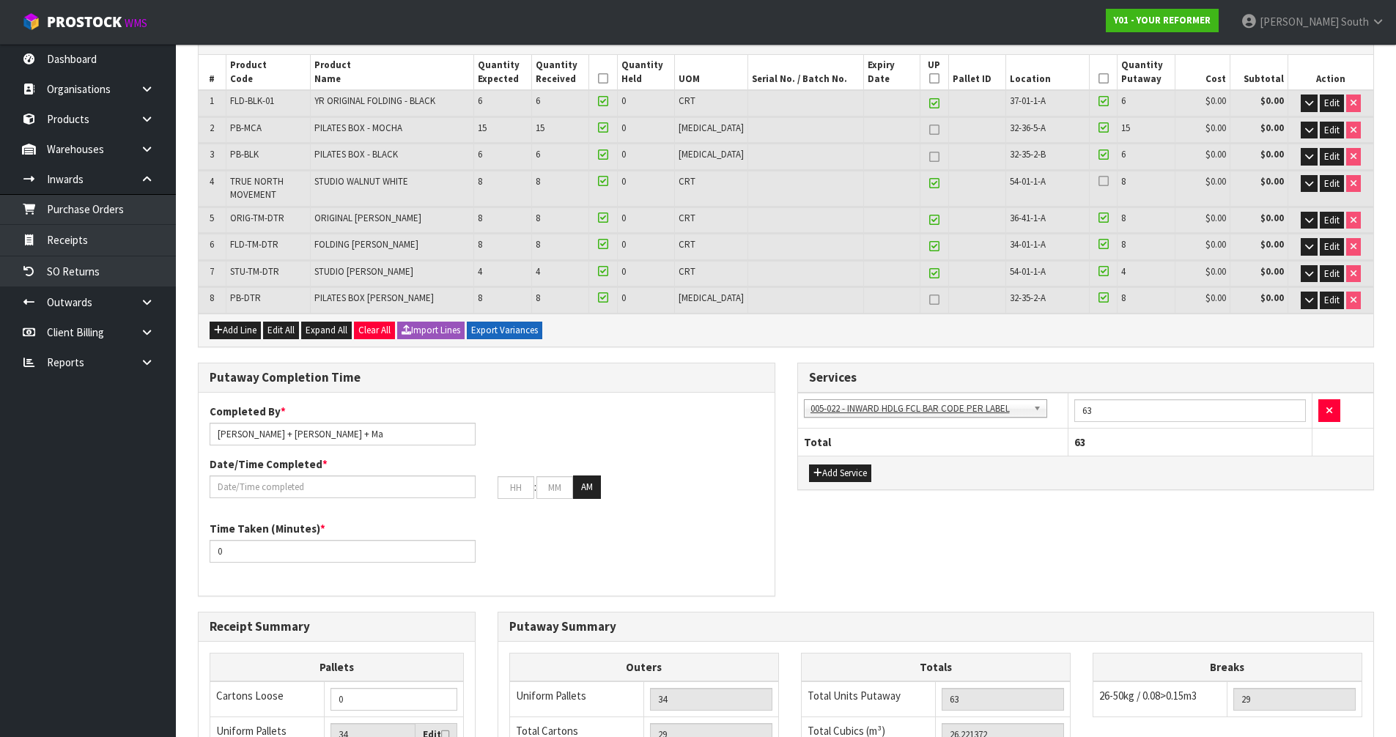
scroll to position [207, 0]
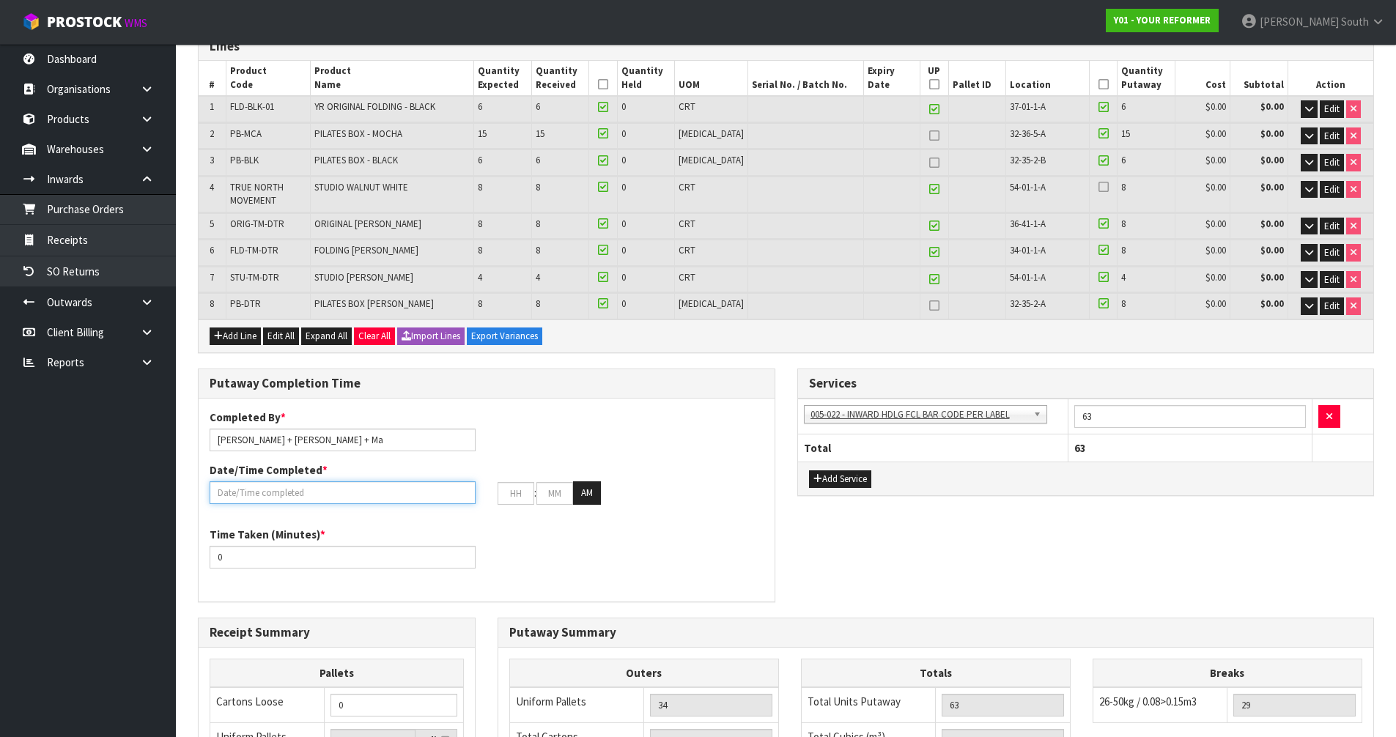
click at [258, 492] on input "text" at bounding box center [343, 492] width 266 height 23
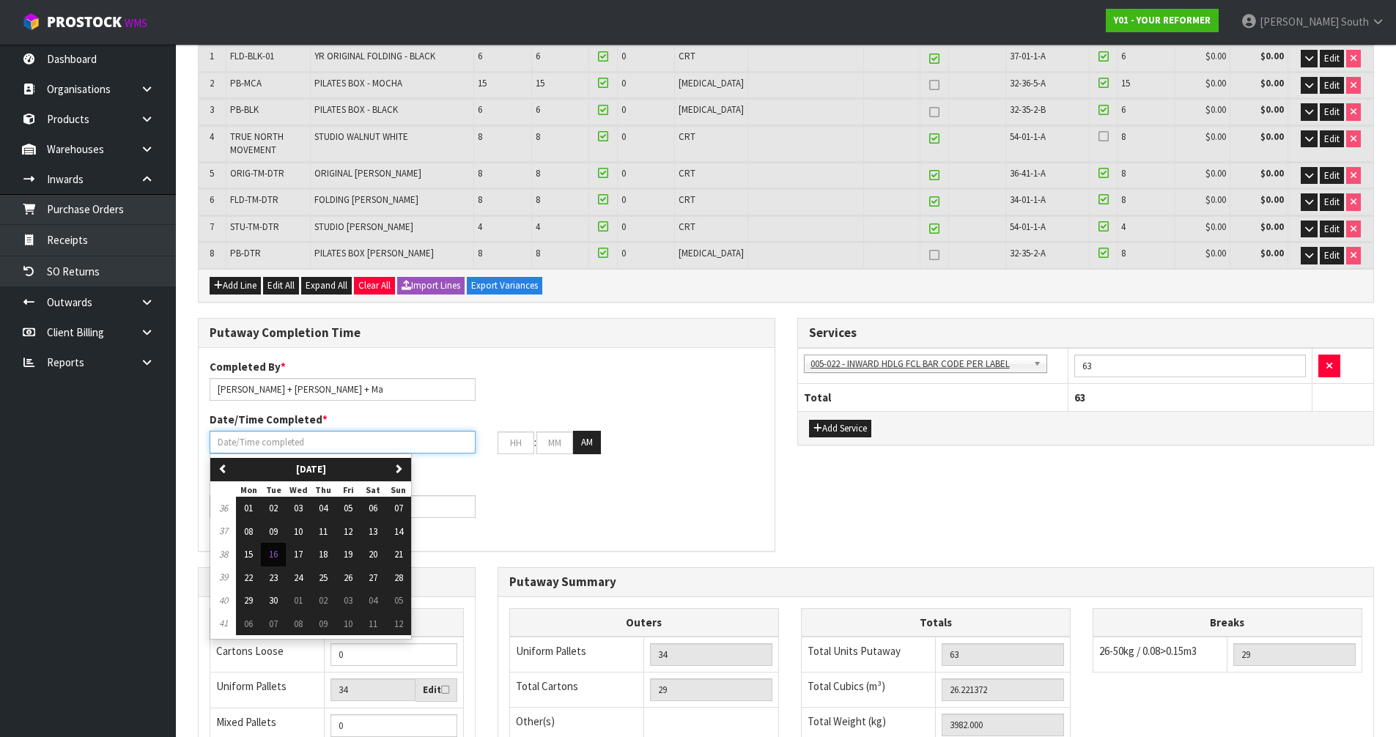
scroll to position [280, 0]
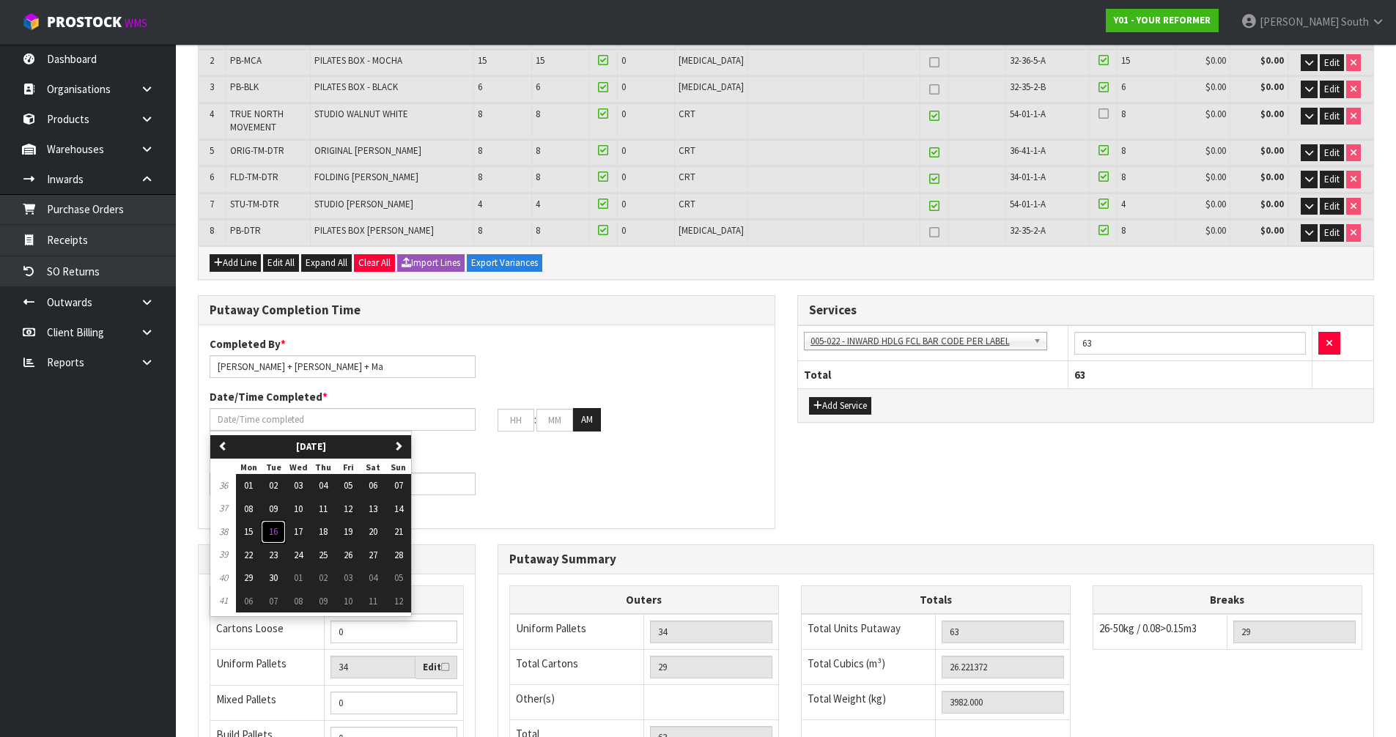
click at [278, 532] on span "16" at bounding box center [273, 531] width 9 height 12
type input "[DATE]"
type input "12"
type input "00"
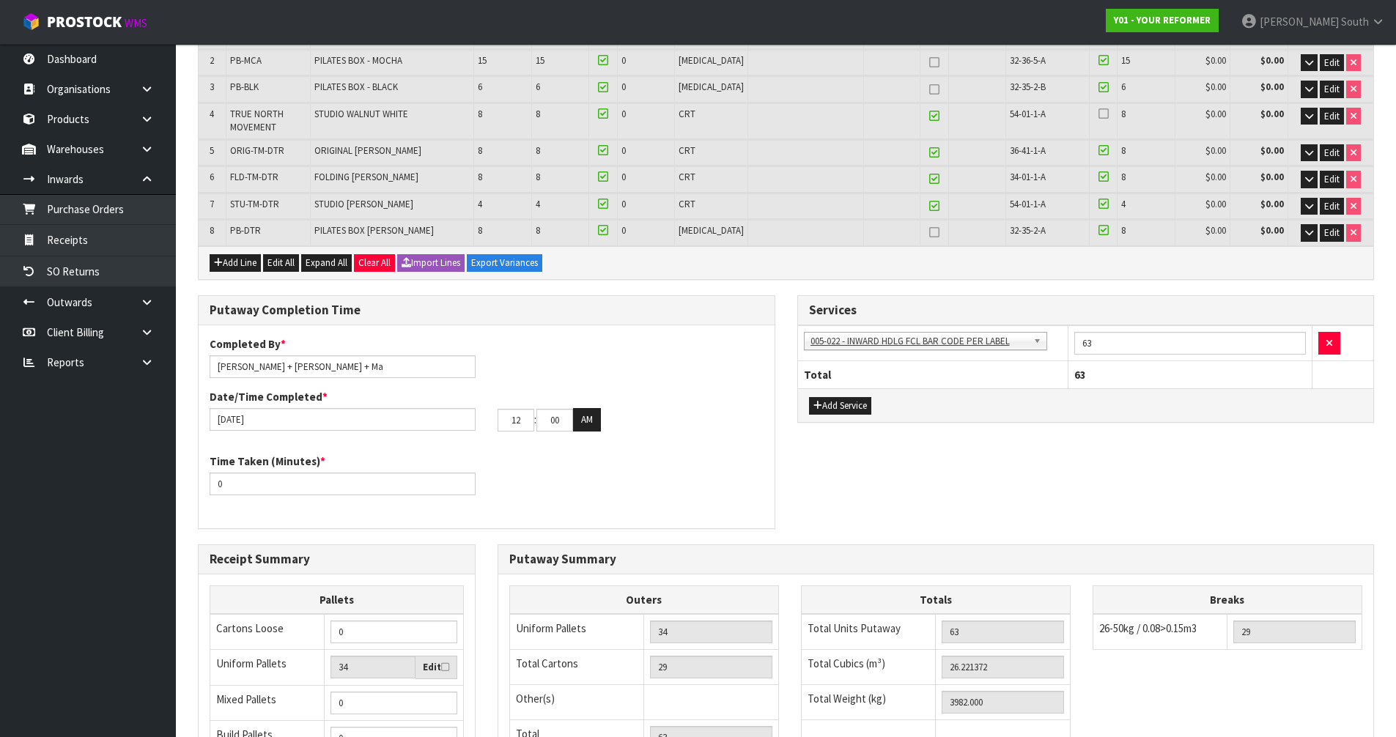
click at [547, 483] on div "Time Taken (Minutes) * 0" at bounding box center [487, 479] width 576 height 53
drag, startPoint x: 522, startPoint y: 422, endPoint x: 489, endPoint y: 422, distance: 33.0
click at [489, 422] on div "12 : 00 : 00 AM" at bounding box center [630, 419] width 288 height 23
type input "04"
drag, startPoint x: 545, startPoint y: 418, endPoint x: 594, endPoint y: 410, distance: 49.6
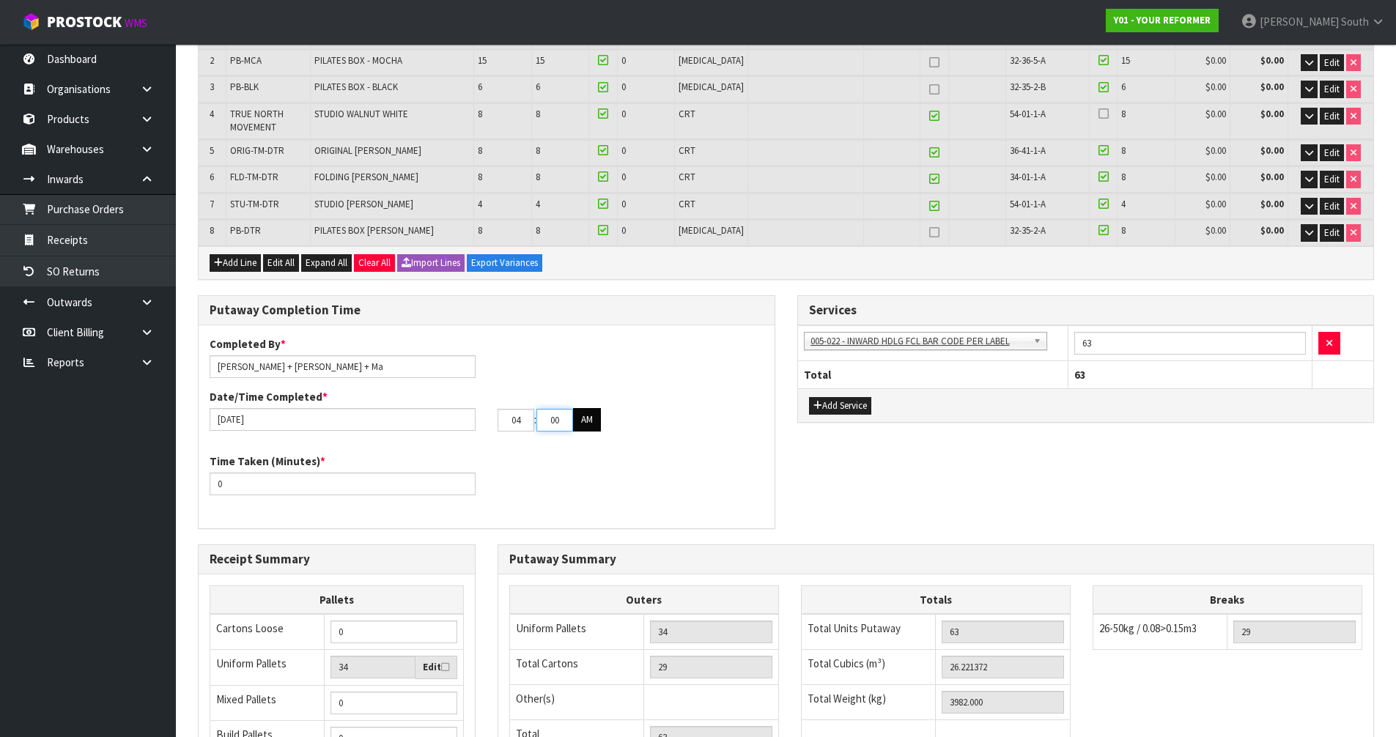
click at [594, 410] on tr "04 : 00 : 00 AM" at bounding box center [548, 419] width 103 height 23
type input "45"
click at [578, 418] on button "AM" at bounding box center [587, 419] width 28 height 23
click at [550, 500] on div "Time Taken (Minutes) * 0" at bounding box center [487, 479] width 576 height 53
drag, startPoint x: 325, startPoint y: 488, endPoint x: 161, endPoint y: 487, distance: 163.4
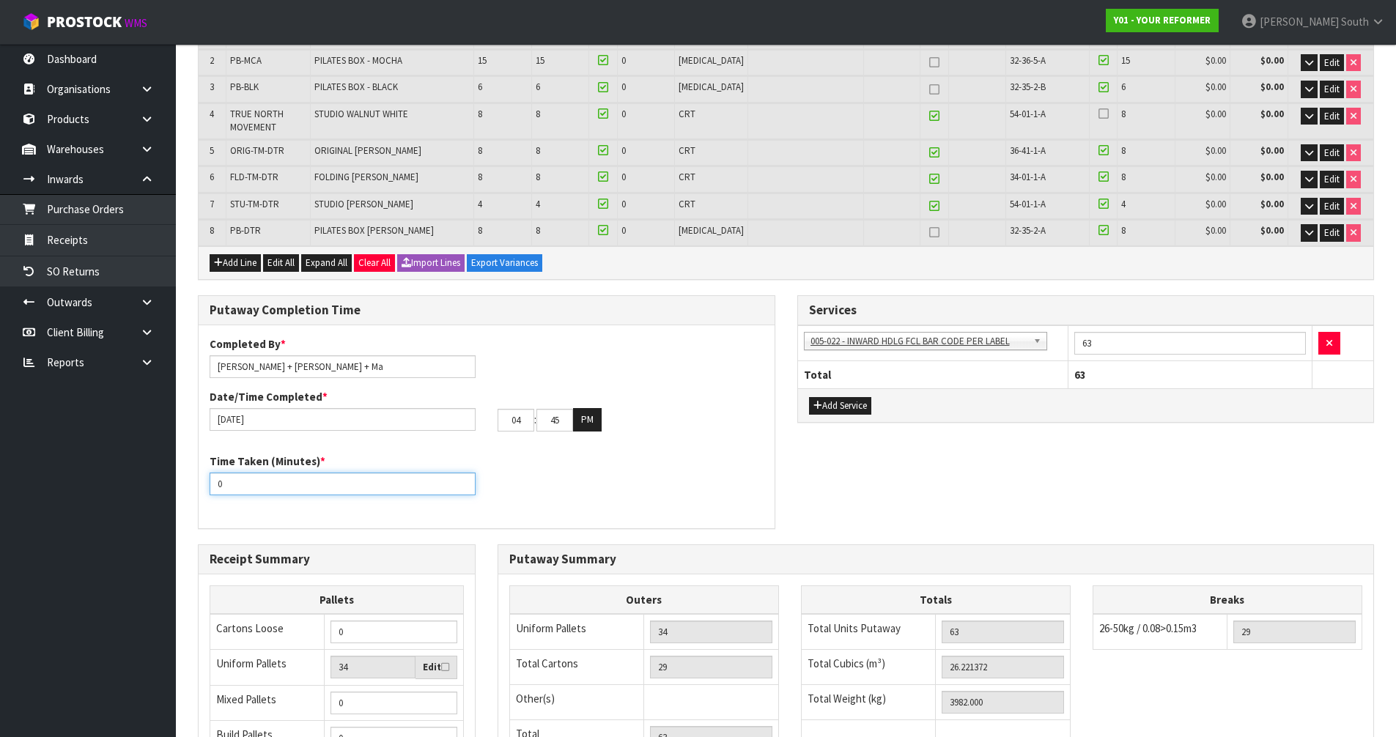
click at [161, 457] on body "Toggle navigation ProStock WMS Y01 - YOUR REFORMER [PERSON_NAME] South Logout D…" at bounding box center [698, 88] width 1396 height 737
type input "240"
click at [668, 459] on div "Time Taken (Minutes) * 240" at bounding box center [487, 479] width 576 height 53
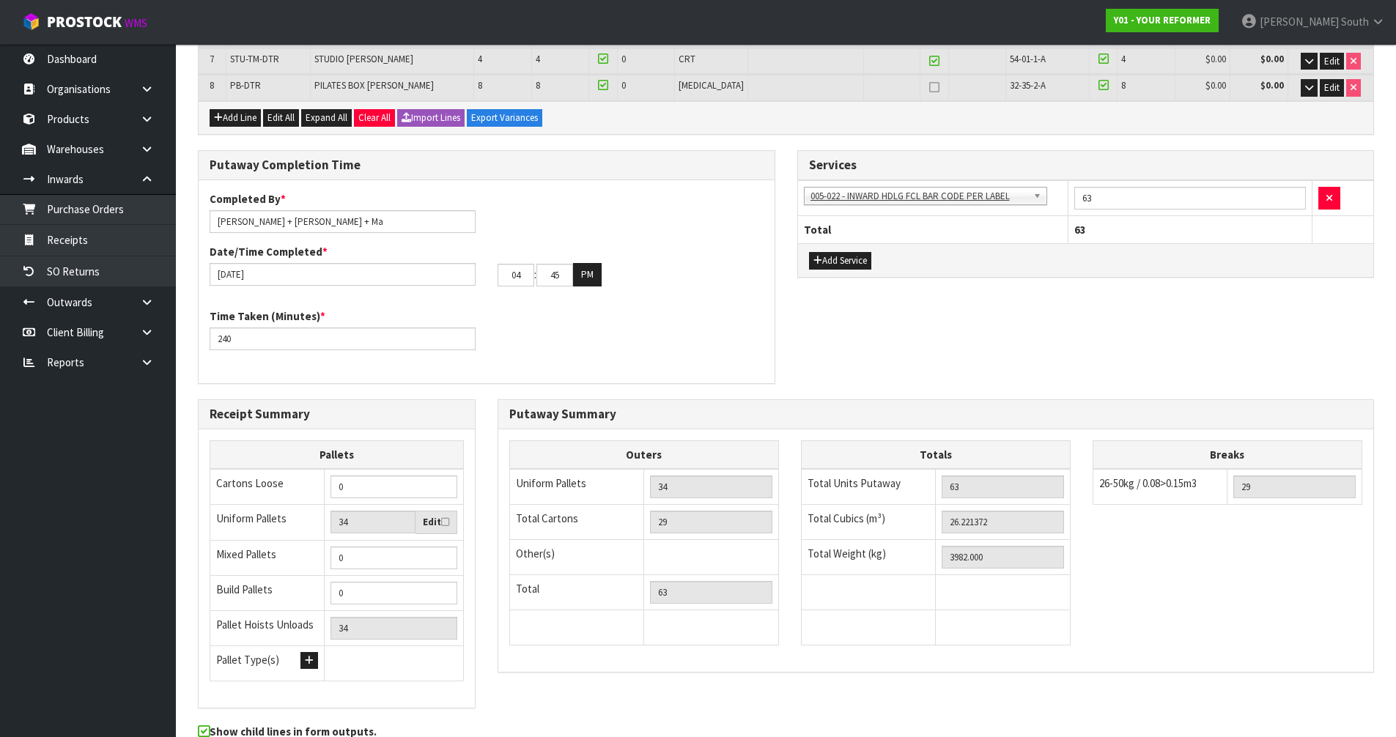
scroll to position [426, 0]
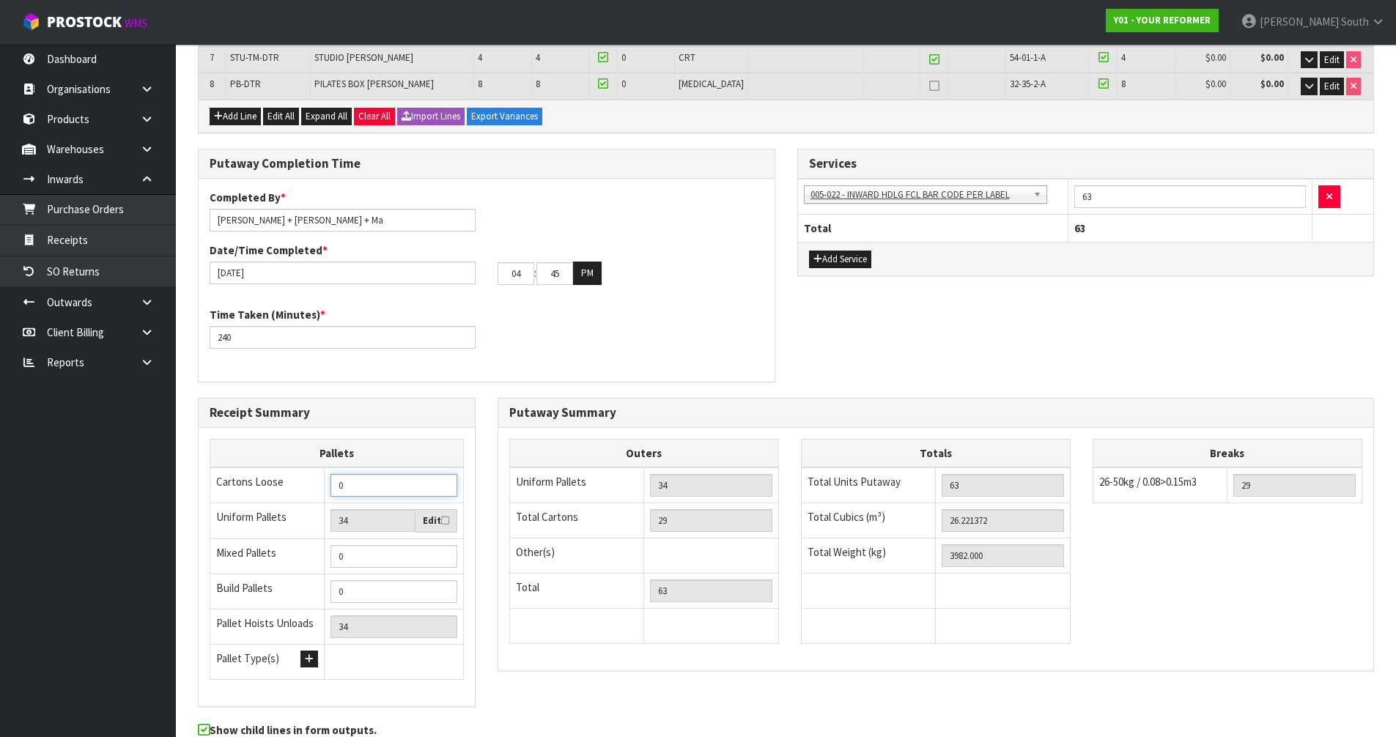
drag, startPoint x: 371, startPoint y: 482, endPoint x: 319, endPoint y: 469, distance: 54.4
click at [319, 469] on tr "Cartons Loose 0" at bounding box center [336, 485] width 253 height 36
type input "29"
click at [676, 377] on div "Completed By * [PERSON_NAME] + [PERSON_NAME] + Ma Date/Time Completed * [DATE] …" at bounding box center [487, 281] width 576 height 204
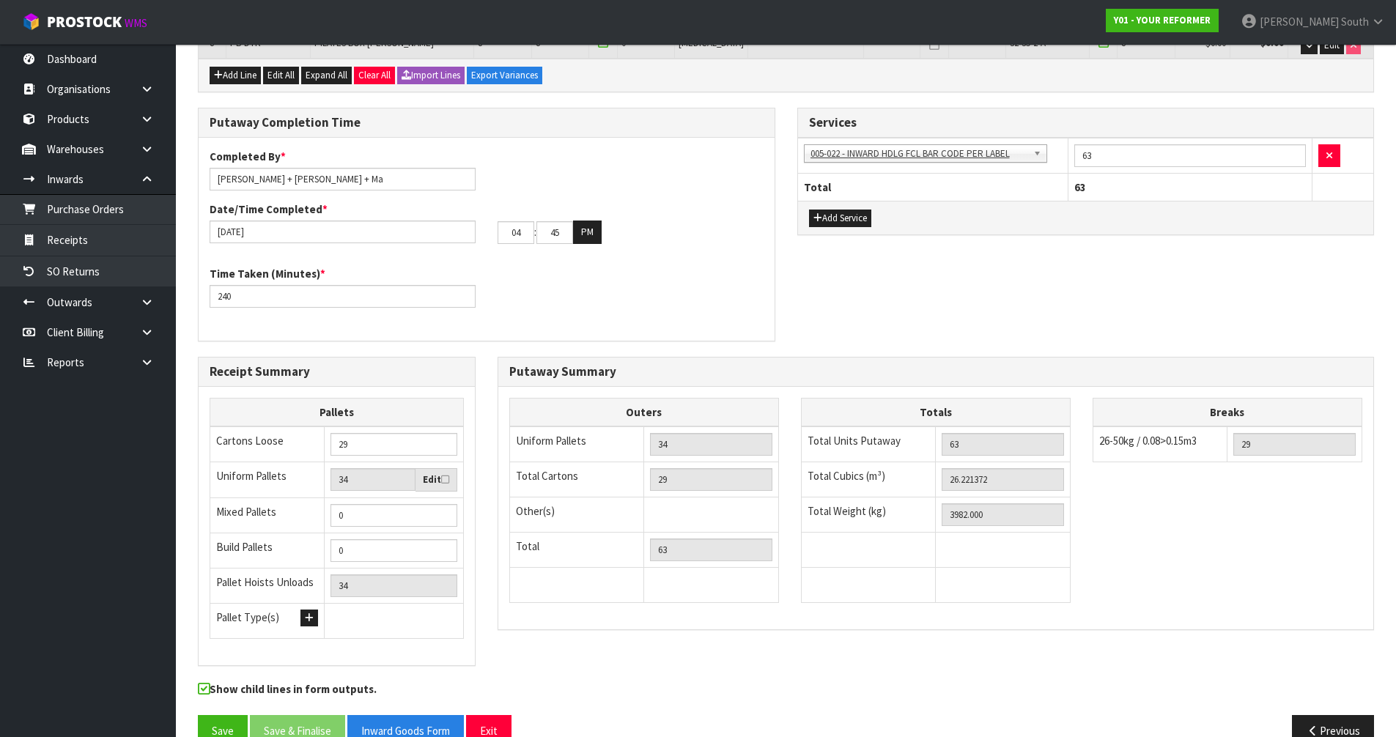
scroll to position [500, 0]
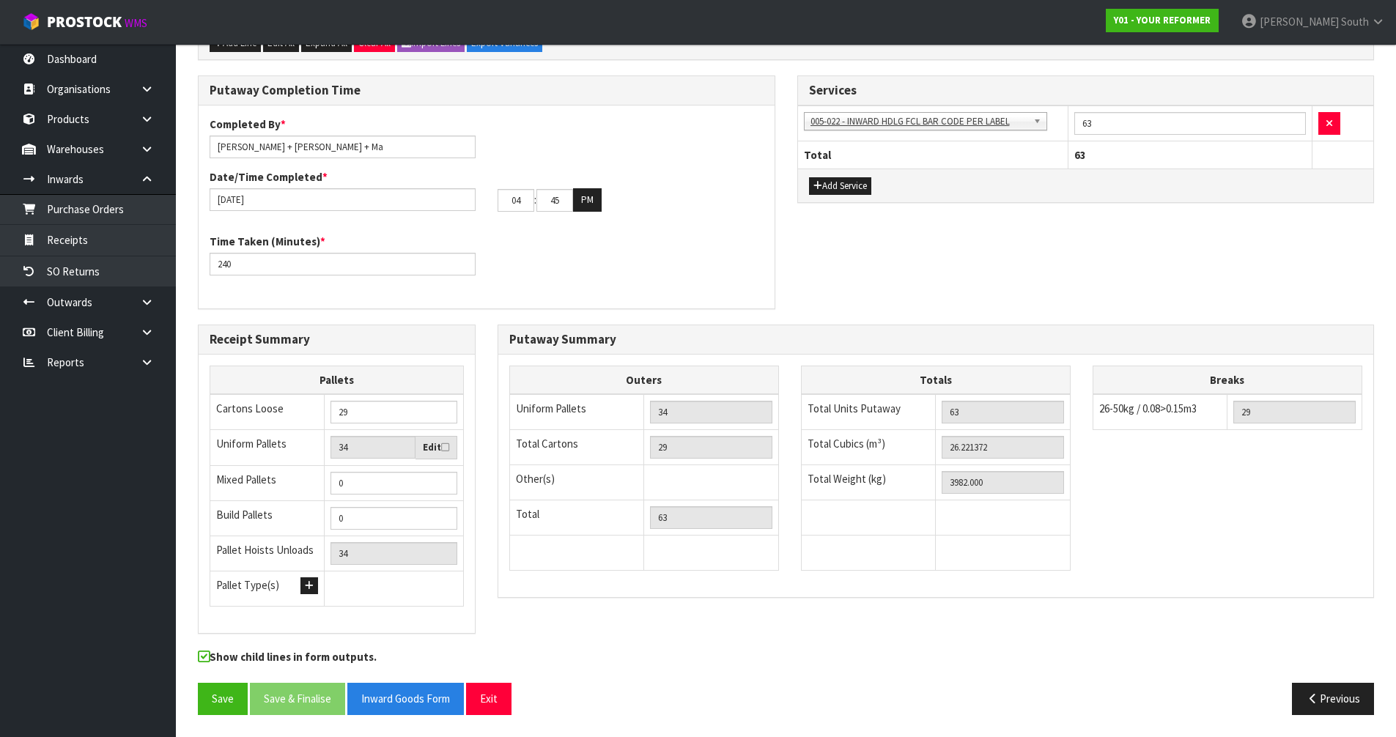
click at [585, 644] on div "Receipt Summary Pallets Cartons Loose 29 Uniform Pallets 34 Edit Mixed Pallets …" at bounding box center [786, 487] width 1198 height 325
click at [242, 704] on button "Save" at bounding box center [223, 699] width 50 height 32
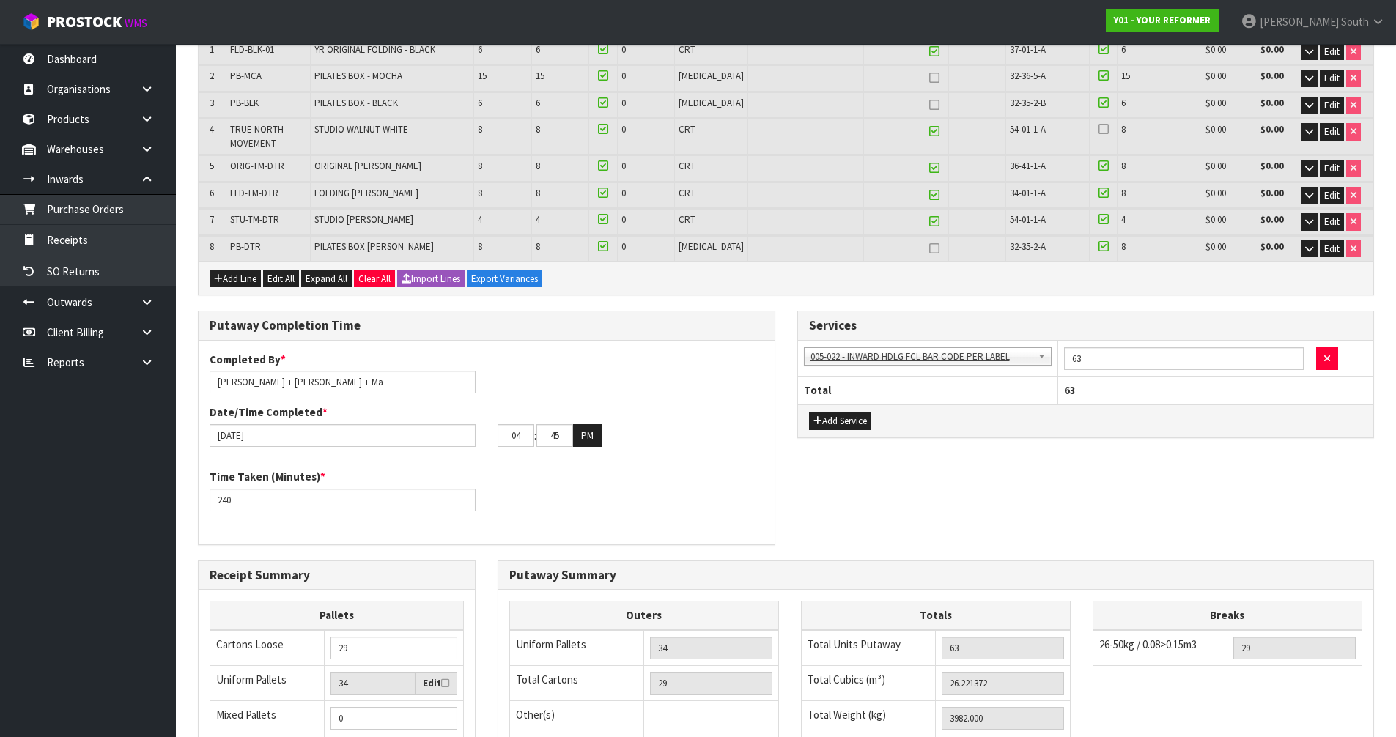
scroll to position [113, 0]
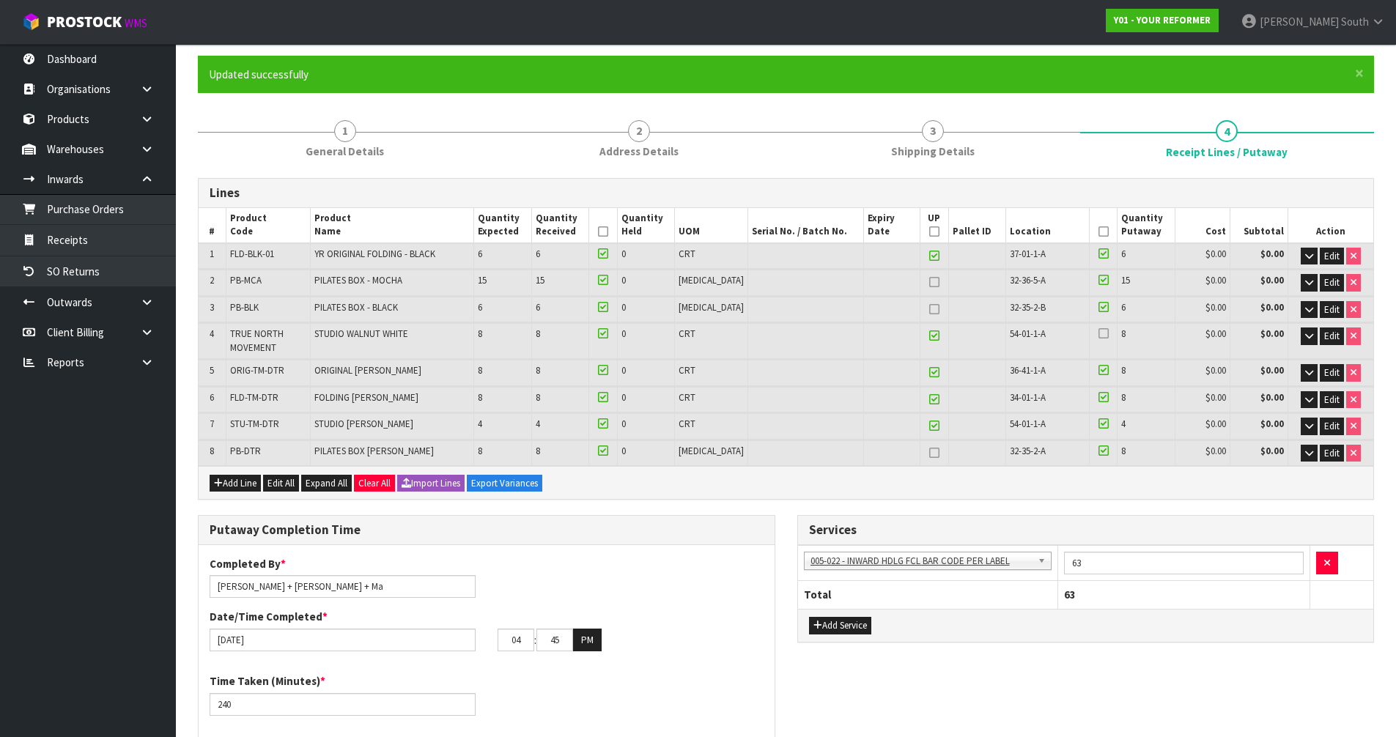
click at [1098, 333] on icon at bounding box center [1103, 333] width 10 height 1
click at [0, 0] on input "checkbox" at bounding box center [0, 0] width 0 height 0
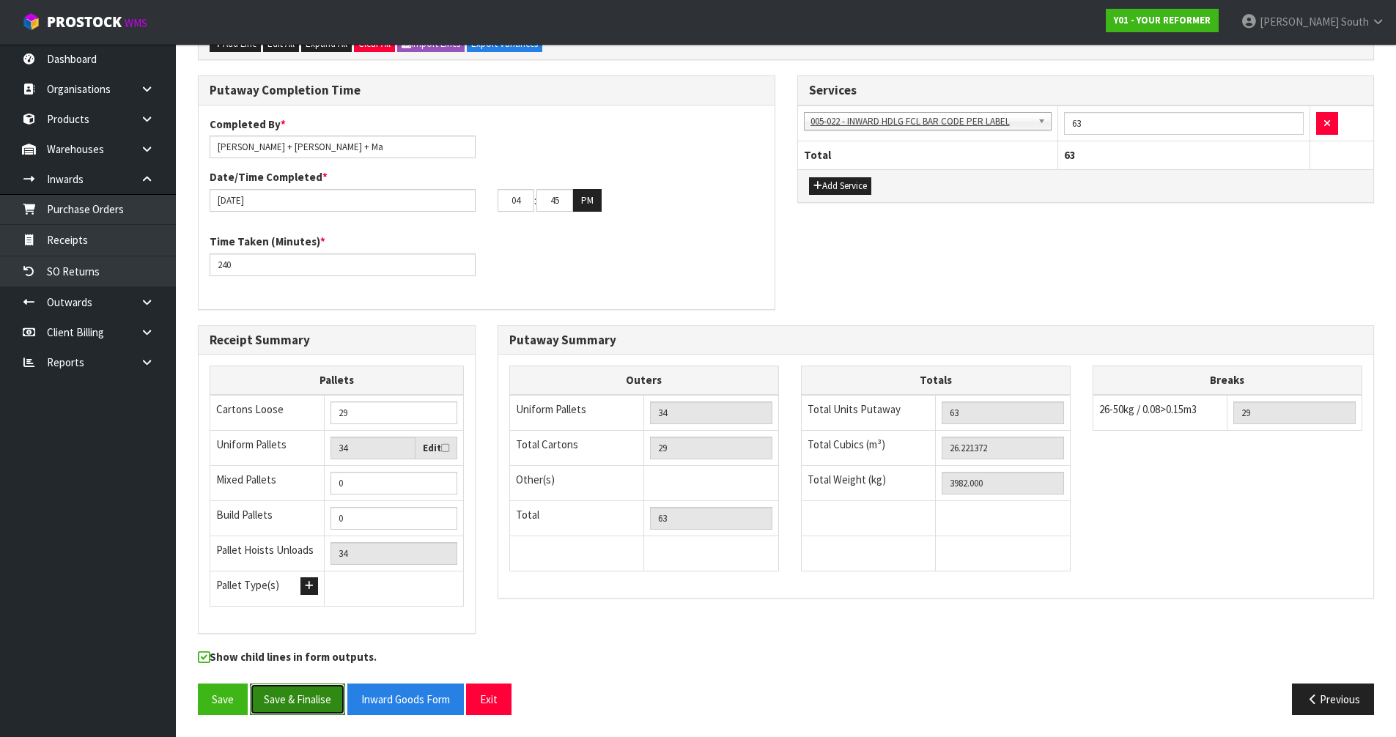
click at [307, 689] on button "Save & Finalise" at bounding box center [297, 700] width 95 height 32
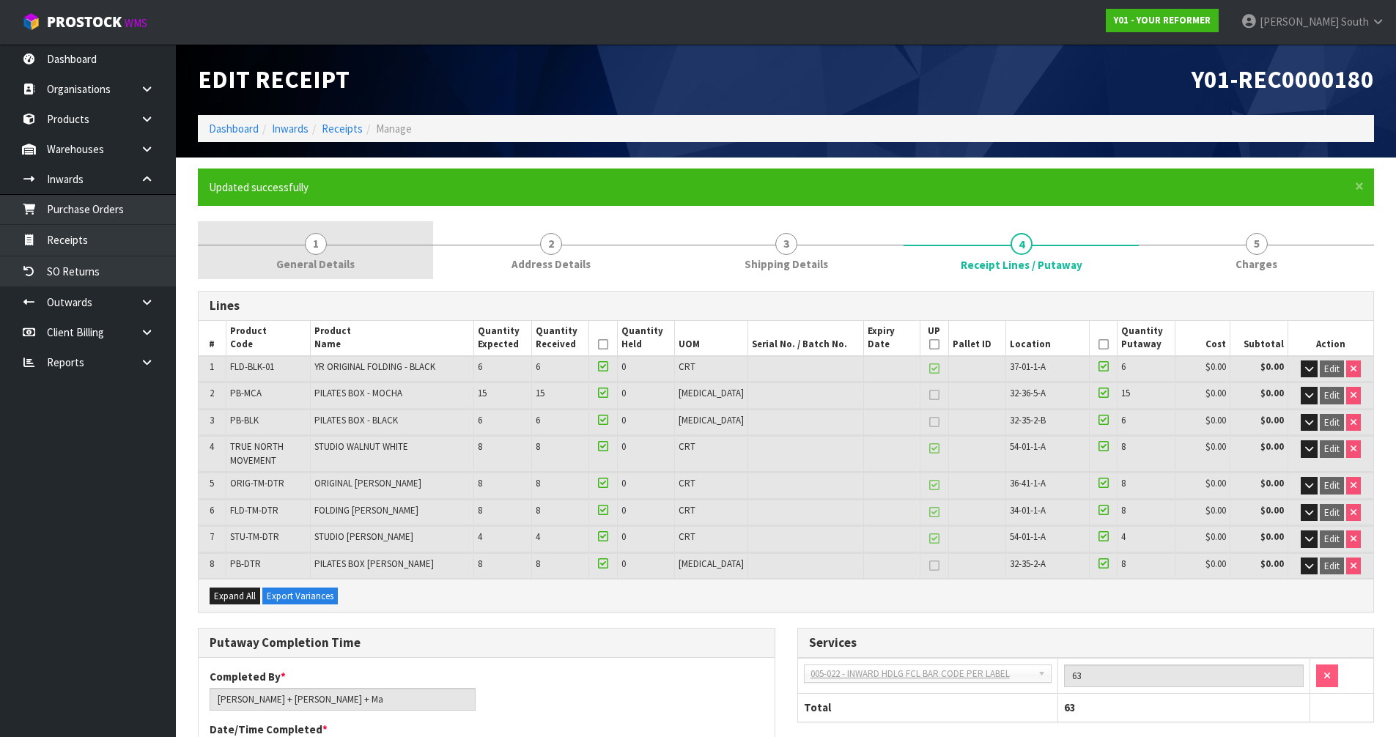
click at [389, 259] on link "1 General Details" at bounding box center [315, 250] width 235 height 58
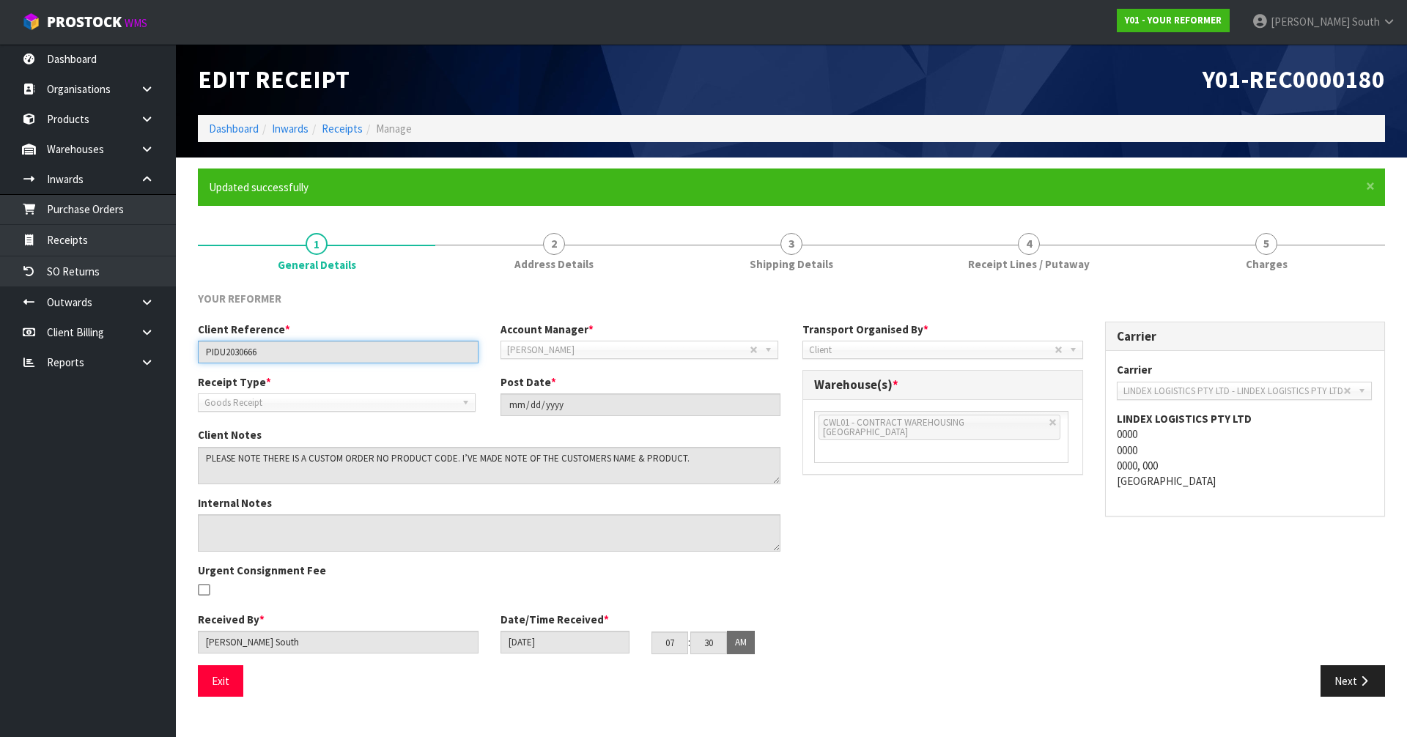
drag, startPoint x: 321, startPoint y: 356, endPoint x: 204, endPoint y: 346, distance: 116.9
click at [204, 346] on input "PIDU2030666" at bounding box center [338, 352] width 281 height 23
click at [971, 500] on div "Client Reference * PIDU2030666 Account Manager * [PERSON_NAME] [PERSON_NAME] [P…" at bounding box center [791, 494] width 1209 height 344
click at [1071, 620] on div "Client Reference * PIDU2030666 Account Manager * [PERSON_NAME] [PERSON_NAME] [P…" at bounding box center [791, 494] width 1209 height 344
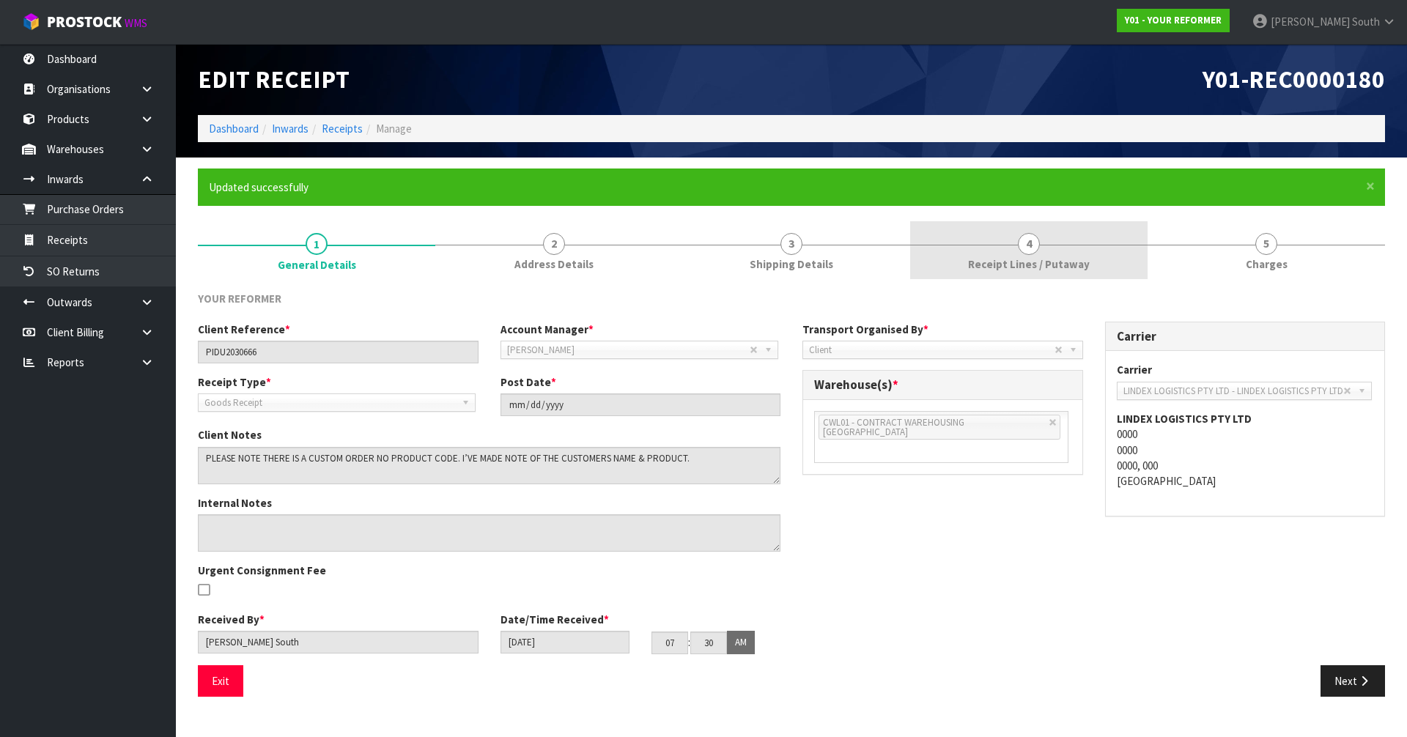
click at [1023, 276] on link "4 Receipt Lines / Putaway" at bounding box center [1028, 250] width 237 height 58
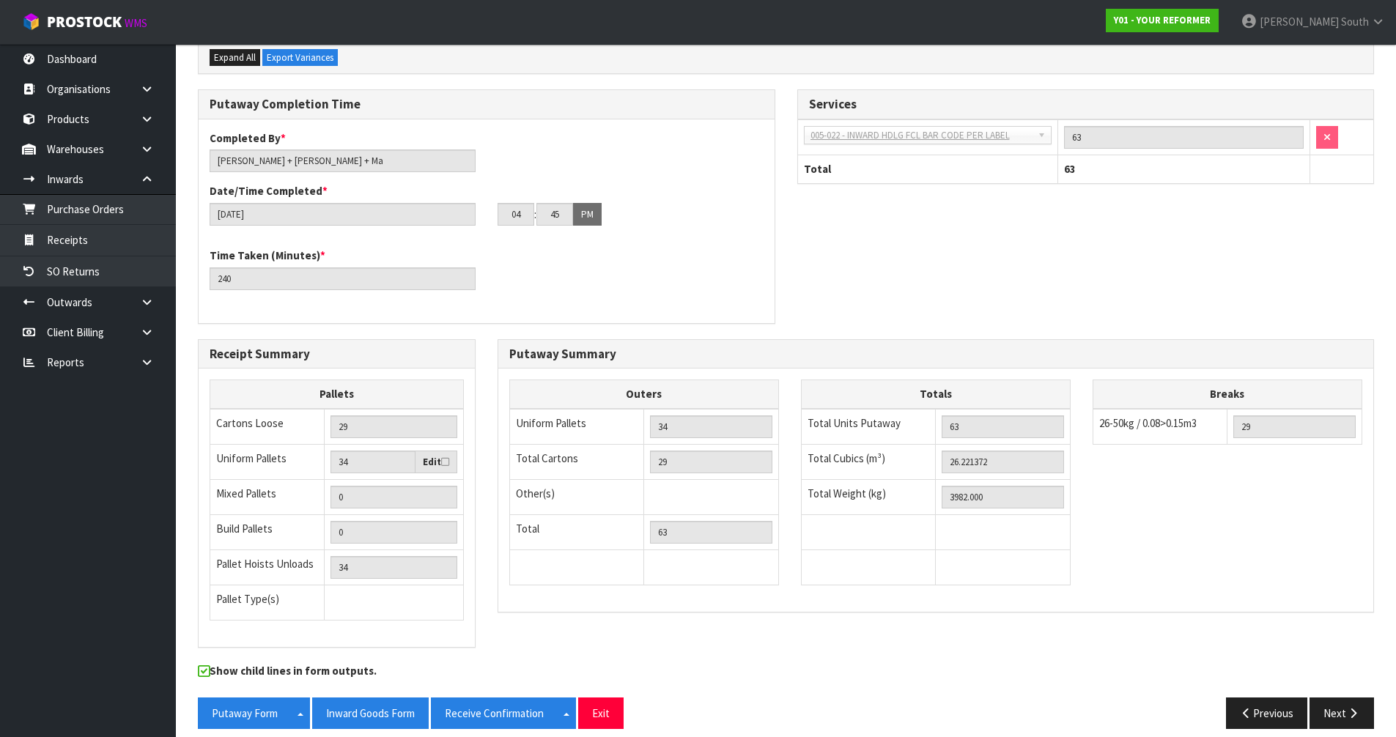
scroll to position [552, 0]
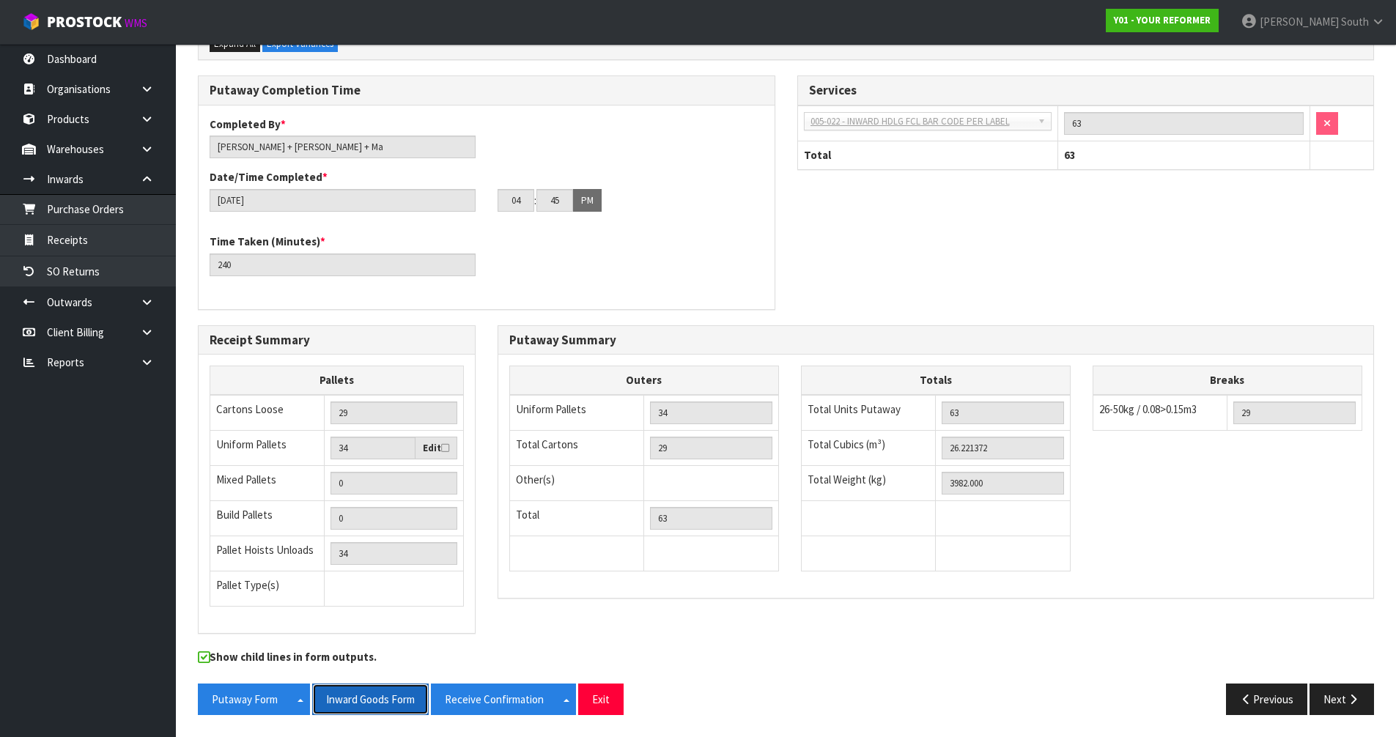
click at [384, 699] on button "Inward Goods Form" at bounding box center [370, 700] width 116 height 32
click at [612, 700] on button "Exit" at bounding box center [600, 700] width 45 height 32
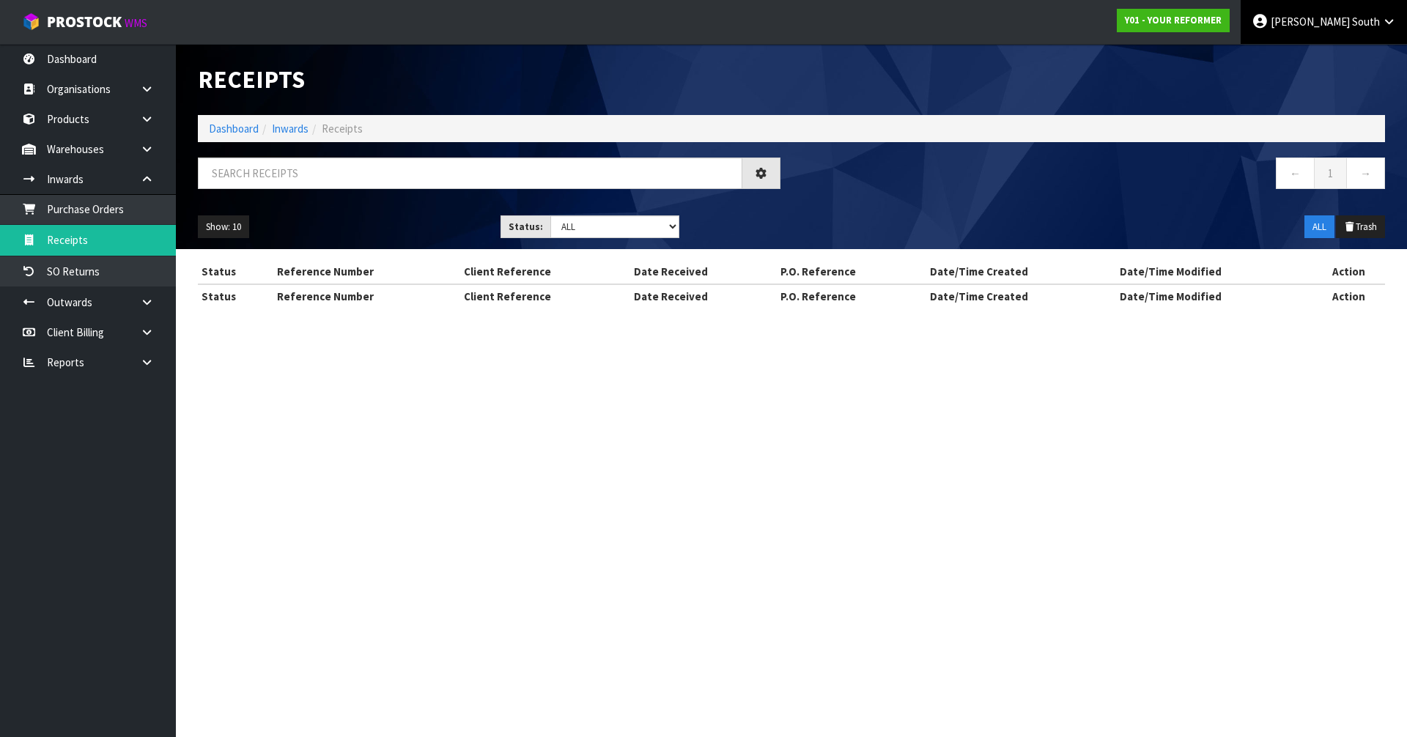
click at [1330, 31] on link "[PERSON_NAME] South" at bounding box center [1323, 22] width 166 height 44
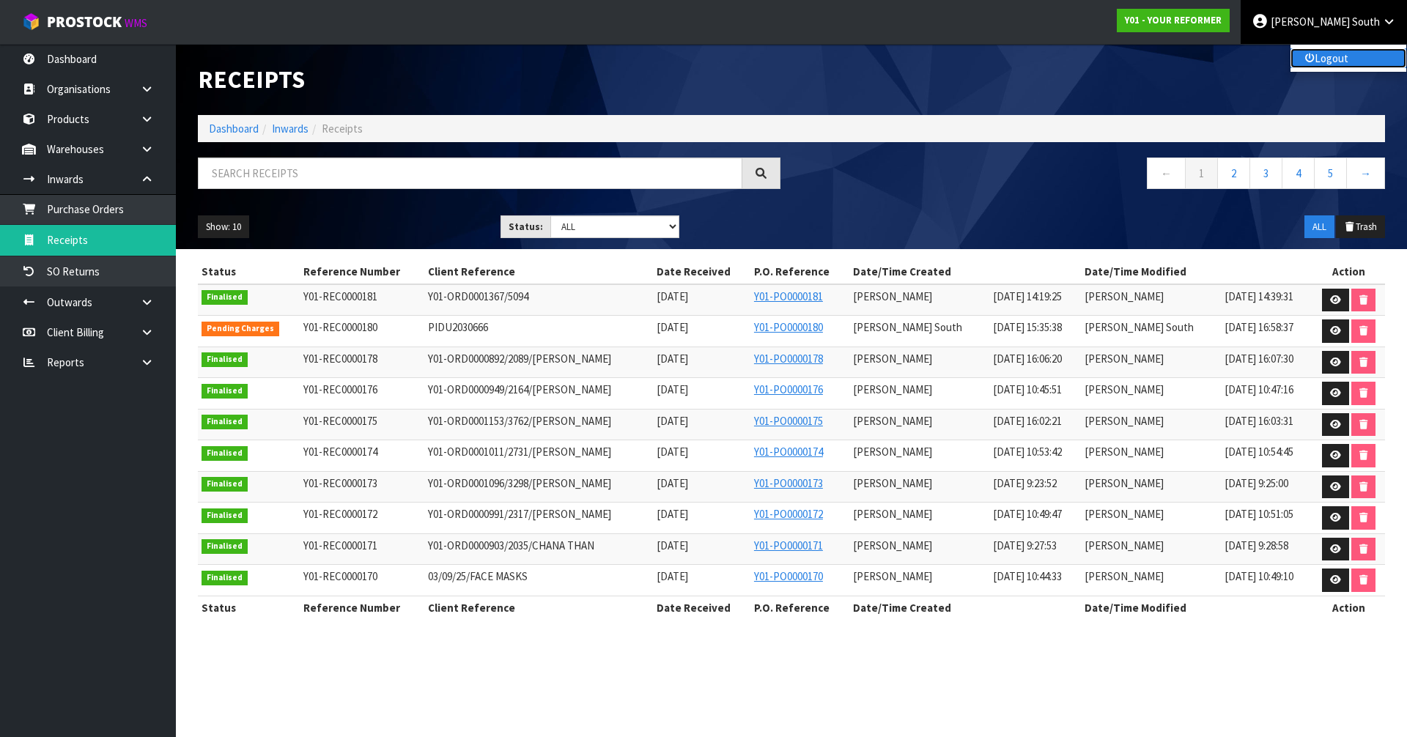
click at [1337, 67] on link "Logout" at bounding box center [1348, 58] width 116 height 20
